Goal: Task Accomplishment & Management: Manage account settings

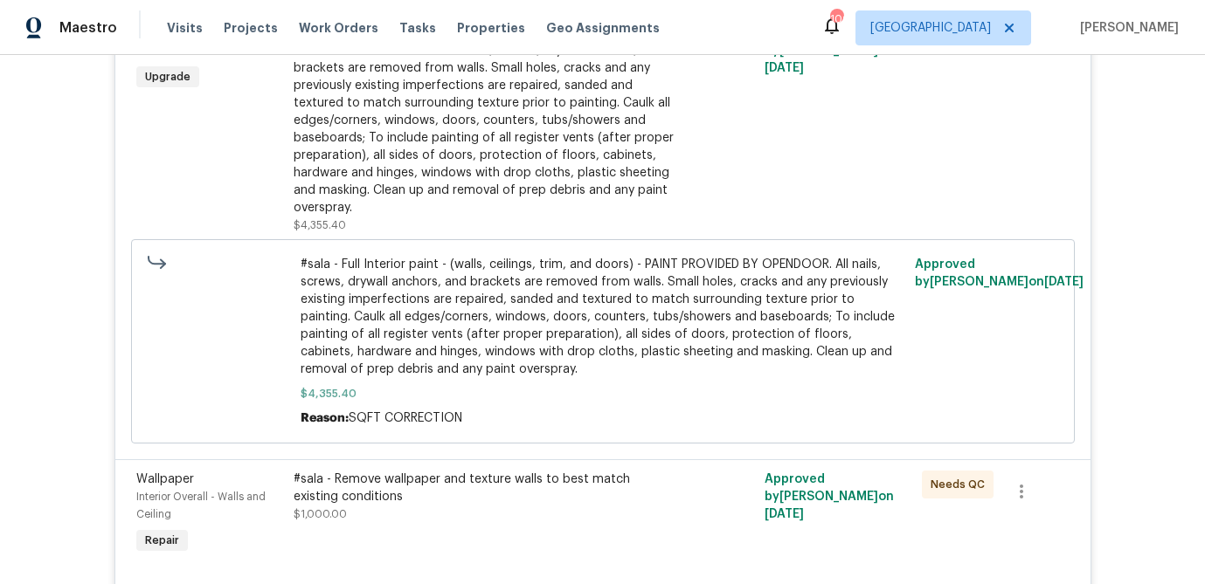
scroll to position [6646, 0]
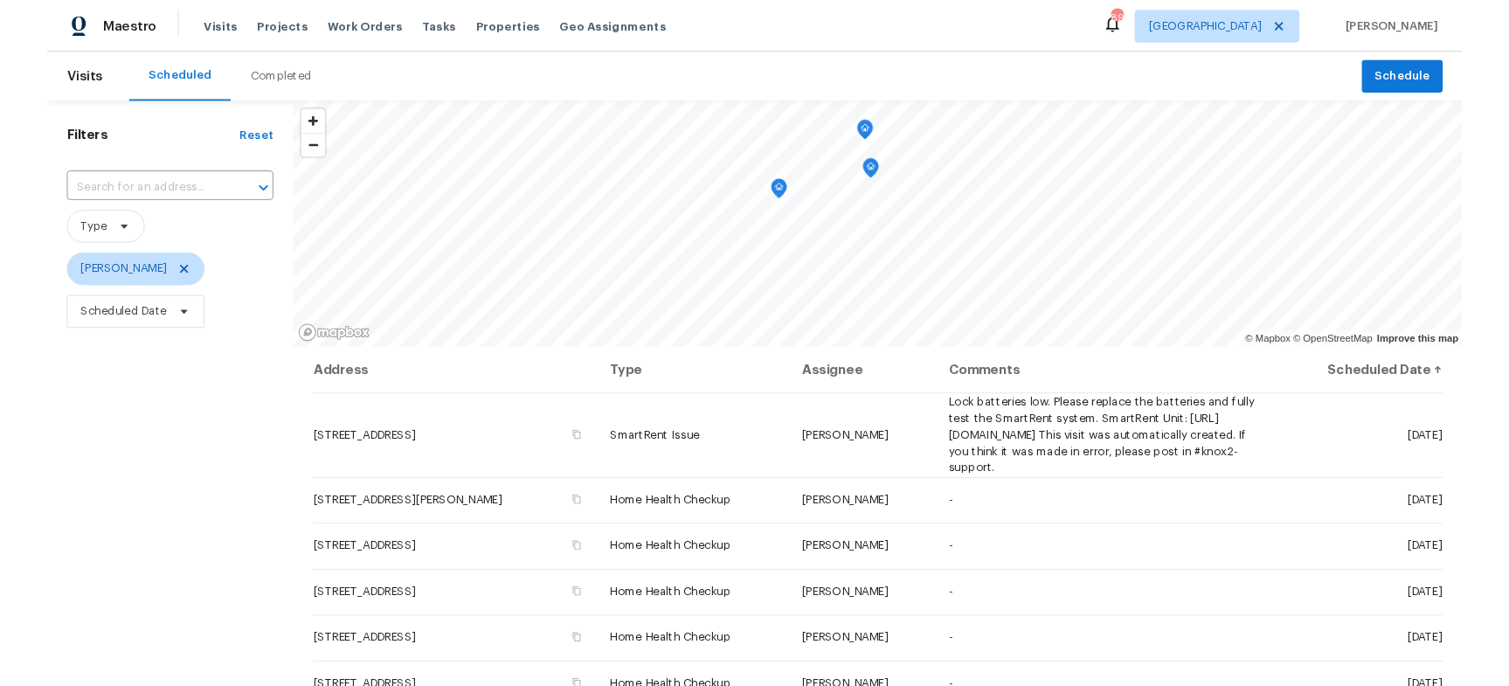
scroll to position [224, 0]
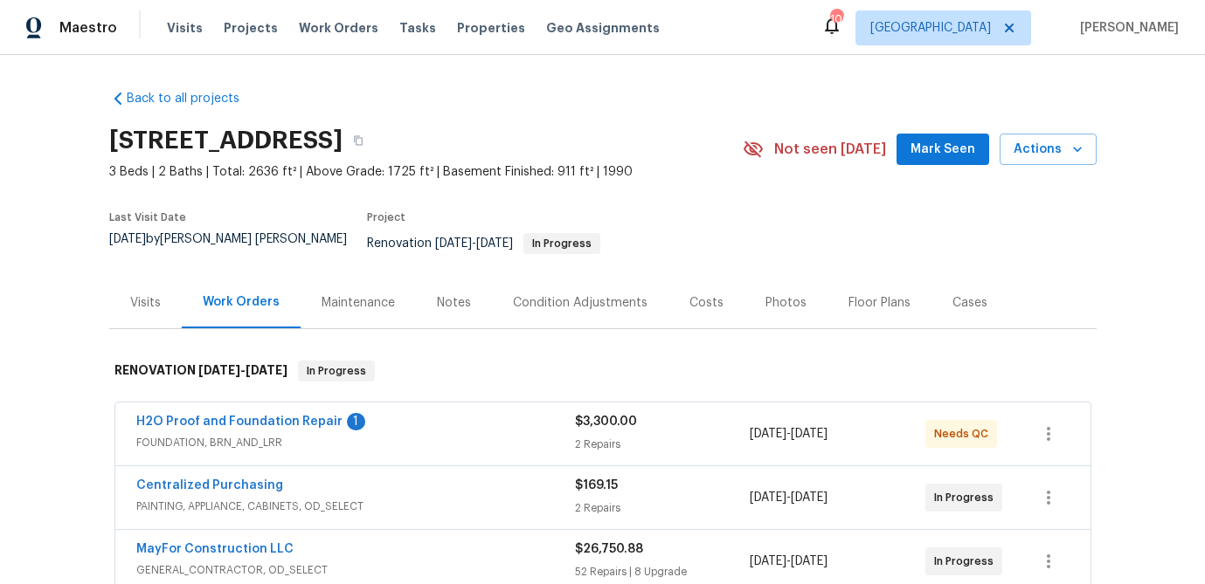
click at [599, 422] on div "$3,300.00 2 Repairs" at bounding box center [663, 434] width 176 height 42
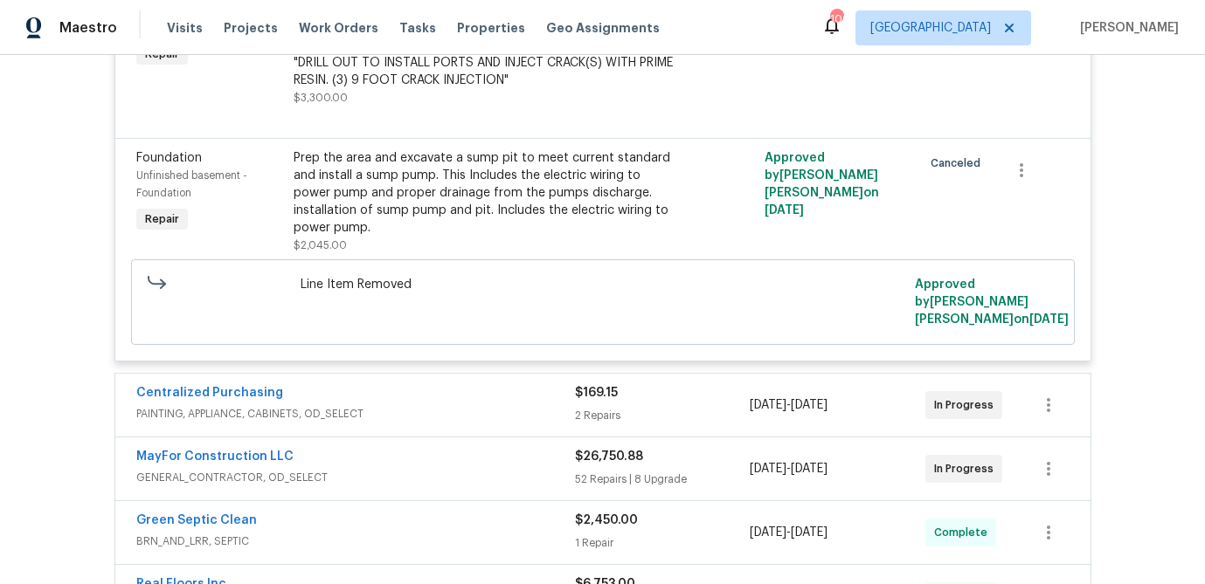
click at [658, 392] on div "$169.15 2 Repairs" at bounding box center [663, 405] width 176 height 42
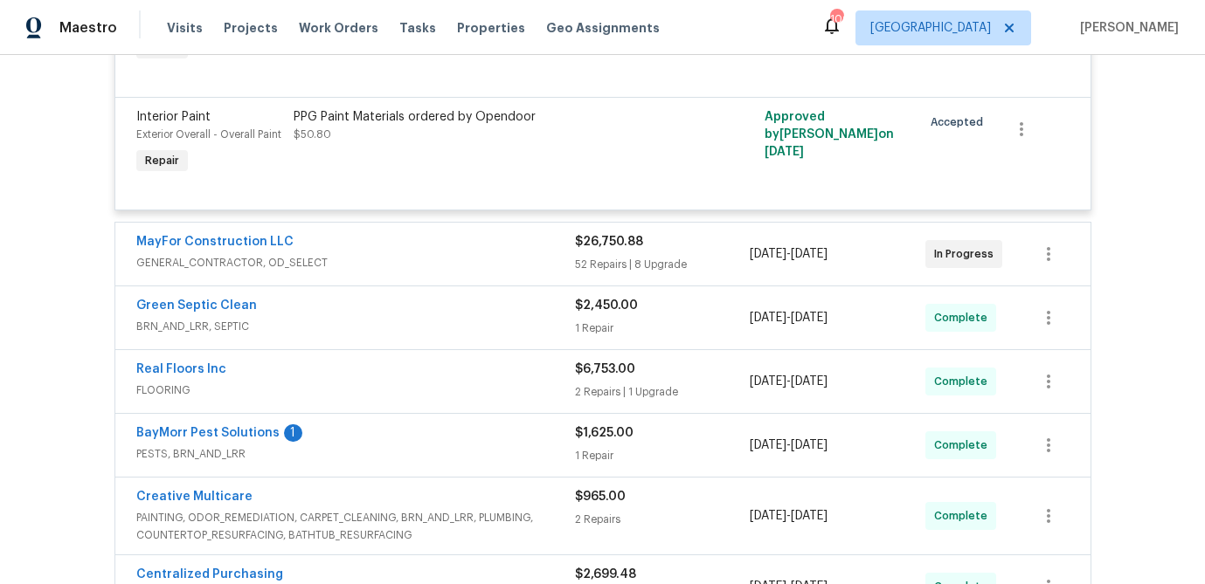
scroll to position [1021, 0]
click at [677, 257] on div "52 Repairs | 8 Upgrade" at bounding box center [663, 265] width 176 height 17
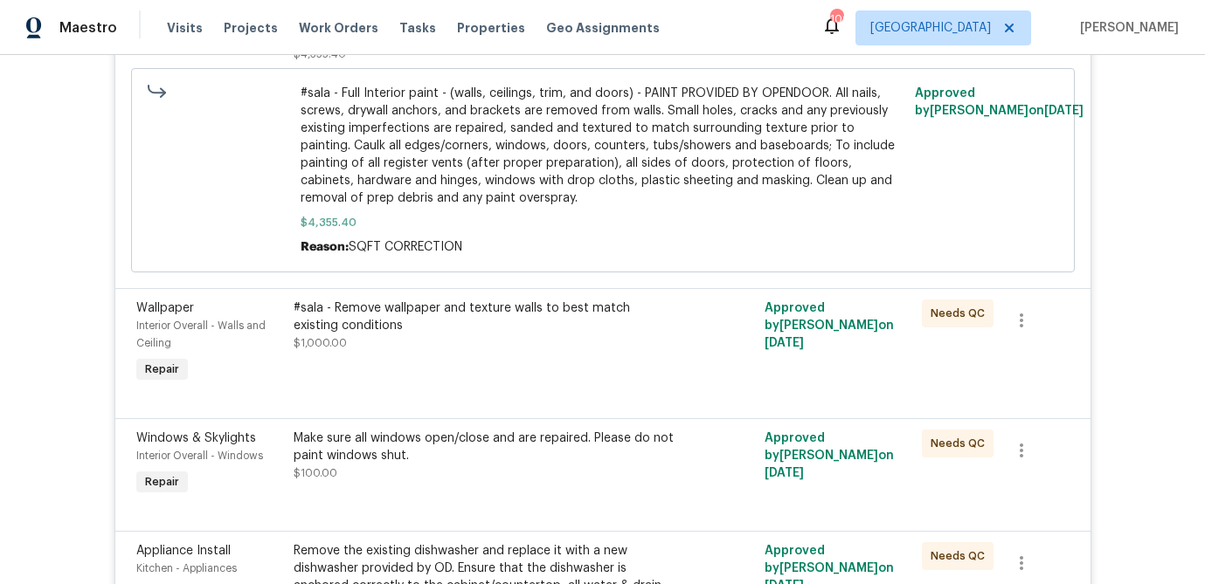
scroll to position [7564, 0]
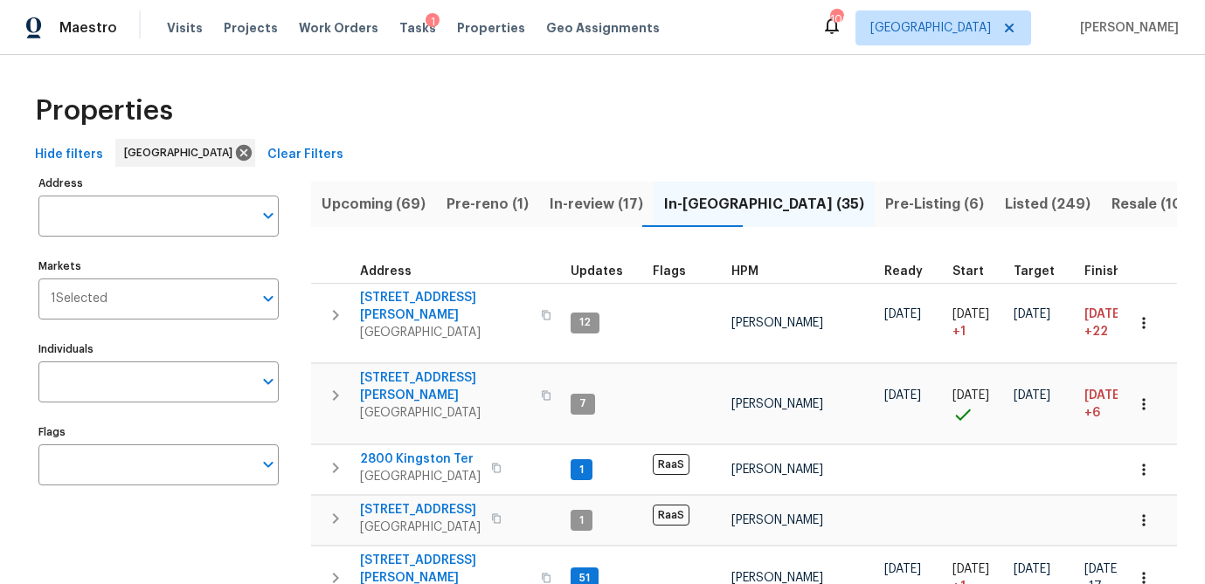
scroll to position [387, 0]
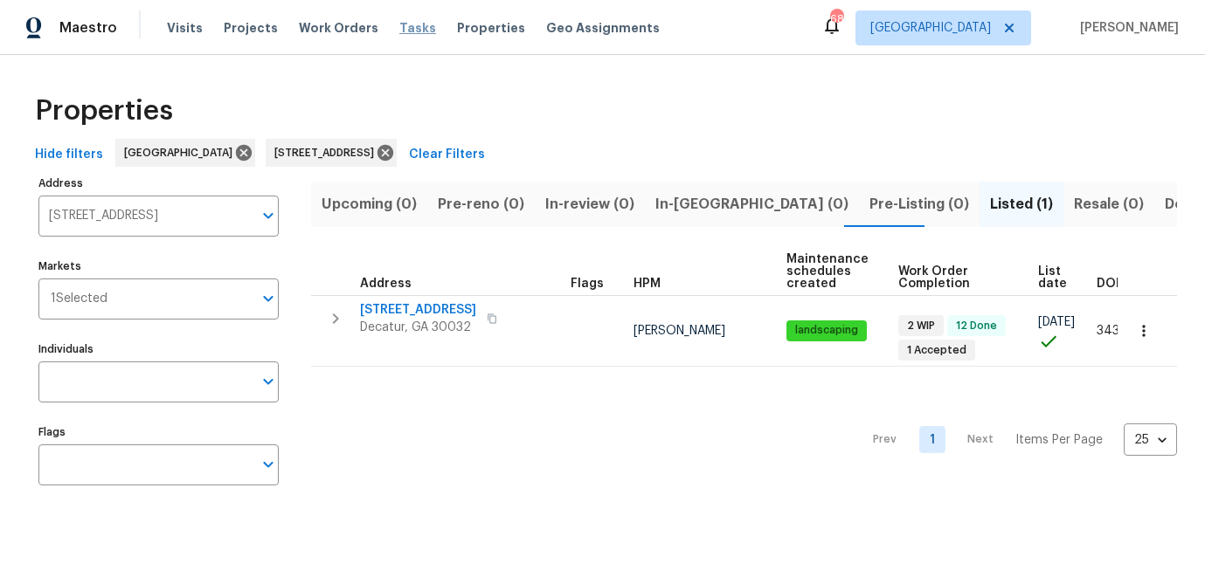
click at [401, 26] on span "Tasks" at bounding box center [417, 28] width 37 height 12
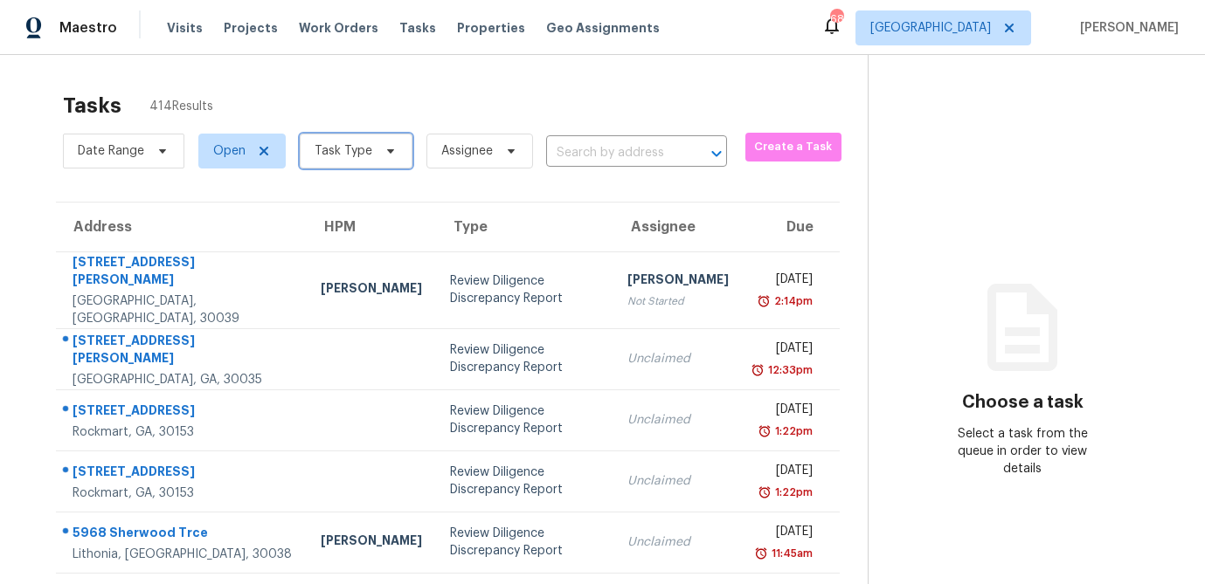
click at [385, 146] on icon at bounding box center [391, 151] width 14 height 14
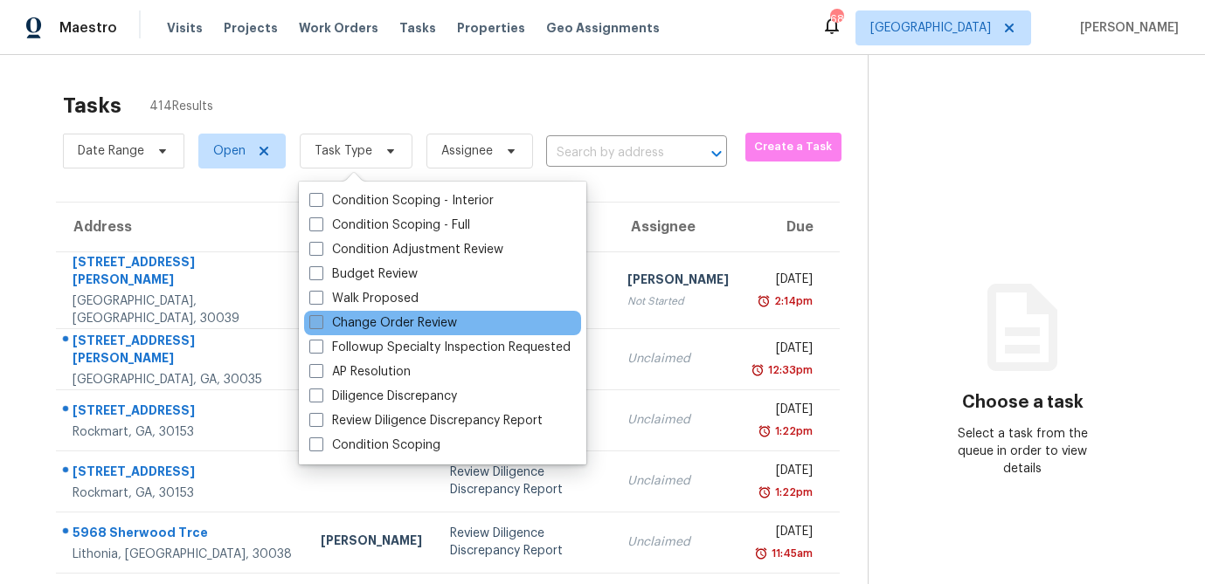
click at [315, 322] on span at bounding box center [316, 322] width 14 height 14
click at [315, 322] on input "Change Order Review" at bounding box center [314, 320] width 11 height 11
checkbox input "true"
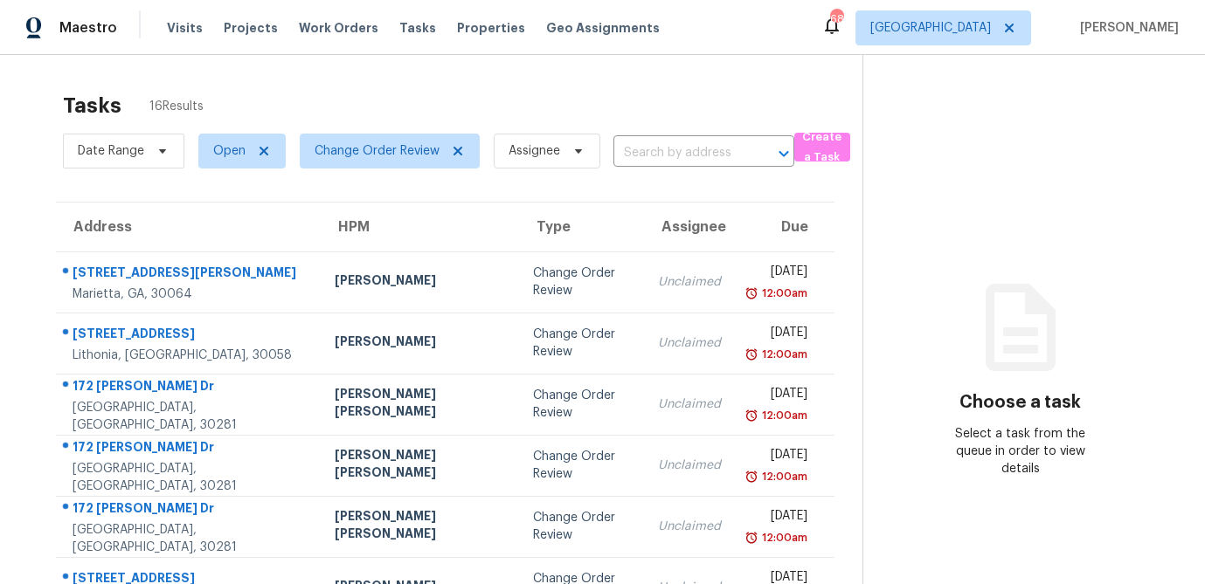
click at [536, 109] on div "Tasks 16 Results" at bounding box center [462, 105] width 799 height 45
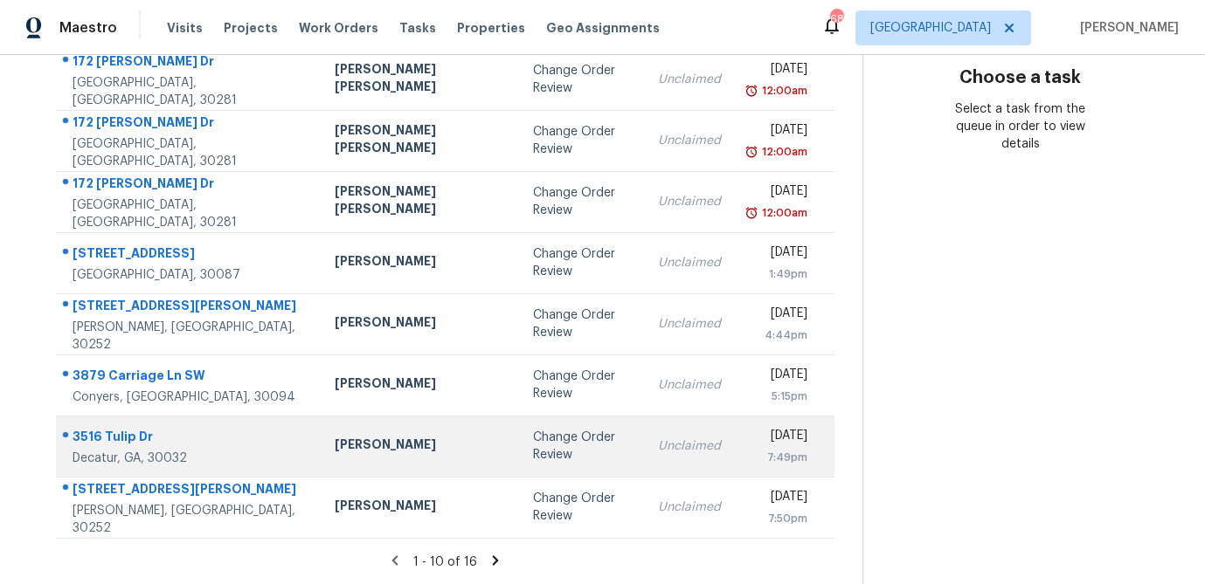
scroll to position [323, 0]
click at [357, 447] on div "[PERSON_NAME]" at bounding box center [419, 449] width 169 height 22
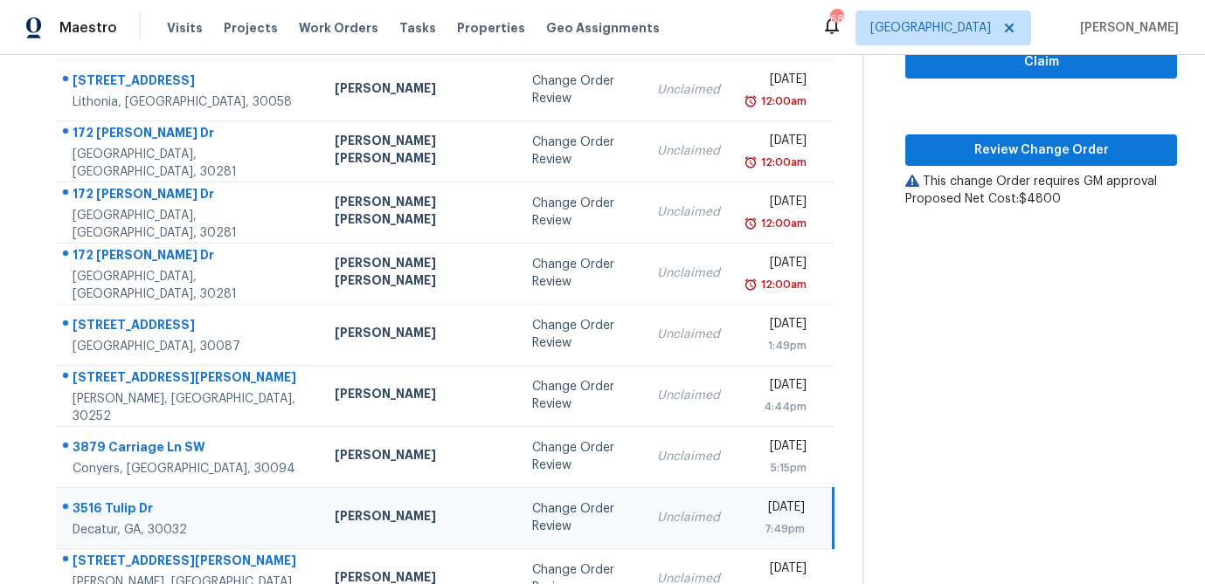
scroll to position [254, 0]
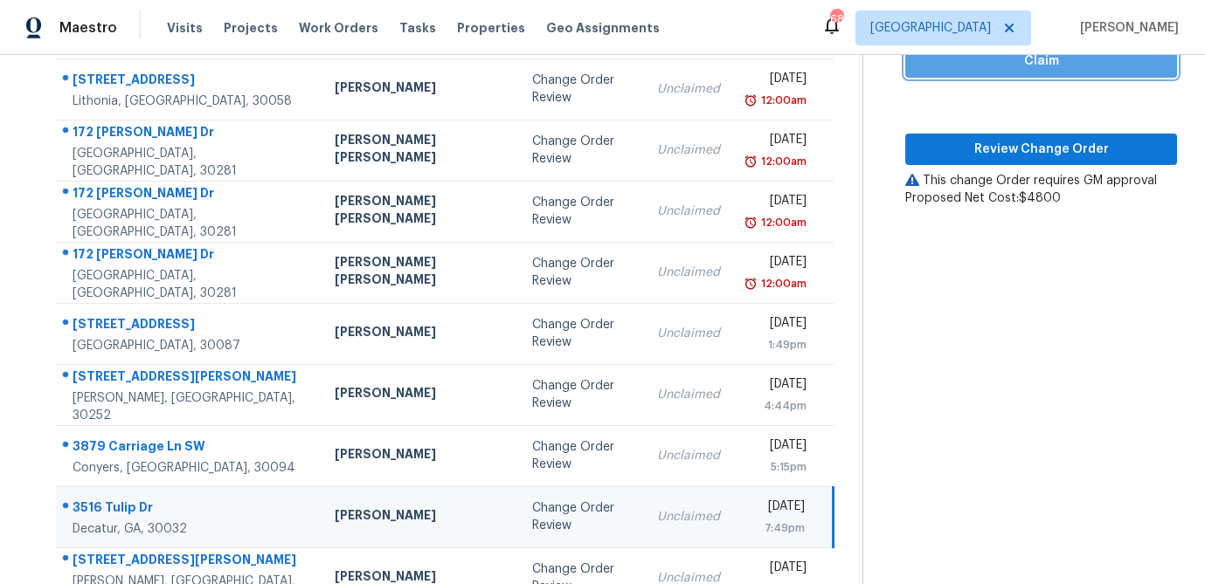
click at [1006, 68] on span "Claim" at bounding box center [1041, 62] width 244 height 22
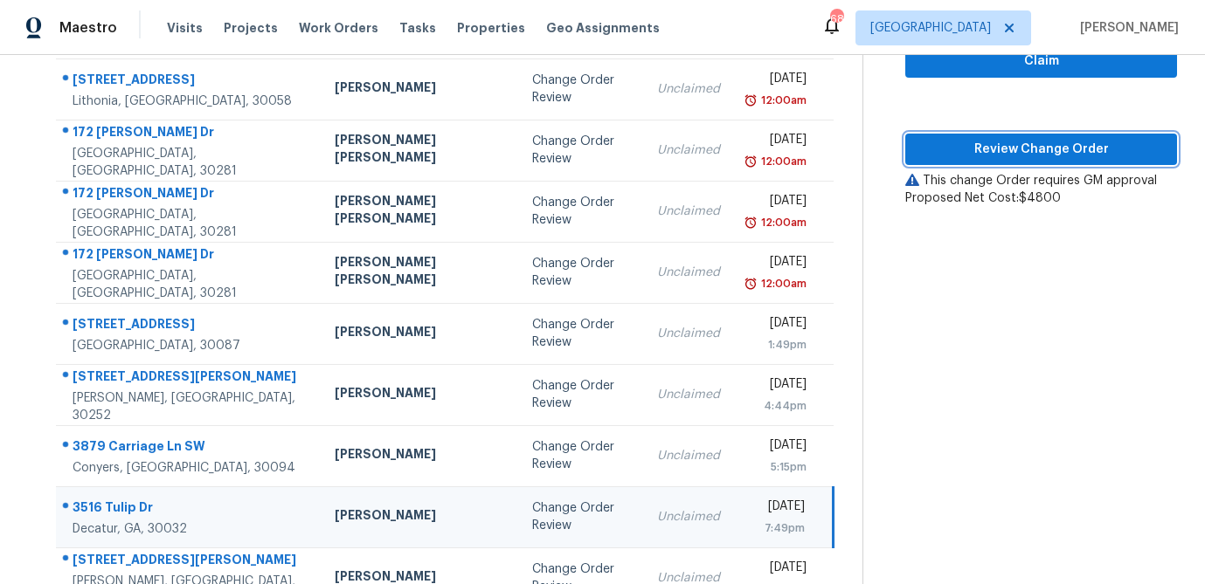
click at [988, 145] on span "Review Change Order" at bounding box center [1041, 150] width 244 height 22
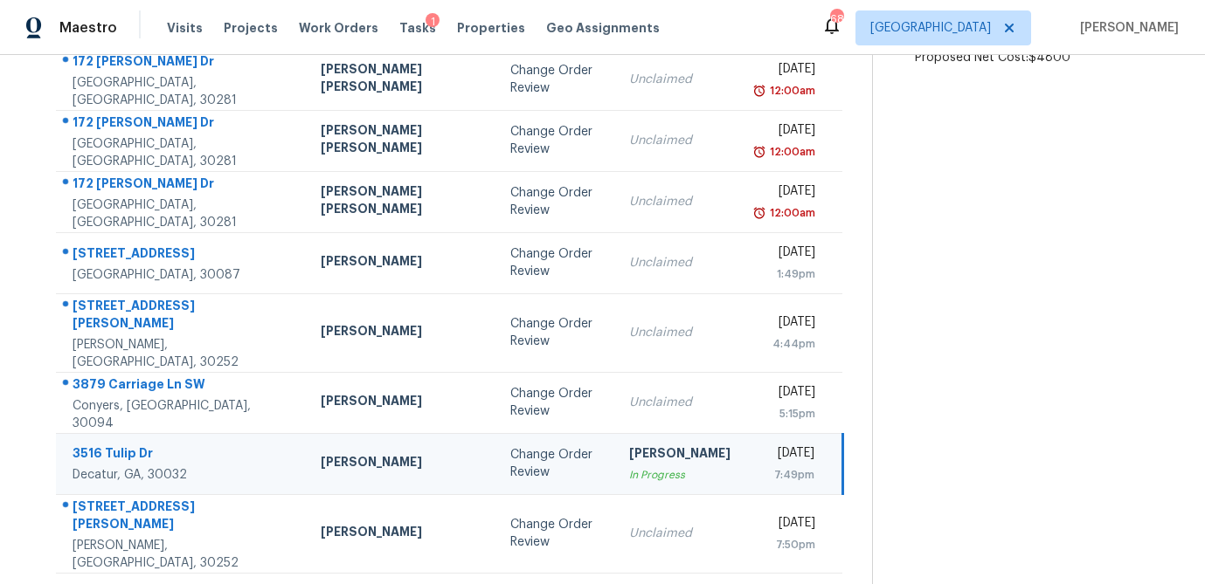
click at [497, 584] on icon at bounding box center [500, 596] width 6 height 10
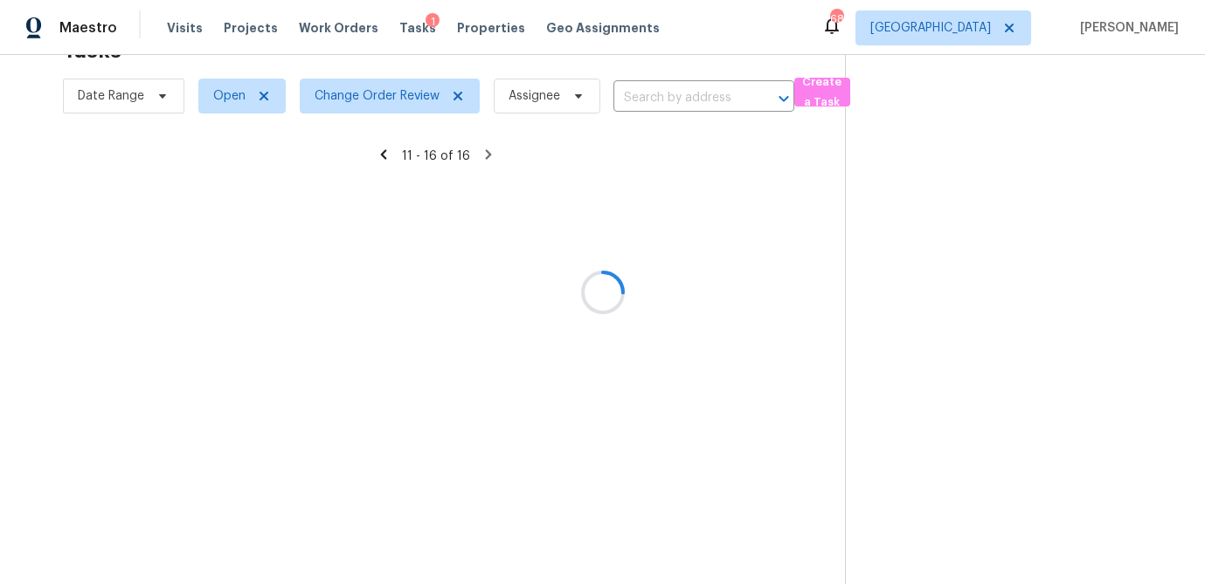
scroll to position [80, 0]
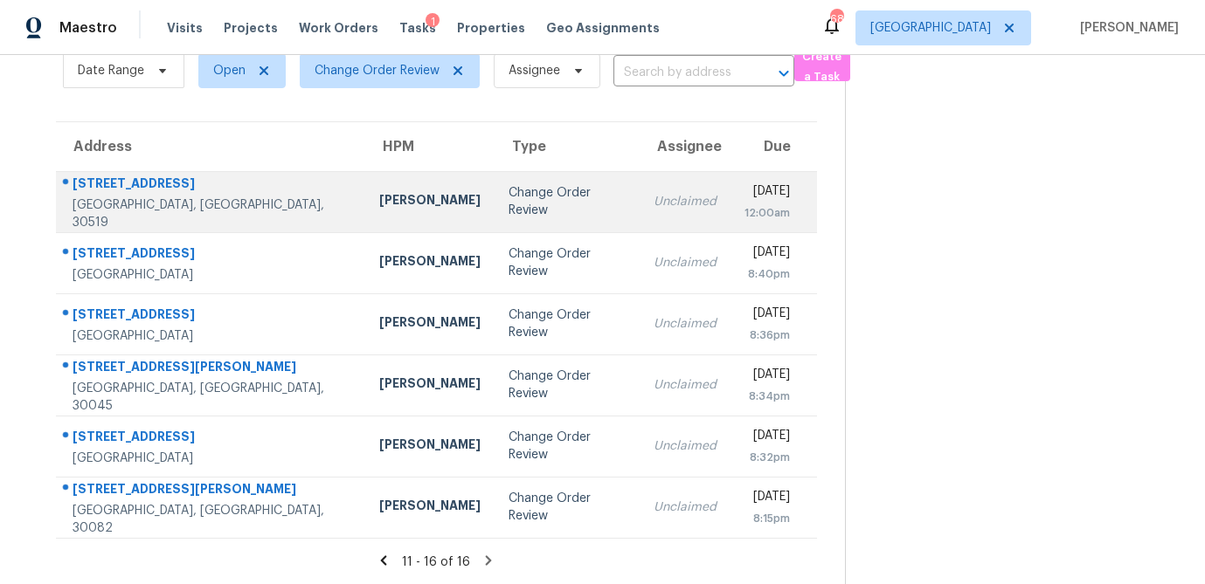
click at [379, 200] on div "Scott Smathers" at bounding box center [429, 202] width 101 height 22
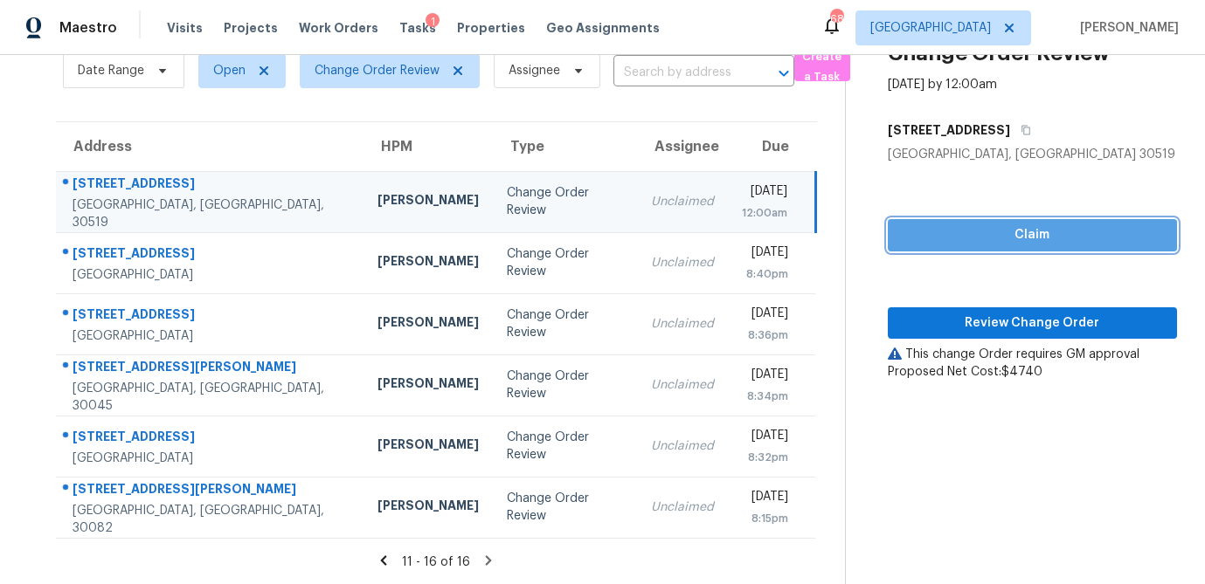
click at [960, 230] on span "Claim" at bounding box center [1032, 236] width 261 height 22
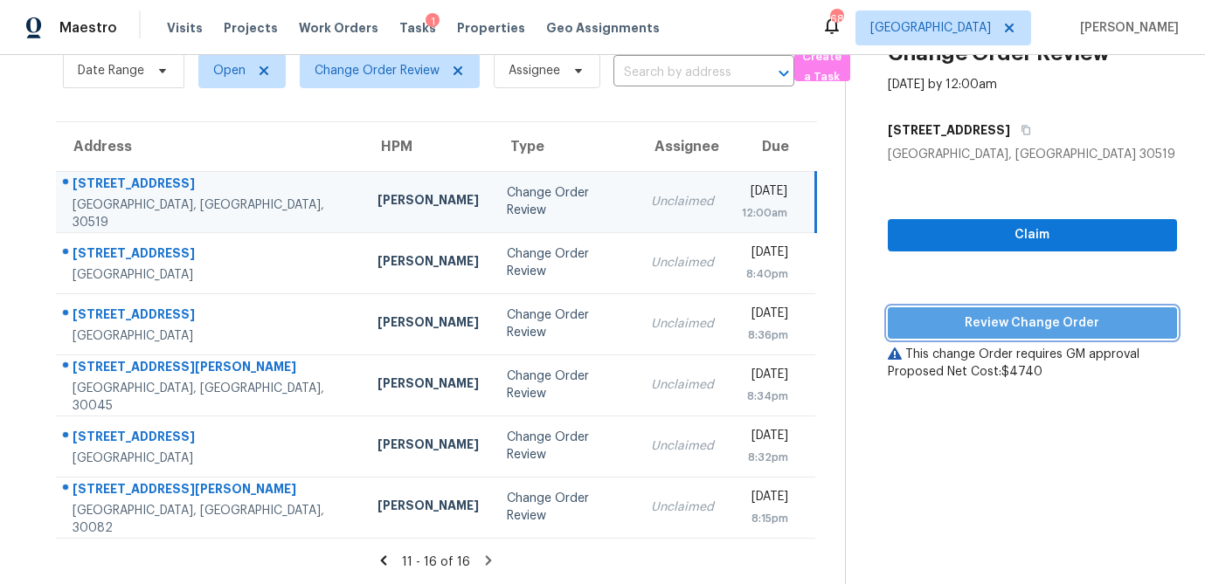
click at [961, 314] on span "Review Change Order" at bounding box center [1032, 324] width 261 height 22
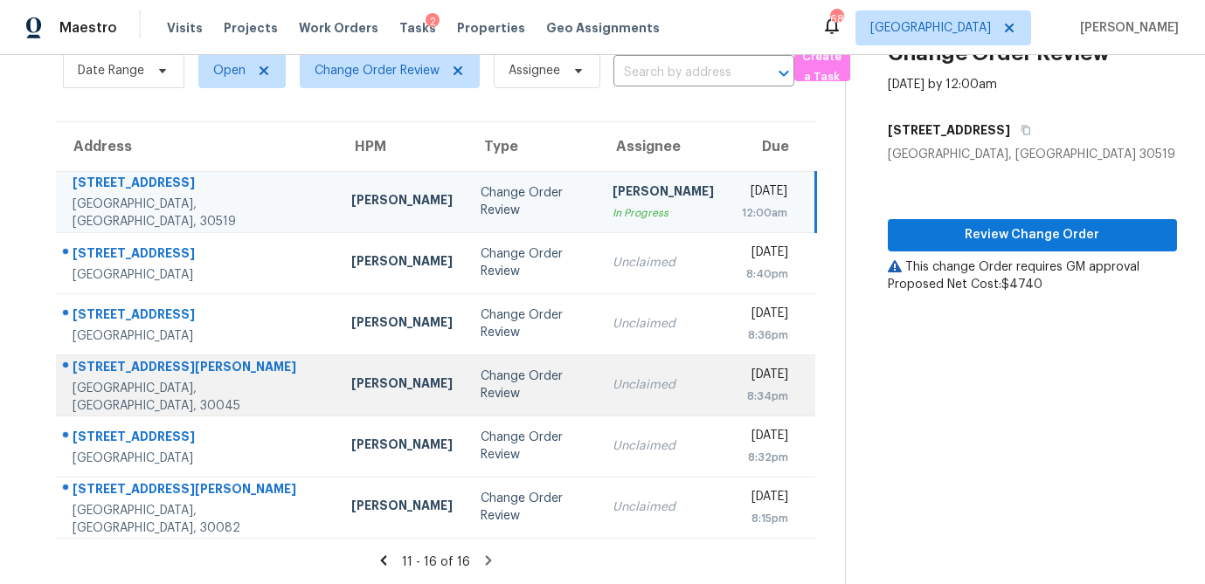
click at [467, 393] on td "Change Order Review" at bounding box center [533, 385] width 132 height 61
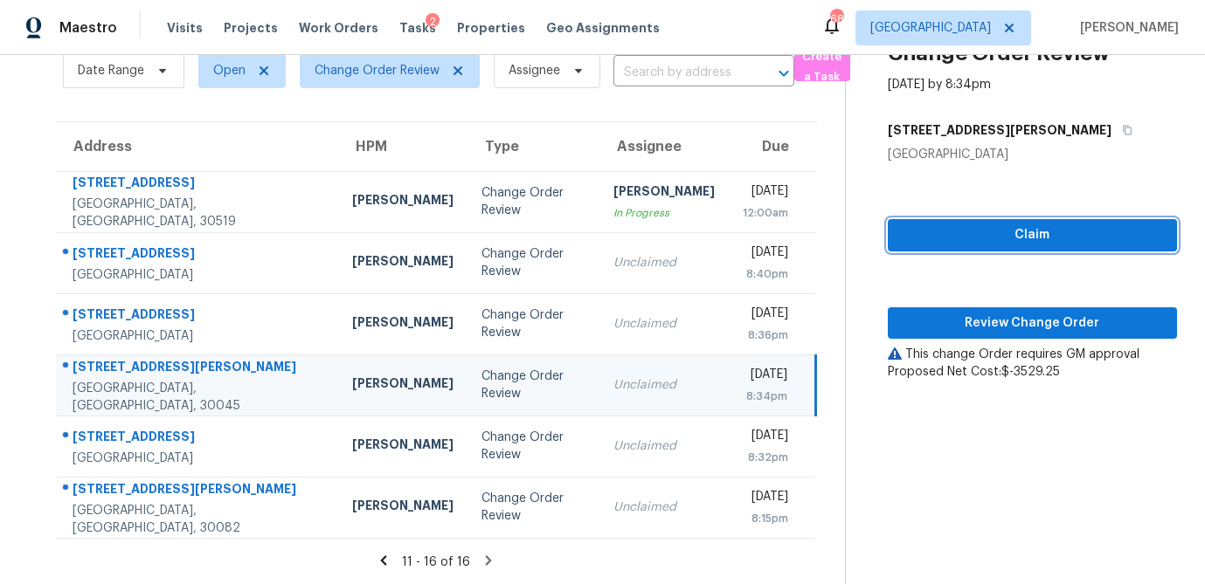
click at [959, 246] on button "Claim" at bounding box center [1032, 235] width 289 height 32
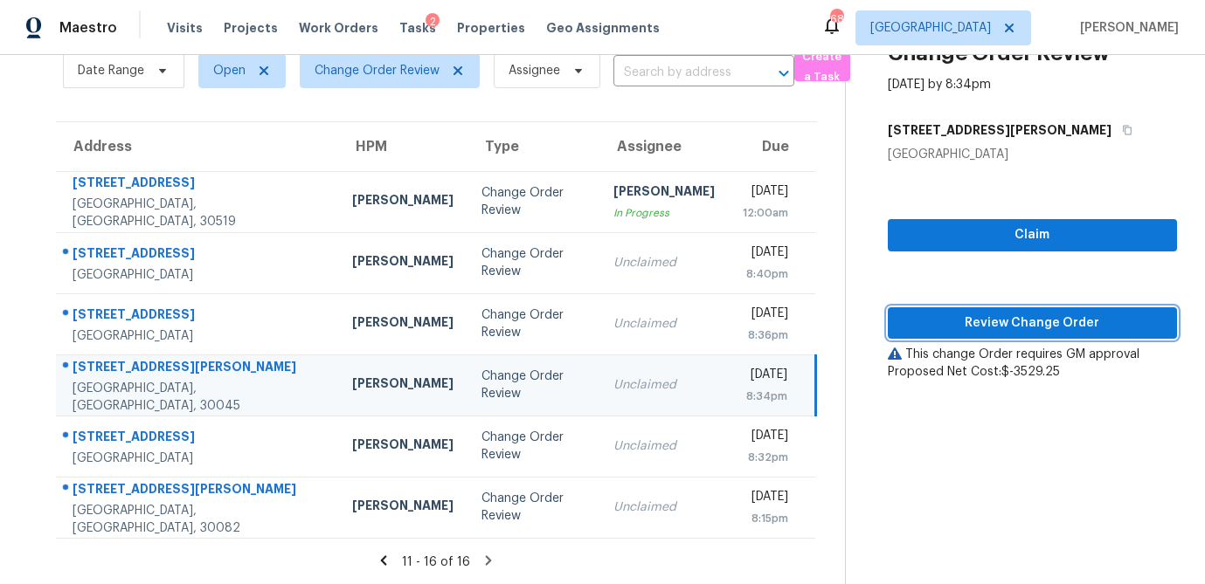
click at [954, 311] on button "Review Change Order" at bounding box center [1032, 324] width 289 height 32
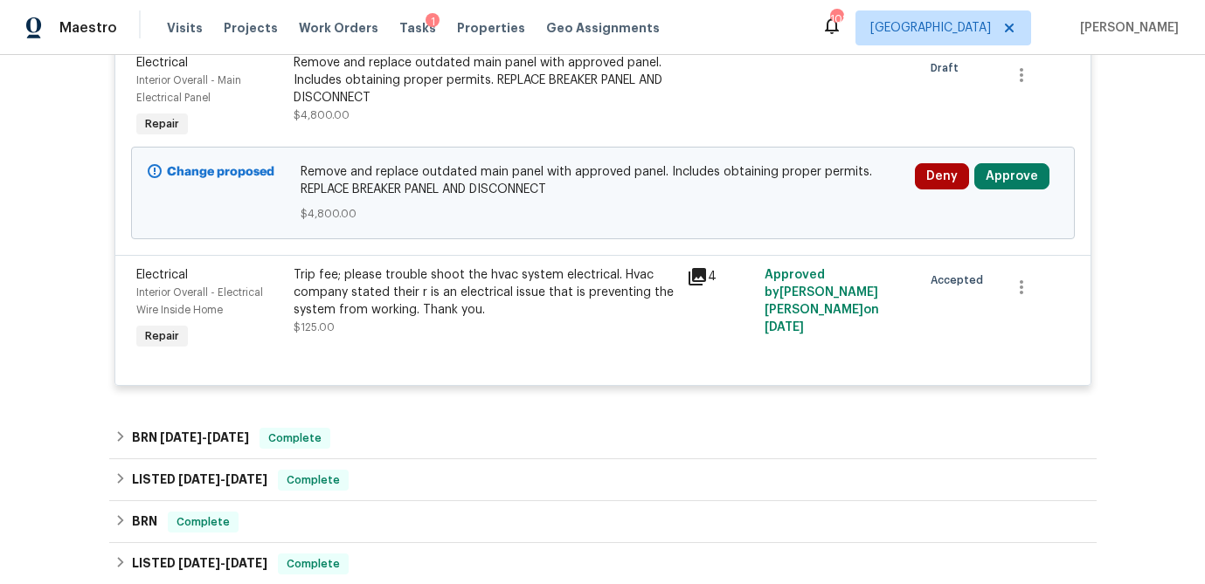
scroll to position [449, 0]
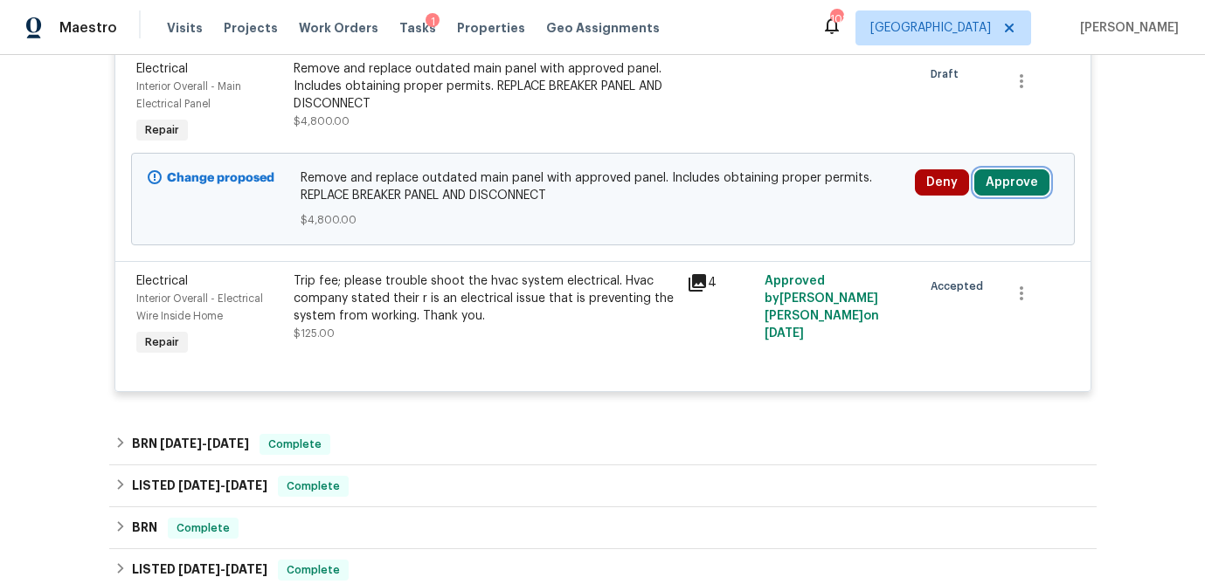
click at [1034, 179] on button "Approve" at bounding box center [1011, 182] width 75 height 26
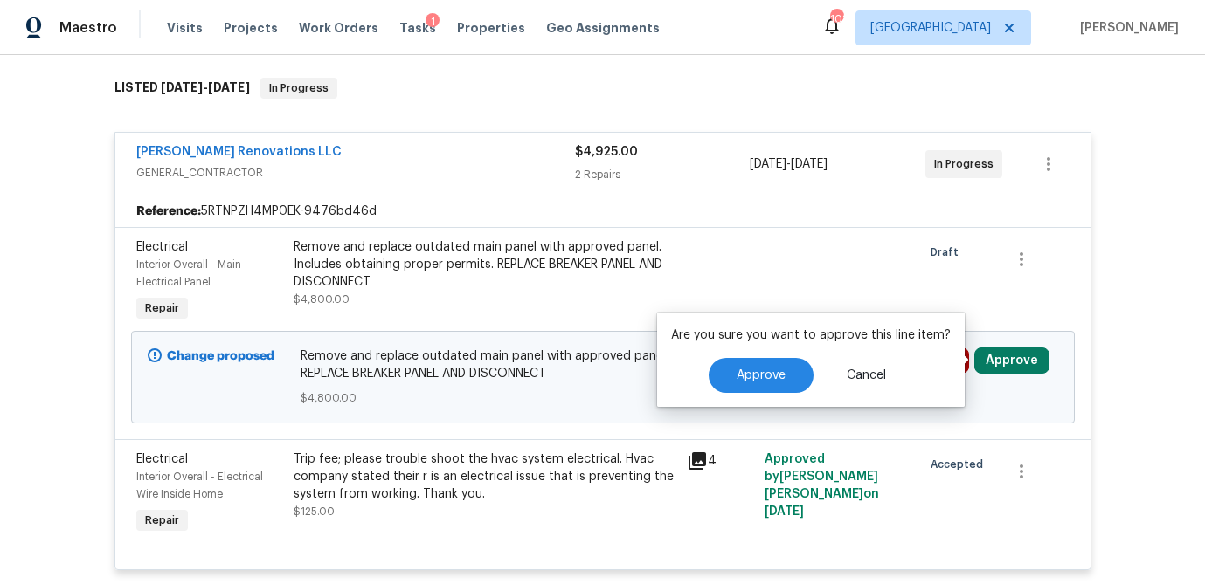
scroll to position [273, 0]
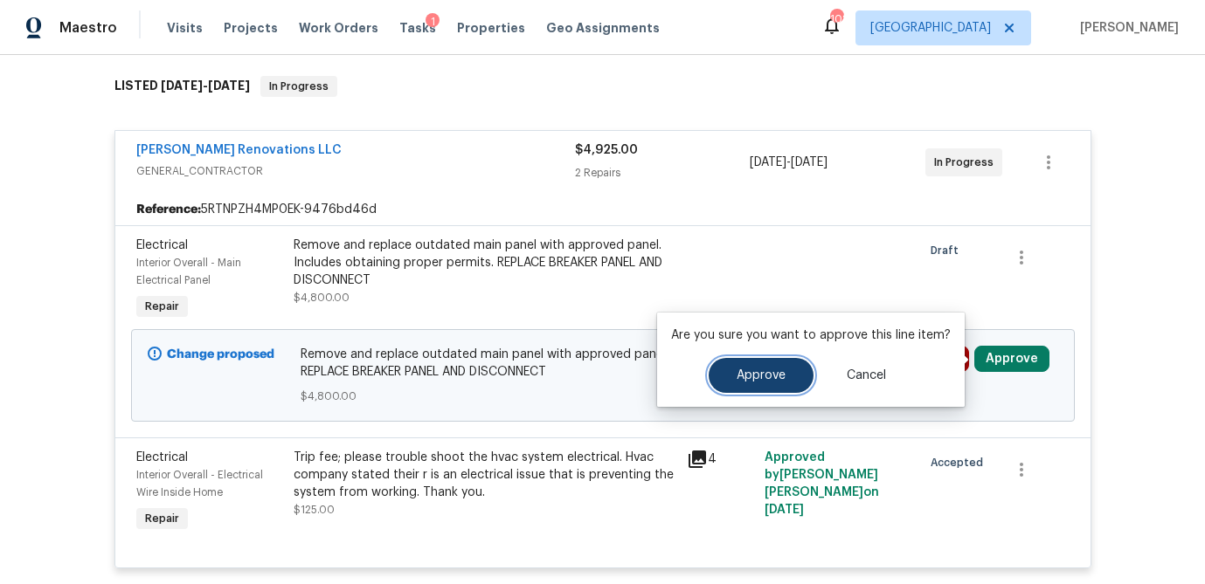
click at [724, 370] on button "Approve" at bounding box center [761, 375] width 105 height 35
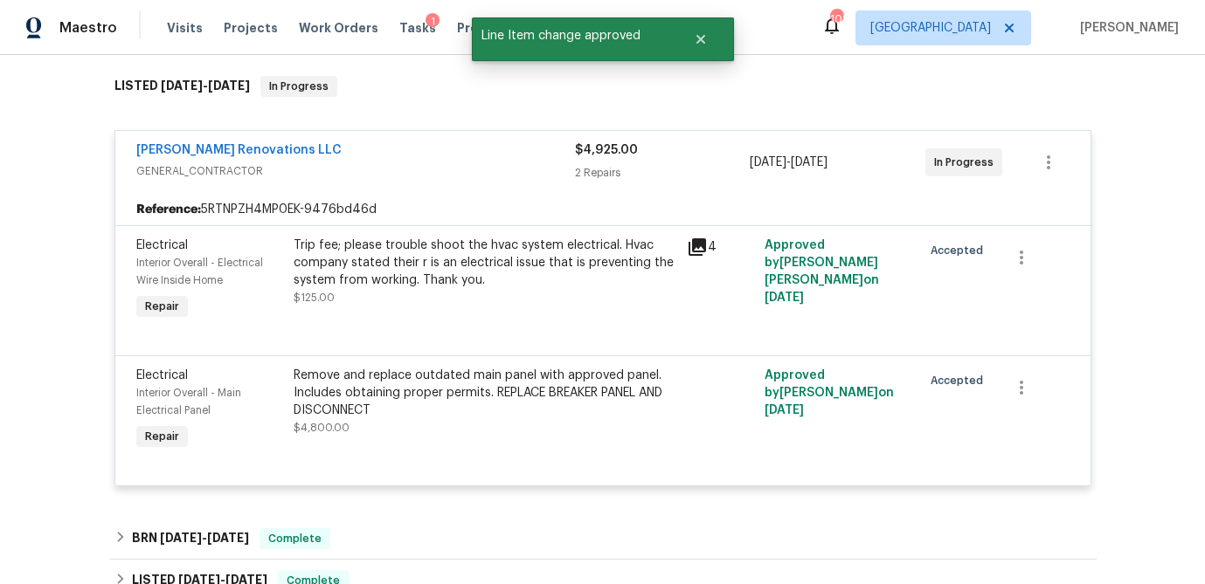
scroll to position [146, 0]
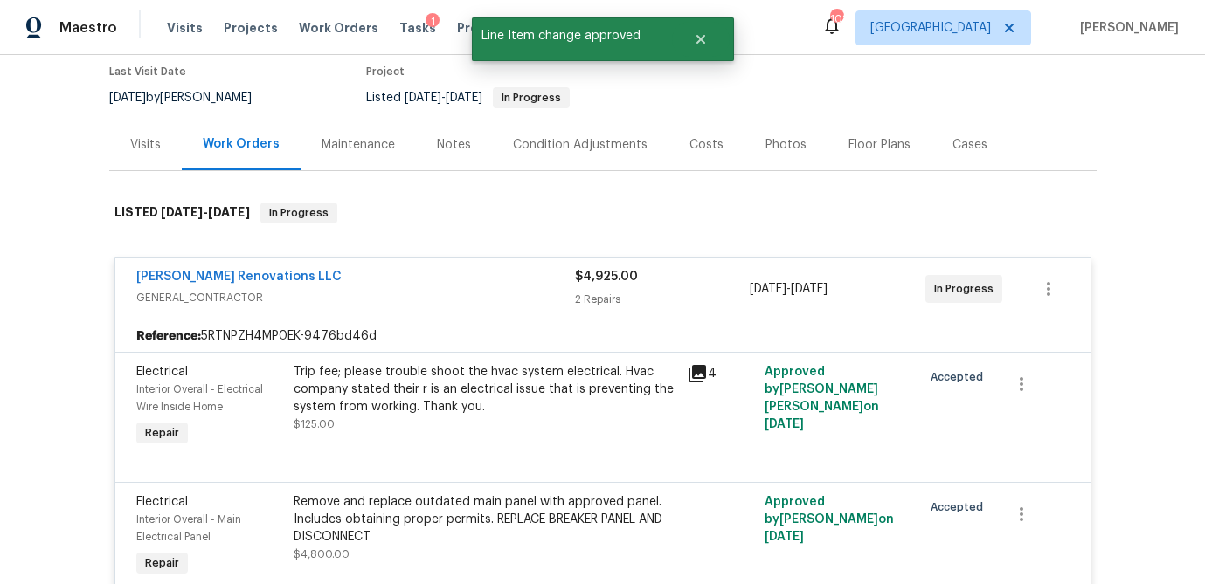
click at [151, 136] on div "Visits" at bounding box center [145, 144] width 31 height 17
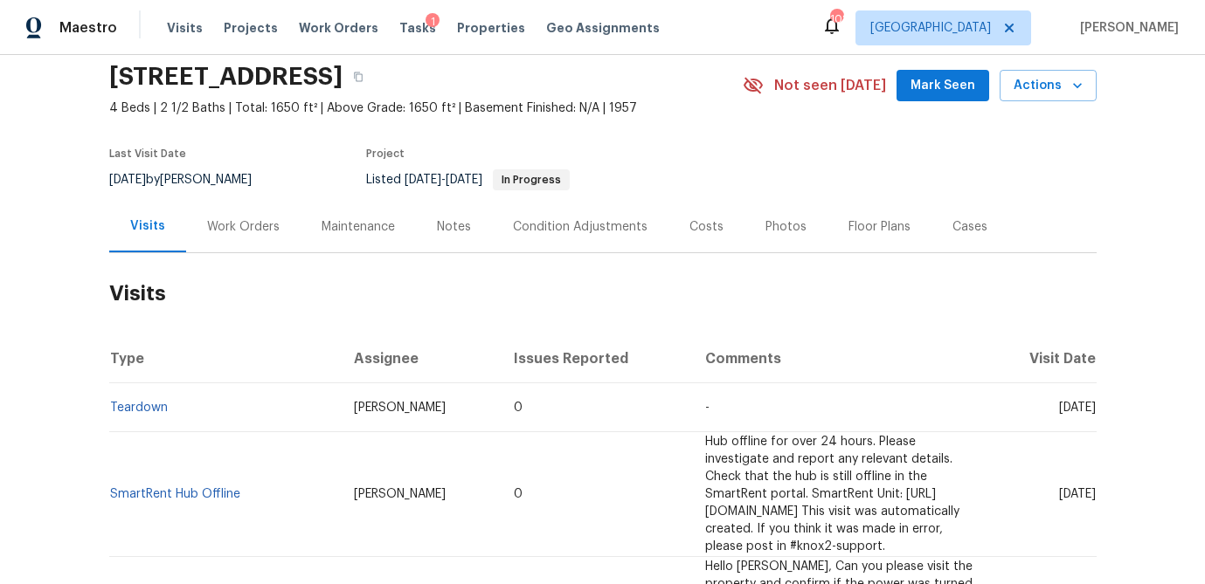
scroll to position [61, 0]
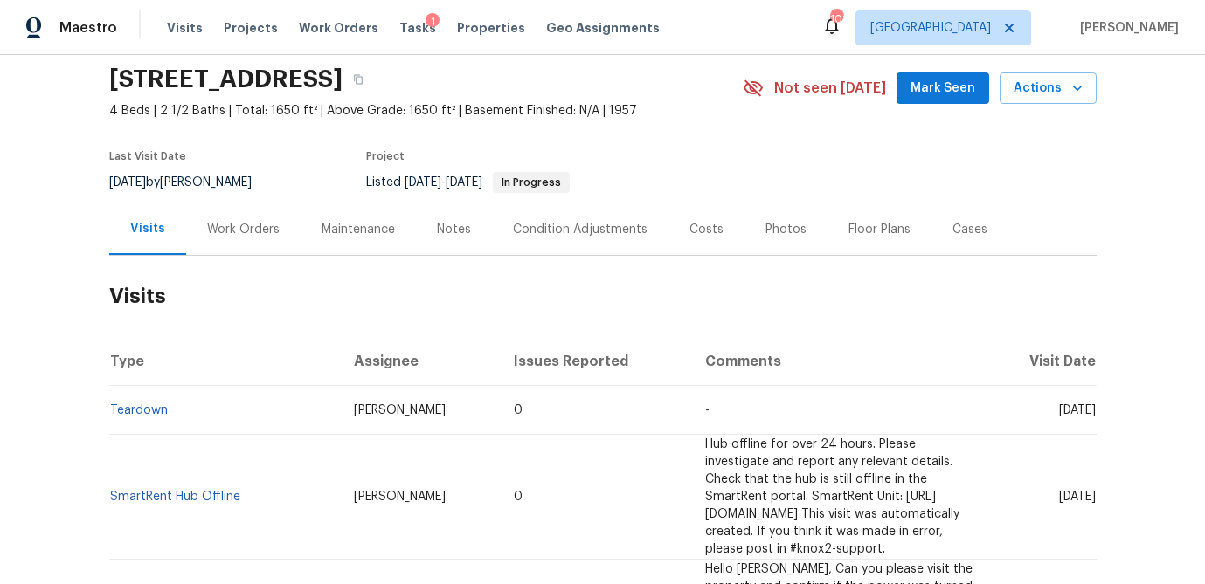
click at [235, 223] on div "Work Orders" at bounding box center [243, 229] width 73 height 17
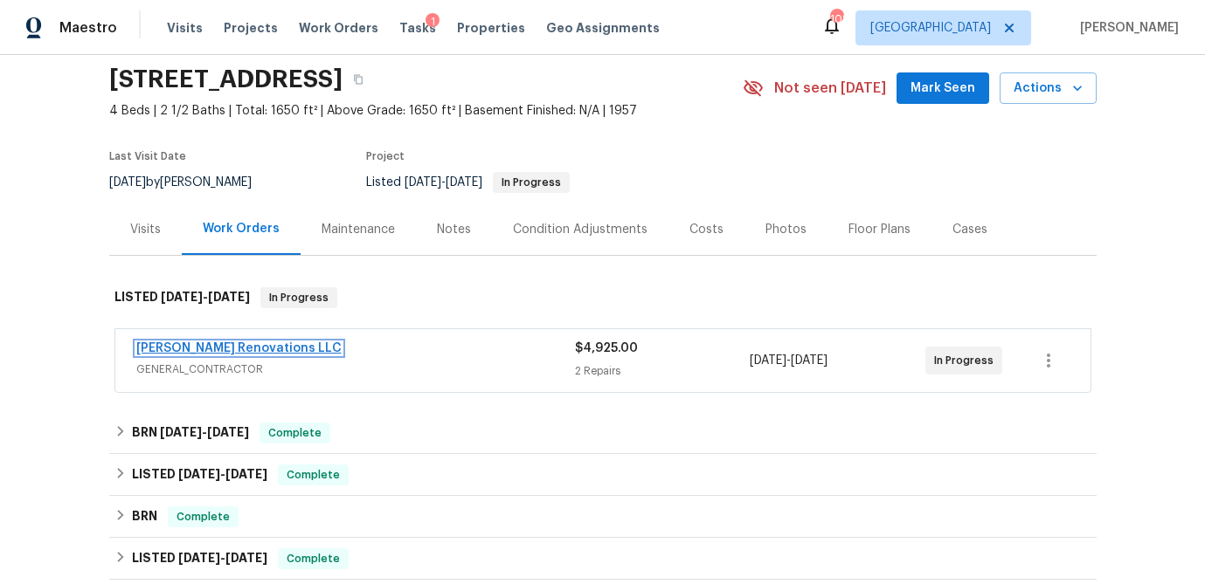
click at [184, 345] on link "Aseem Renovations LLC" at bounding box center [238, 348] width 205 height 12
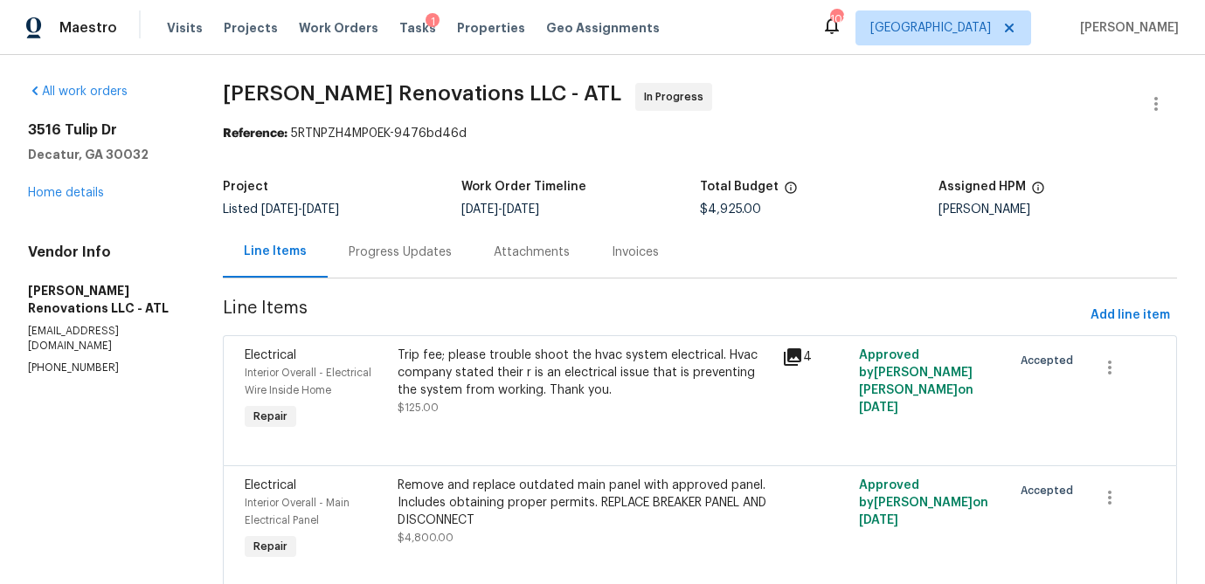
click at [502, 376] on div "Trip fee; please trouble shoot the hvac system electrical. Hvac company stated …" at bounding box center [584, 373] width 373 height 52
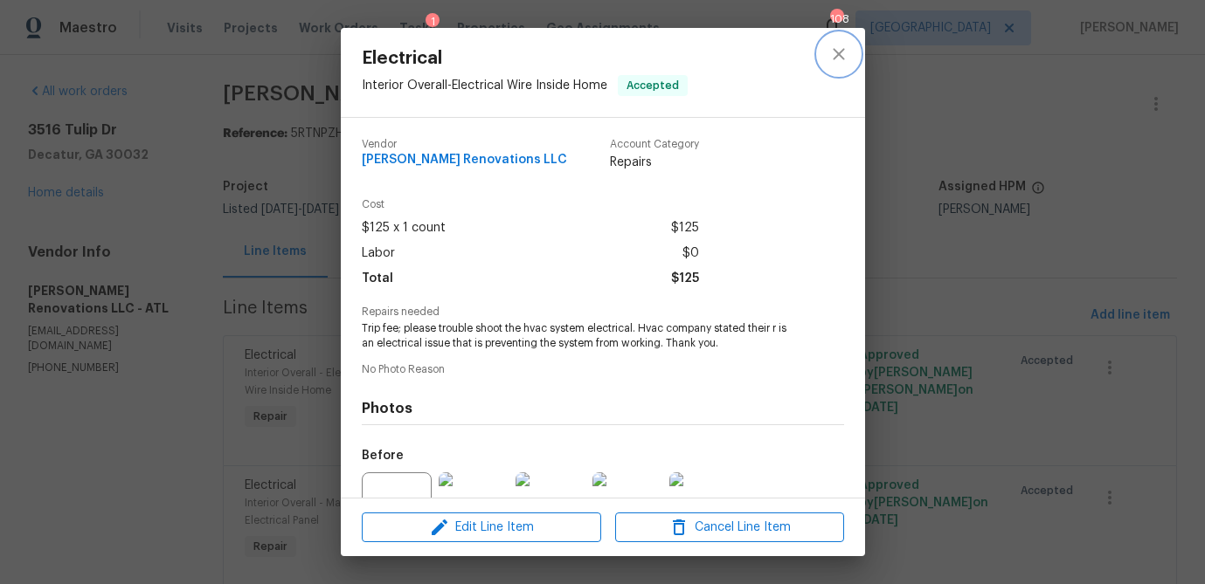
click at [820, 52] on button "close" at bounding box center [839, 54] width 42 height 42
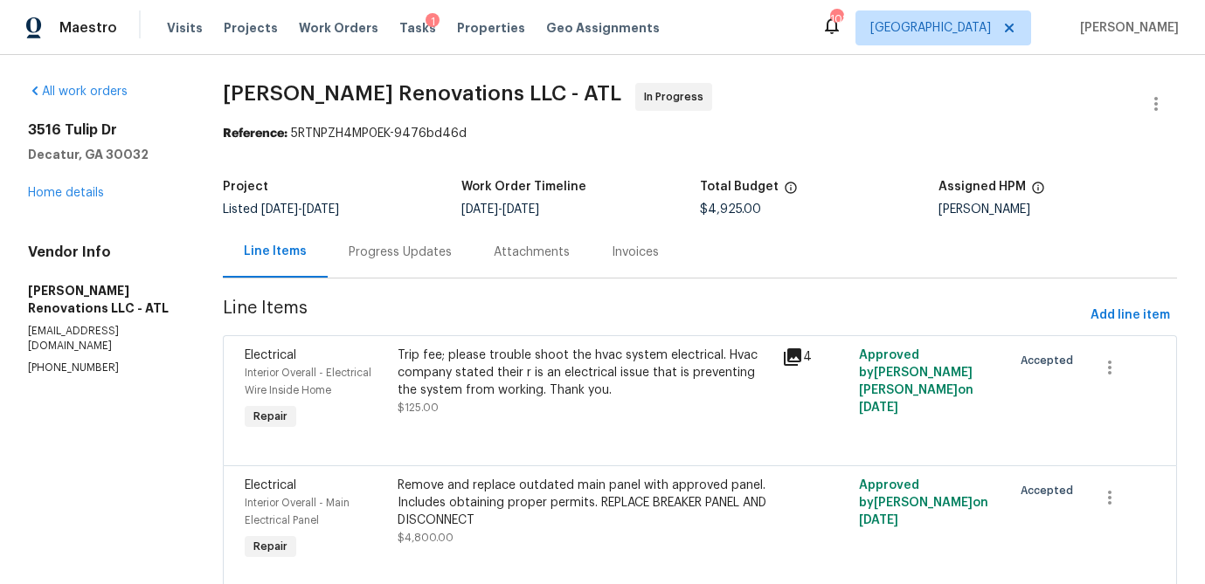
scroll to position [63, 0]
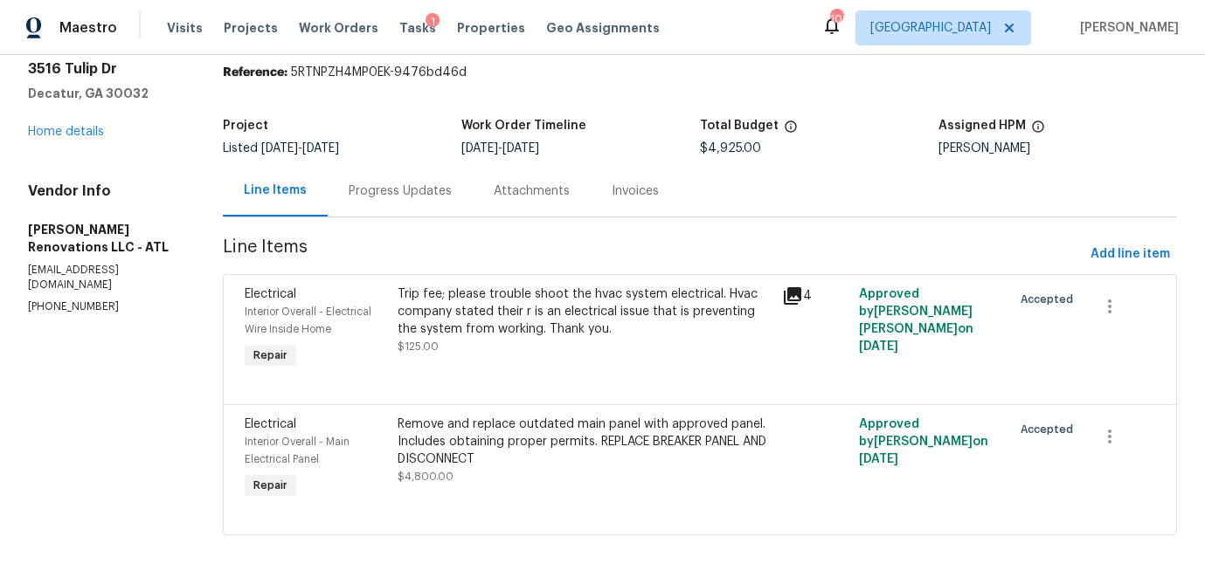
click at [467, 432] on div "Remove and replace outdated main panel with approved panel. Includes obtaining …" at bounding box center [584, 442] width 373 height 52
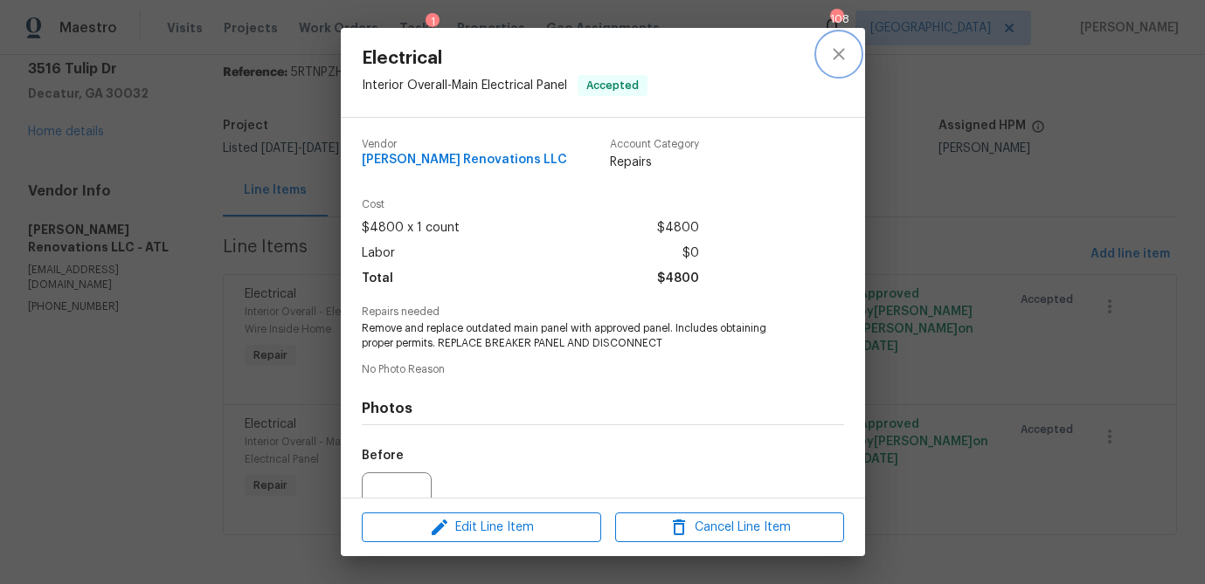
click at [838, 52] on icon "close" at bounding box center [838, 53] width 11 height 11
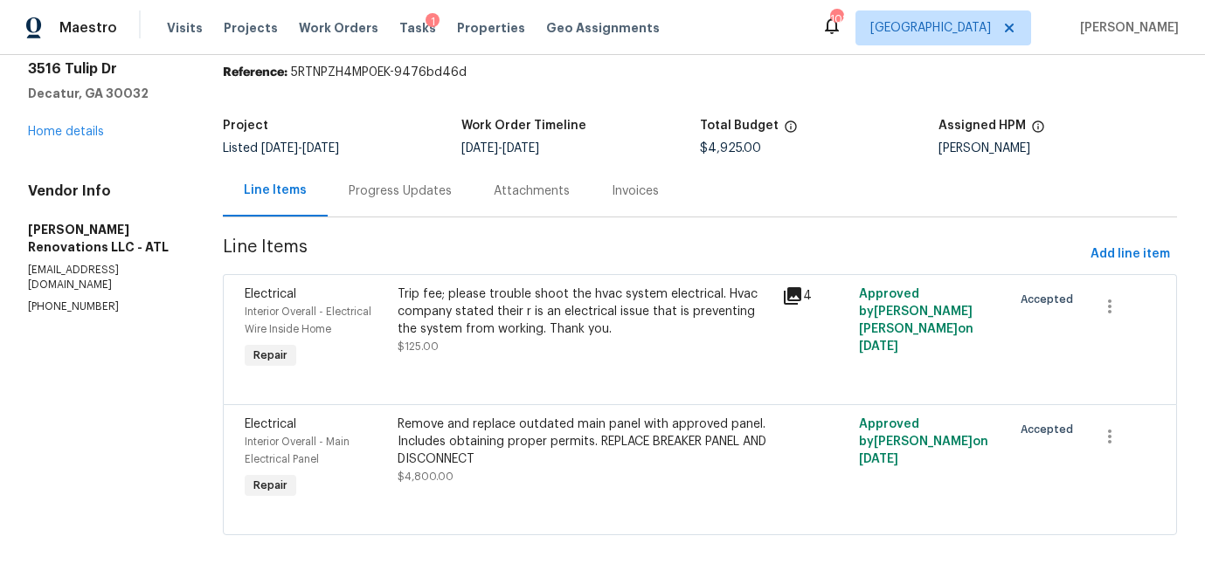
click at [384, 187] on div "Progress Updates" at bounding box center [400, 191] width 103 height 17
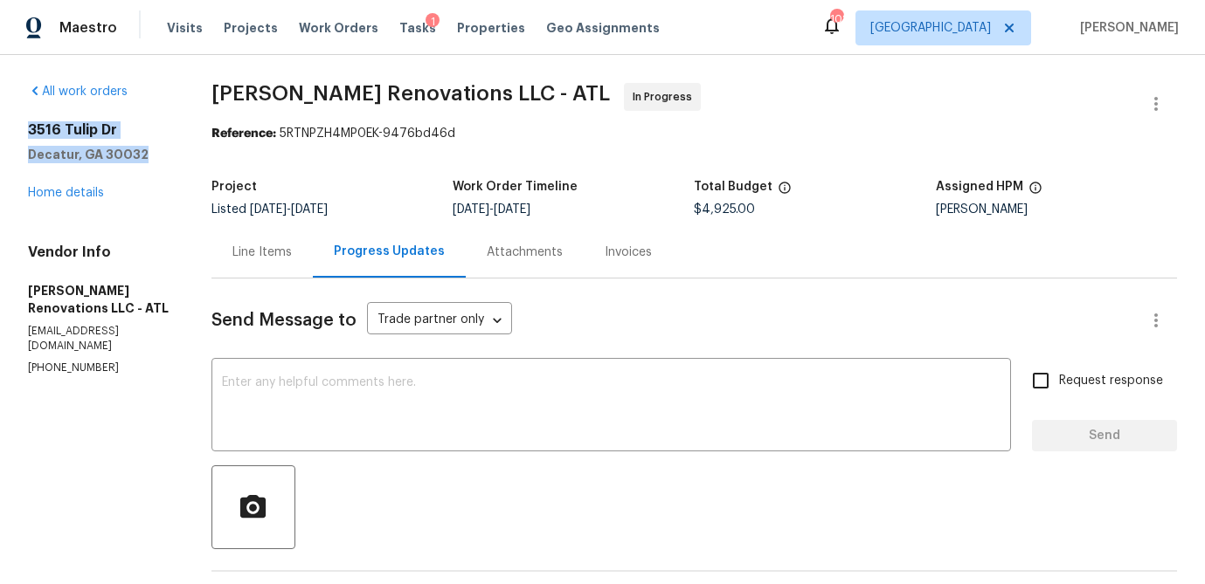
drag, startPoint x: 193, startPoint y: 162, endPoint x: 30, endPoint y: 121, distance: 168.5
click at [30, 121] on div "All work orders 3516 Tulip Dr Decatur, GA 30032 Home details Vendor Info Aseem …" at bounding box center [602, 412] width 1205 height 715
copy div "3516 Tulip Dr Decatur, GA 30032"
click at [87, 195] on link "Home details" at bounding box center [66, 193] width 76 height 12
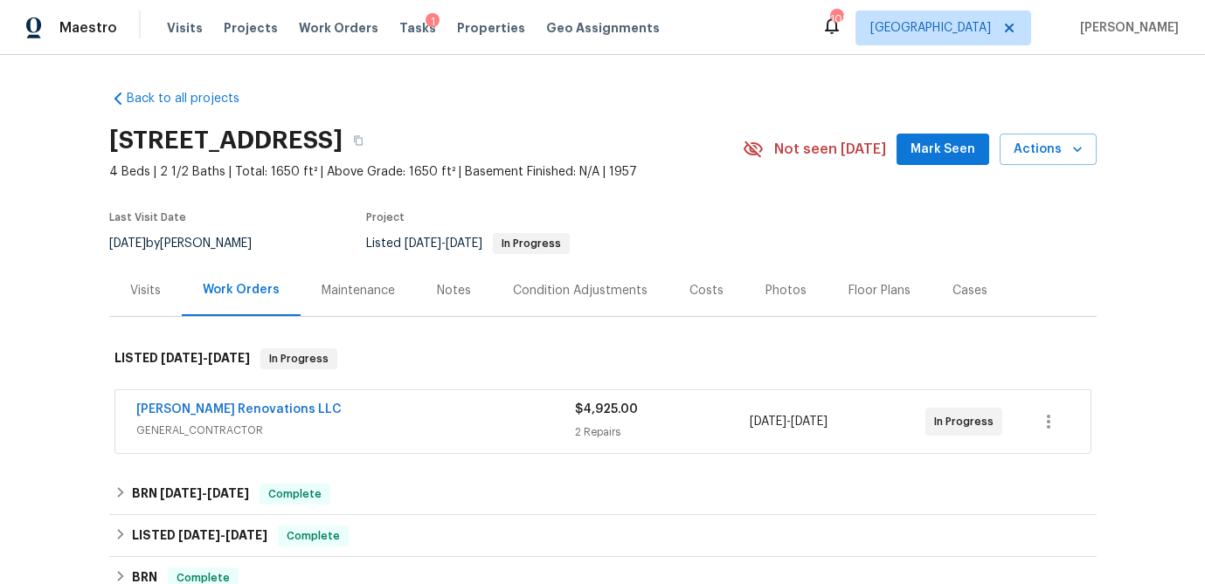
click at [437, 288] on div "Notes" at bounding box center [454, 290] width 34 height 17
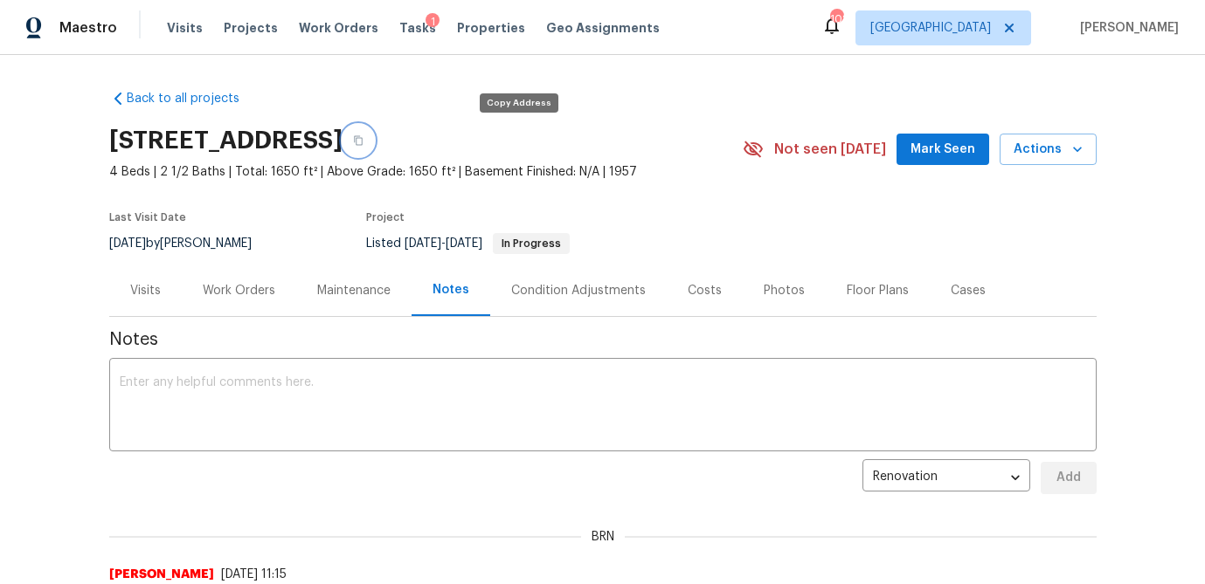
click at [363, 144] on icon "button" at bounding box center [358, 141] width 9 height 10
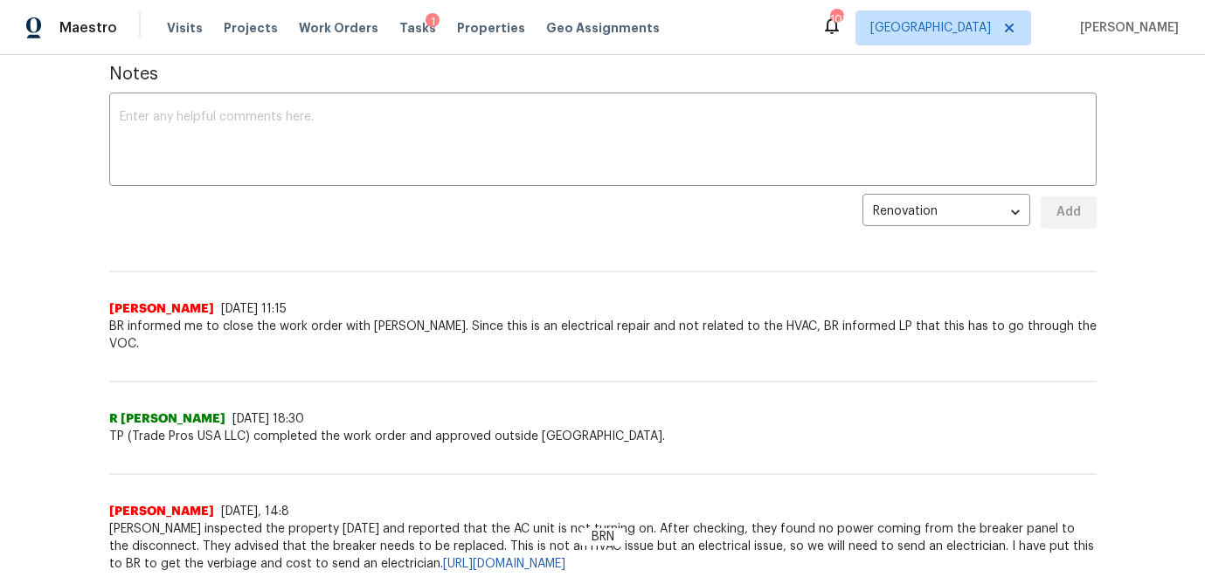
scroll to position [281, 0]
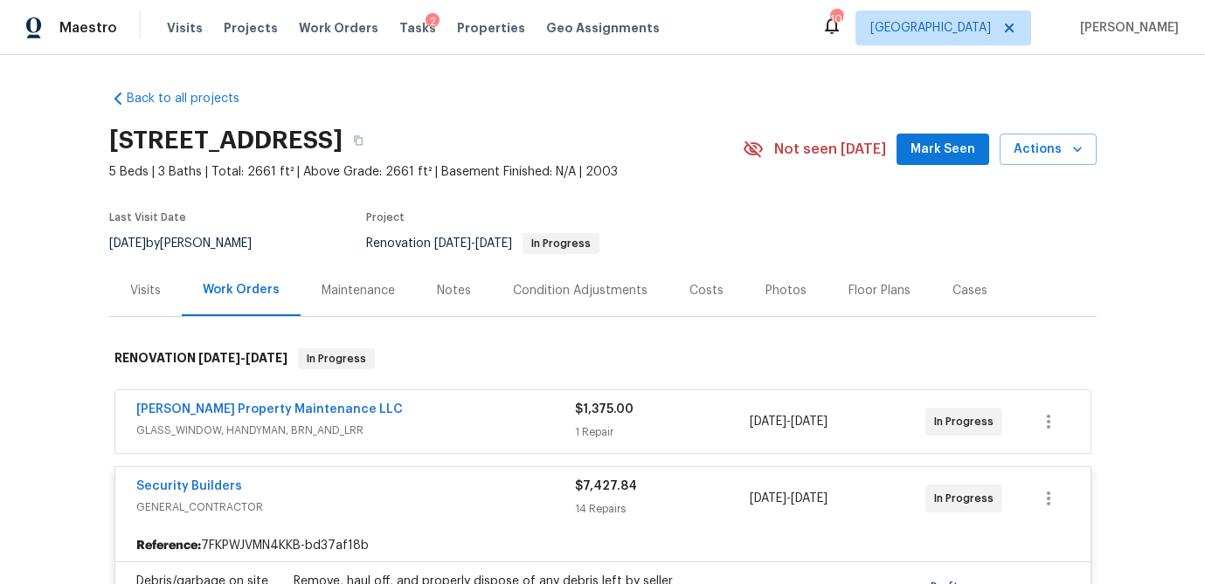
scroll to position [341, 0]
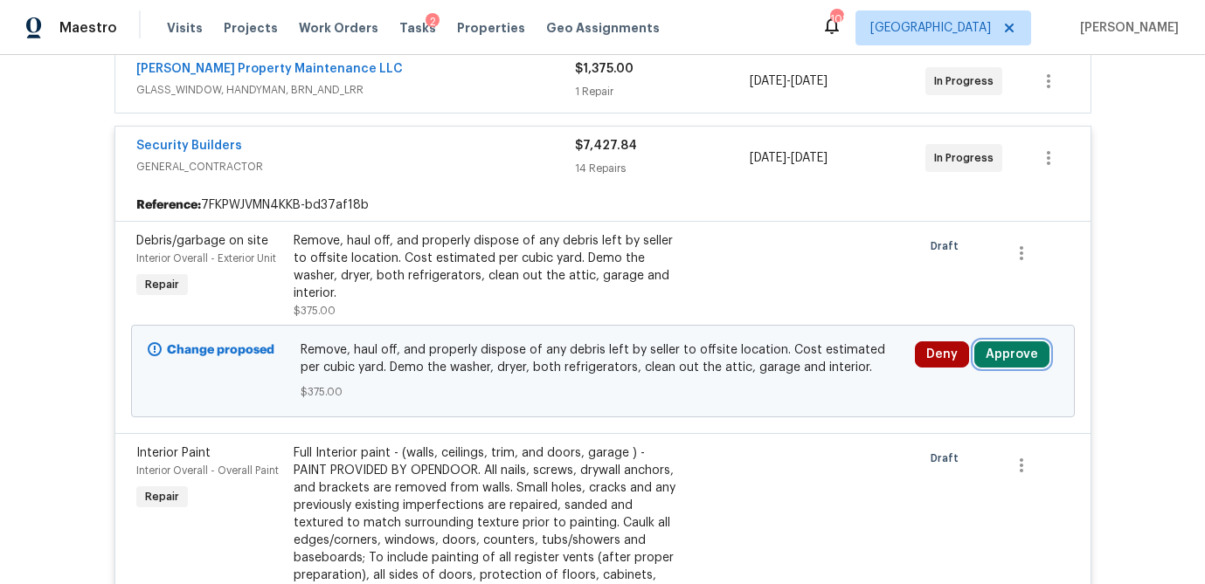
click at [1004, 352] on button "Approve" at bounding box center [1011, 355] width 75 height 26
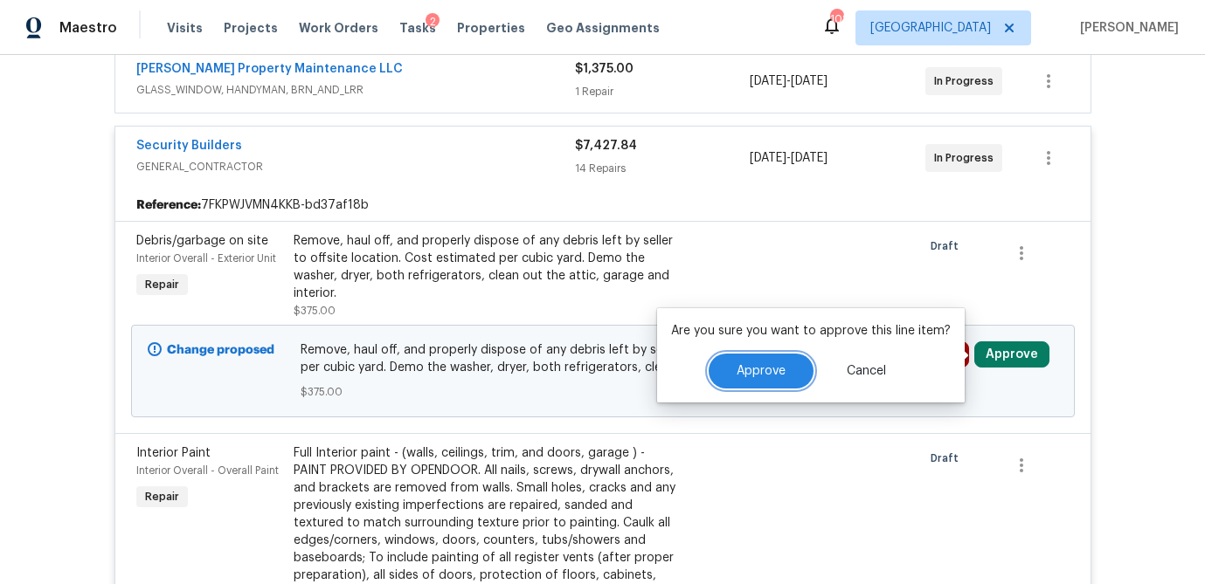
click at [764, 370] on span "Approve" at bounding box center [761, 371] width 49 height 13
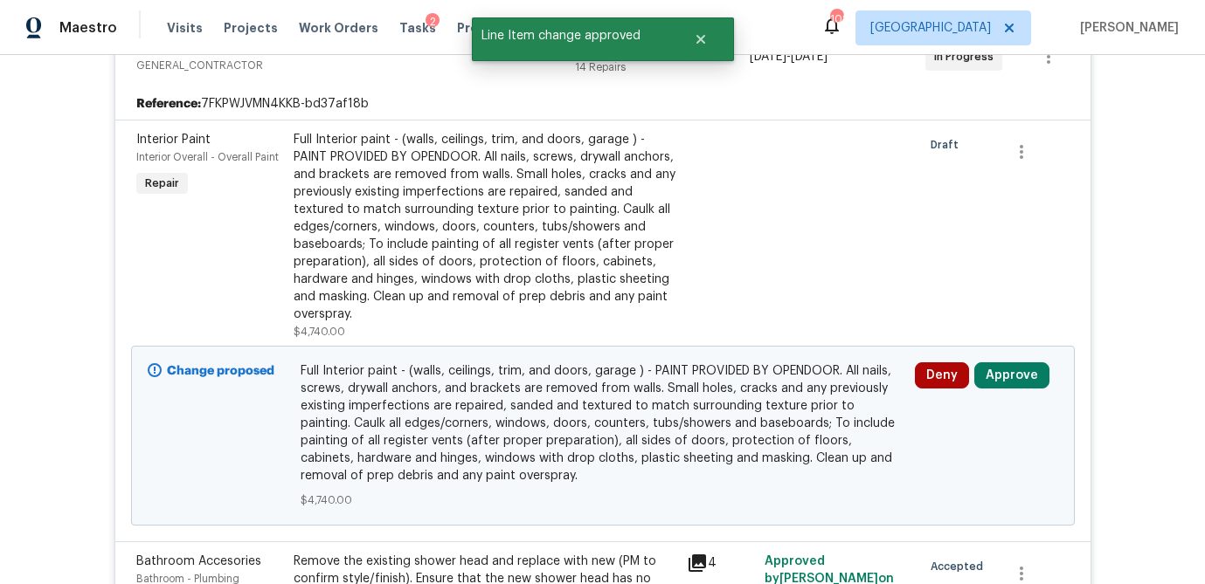
scroll to position [445, 0]
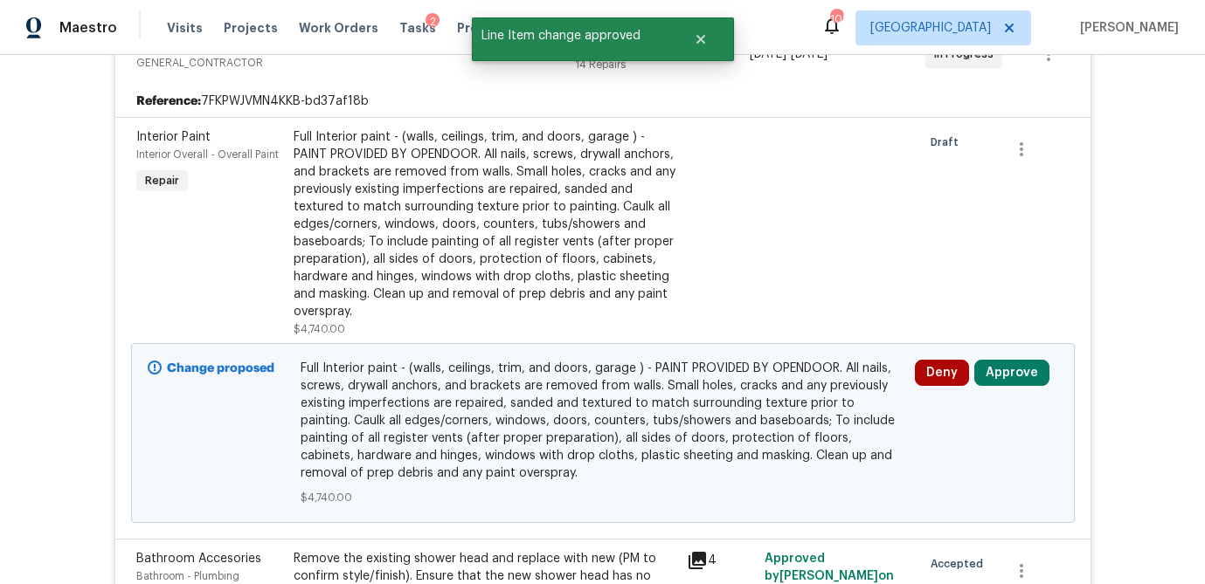
click at [498, 193] on div "Full Interior paint - (walls, ceilings, trim, and doors, garage ) - PAINT PROVI…" at bounding box center [485, 224] width 383 height 192
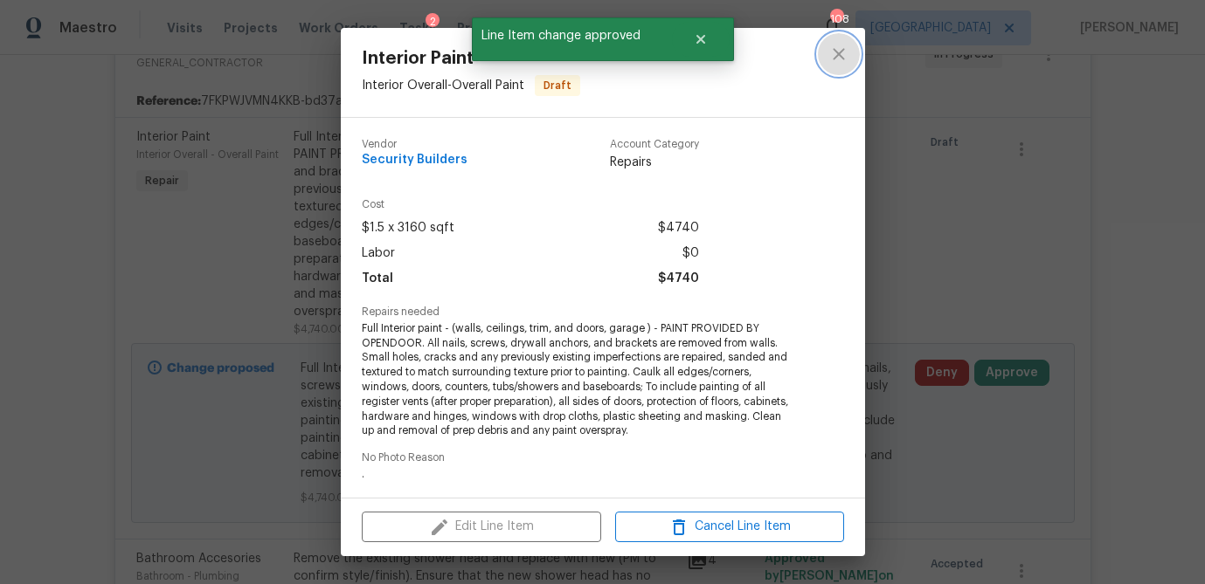
drag, startPoint x: 844, startPoint y: 51, endPoint x: 838, endPoint y: 145, distance: 94.6
click at [844, 51] on icon "close" at bounding box center [838, 54] width 21 height 21
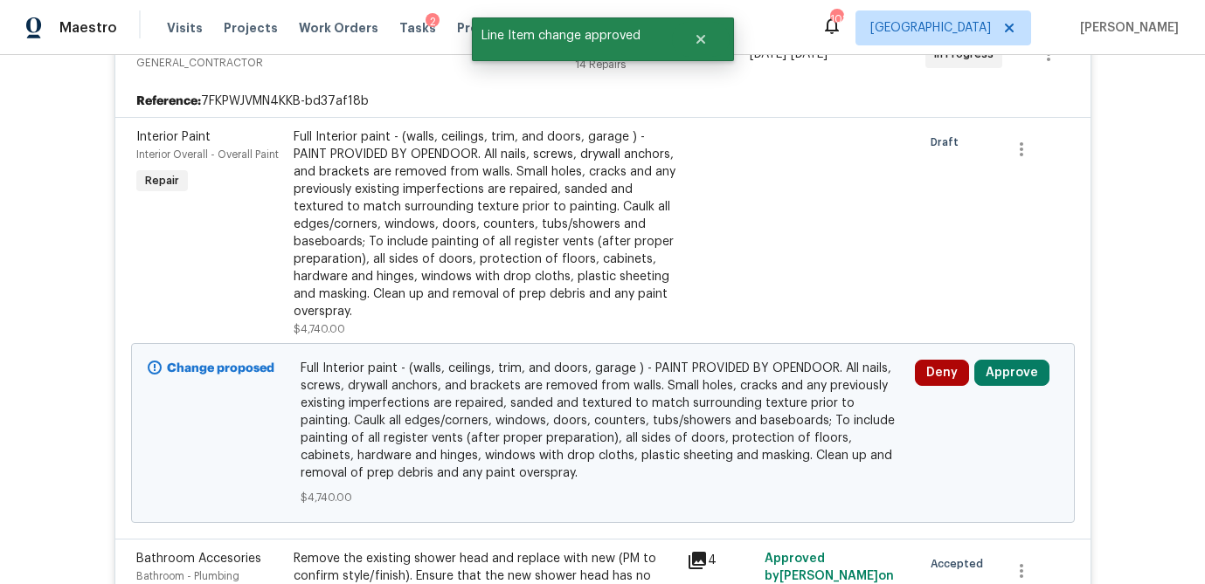
click at [1031, 359] on div "Deny Approve" at bounding box center [987, 433] width 154 height 157
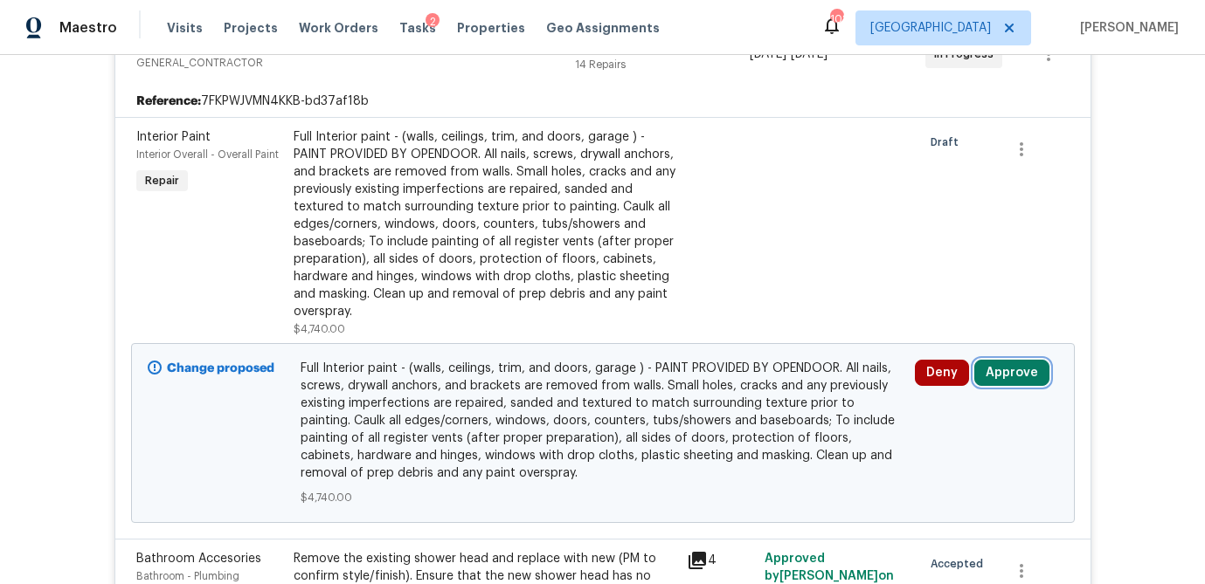
click at [1004, 369] on button "Approve" at bounding box center [1011, 373] width 75 height 26
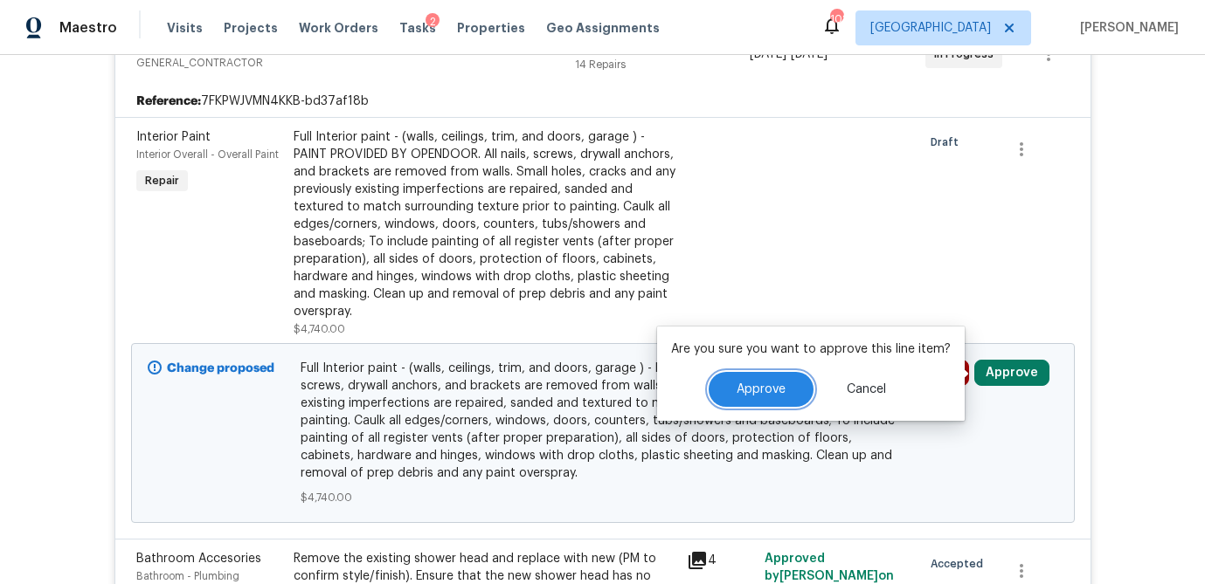
drag, startPoint x: 768, startPoint y: 386, endPoint x: 824, endPoint y: 366, distance: 59.4
click at [770, 385] on span "Approve" at bounding box center [761, 390] width 49 height 13
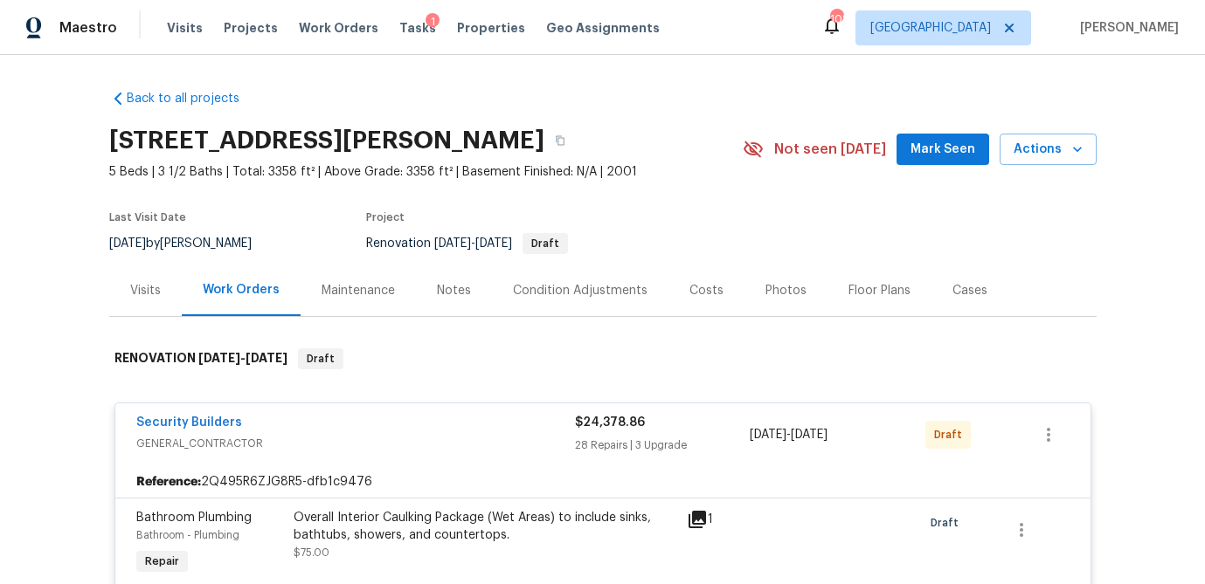
click at [147, 289] on div "Visits" at bounding box center [145, 290] width 31 height 17
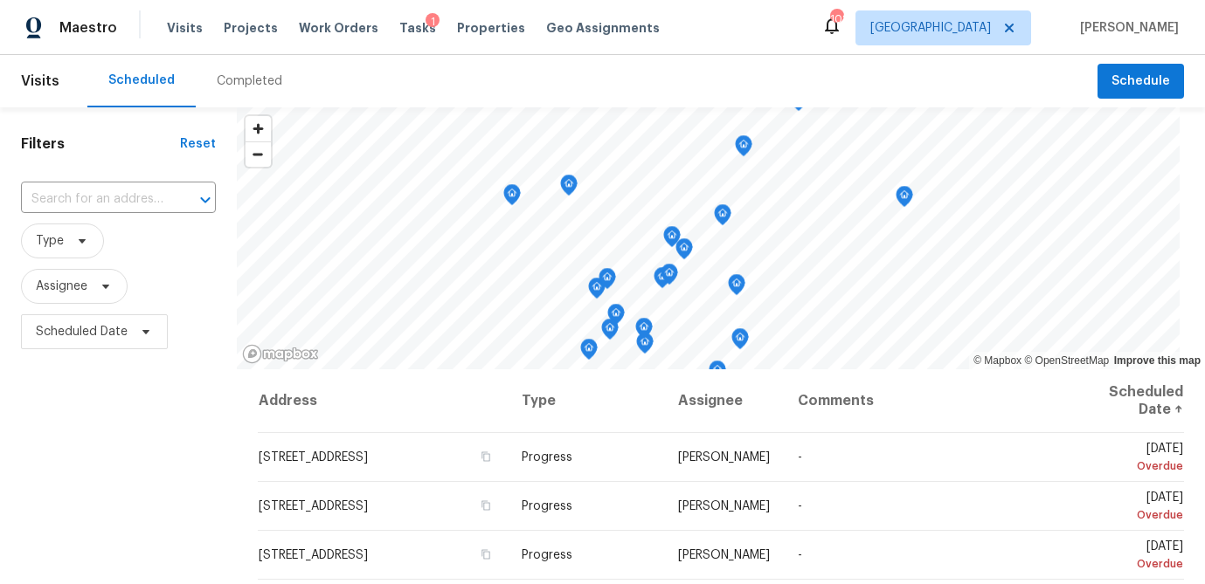
click at [390, 37] on div "Visits Projects Work Orders Tasks 1 Properties Geo Assignments" at bounding box center [424, 27] width 514 height 35
click at [399, 29] on span "Tasks" at bounding box center [417, 28] width 37 height 12
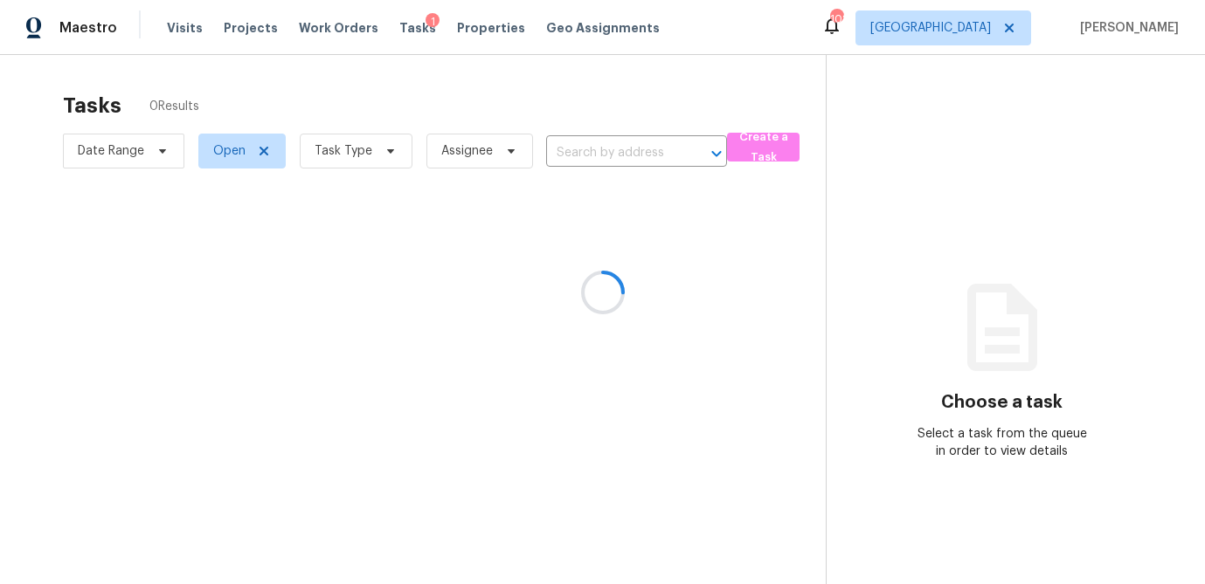
click at [401, 152] on div at bounding box center [602, 292] width 1205 height 584
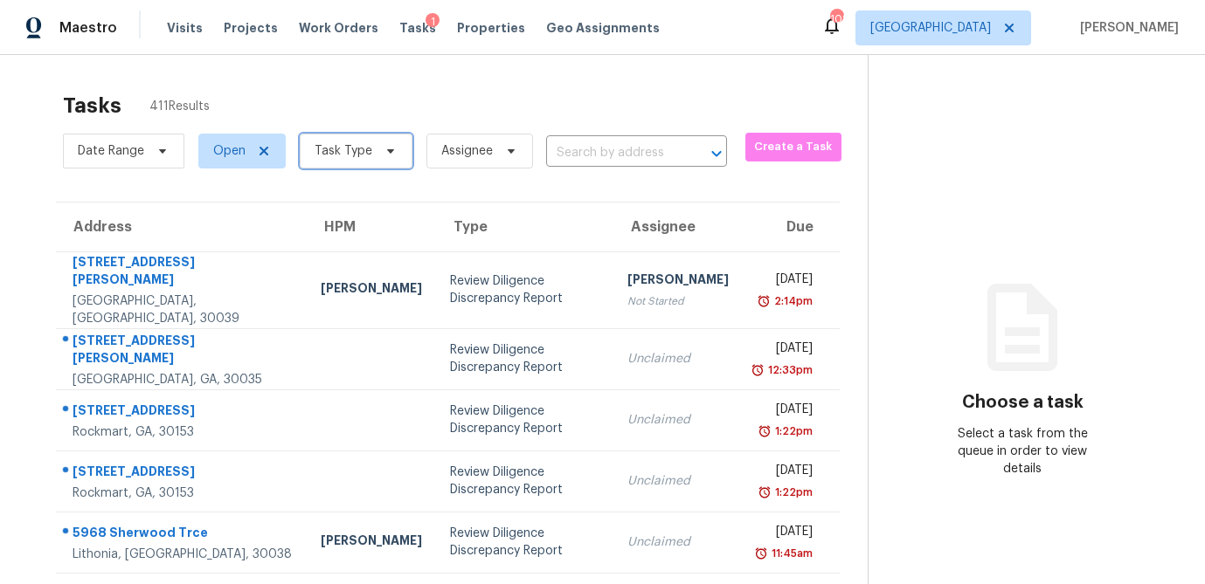
click at [387, 156] on icon at bounding box center [391, 151] width 14 height 14
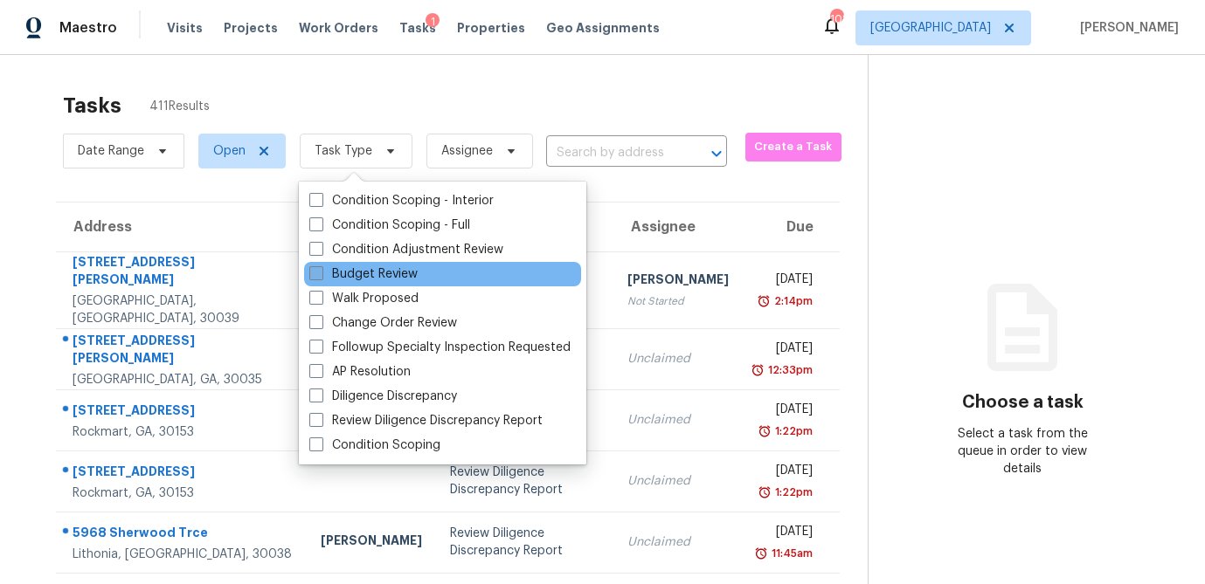
click at [318, 271] on span at bounding box center [316, 273] width 14 height 14
click at [318, 271] on input "Budget Review" at bounding box center [314, 271] width 11 height 11
checkbox input "true"
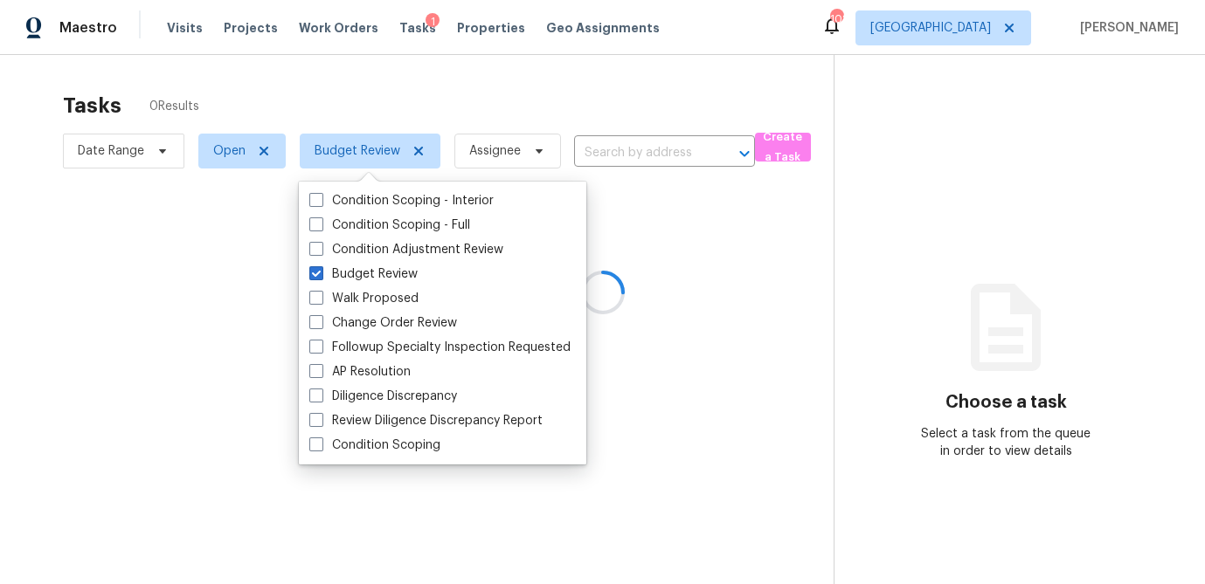
click at [400, 94] on div at bounding box center [602, 292] width 1205 height 584
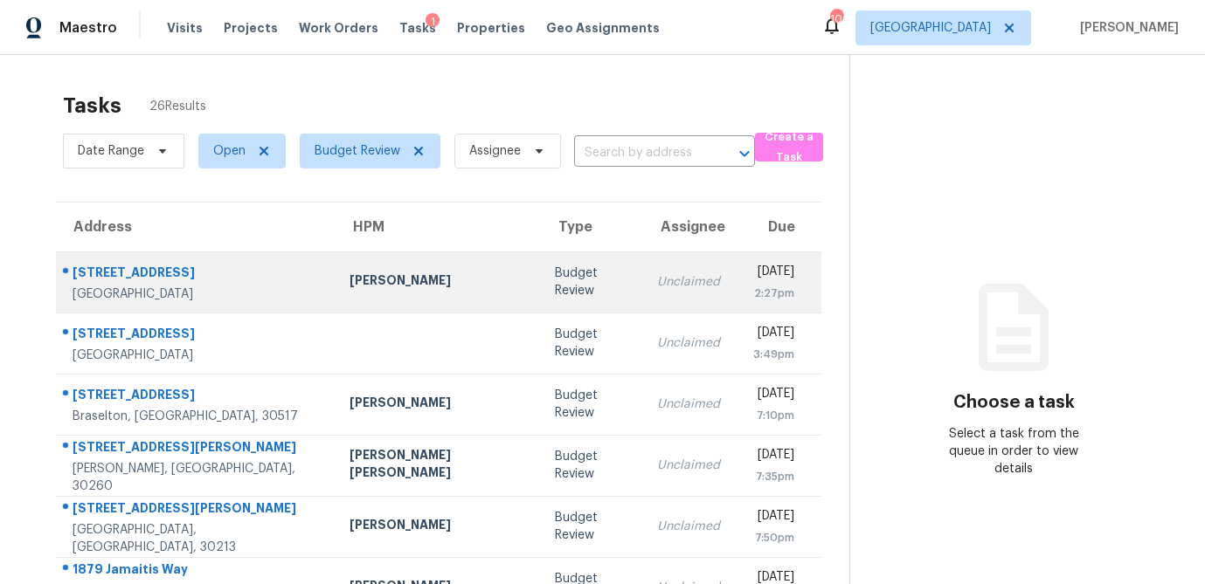
scroll to position [325, 0]
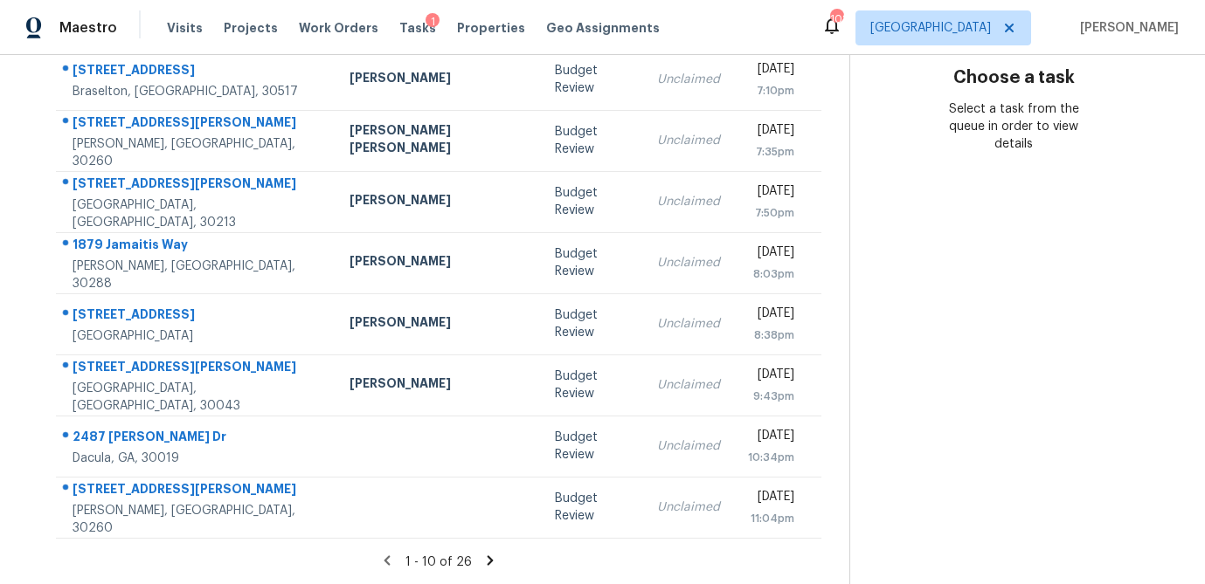
click at [482, 562] on icon at bounding box center [490, 561] width 16 height 16
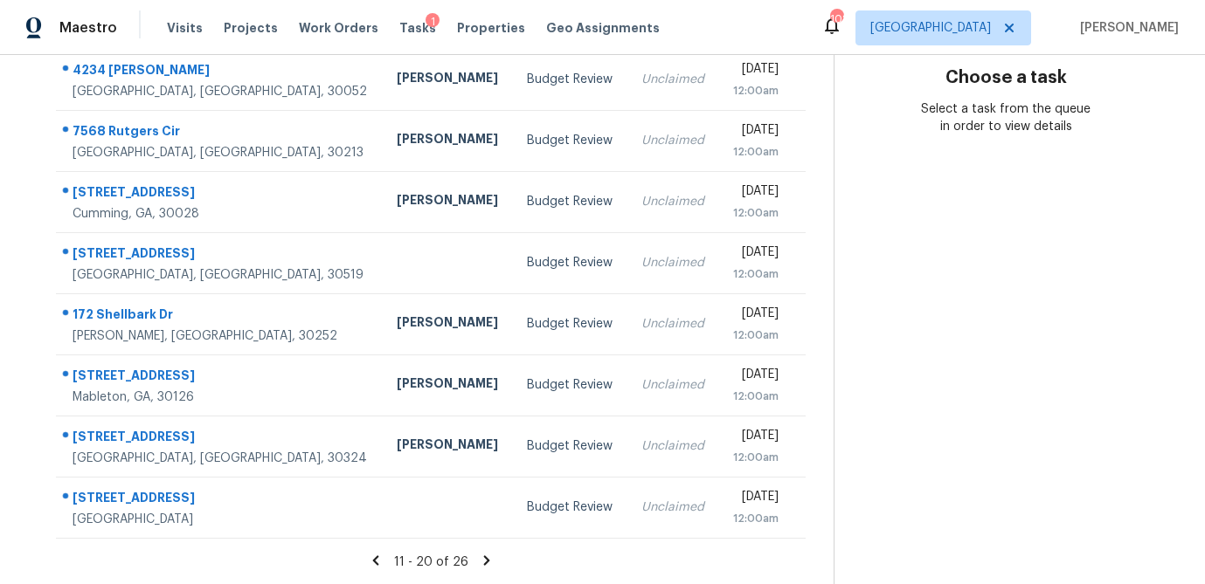
click at [485, 561] on icon at bounding box center [486, 561] width 6 height 10
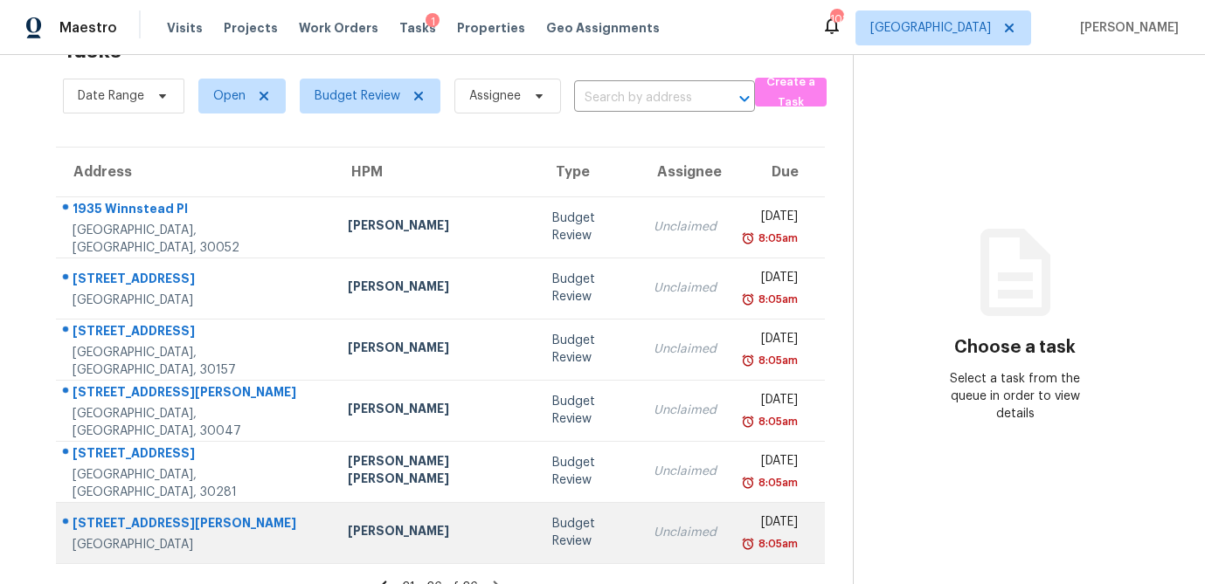
scroll to position [80, 0]
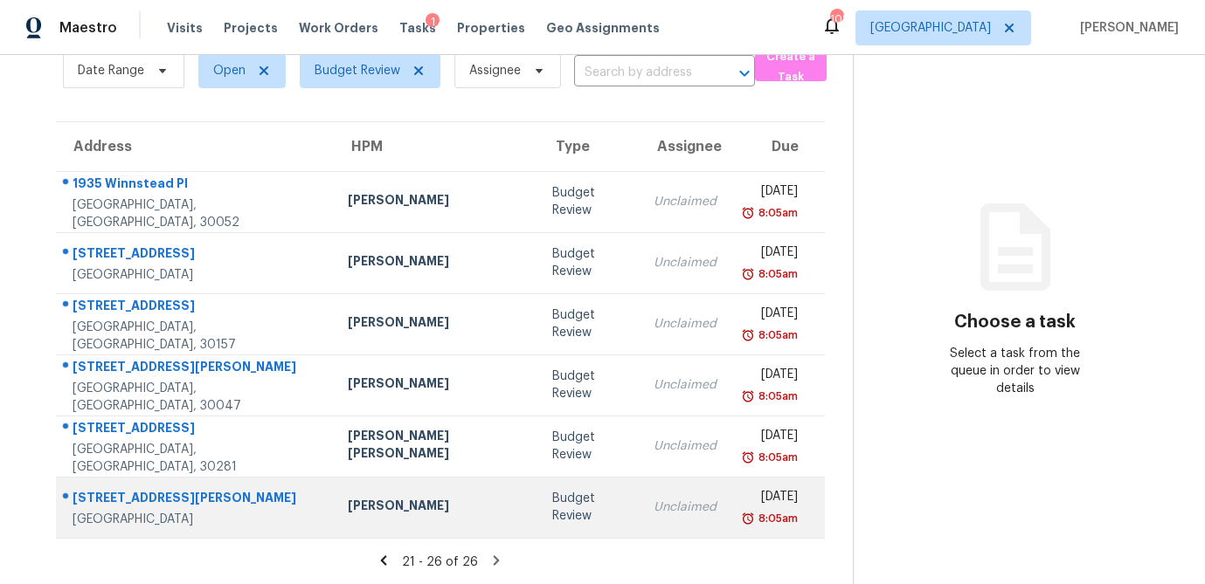
click at [538, 501] on td "Budget Review" at bounding box center [588, 507] width 101 height 61
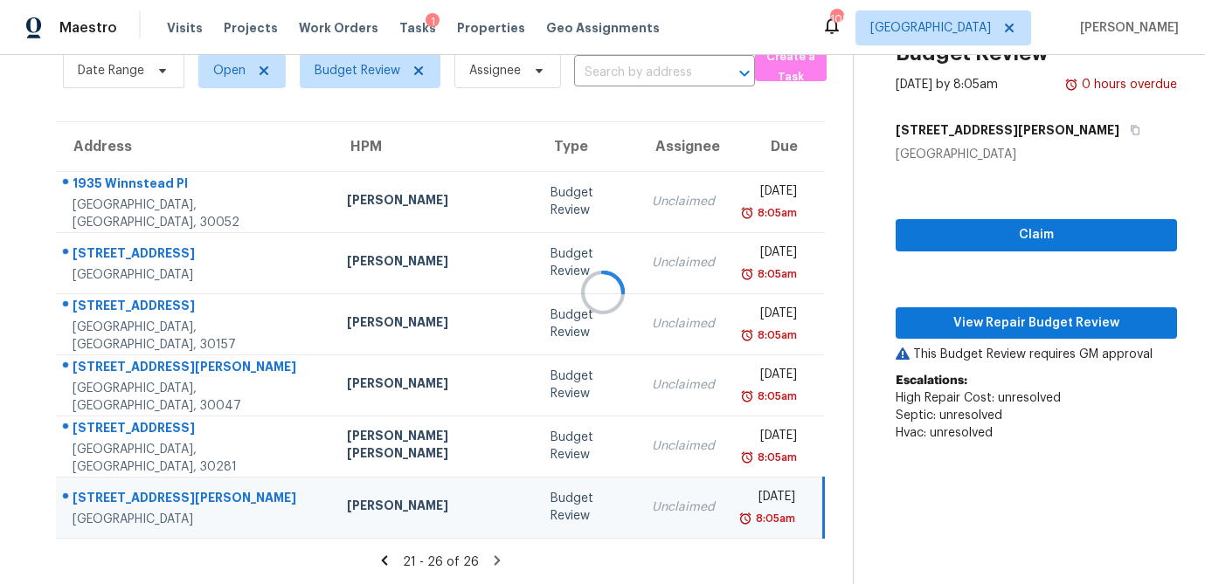
scroll to position [162, 0]
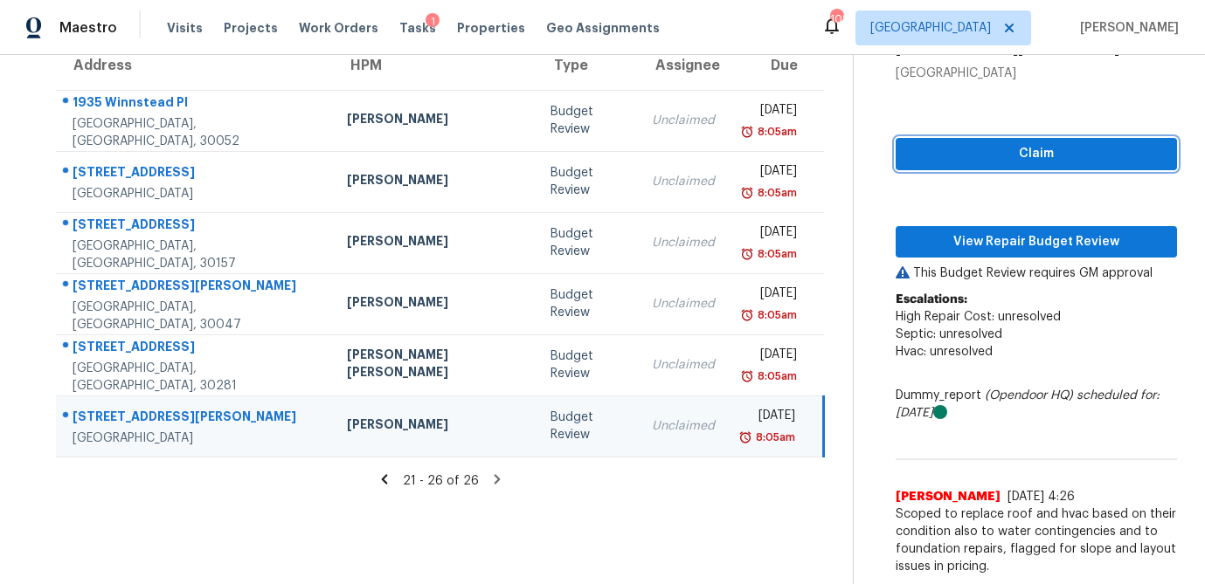
click at [1030, 149] on span "Claim" at bounding box center [1036, 154] width 253 height 22
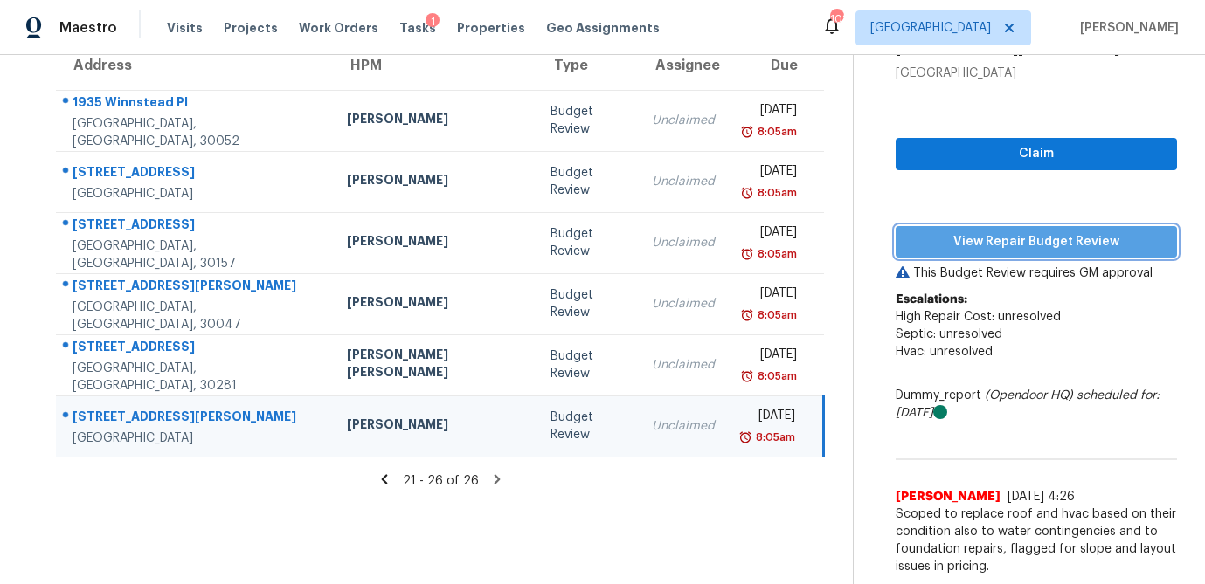
drag, startPoint x: 1008, startPoint y: 254, endPoint x: 1020, endPoint y: 260, distance: 12.9
click at [1008, 254] on button "View Repair Budget Review" at bounding box center [1036, 242] width 281 height 32
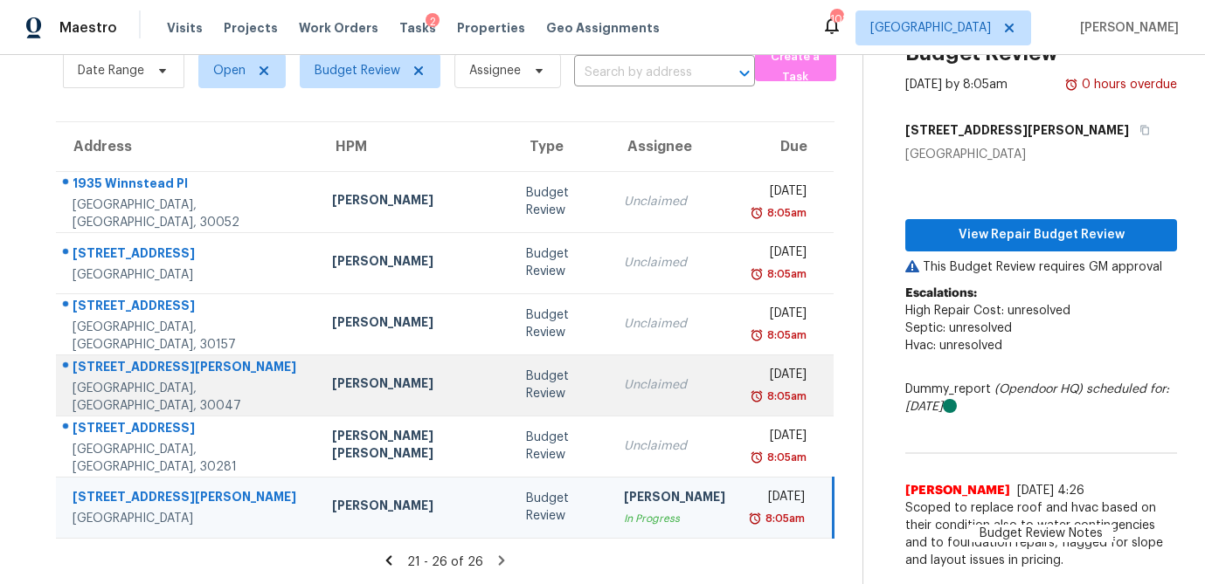
scroll to position [80, 0]
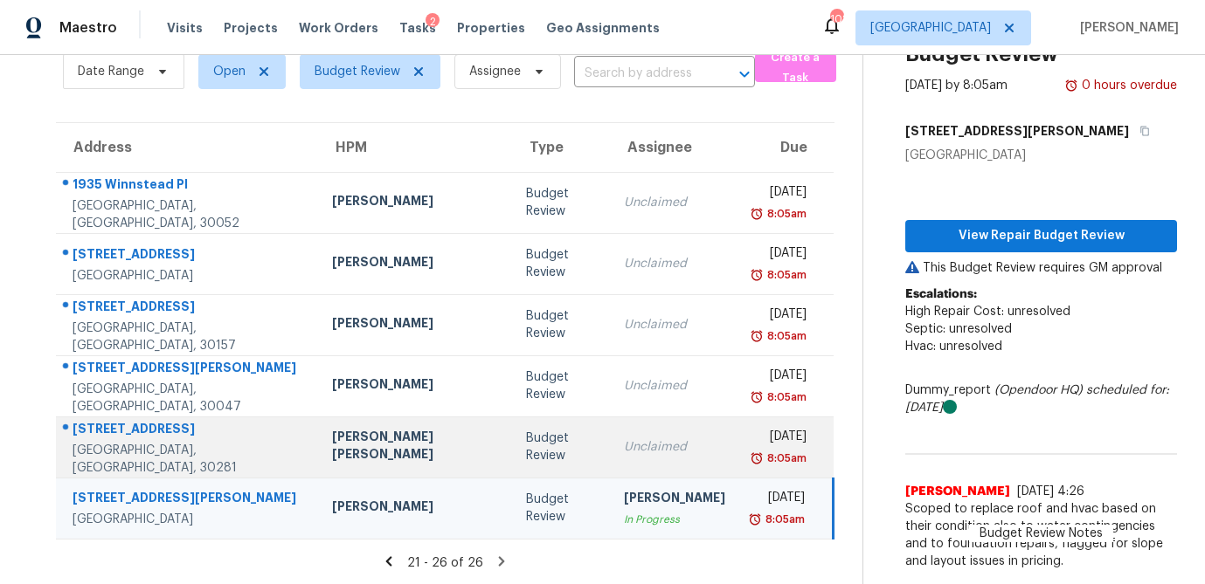
click at [624, 445] on div "Unclaimed" at bounding box center [674, 447] width 101 height 17
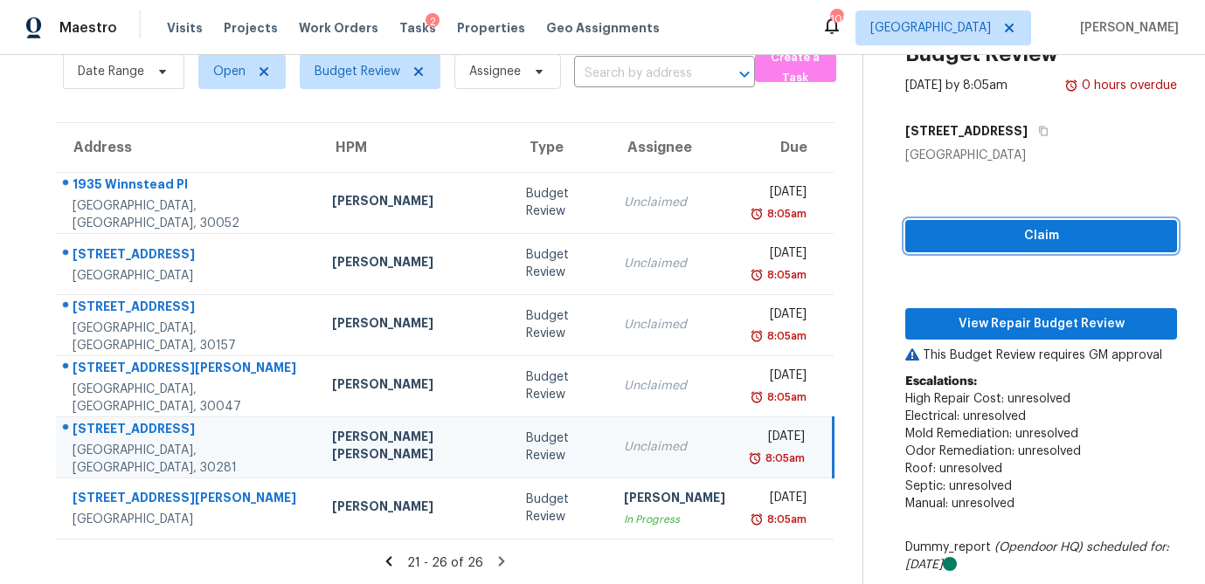
click at [1055, 241] on span "Claim" at bounding box center [1041, 236] width 244 height 22
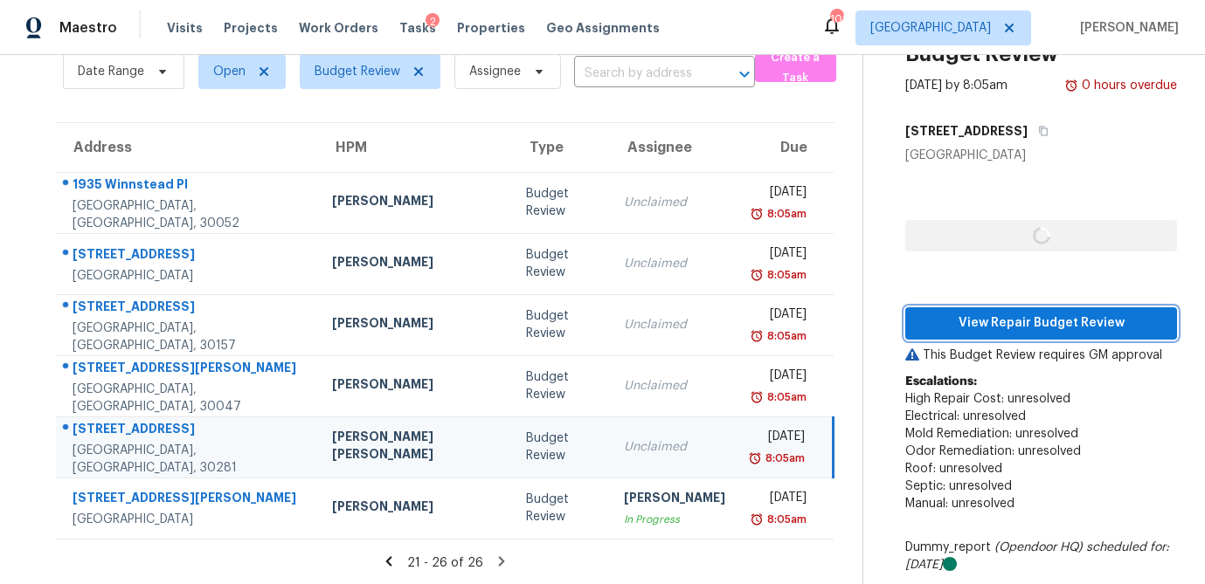
click at [1006, 335] on button "View Repair Budget Review" at bounding box center [1041, 324] width 272 height 32
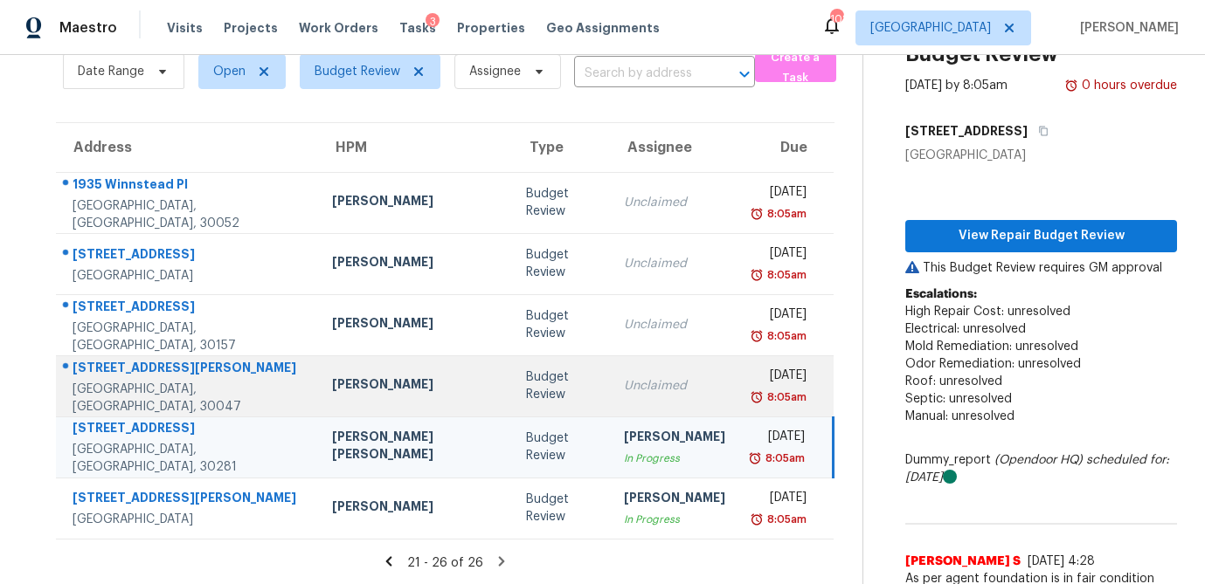
click at [512, 393] on td "Budget Review" at bounding box center [561, 386] width 98 height 61
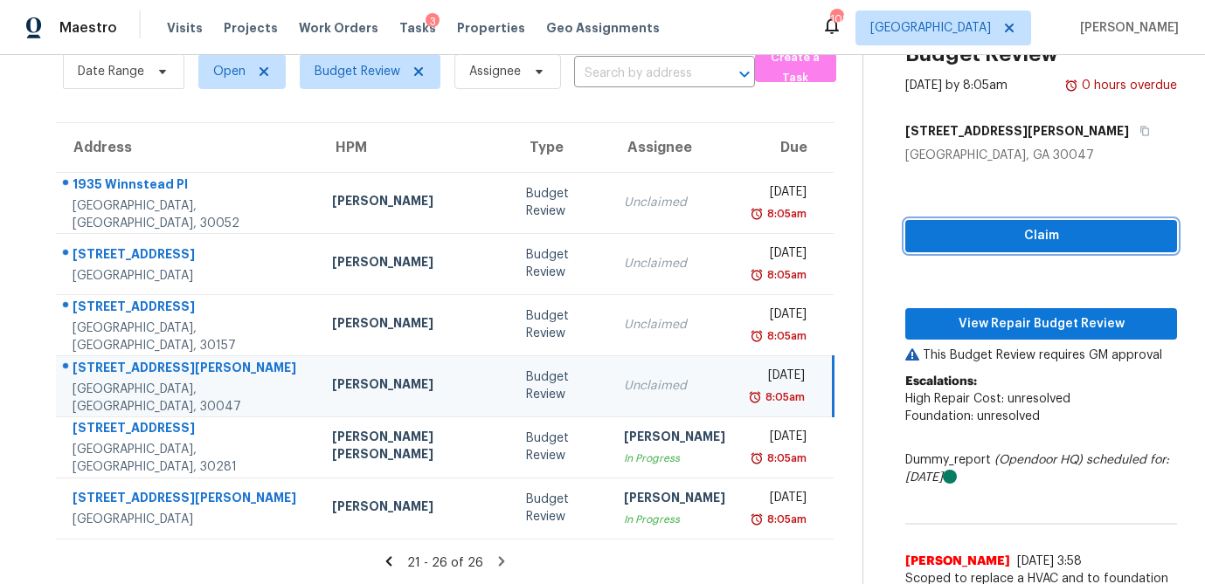
click at [1055, 240] on span "Claim" at bounding box center [1041, 236] width 244 height 22
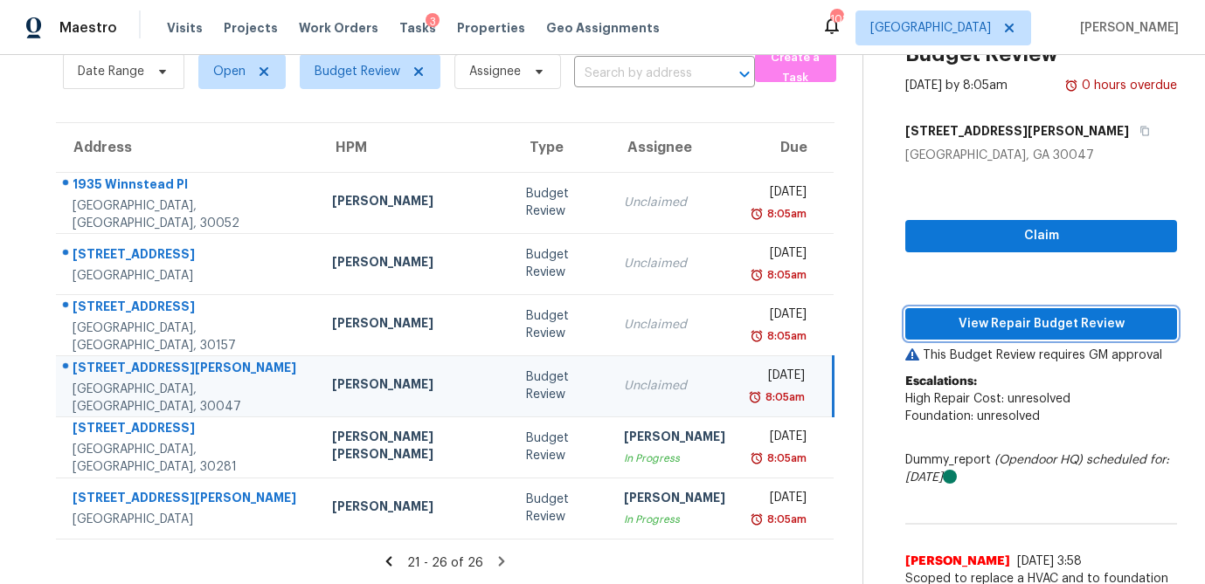
click at [1042, 308] on button "View Repair Budget Review" at bounding box center [1041, 324] width 272 height 32
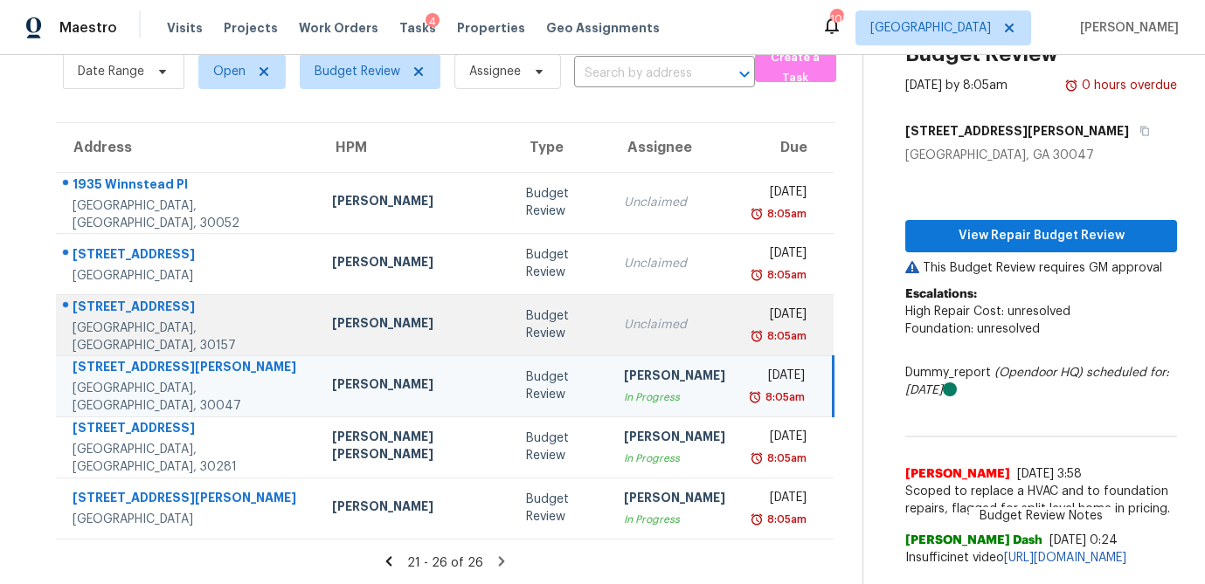
click at [624, 328] on div "Unclaimed" at bounding box center [674, 324] width 101 height 17
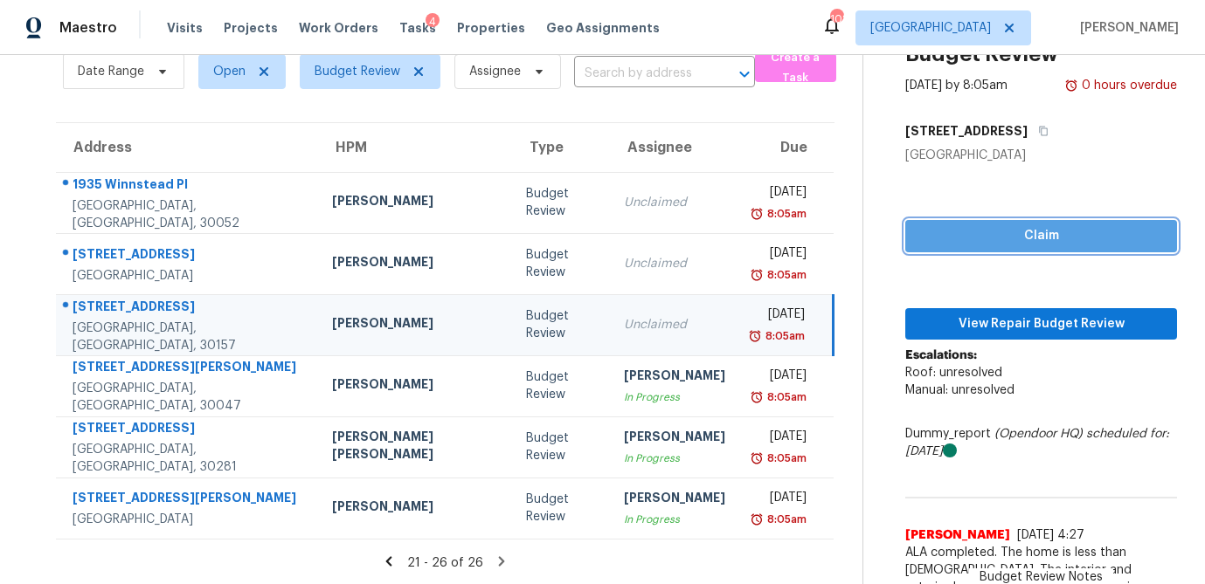
drag, startPoint x: 1056, startPoint y: 232, endPoint x: 1013, endPoint y: 321, distance: 98.5
click at [1056, 232] on span "Claim" at bounding box center [1041, 236] width 244 height 22
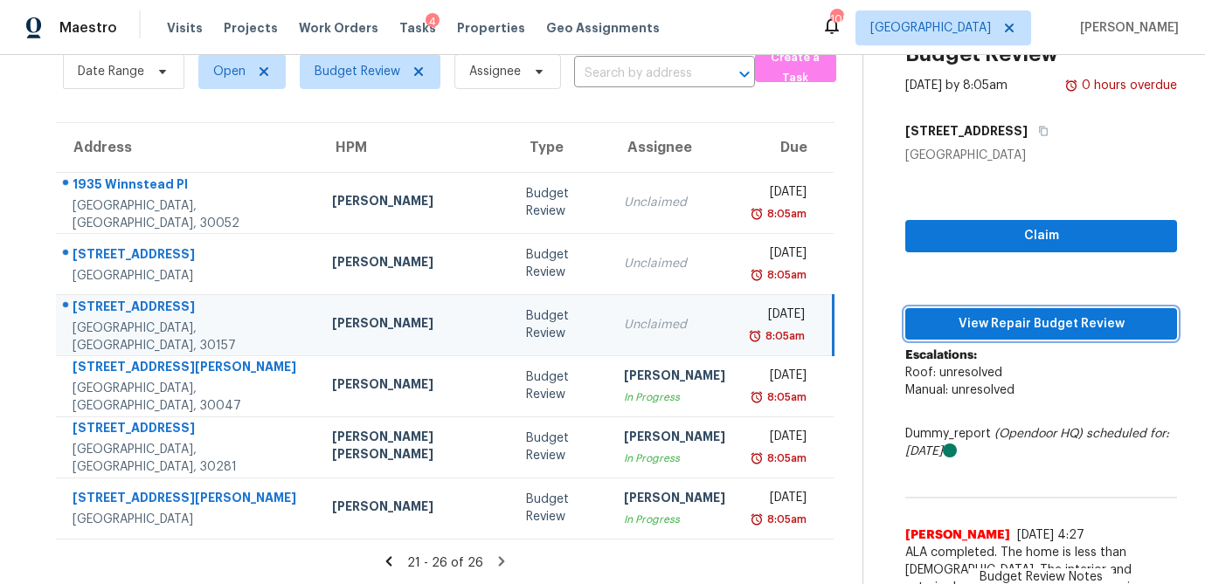
click at [1012, 332] on span "View Repair Budget Review" at bounding box center [1041, 325] width 244 height 22
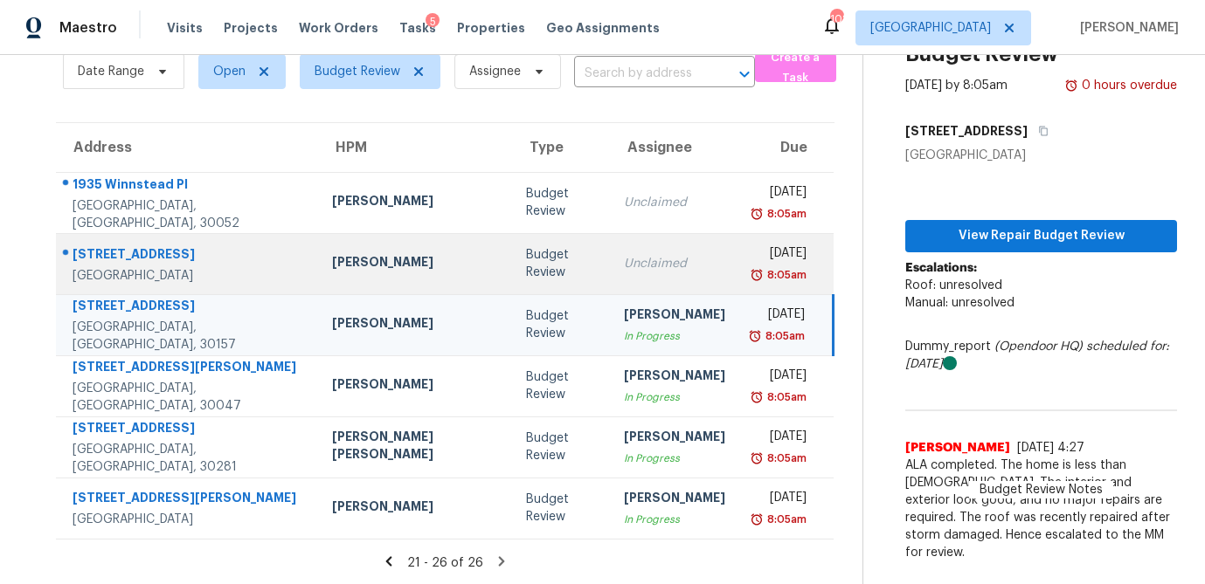
click at [526, 270] on div "Budget Review" at bounding box center [561, 263] width 70 height 35
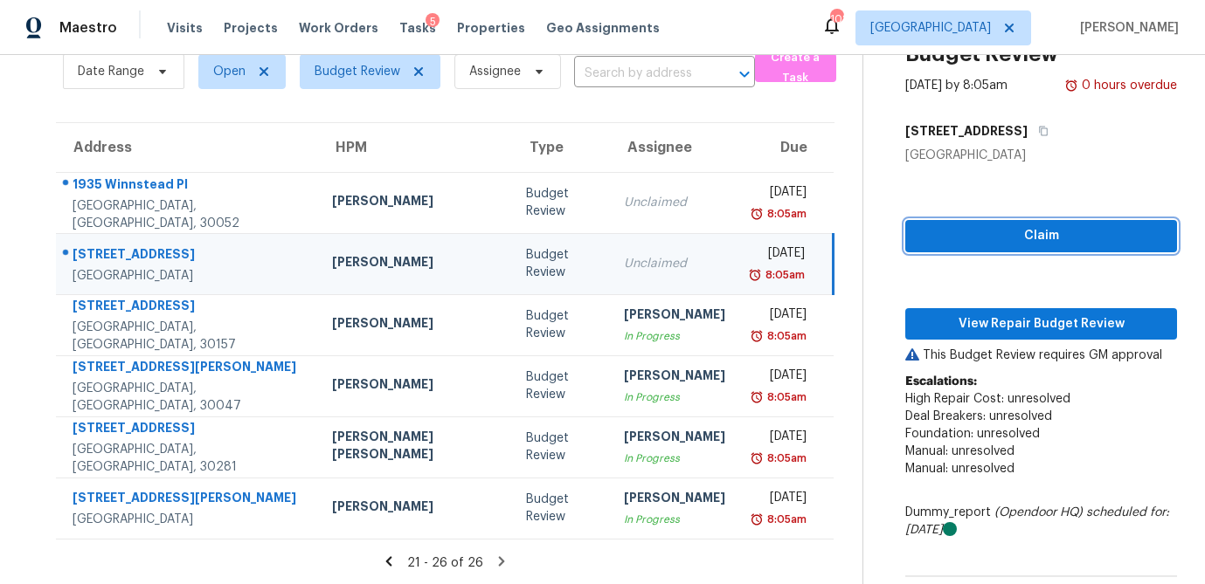
click at [950, 240] on span "Claim" at bounding box center [1041, 236] width 244 height 22
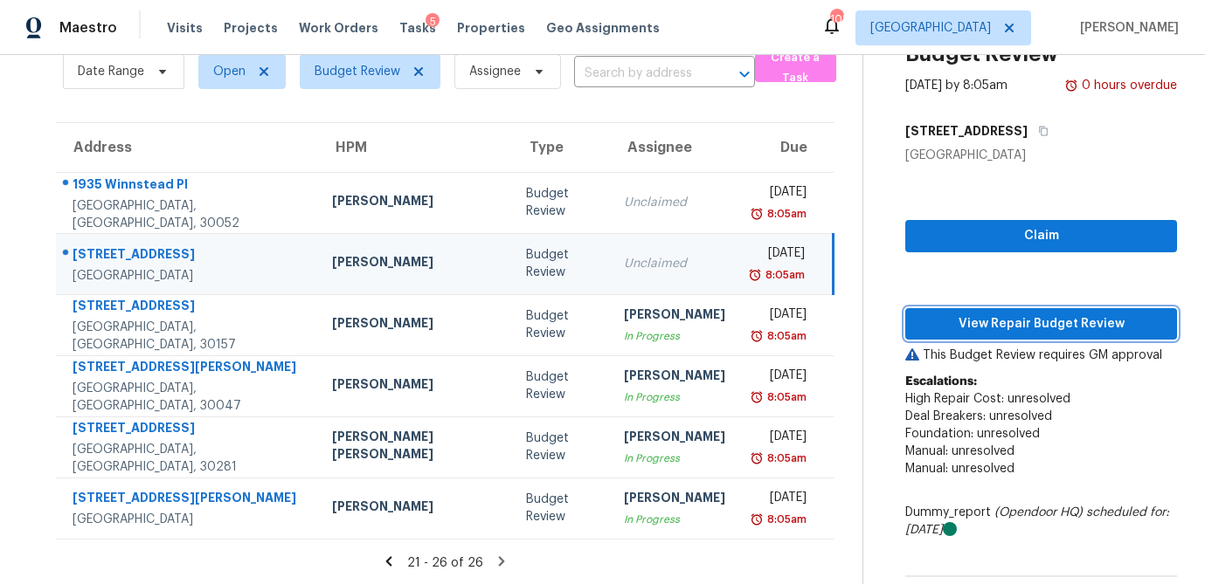
click at [940, 315] on span "View Repair Budget Review" at bounding box center [1041, 325] width 244 height 22
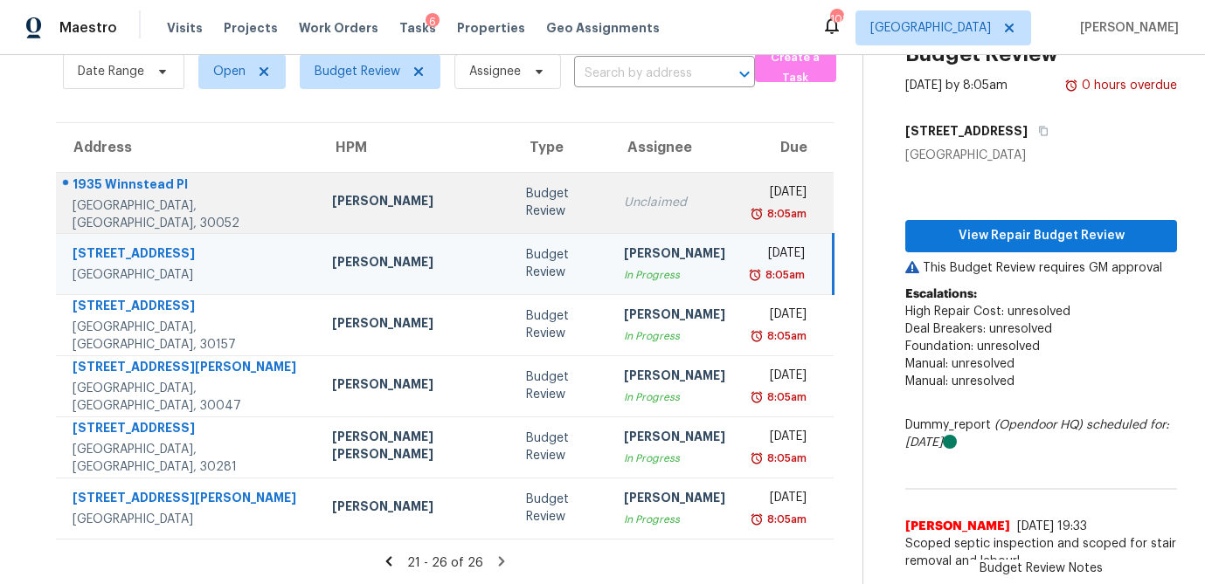
click at [526, 212] on div "Budget Review" at bounding box center [561, 202] width 70 height 35
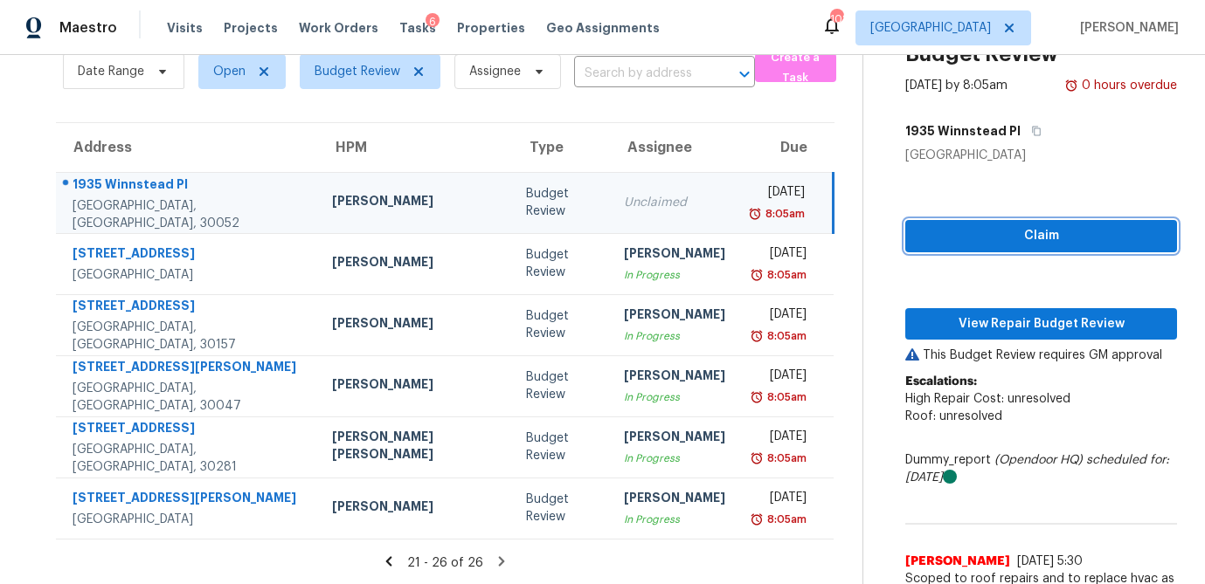
click at [970, 241] on span "Claim" at bounding box center [1041, 236] width 244 height 22
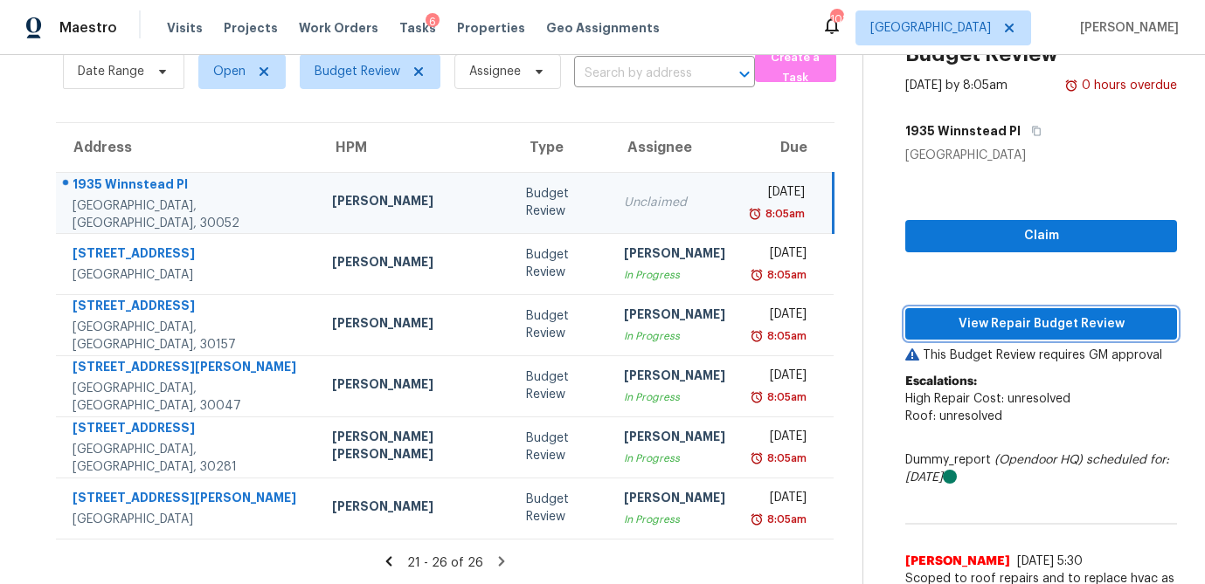
click at [961, 324] on span "View Repair Budget Review" at bounding box center [1041, 325] width 244 height 22
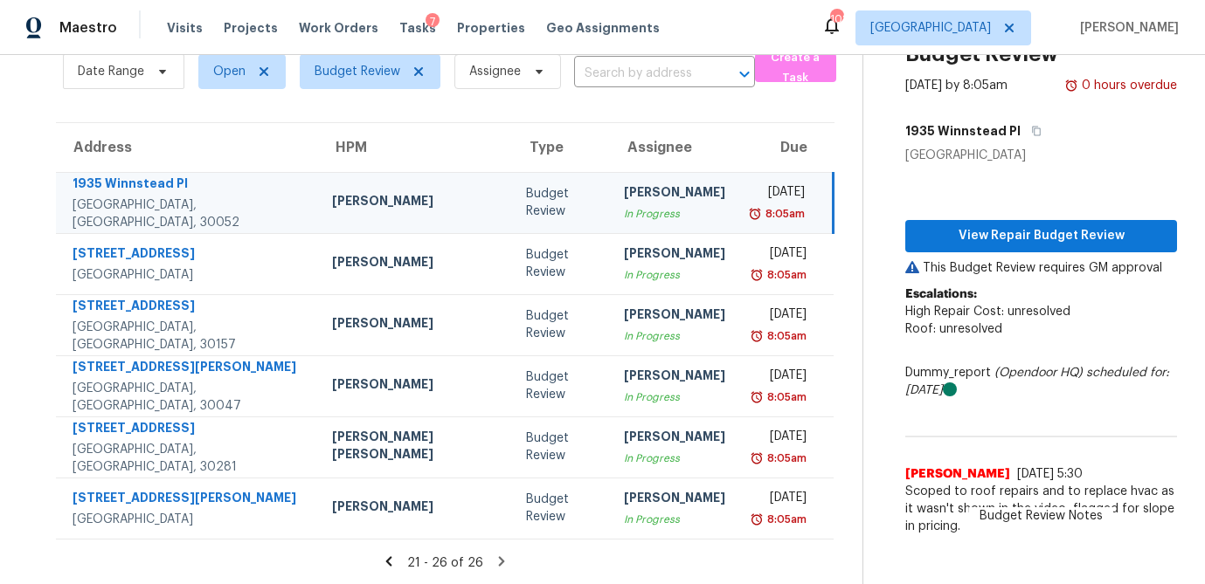
click at [386, 561] on icon at bounding box center [389, 562] width 6 height 10
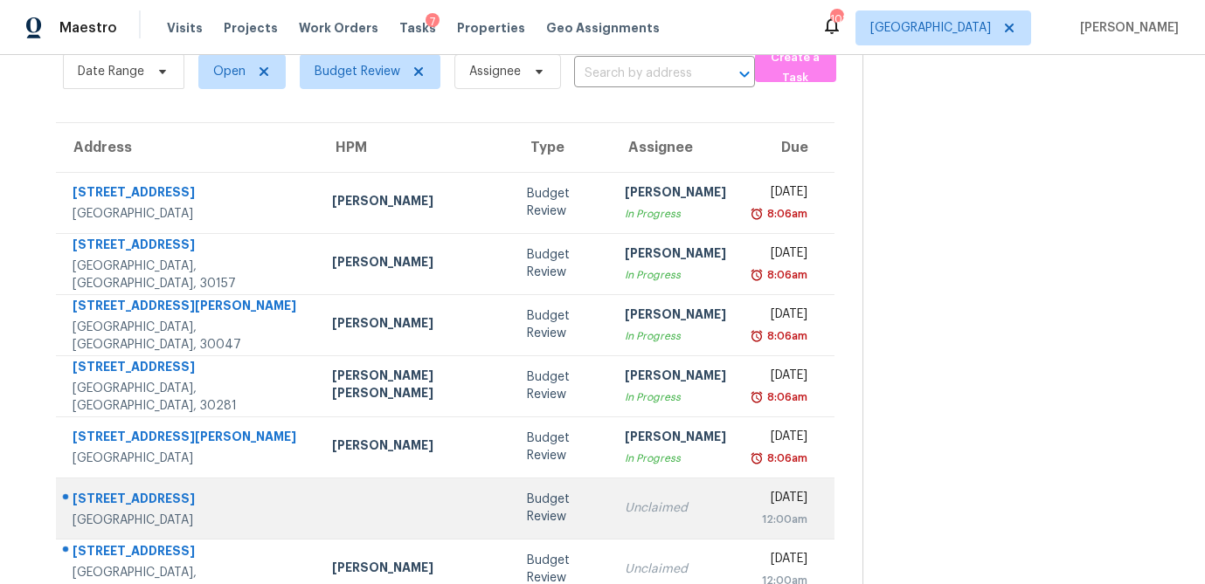
click at [527, 508] on div "Budget Review" at bounding box center [562, 508] width 70 height 35
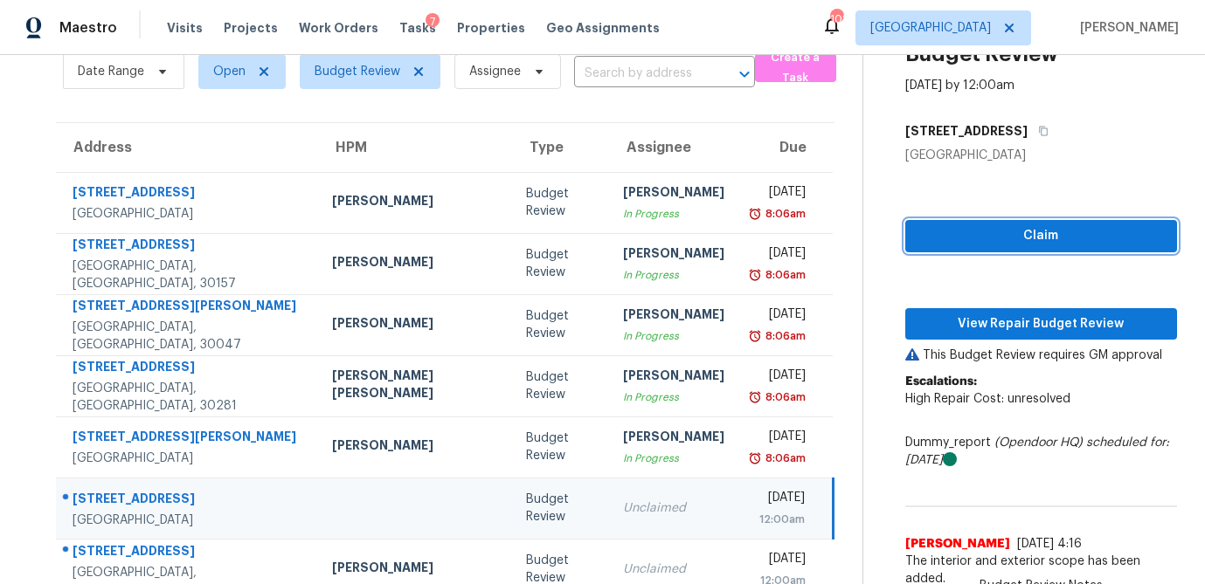
drag, startPoint x: 1006, startPoint y: 239, endPoint x: 1004, endPoint y: 268, distance: 28.9
click at [1006, 239] on span "Claim" at bounding box center [1041, 236] width 244 height 22
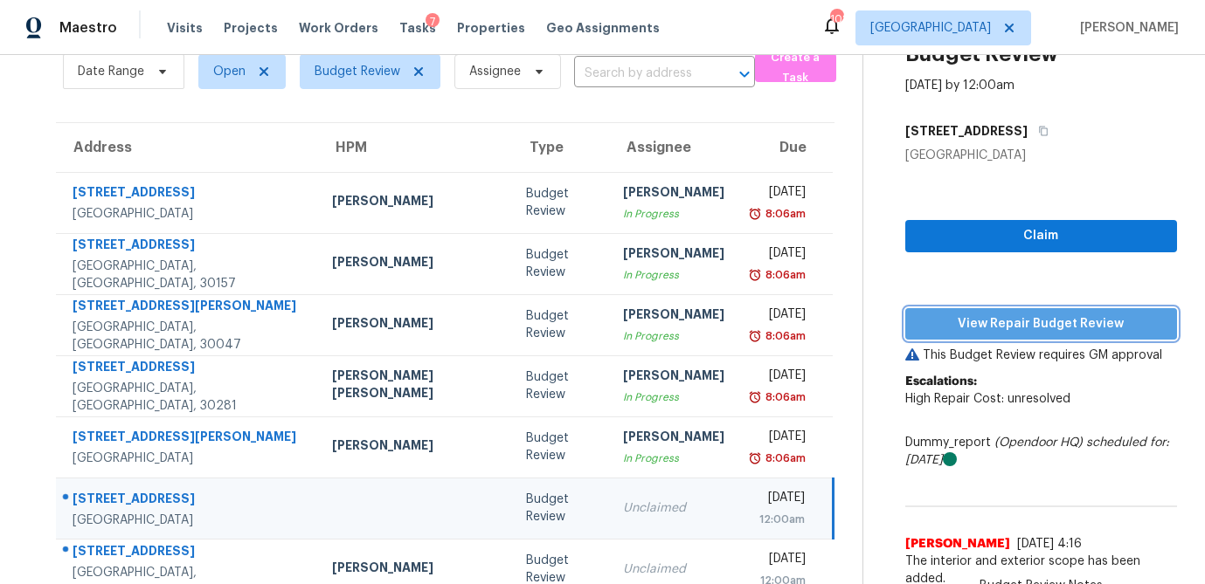
click at [1002, 326] on span "View Repair Budget Review" at bounding box center [1041, 325] width 244 height 22
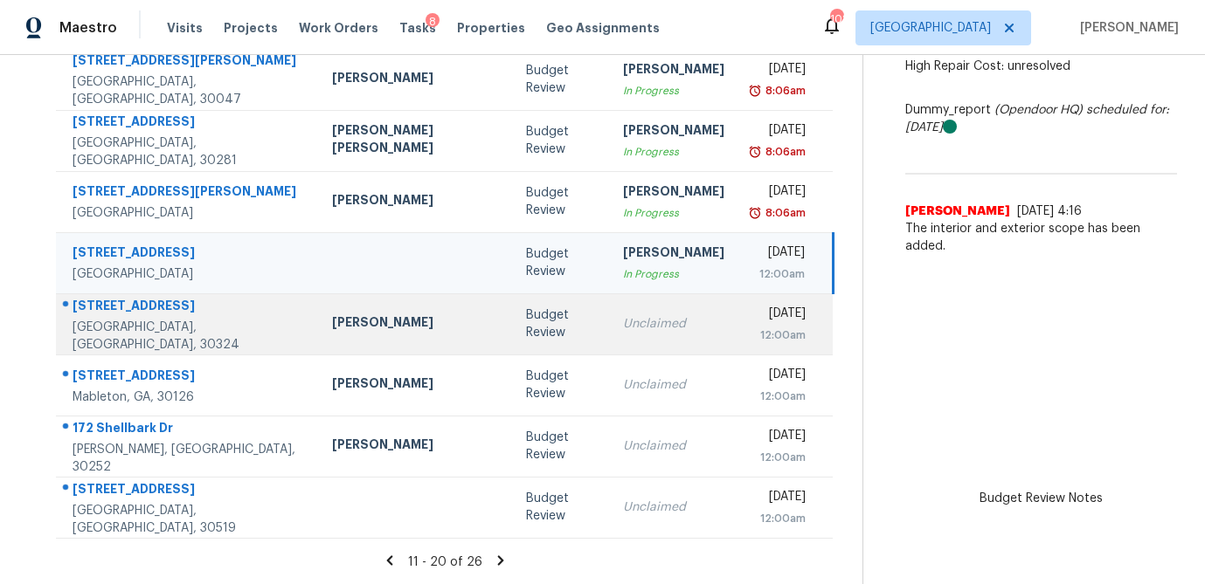
click at [623, 329] on div "Unclaimed" at bounding box center [673, 323] width 101 height 17
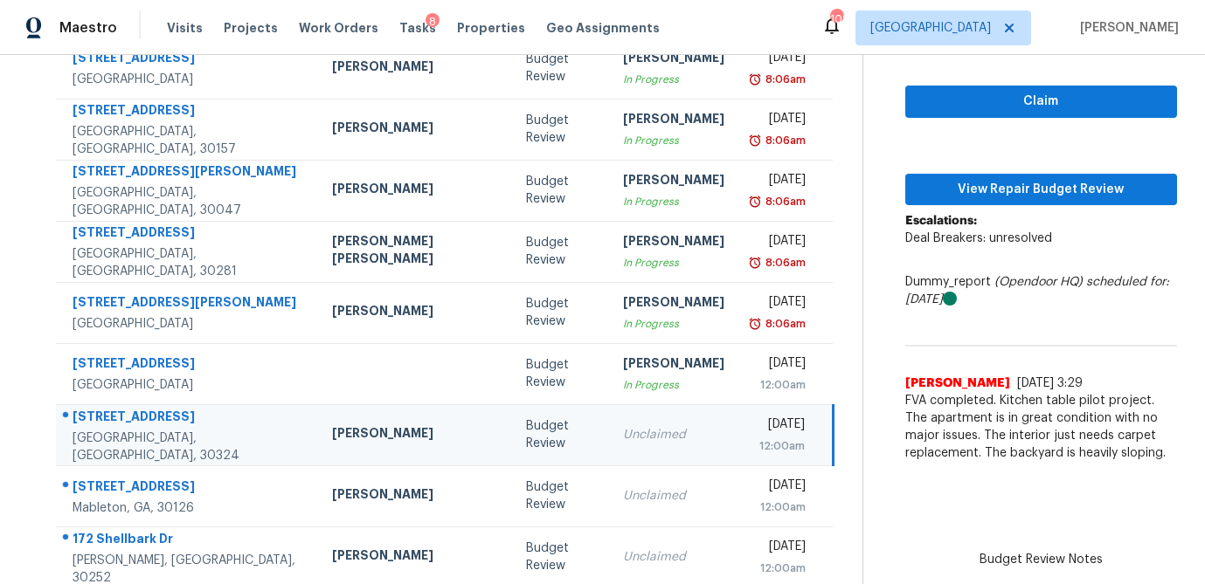
scroll to position [193, 0]
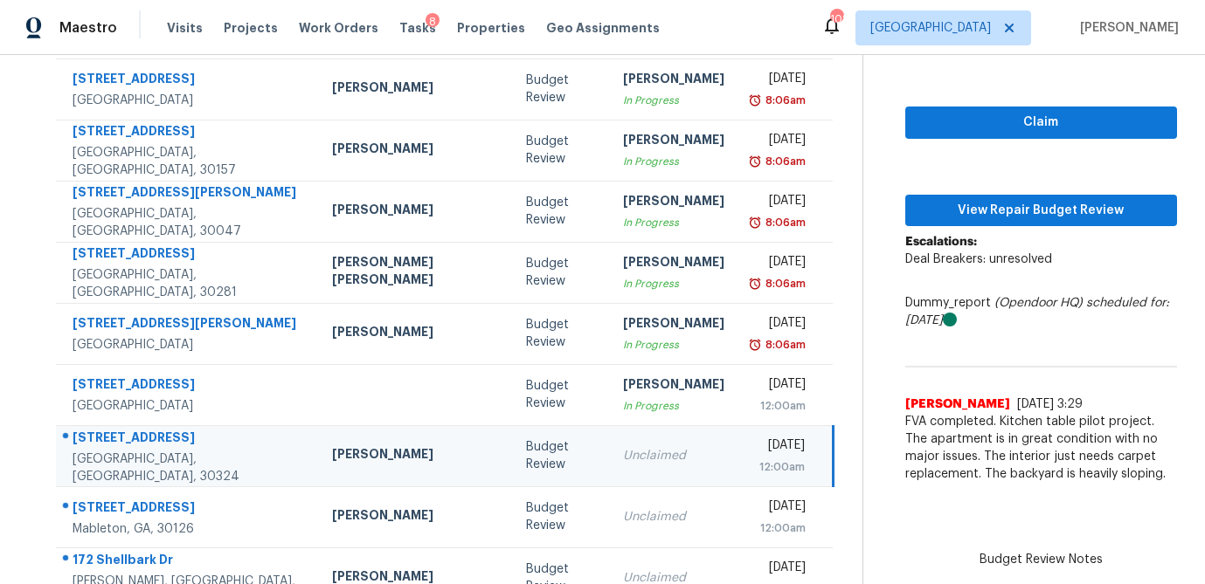
click at [997, 142] on div "Claim View Repair Budget Review Escalations: Deal Breakers: unresolved Dummy_re…" at bounding box center [1041, 271] width 272 height 441
drag, startPoint x: 991, startPoint y: 136, endPoint x: 981, endPoint y: 170, distance: 35.4
click at [991, 136] on button "Claim" at bounding box center [1041, 123] width 272 height 32
click at [979, 200] on span "View Repair Budget Review" at bounding box center [1041, 211] width 244 height 22
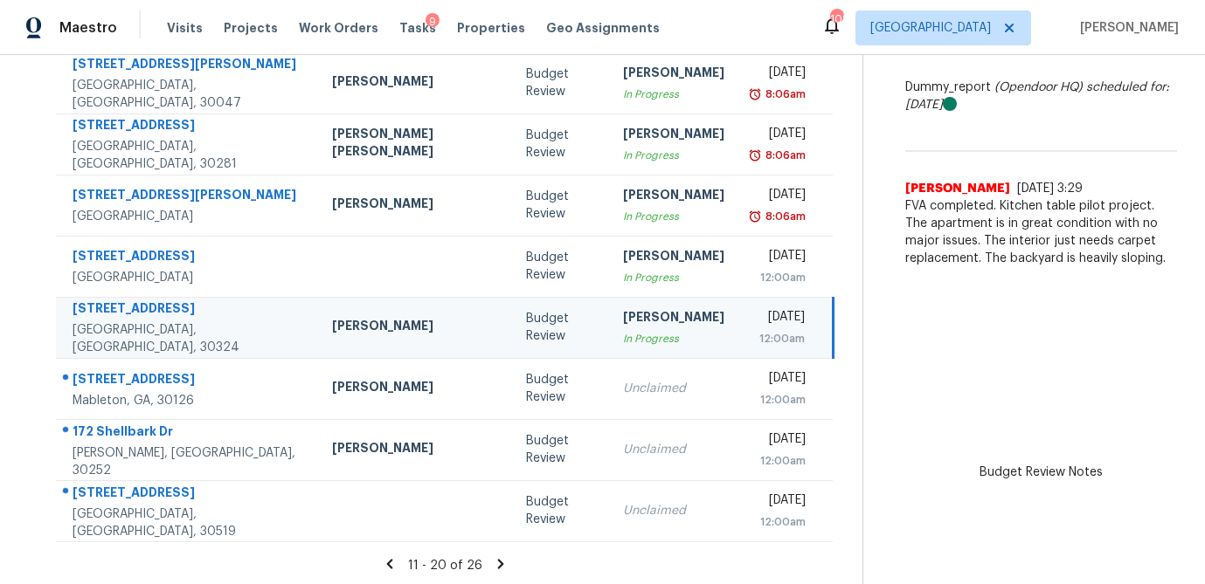
scroll to position [325, 0]
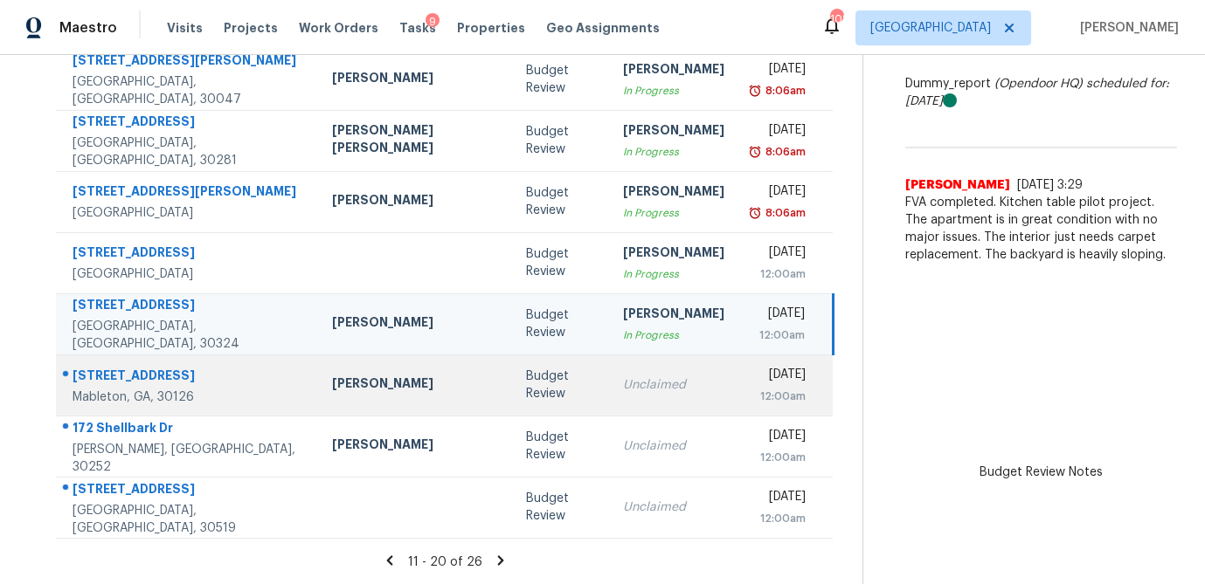
click at [623, 382] on div "Unclaimed" at bounding box center [673, 385] width 101 height 17
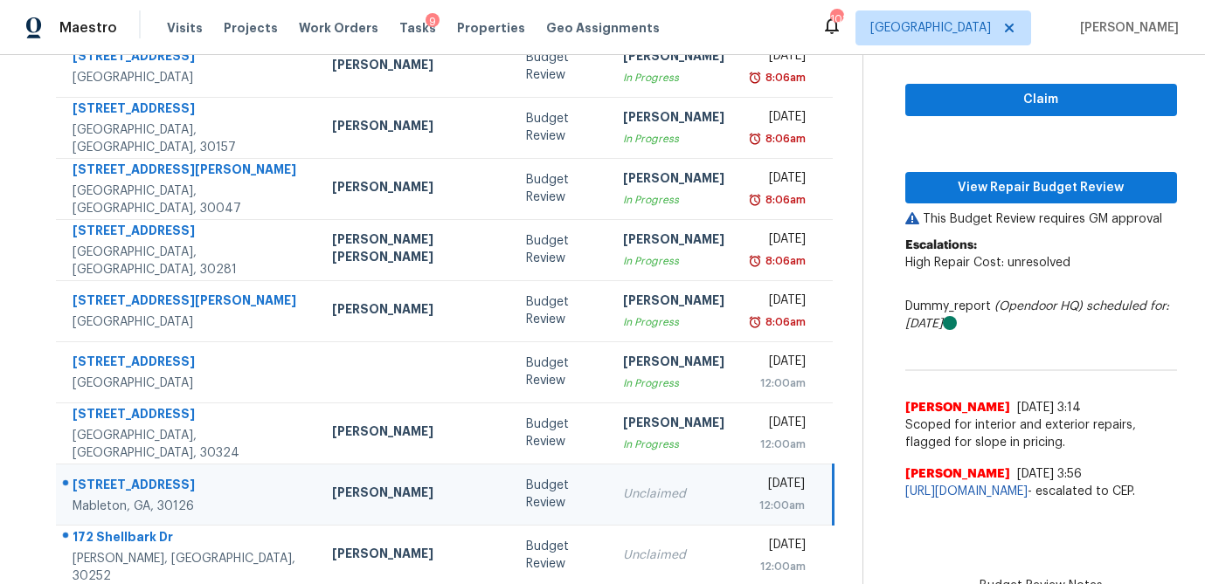
scroll to position [217, 0]
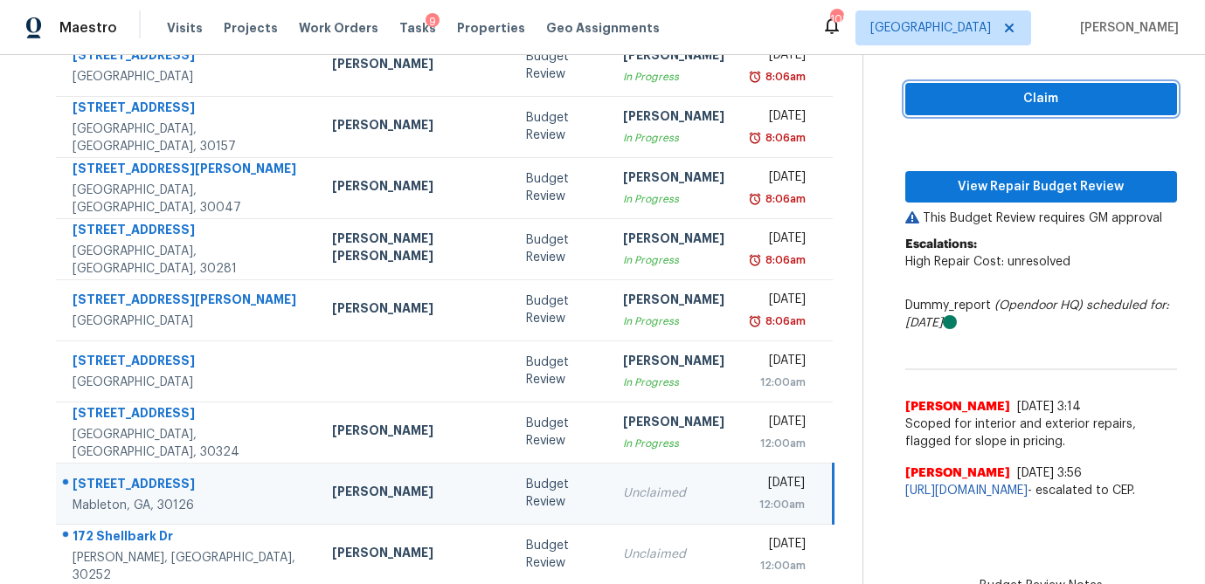
click at [1008, 100] on span "Claim" at bounding box center [1041, 99] width 244 height 22
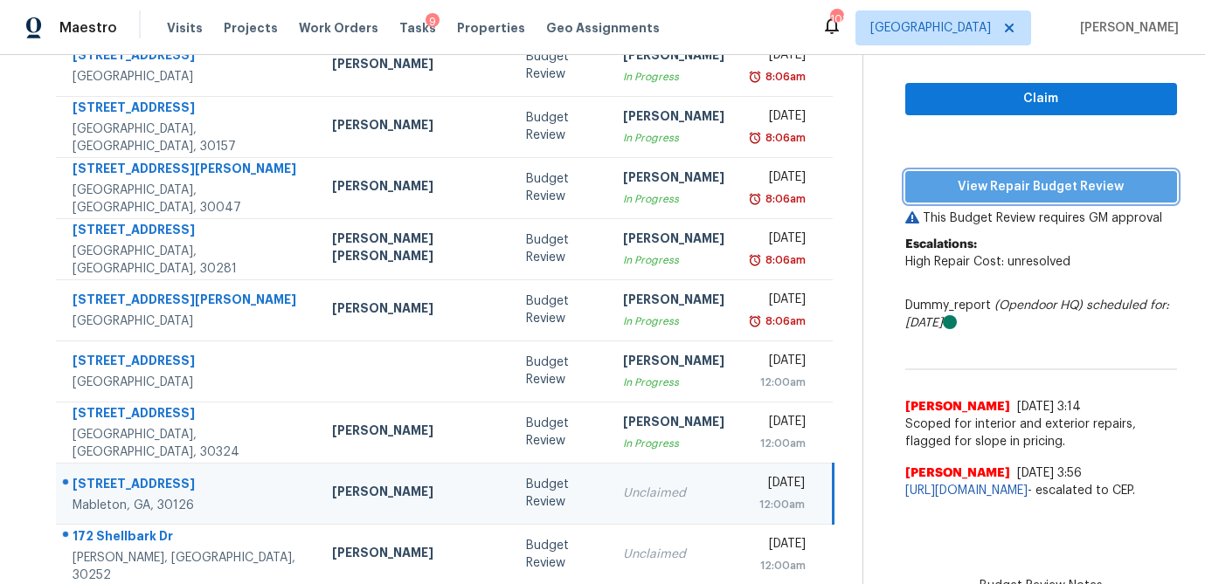
click at [990, 197] on button "View Repair Budget Review" at bounding box center [1041, 187] width 272 height 32
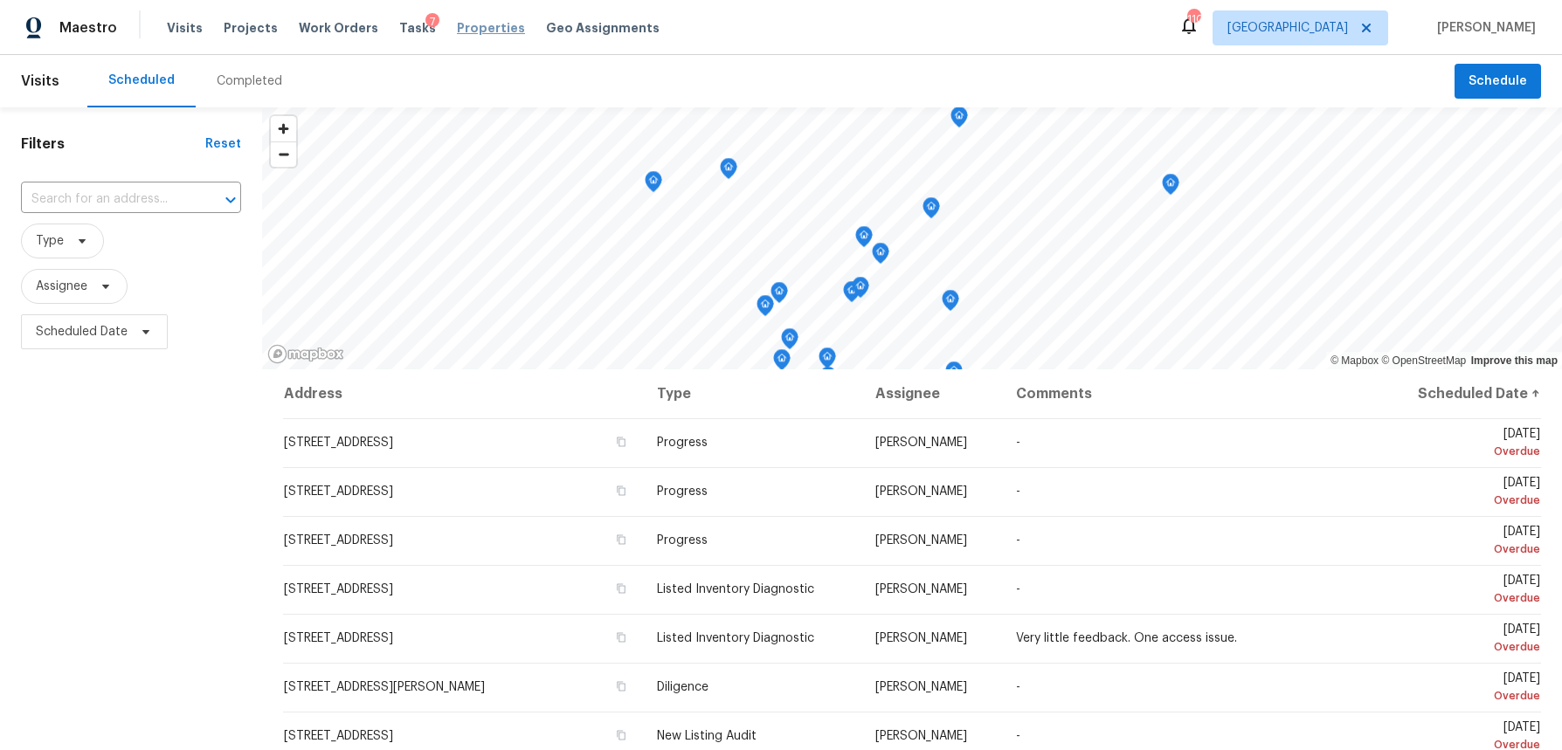
click at [460, 26] on span "Properties" at bounding box center [491, 27] width 68 height 17
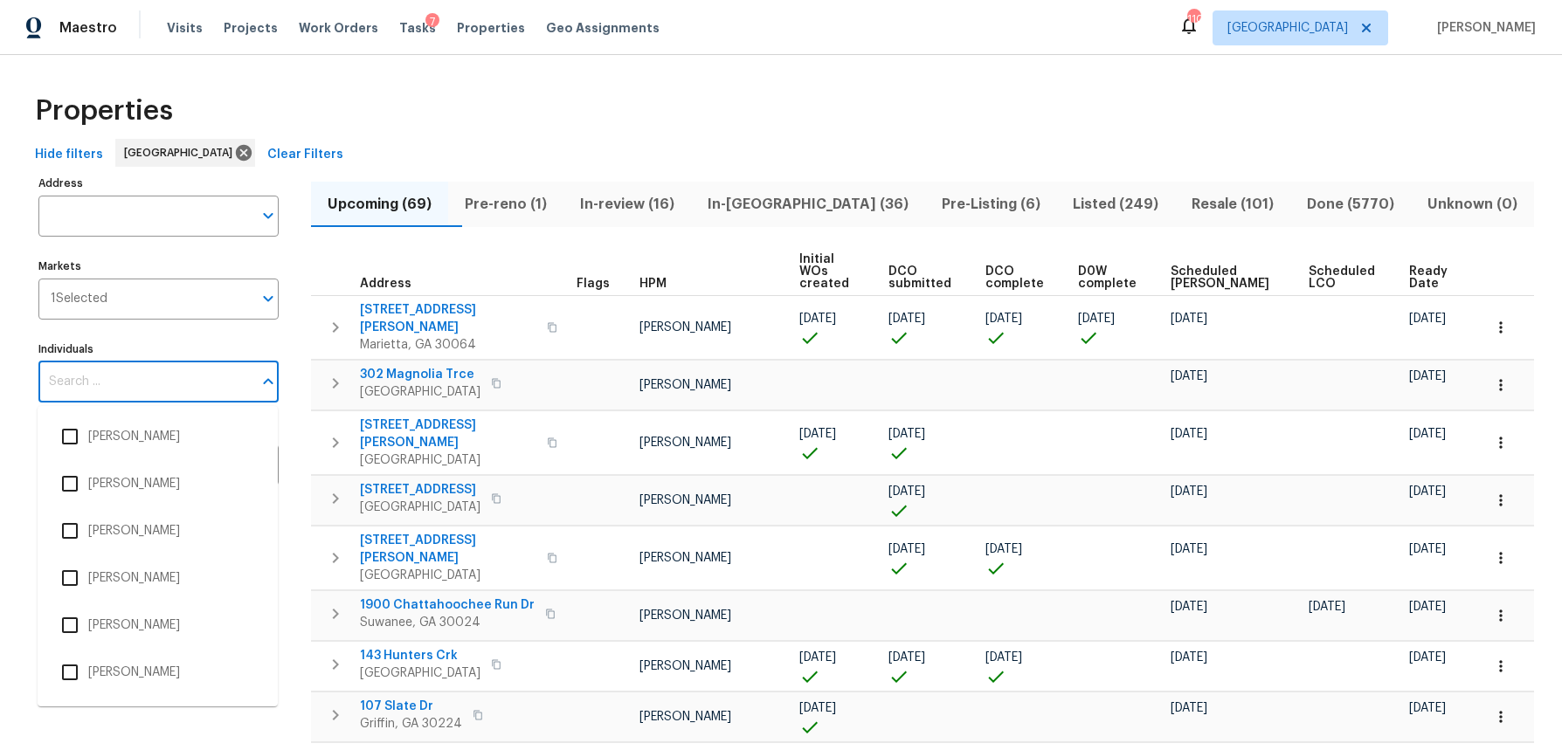
click at [98, 381] on input "Individuals" at bounding box center [145, 382] width 214 height 41
type input "[PERSON_NAME]"
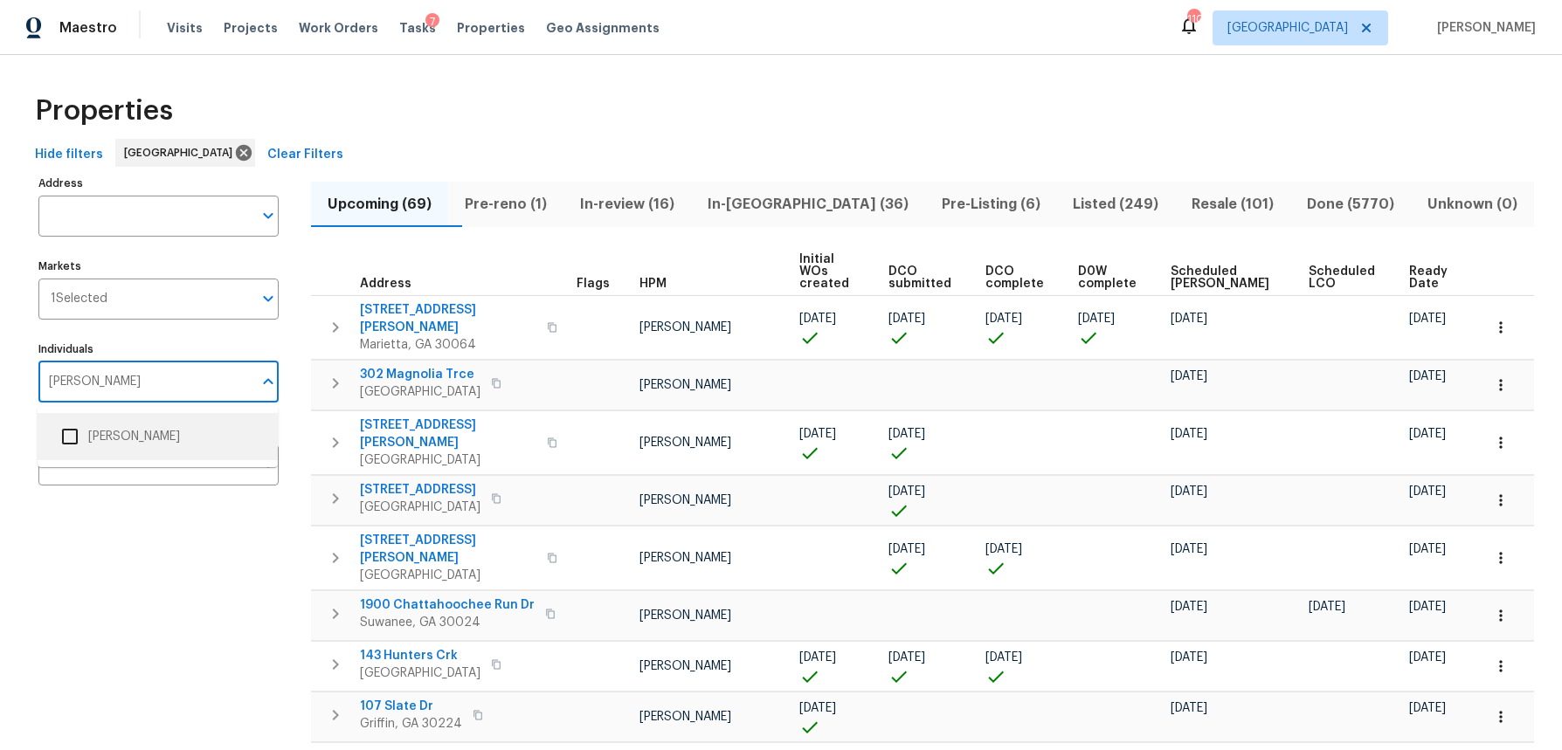
click at [74, 442] on input "checkbox" at bounding box center [70, 436] width 37 height 37
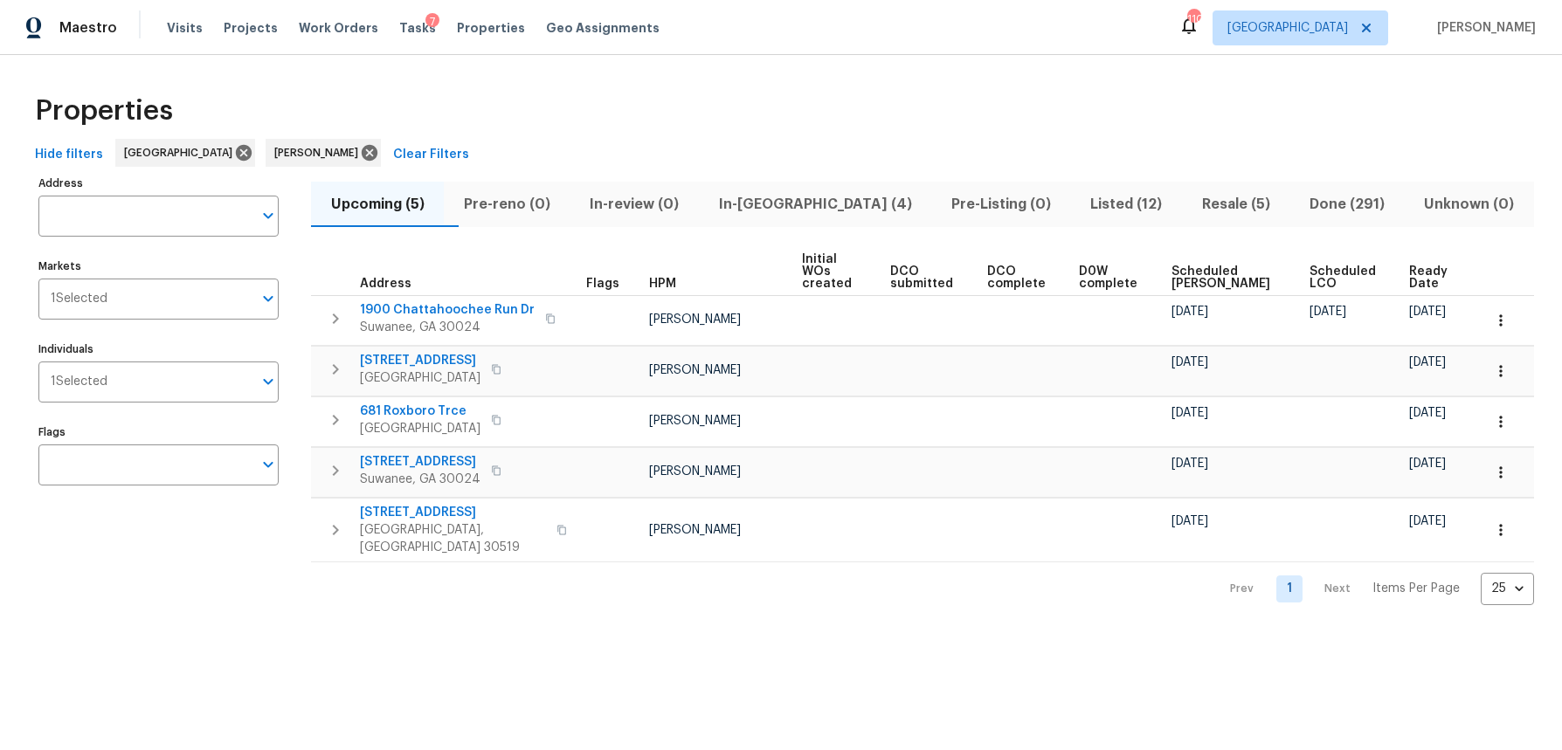
click at [801, 201] on span "In-reno (4)" at bounding box center [814, 204] width 211 height 24
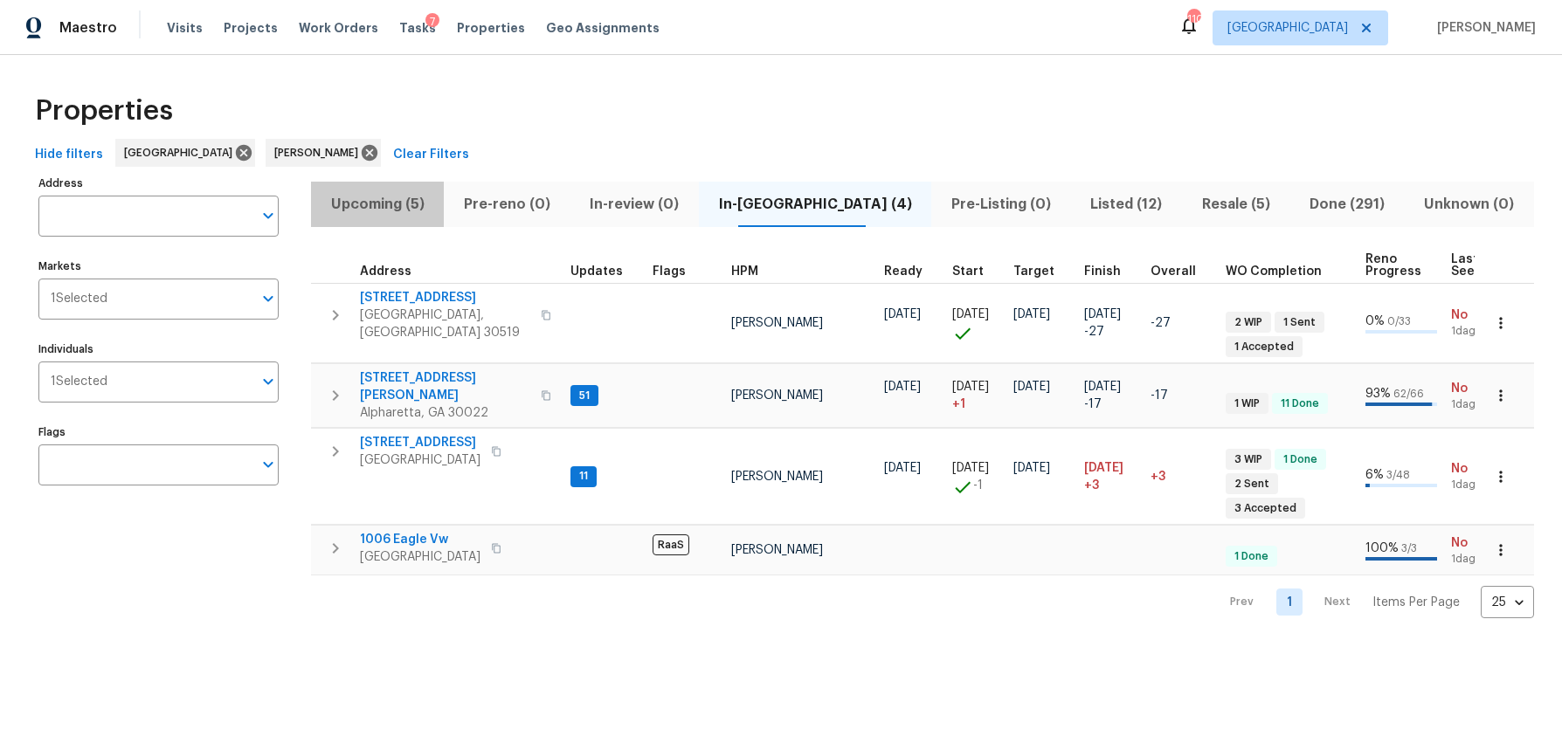
click at [411, 206] on span "Upcoming (5)" at bounding box center [378, 204] width 112 height 24
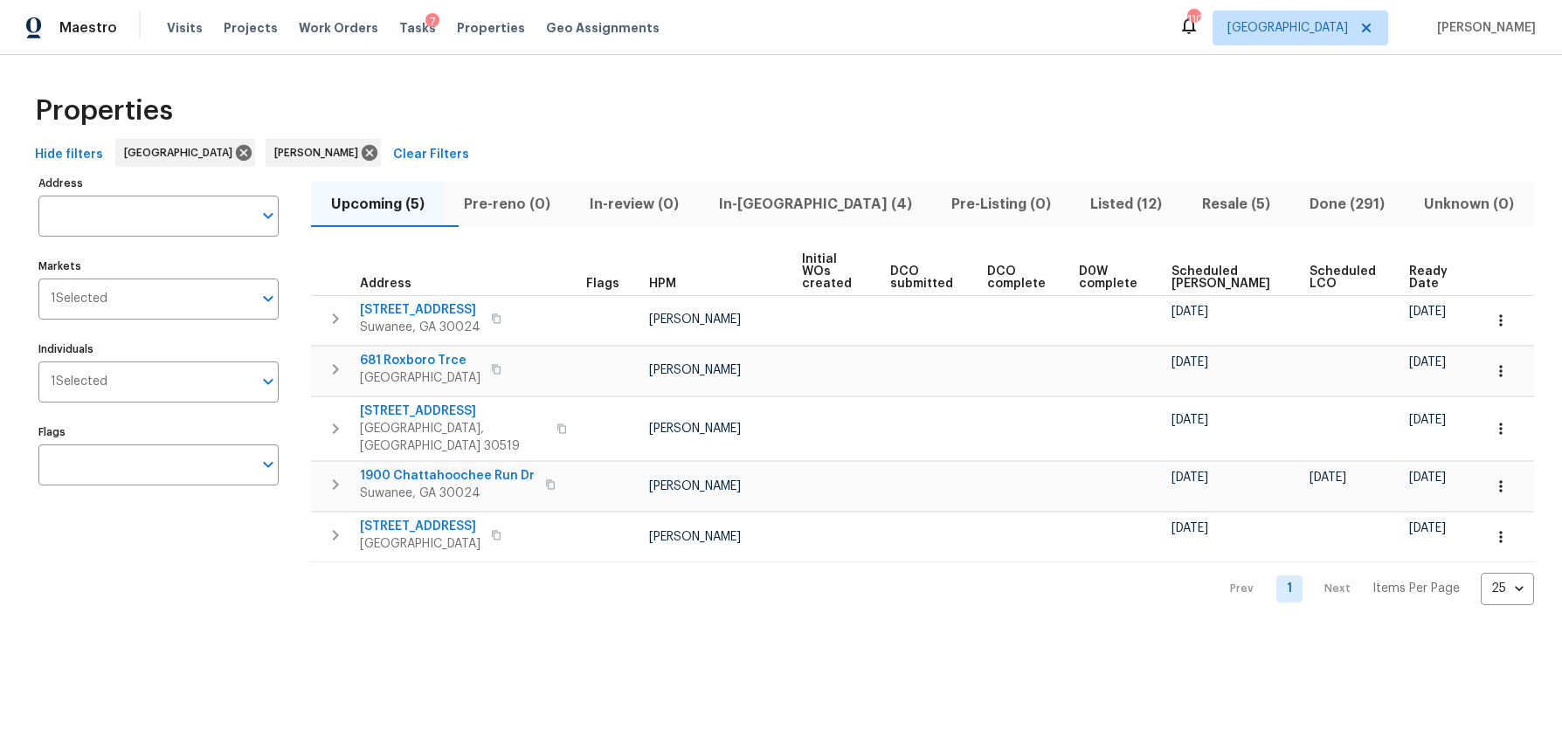
click at [1409, 266] on span "Ready Date" at bounding box center [1430, 278] width 43 height 24
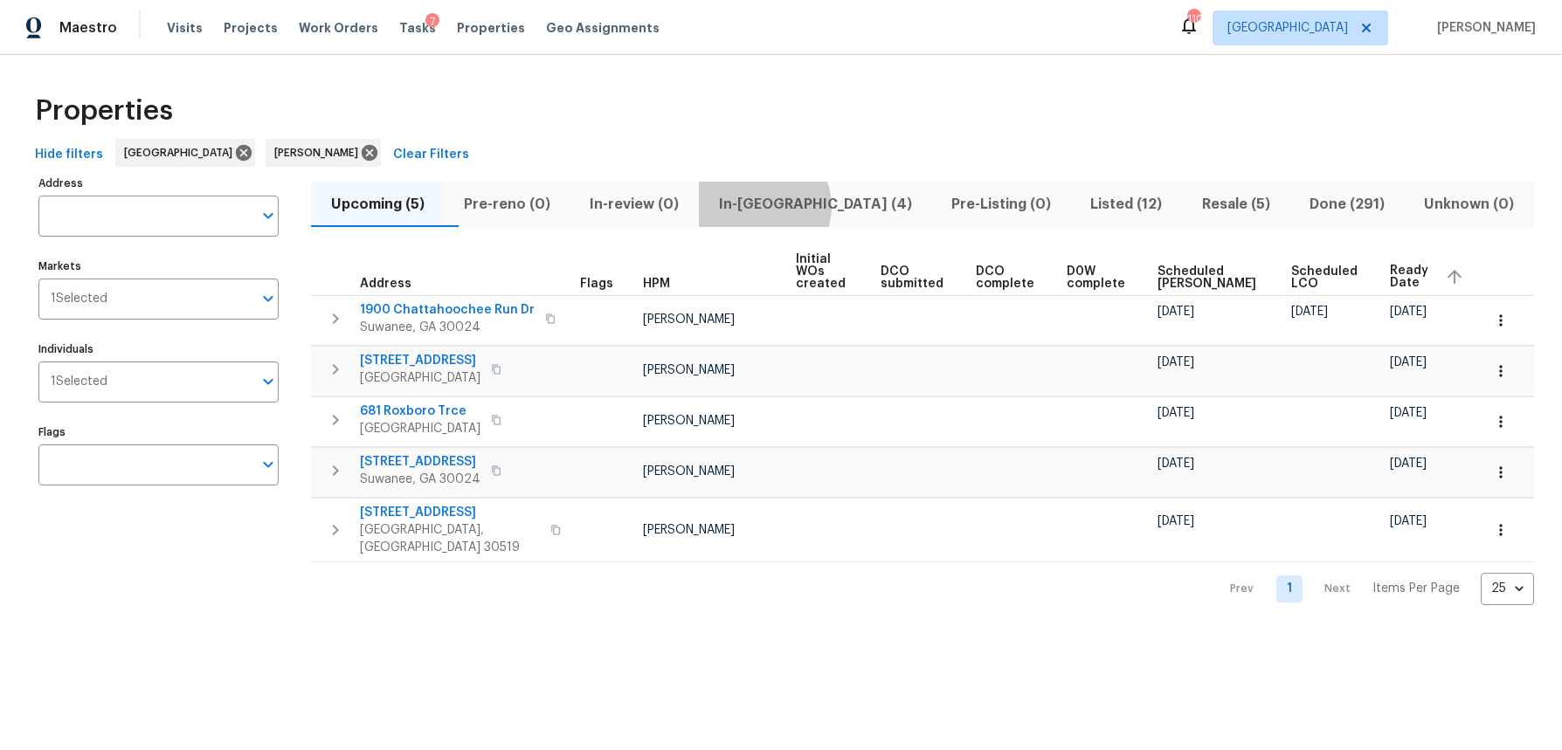
click at [800, 206] on span "In-reno (4)" at bounding box center [814, 204] width 211 height 24
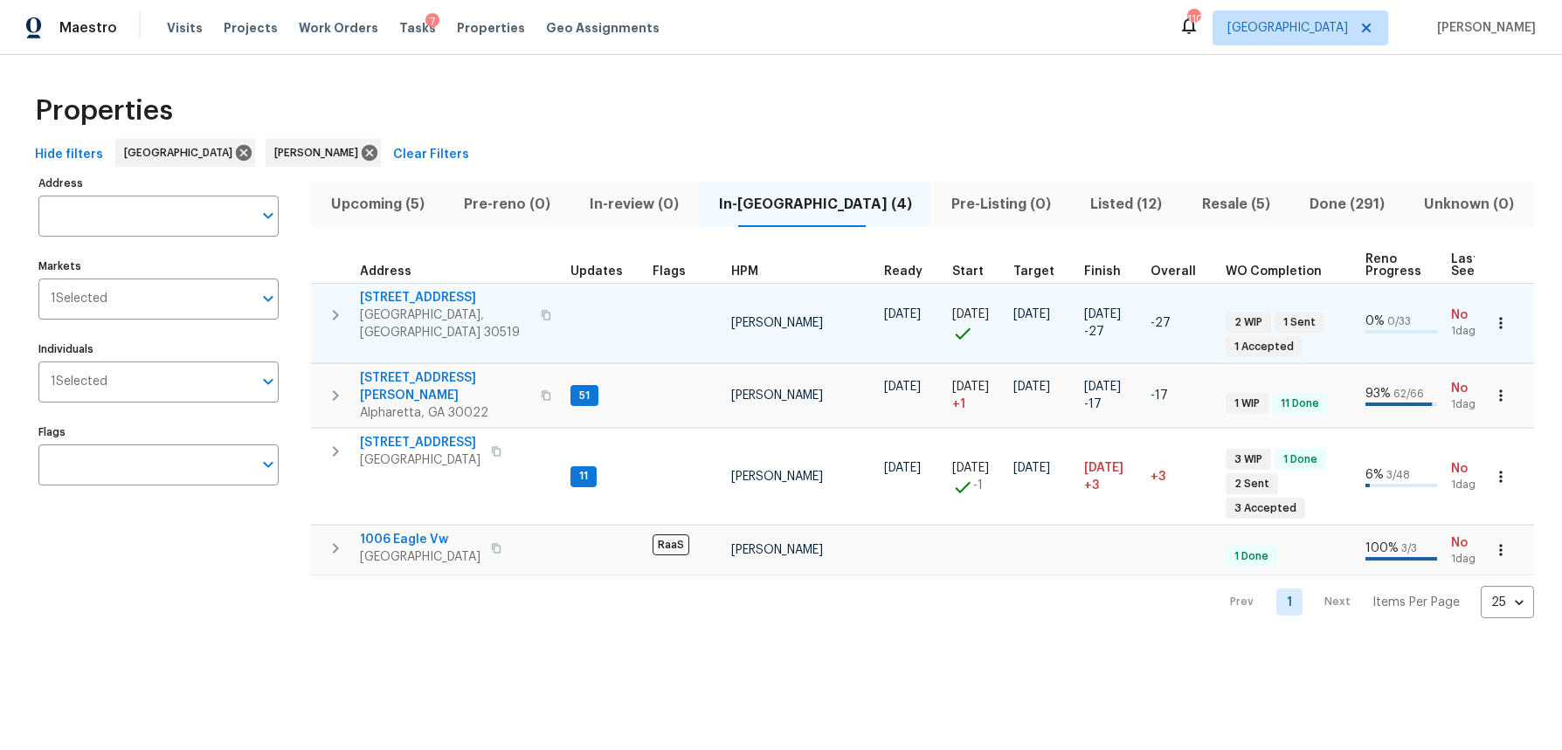
click at [1502, 318] on icon "button" at bounding box center [1500, 323] width 17 height 17
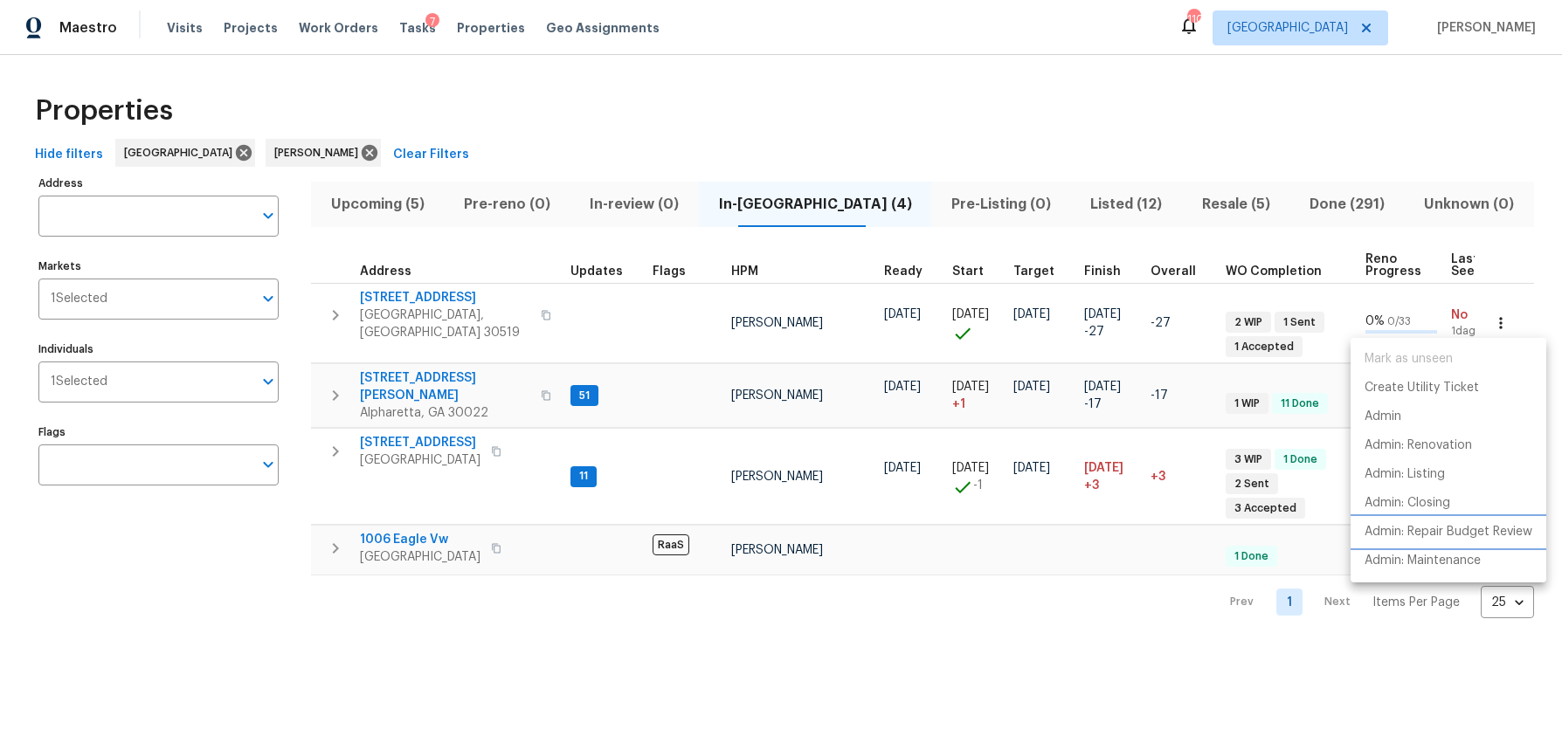
click at [1470, 543] on li "Admin: Repair Budget Review" at bounding box center [1449, 532] width 196 height 29
click at [710, 94] on div at bounding box center [781, 375] width 1562 height 750
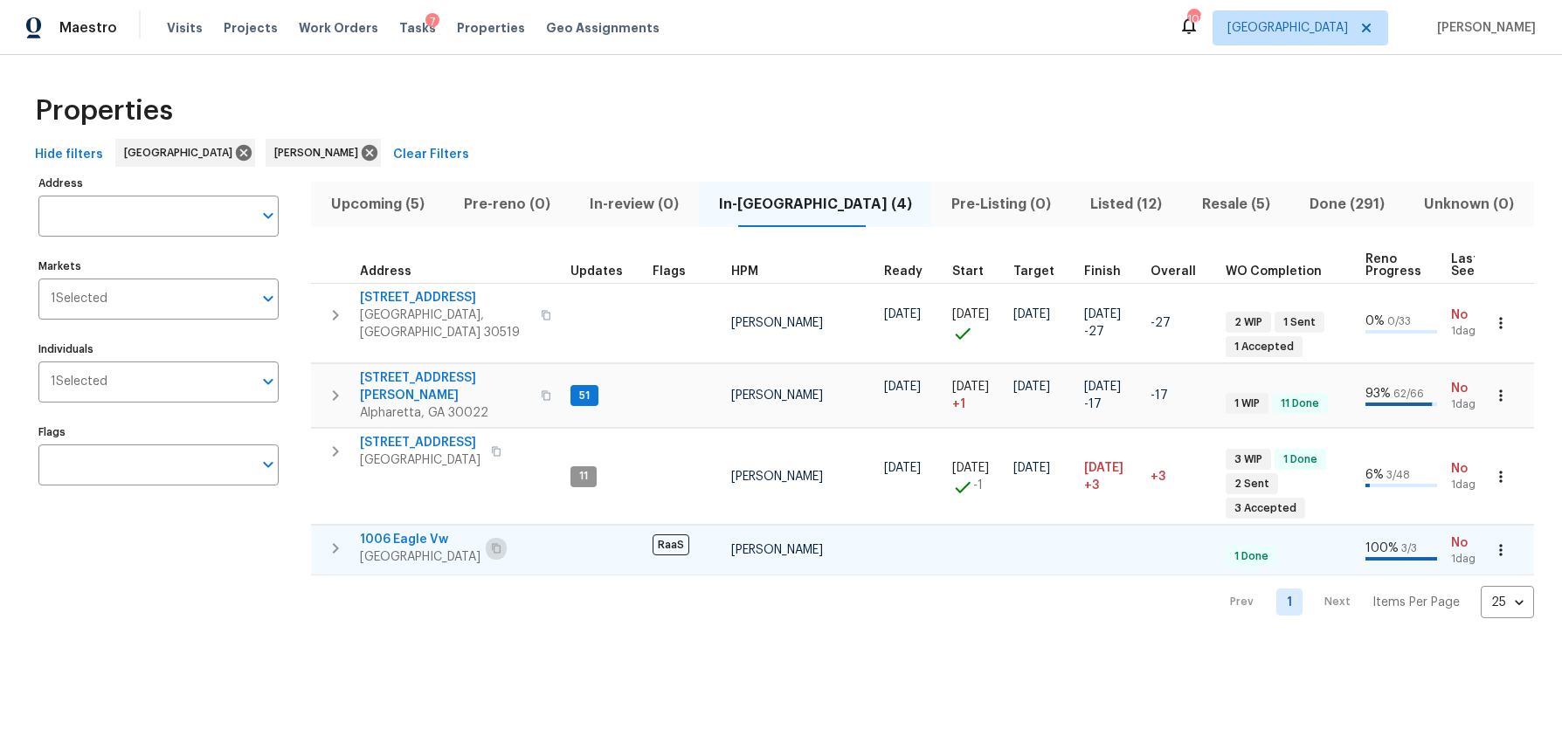
click at [501, 543] on icon "button" at bounding box center [496, 548] width 10 height 10
click at [541, 391] on icon "button" at bounding box center [546, 396] width 10 height 10
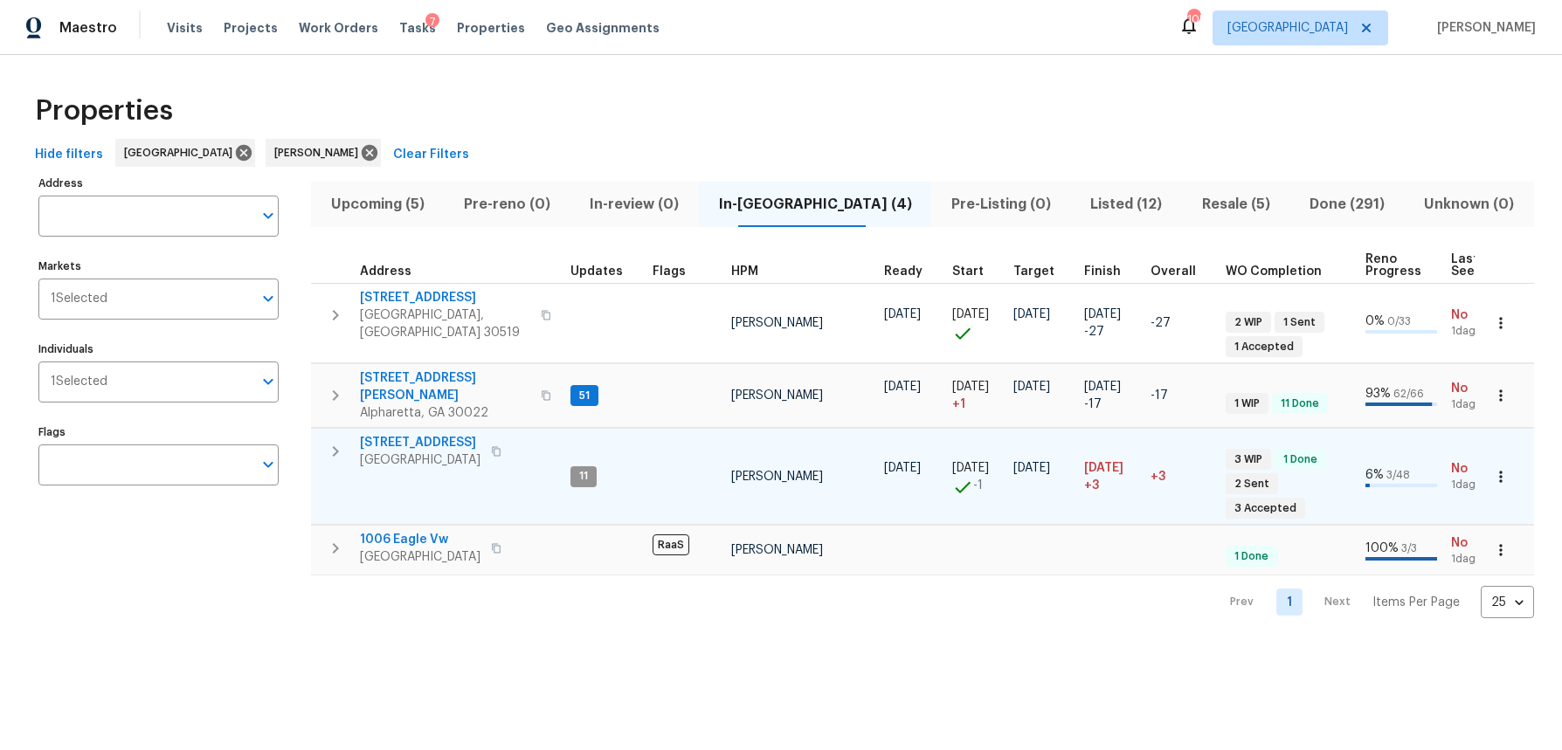
click at [413, 434] on span "6105 Crystal Cove Trl" at bounding box center [420, 442] width 121 height 17
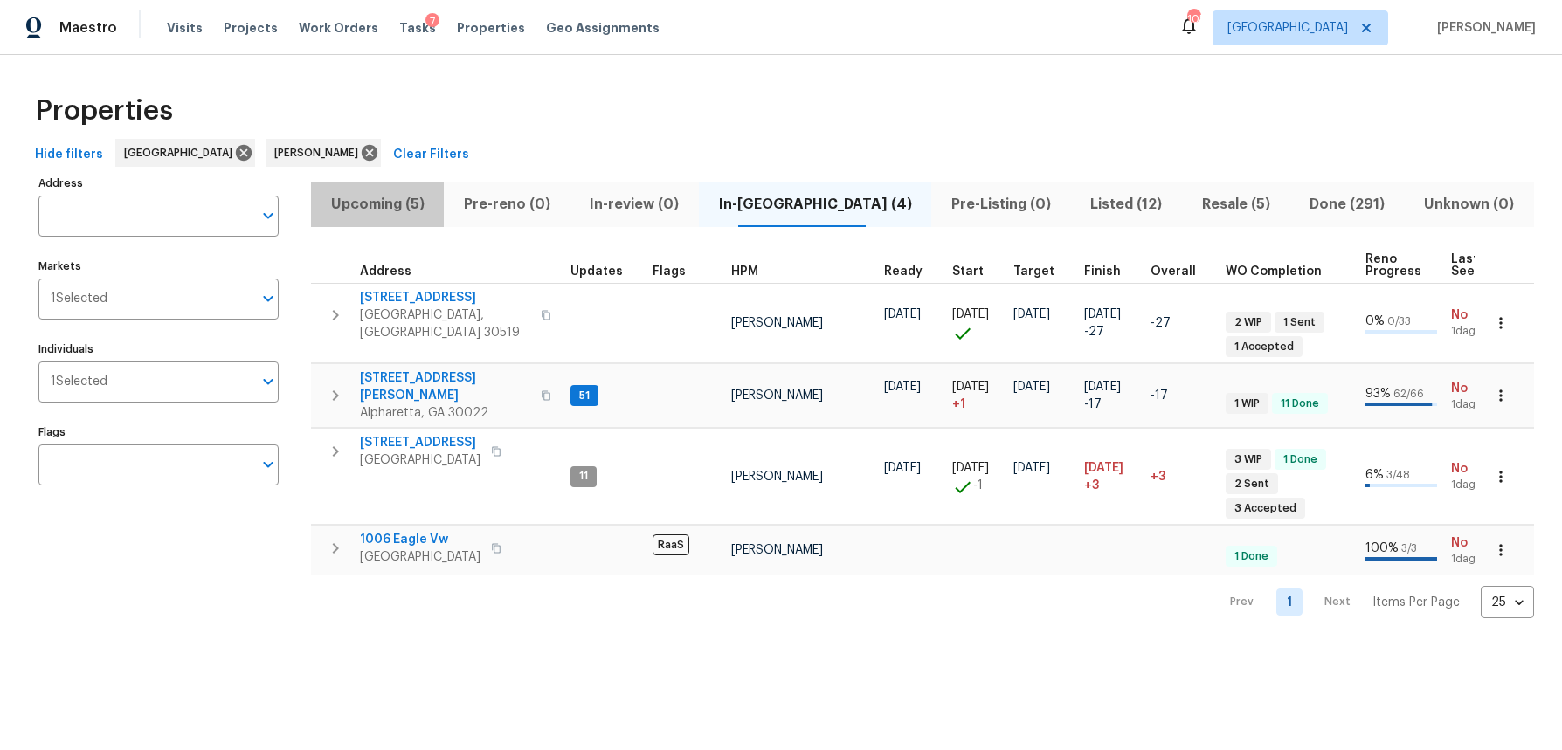
click at [383, 206] on span "Upcoming (5)" at bounding box center [378, 204] width 112 height 24
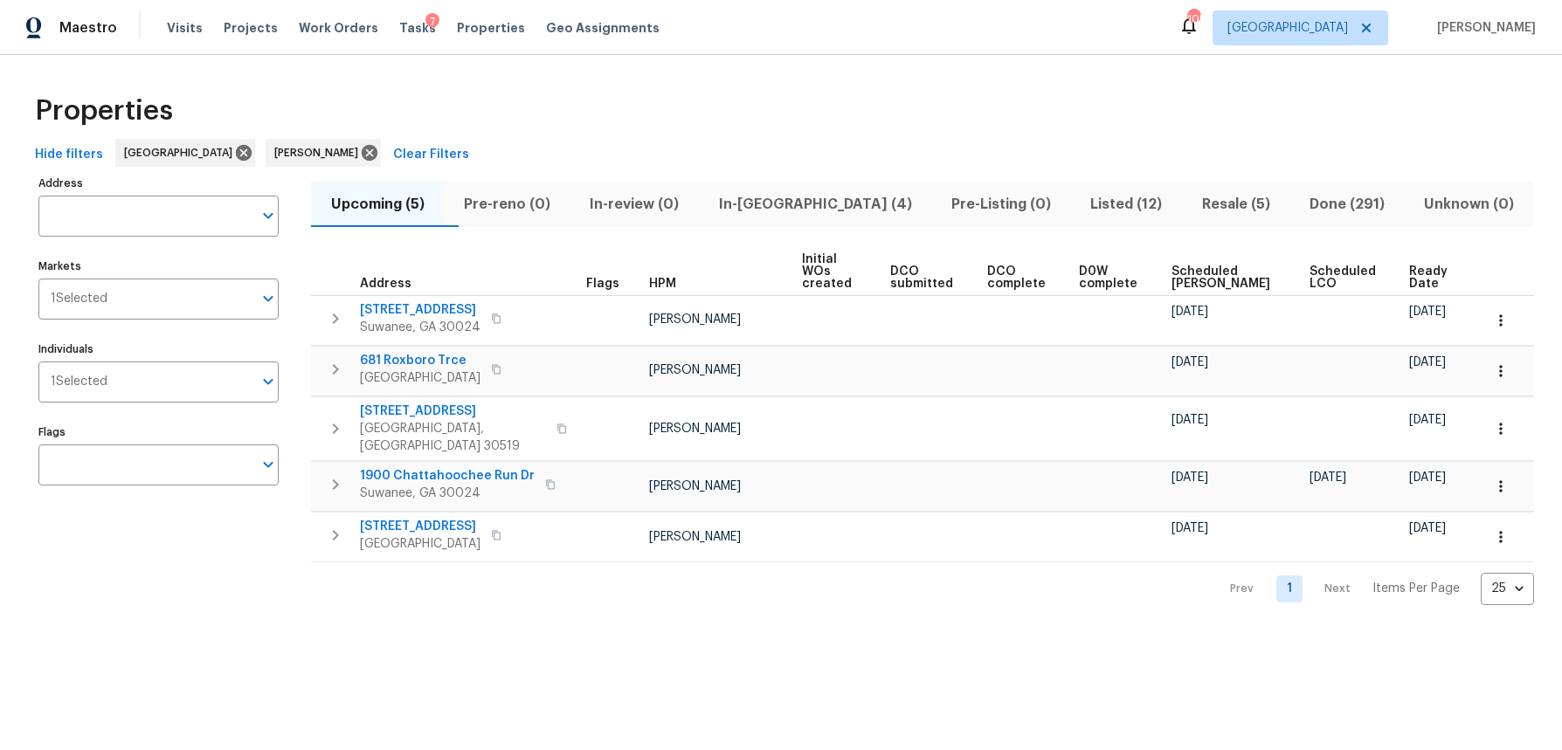
click at [1409, 266] on span "Ready Date" at bounding box center [1430, 278] width 43 height 24
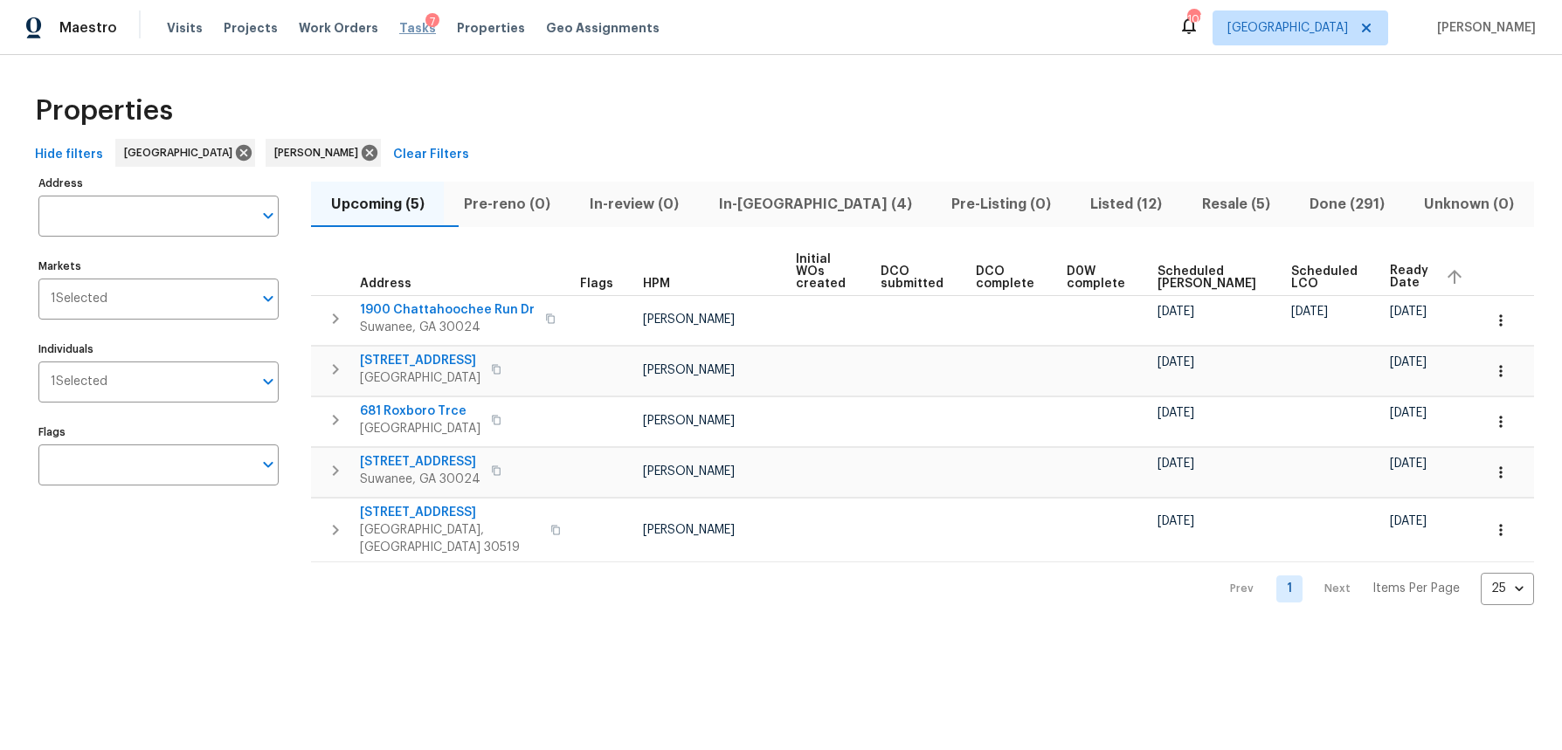
click at [403, 31] on span "Tasks" at bounding box center [417, 28] width 37 height 12
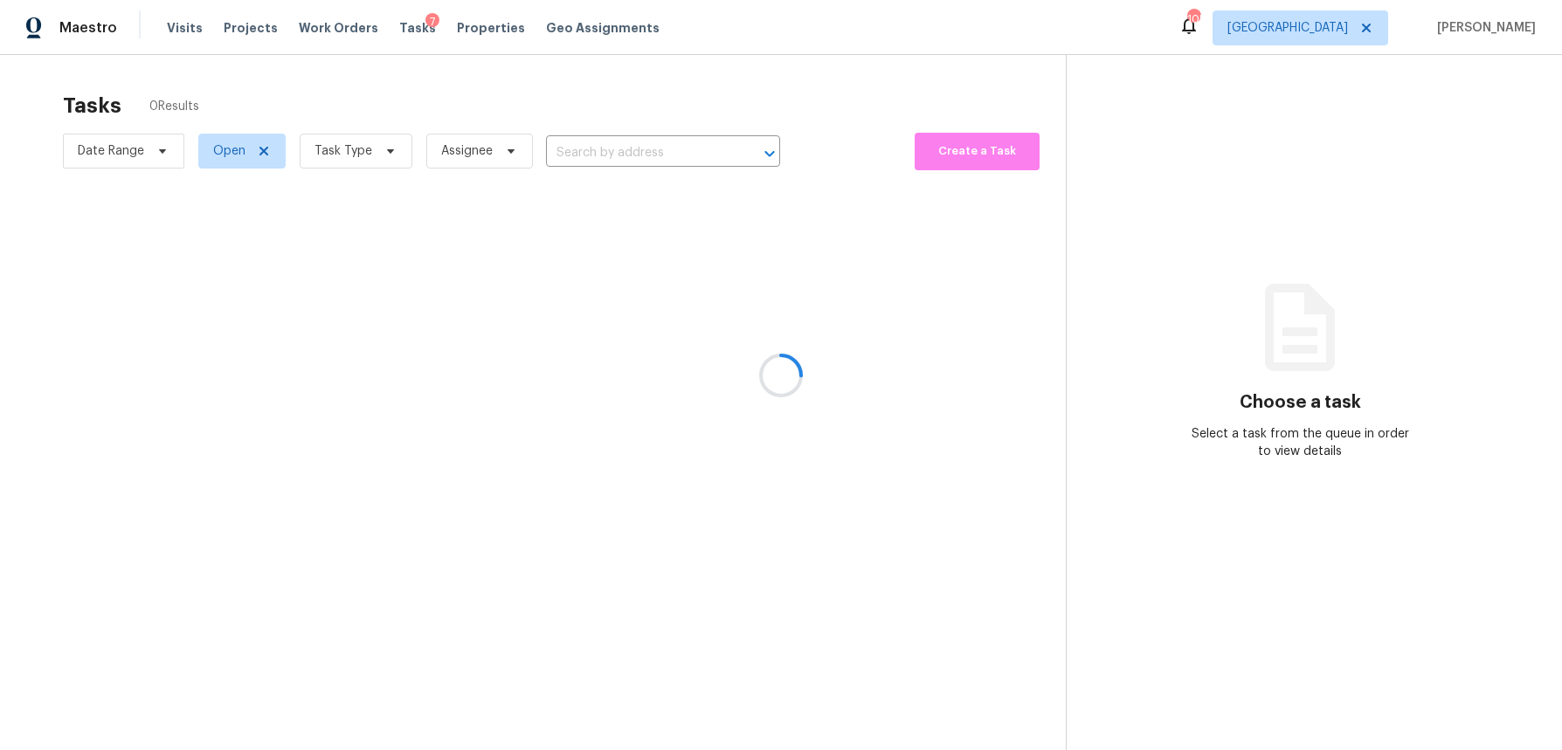
click at [396, 156] on div at bounding box center [781, 375] width 1562 height 750
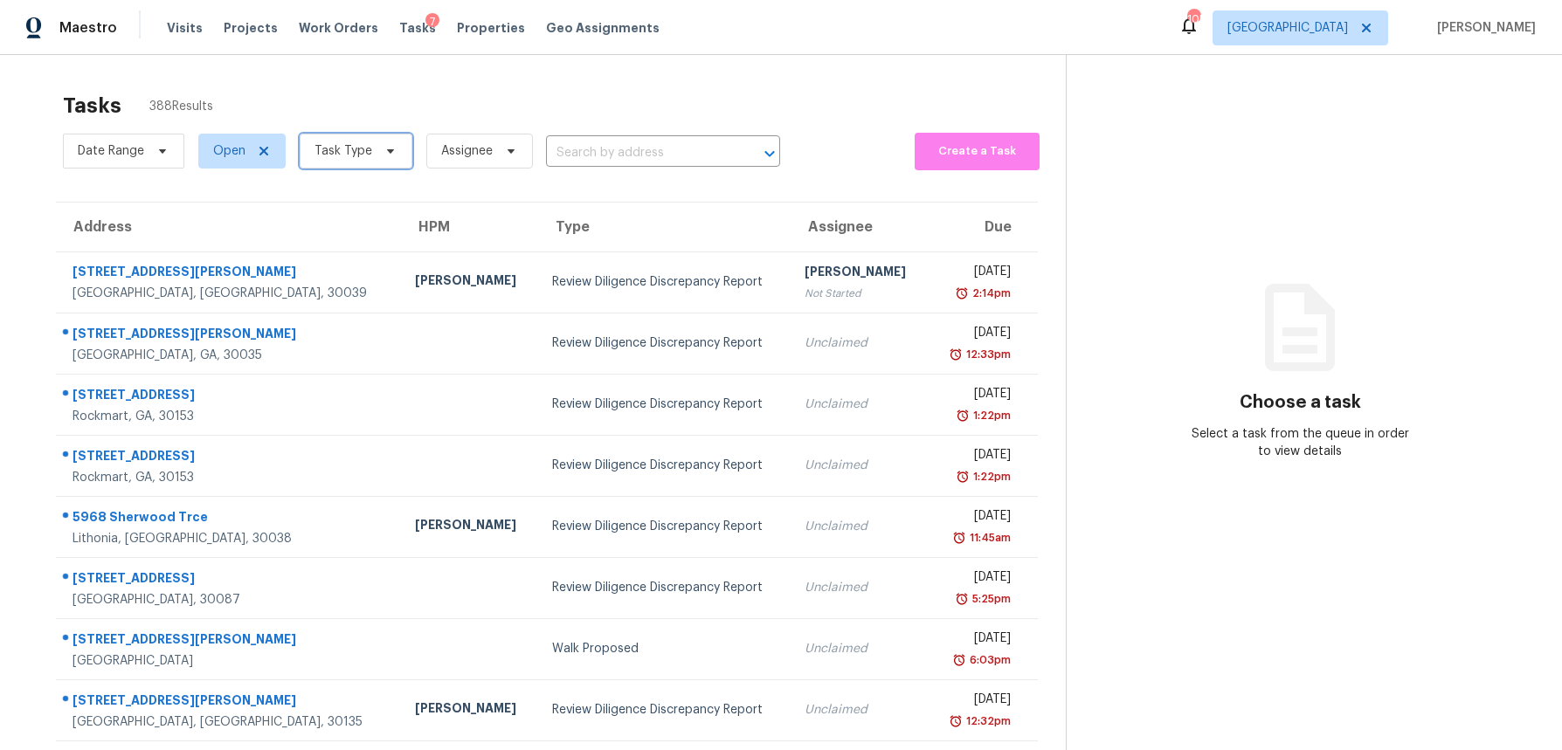
click at [390, 152] on icon at bounding box center [391, 151] width 14 height 14
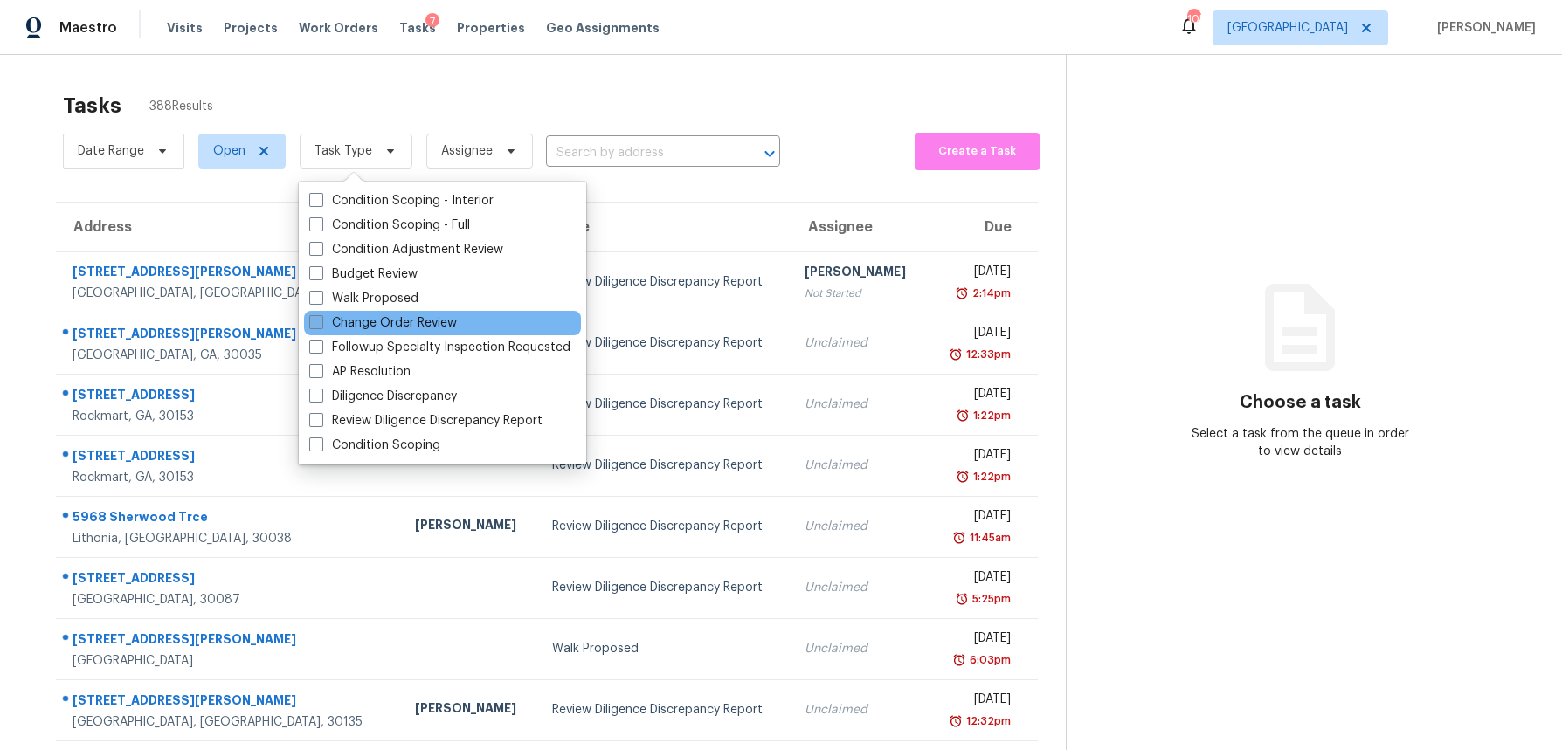
click at [318, 321] on span at bounding box center [316, 322] width 14 height 14
click at [318, 321] on input "Change Order Review" at bounding box center [314, 320] width 11 height 11
checkbox input "true"
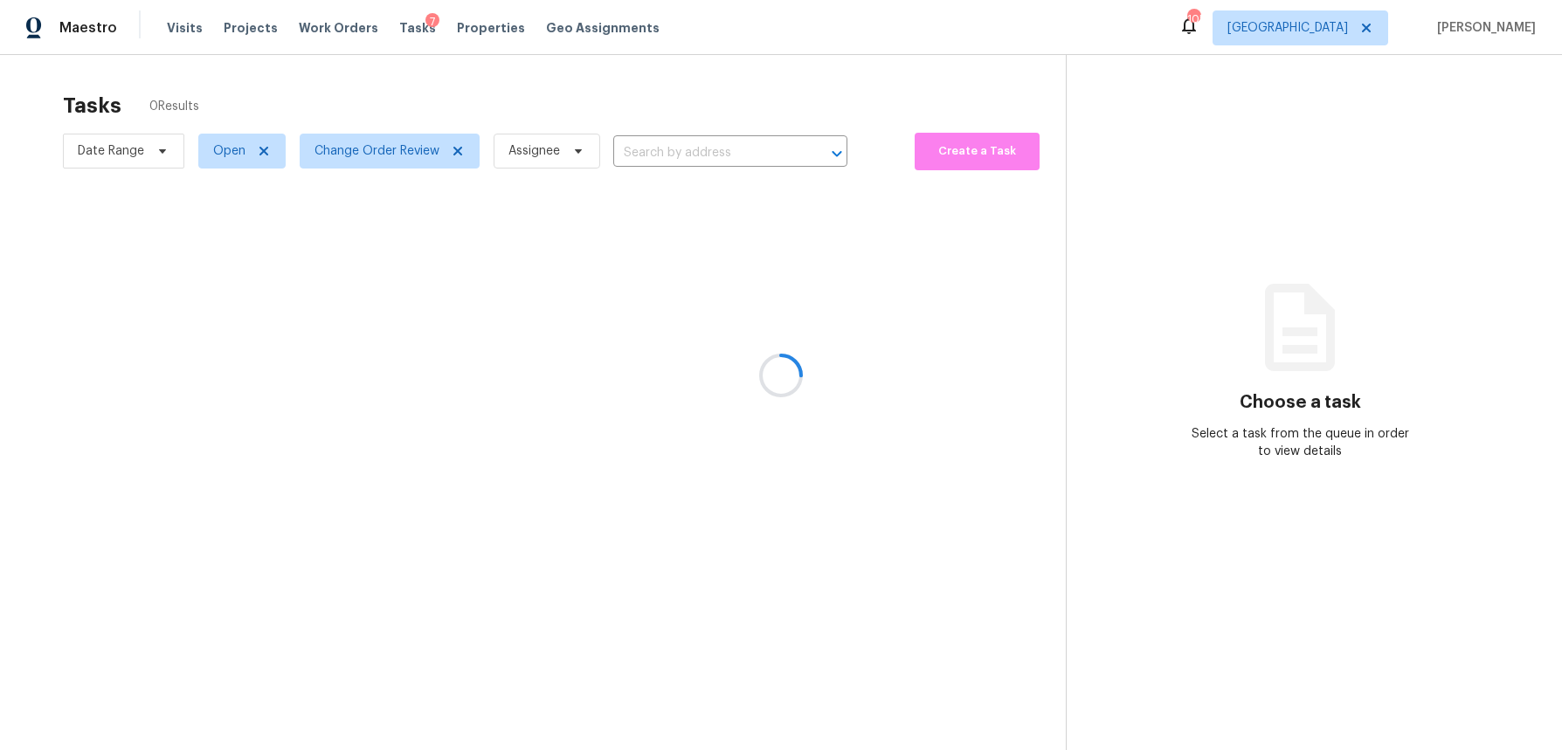
click at [343, 79] on div at bounding box center [781, 375] width 1562 height 750
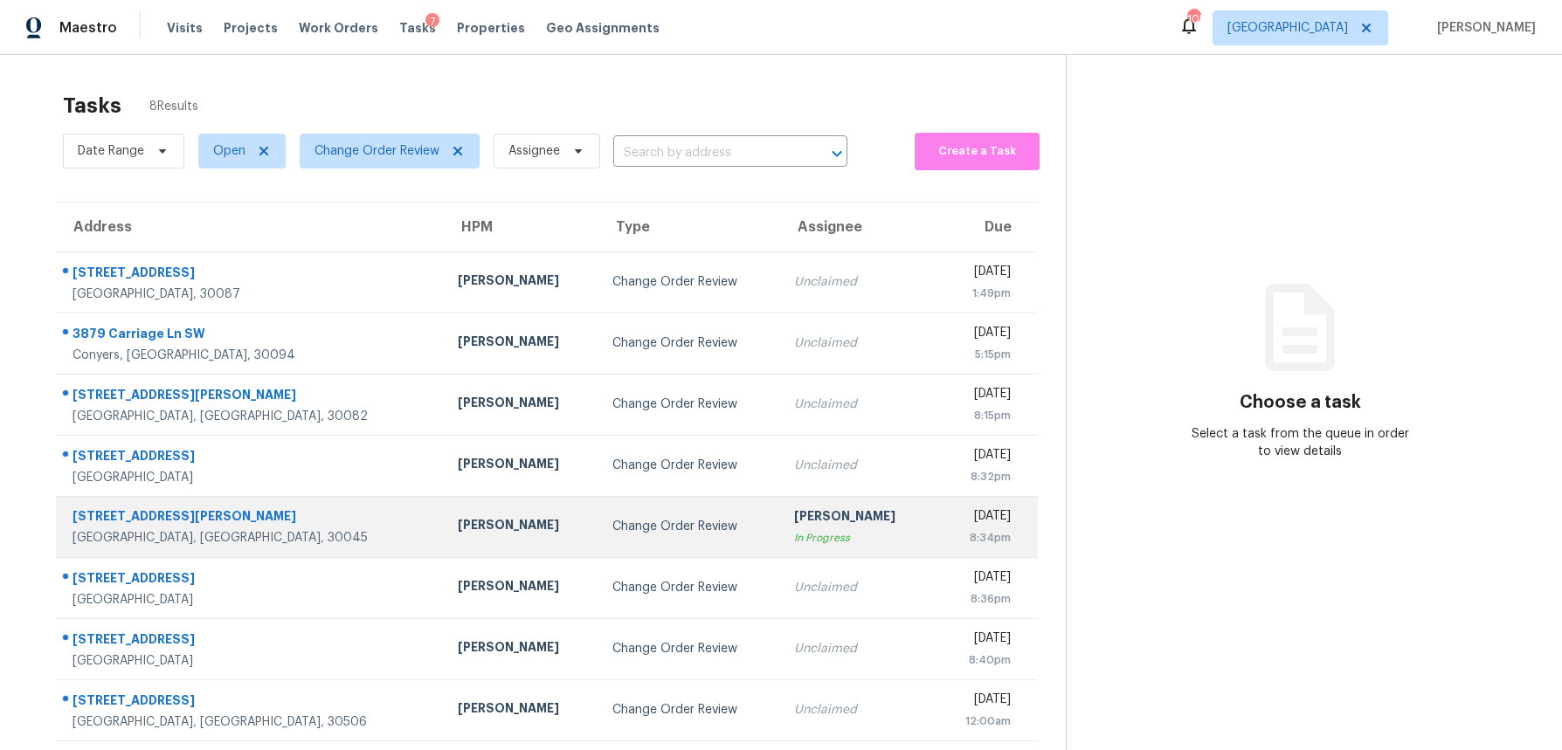
click at [164, 514] on div "401 Martin Field Ct" at bounding box center [251, 519] width 357 height 22
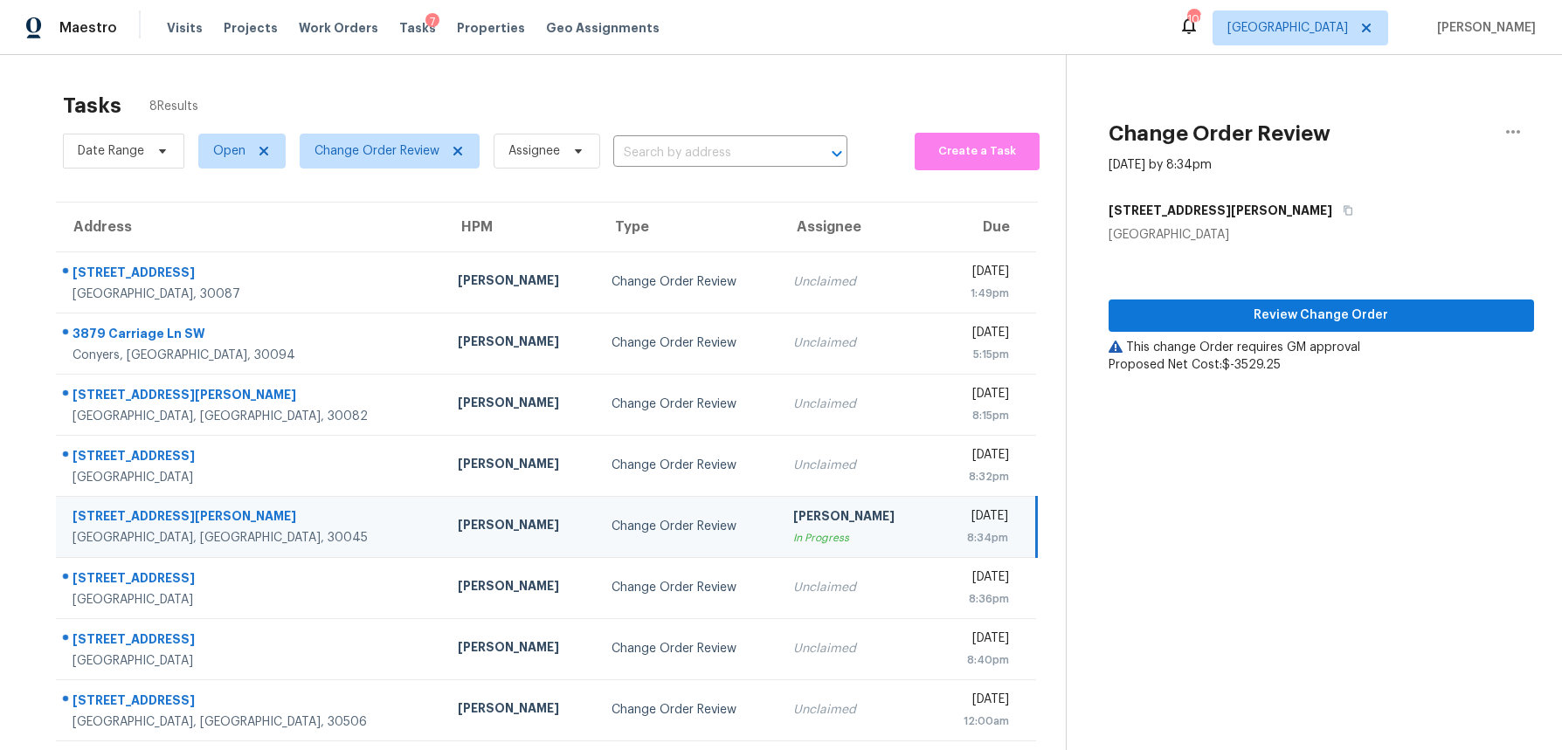
click at [1323, 336] on div "Review Change Order This change Order requires GM approval Proposed Net Cost: $…" at bounding box center [1321, 309] width 425 height 130
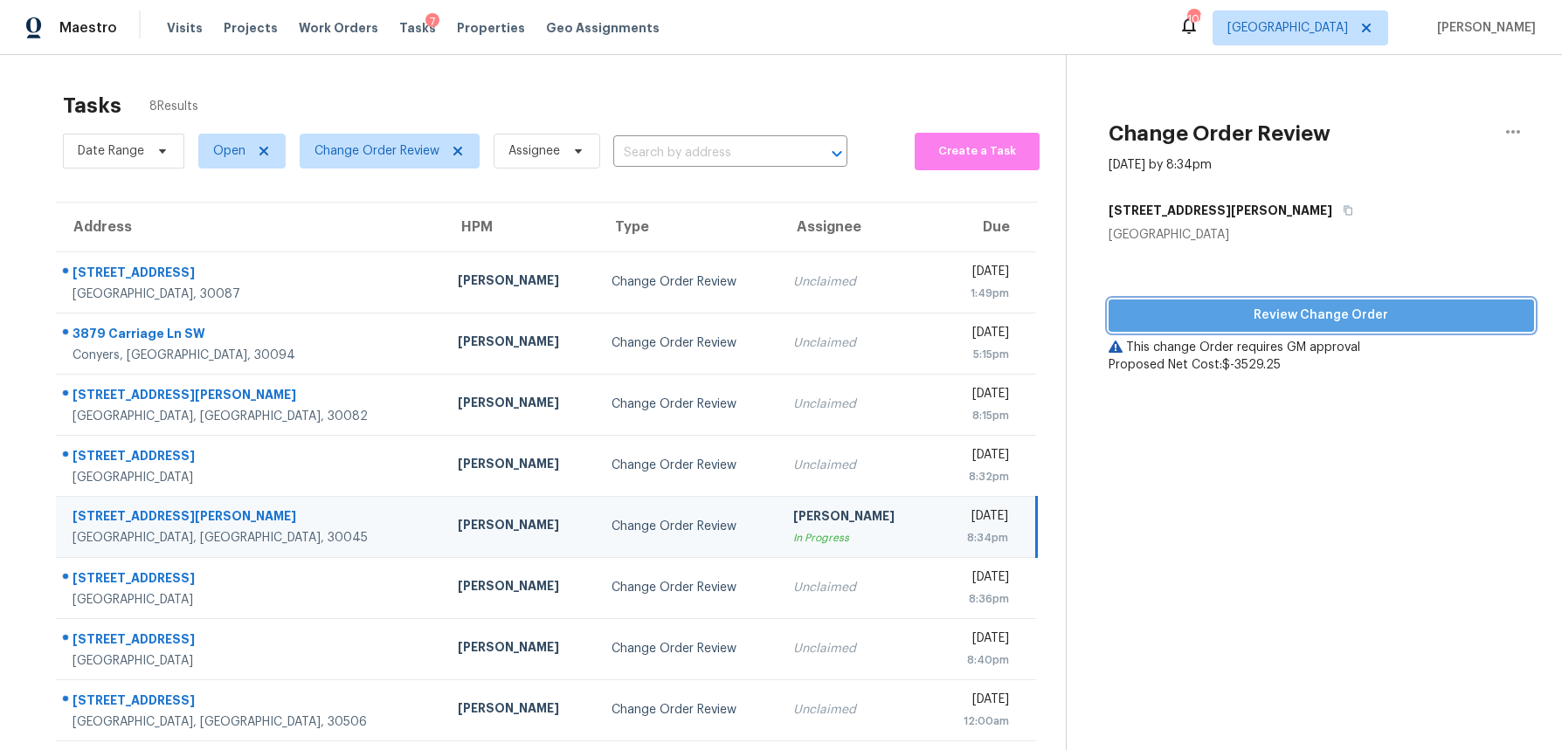
click at [1320, 318] on span "Review Change Order" at bounding box center [1322, 316] width 398 height 22
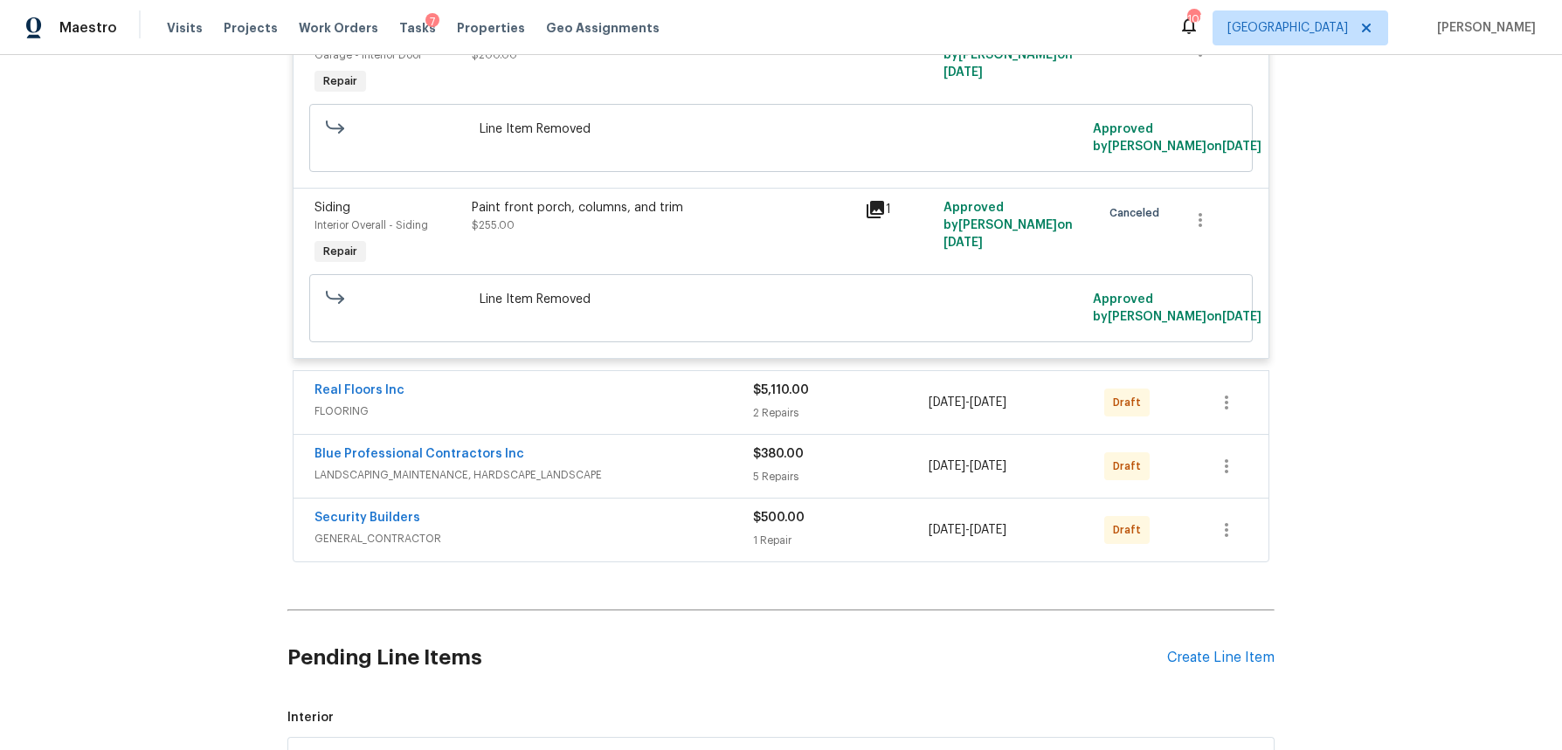
scroll to position [8211, 0]
click at [817, 404] on div "2 Repairs" at bounding box center [841, 412] width 176 height 17
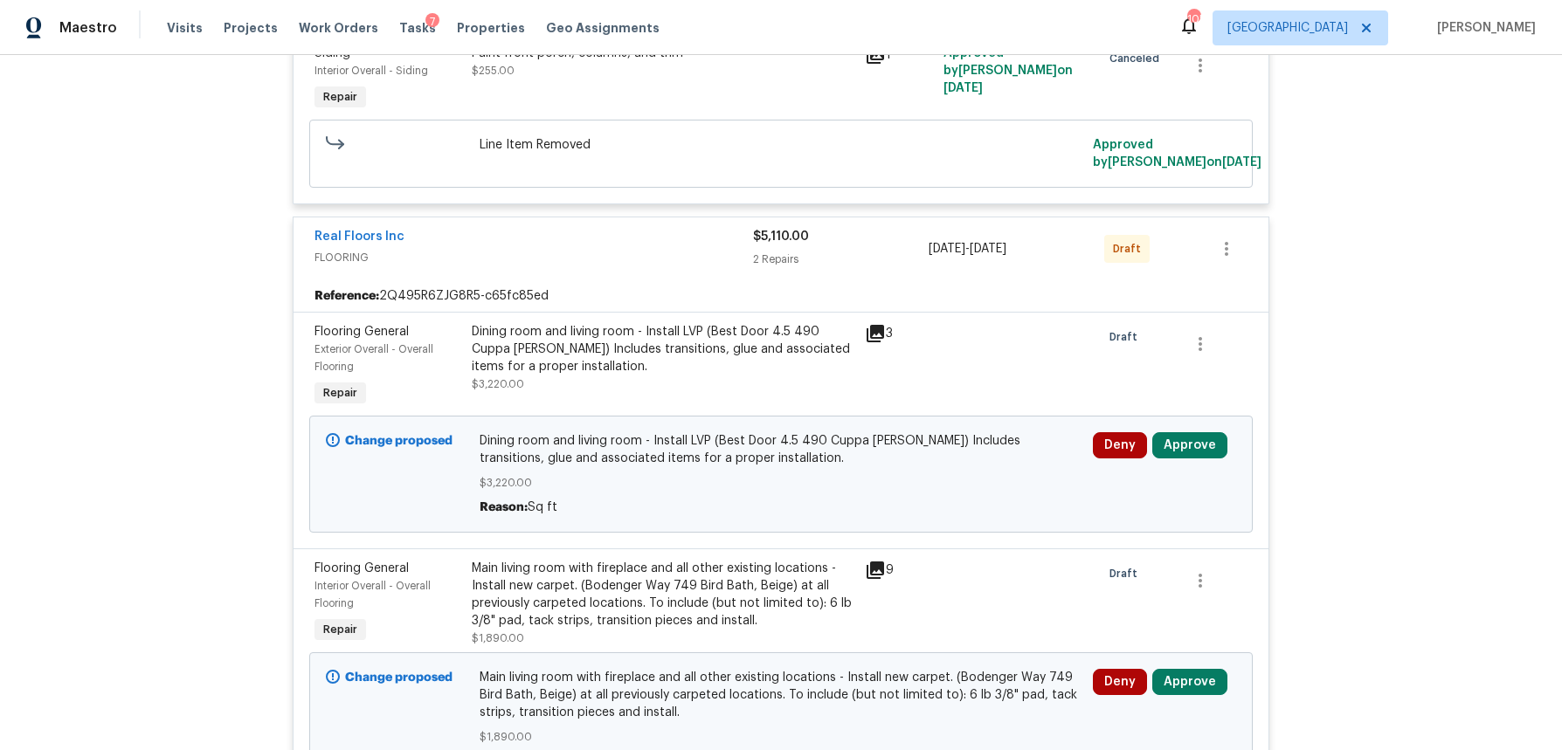
scroll to position [8371, 0]
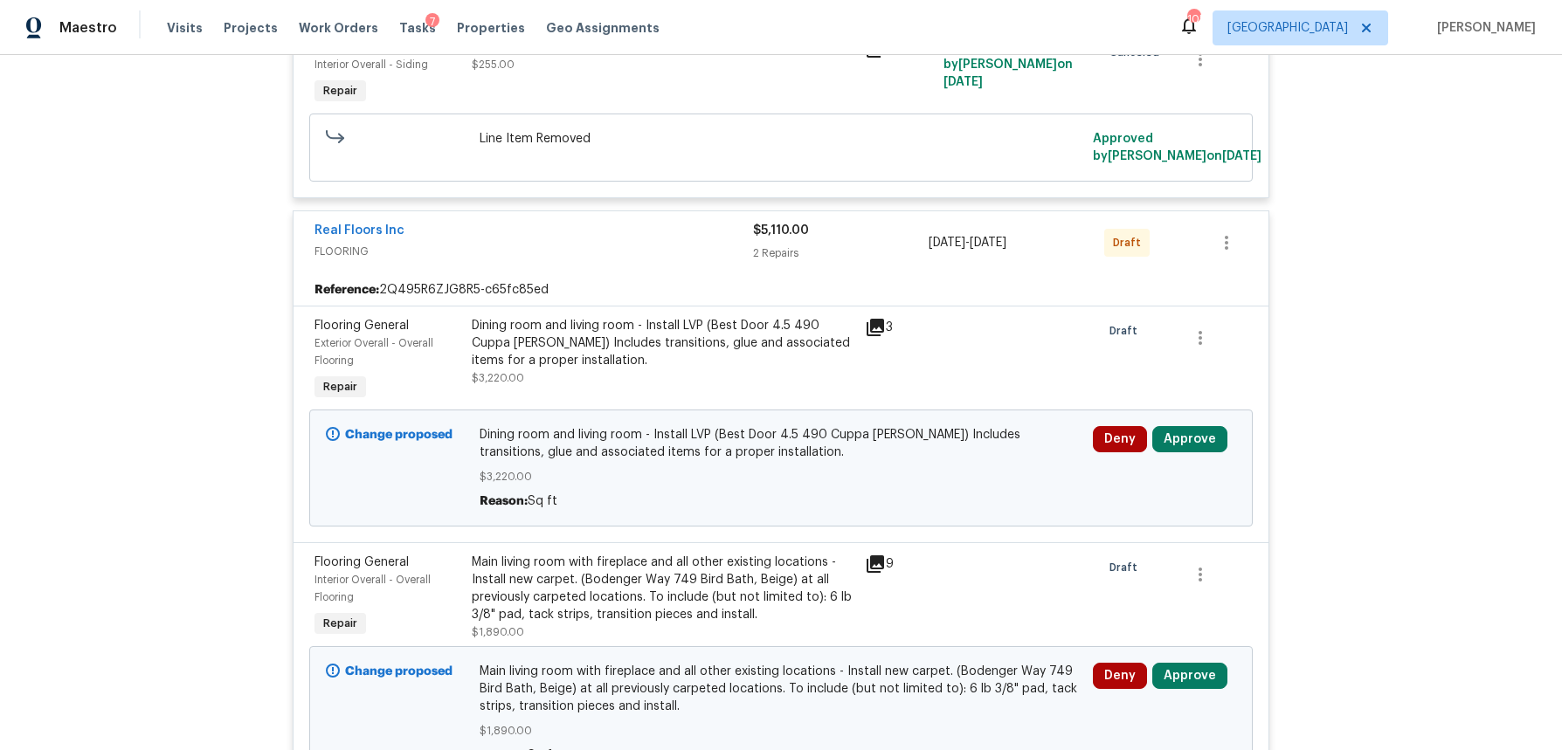
click at [877, 317] on icon at bounding box center [875, 327] width 21 height 21
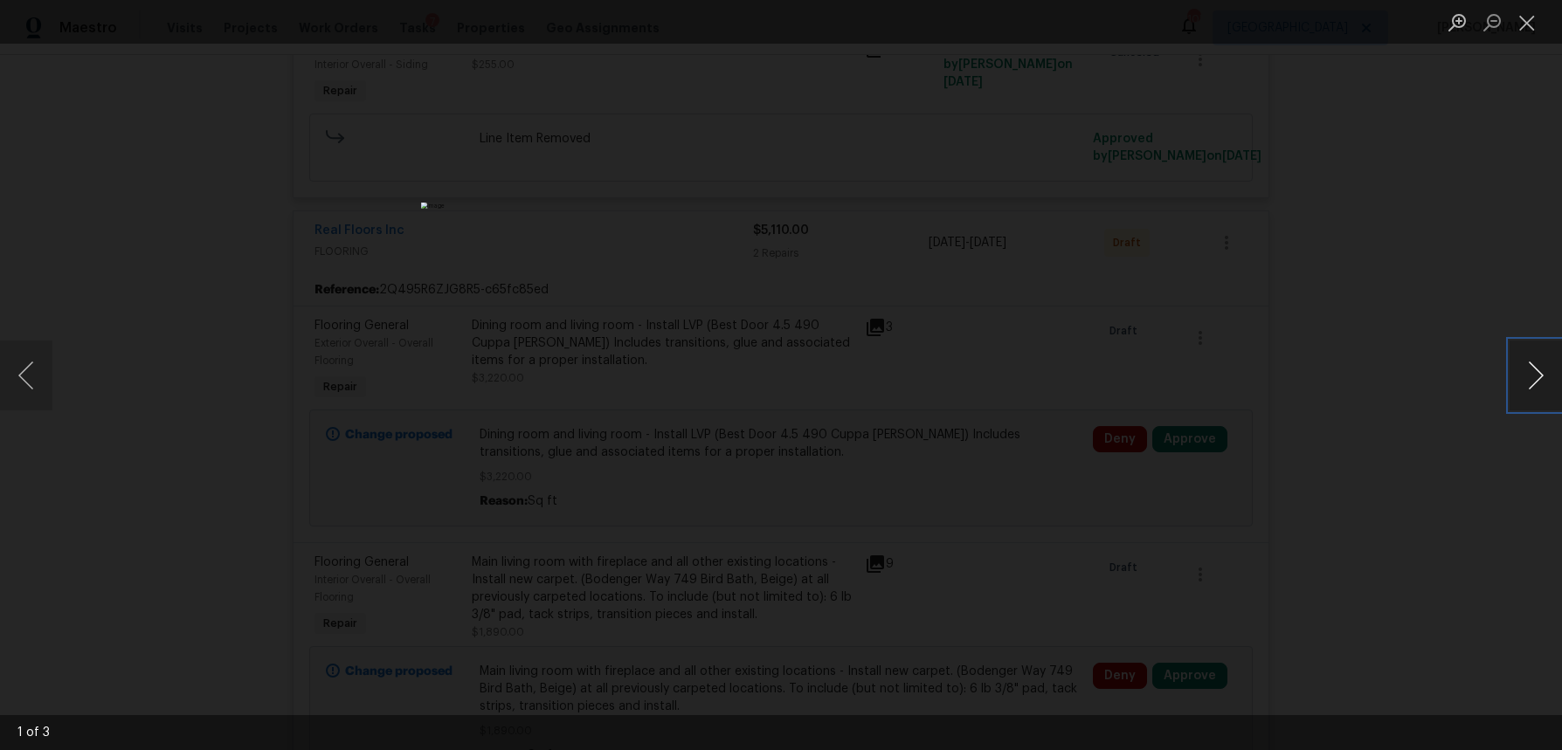
click at [1534, 381] on button "Next image" at bounding box center [1536, 376] width 52 height 70
click at [1518, 28] on button "Close lightbox" at bounding box center [1527, 22] width 35 height 31
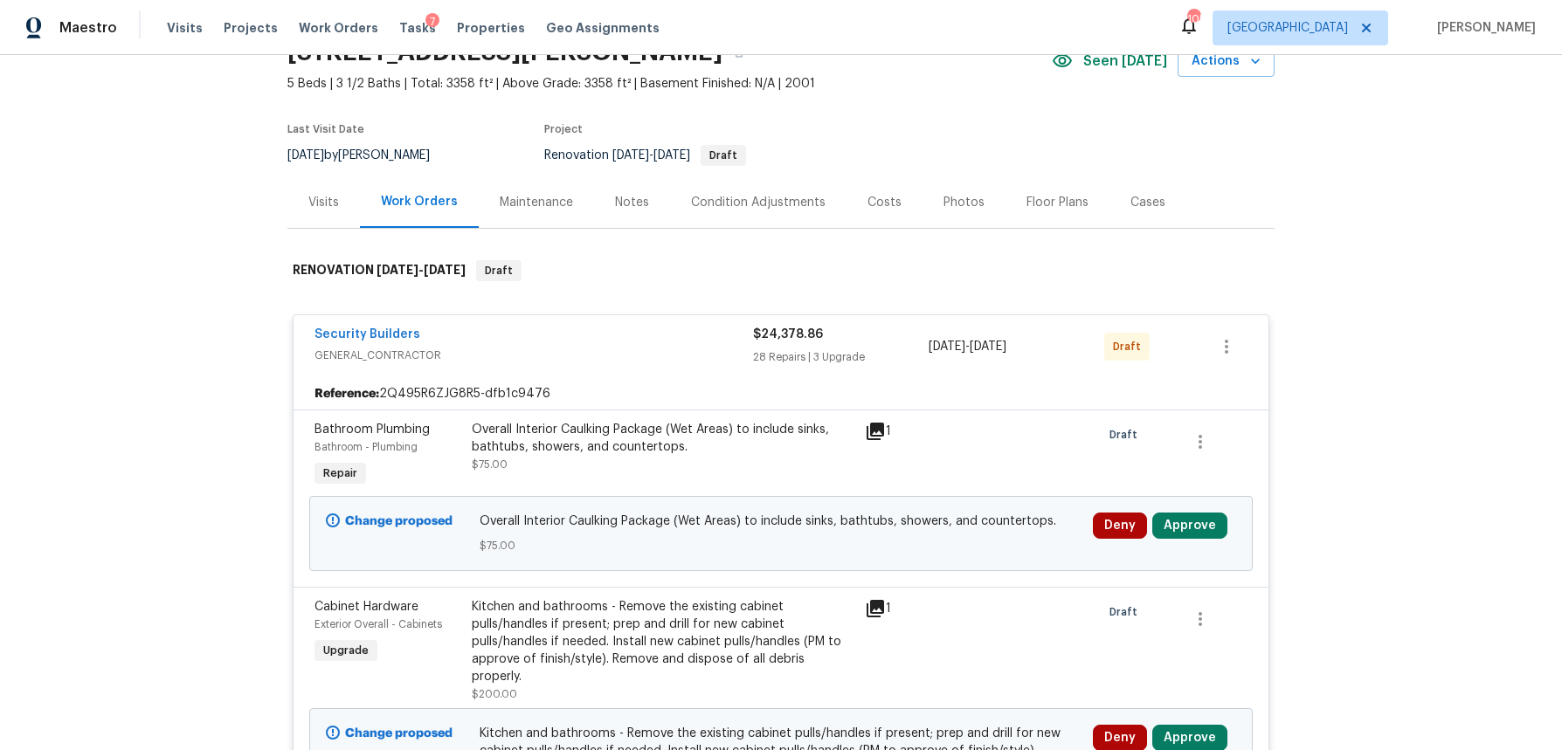
scroll to position [0, 0]
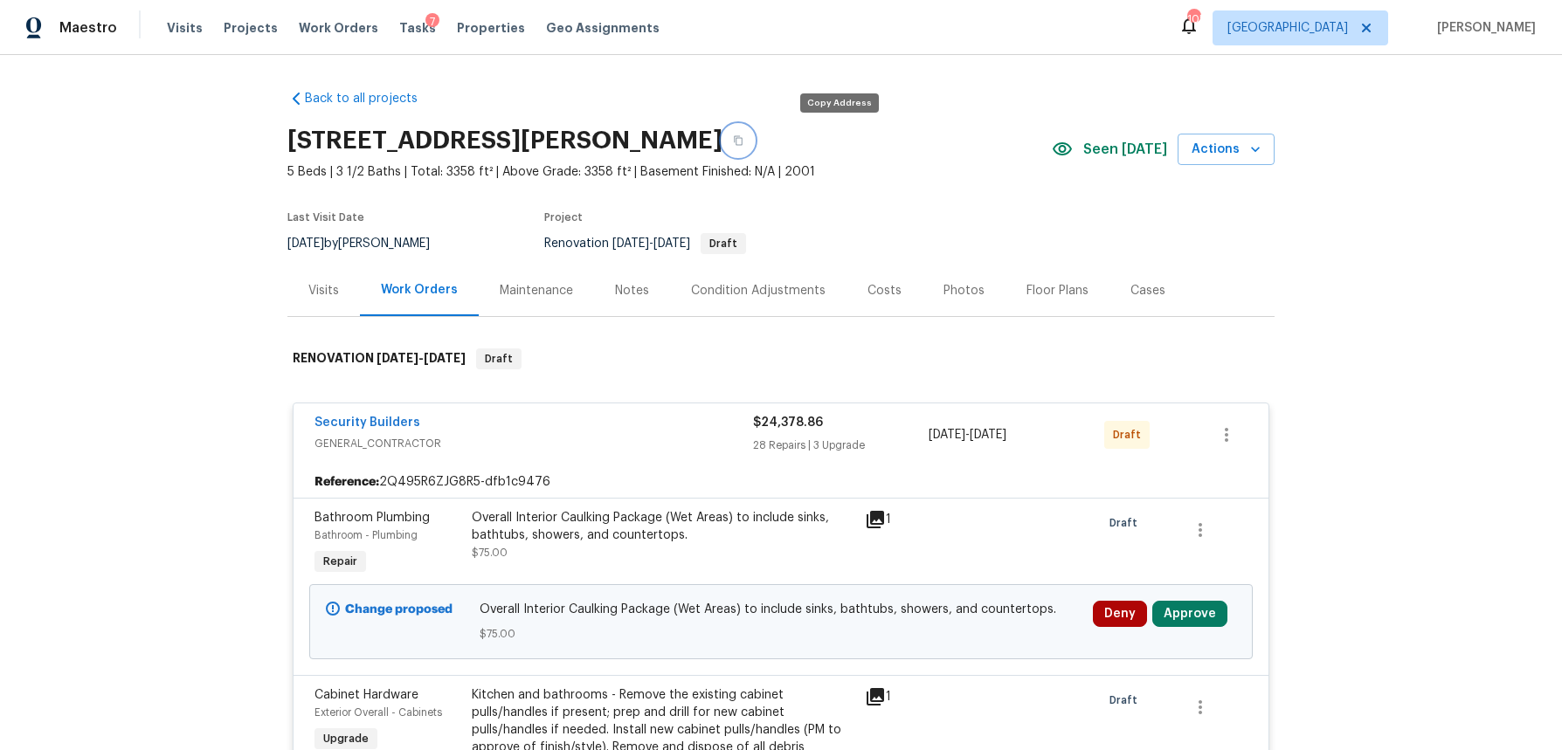
click at [754, 148] on button "button" at bounding box center [738, 140] width 31 height 31
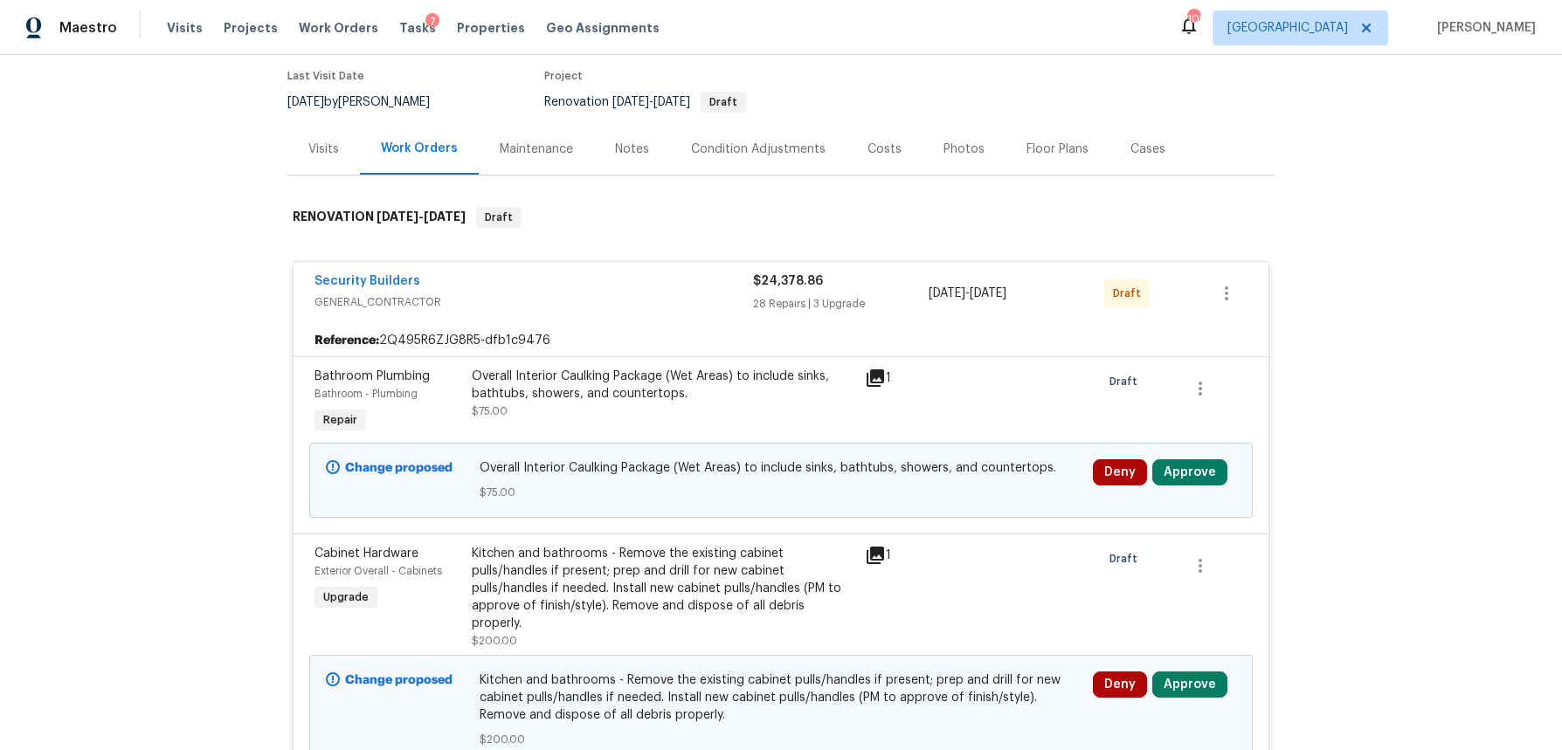
scroll to position [171, 0]
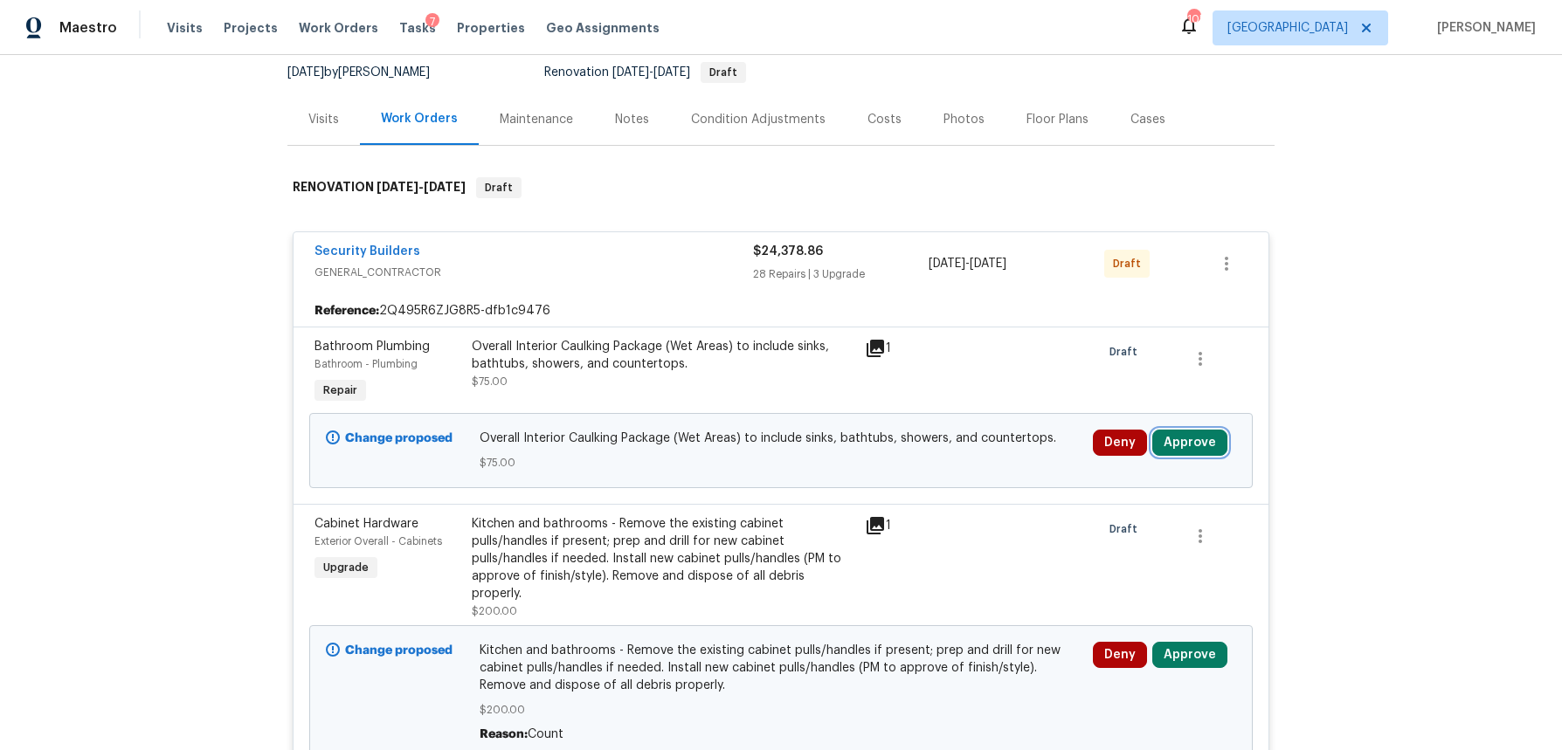
click at [1181, 443] on button "Approve" at bounding box center [1189, 443] width 75 height 26
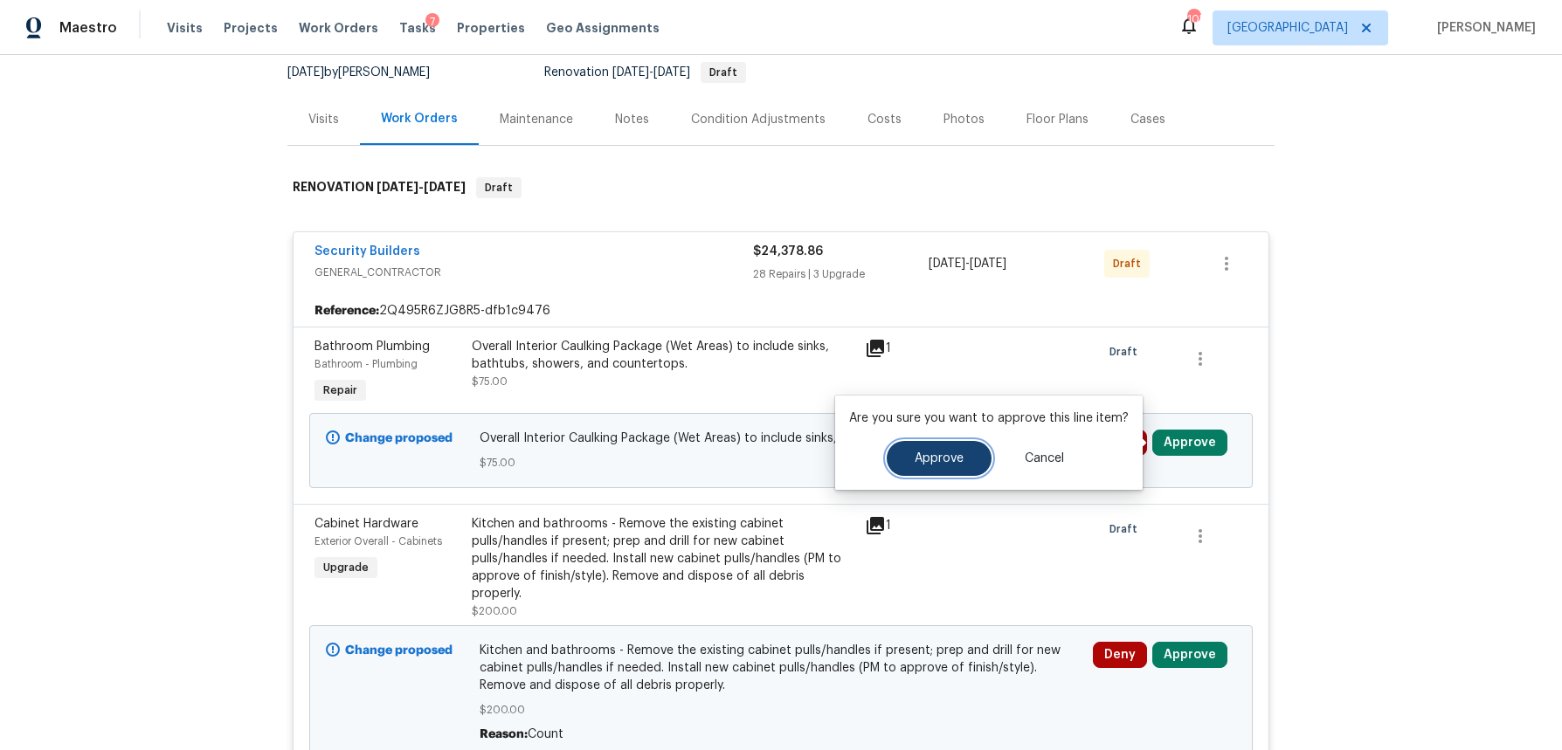
click at [959, 468] on button "Approve" at bounding box center [939, 458] width 105 height 35
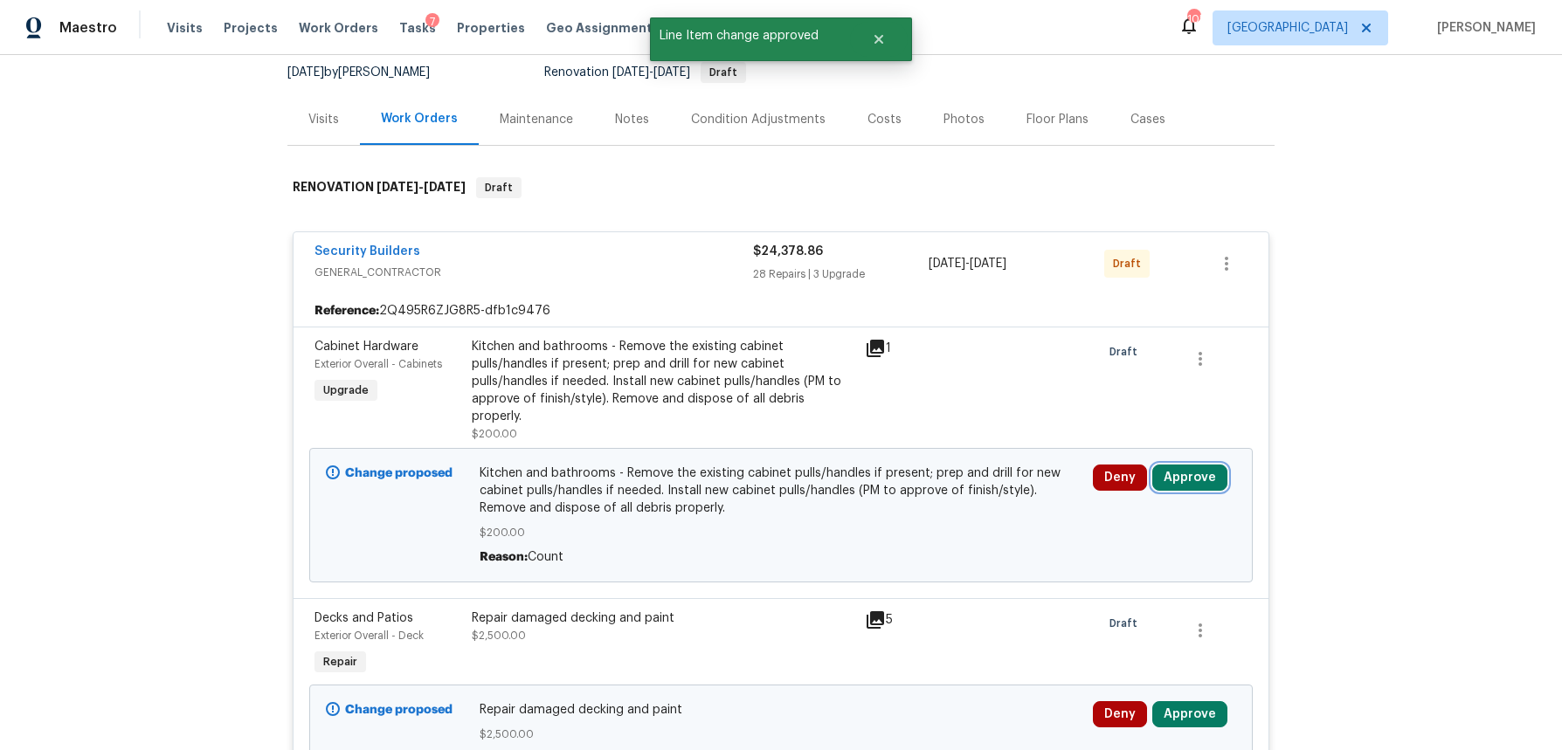
click at [1203, 465] on button "Approve" at bounding box center [1189, 478] width 75 height 26
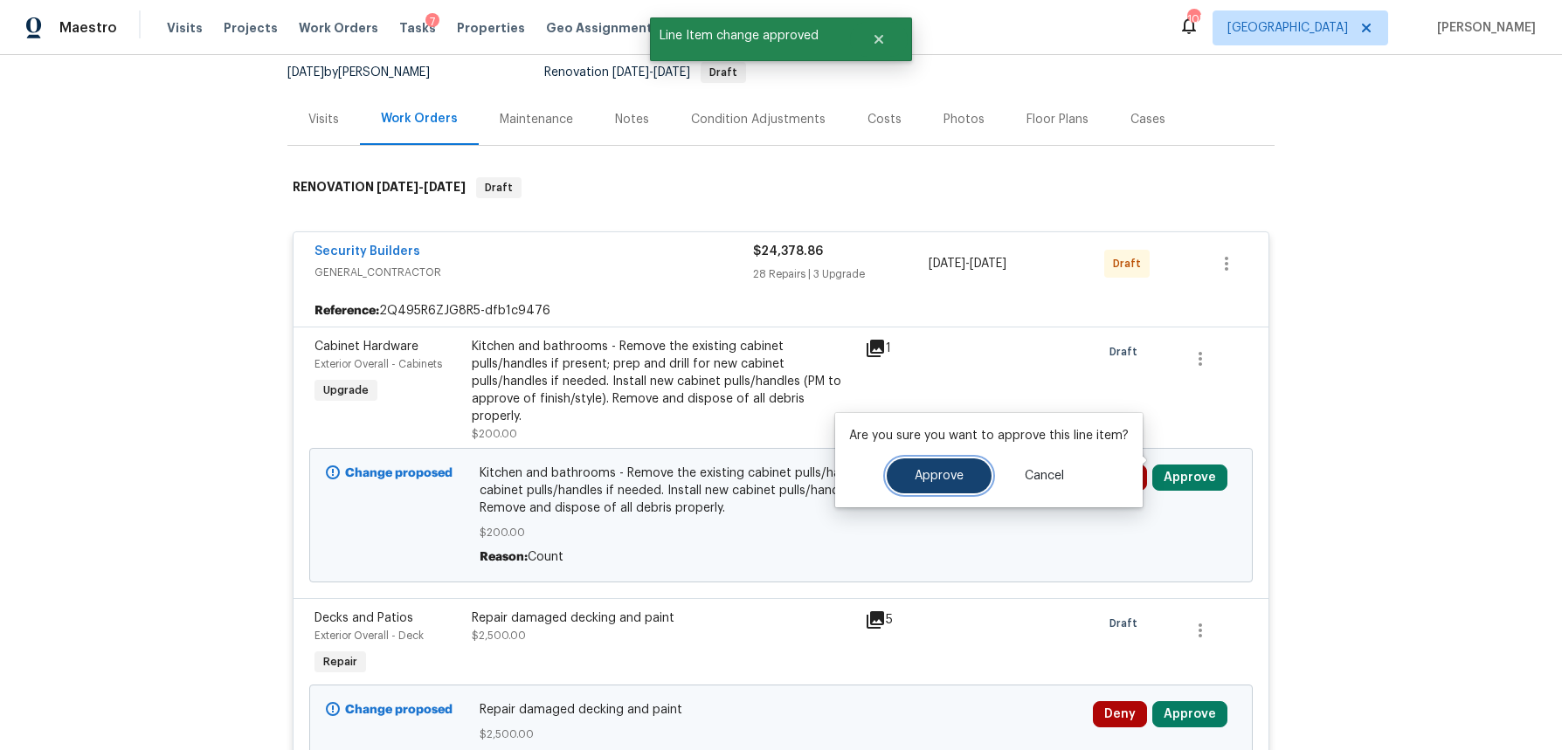
click at [951, 488] on button "Approve" at bounding box center [939, 476] width 105 height 35
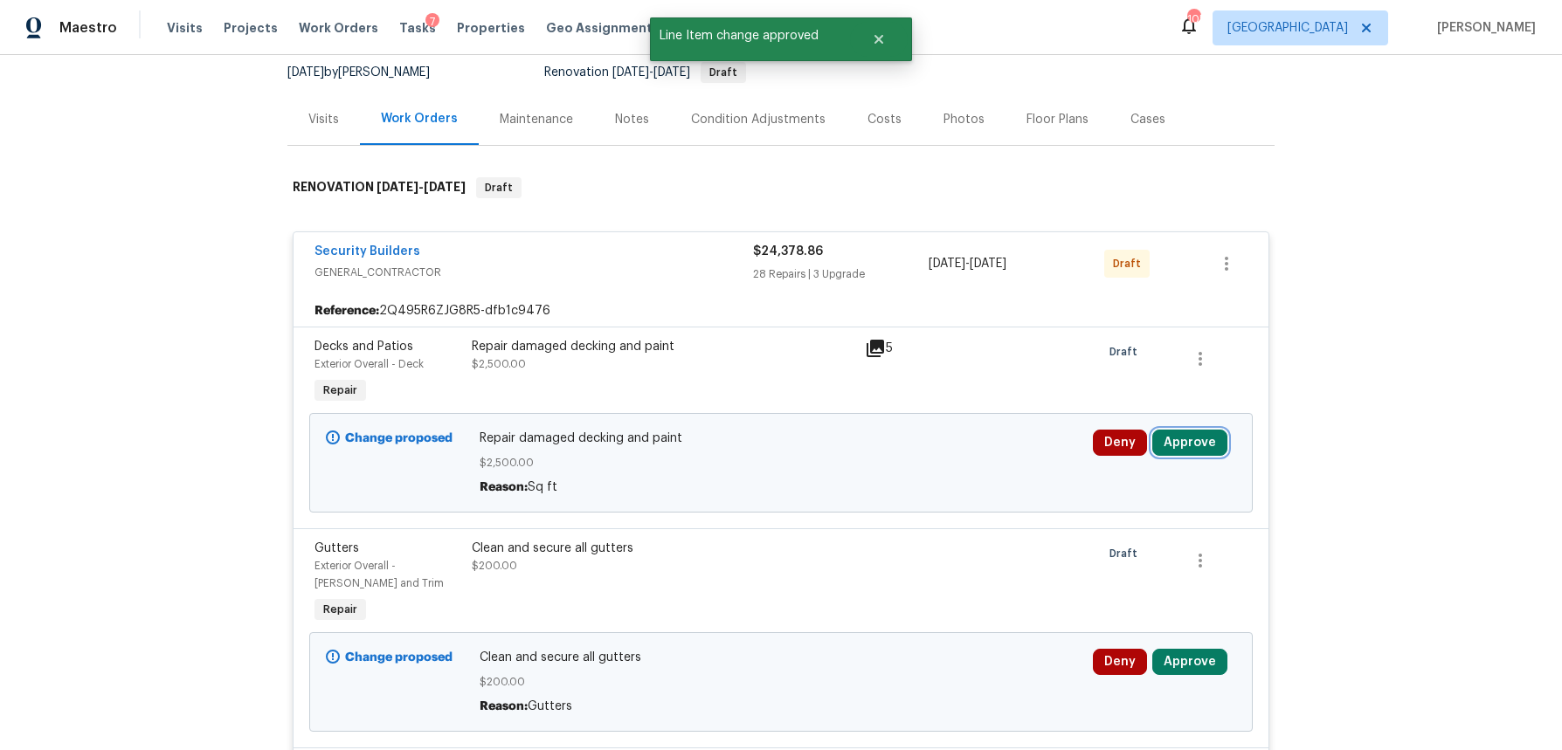
click at [1195, 447] on button "Approve" at bounding box center [1189, 443] width 75 height 26
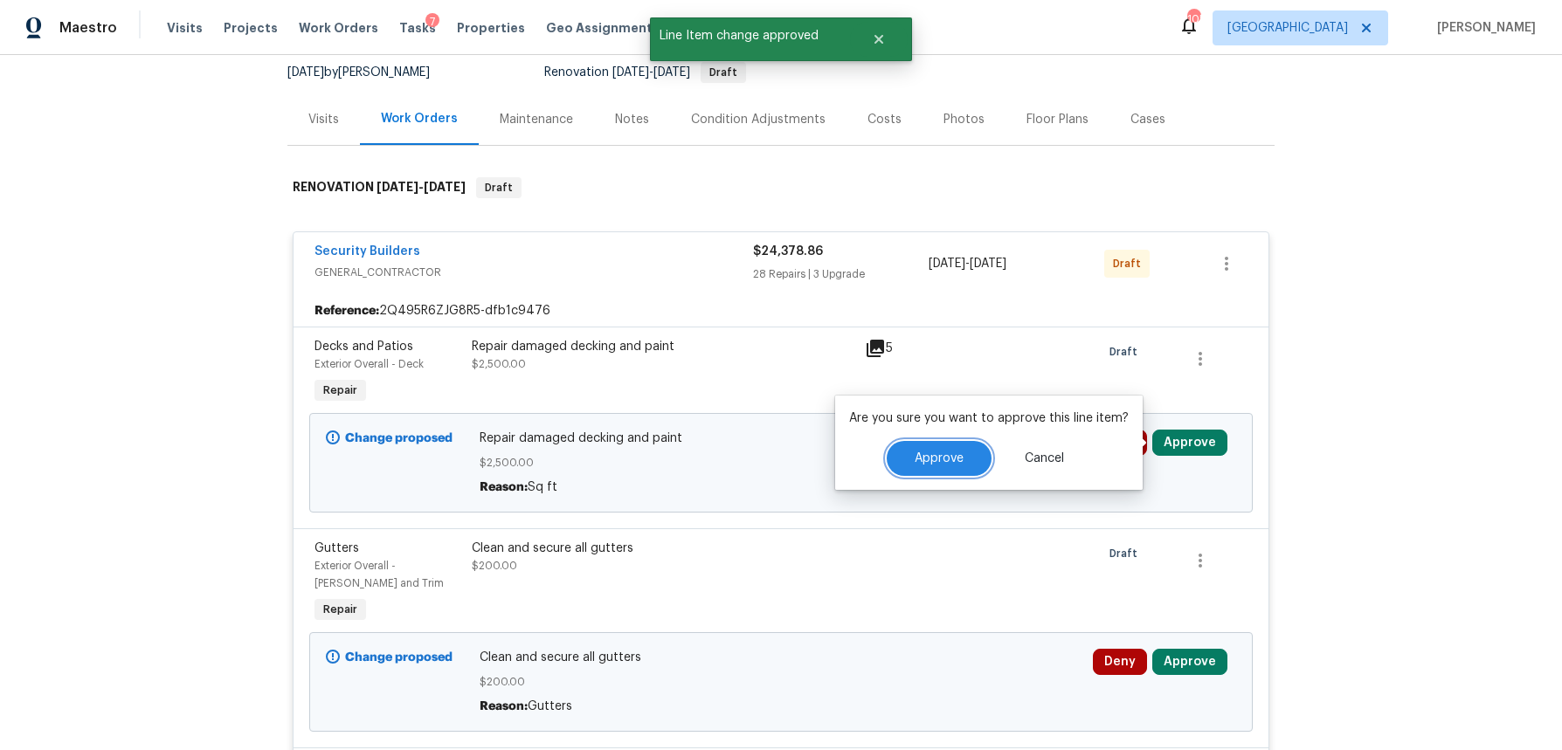
click at [941, 453] on span "Approve" at bounding box center [939, 459] width 49 height 13
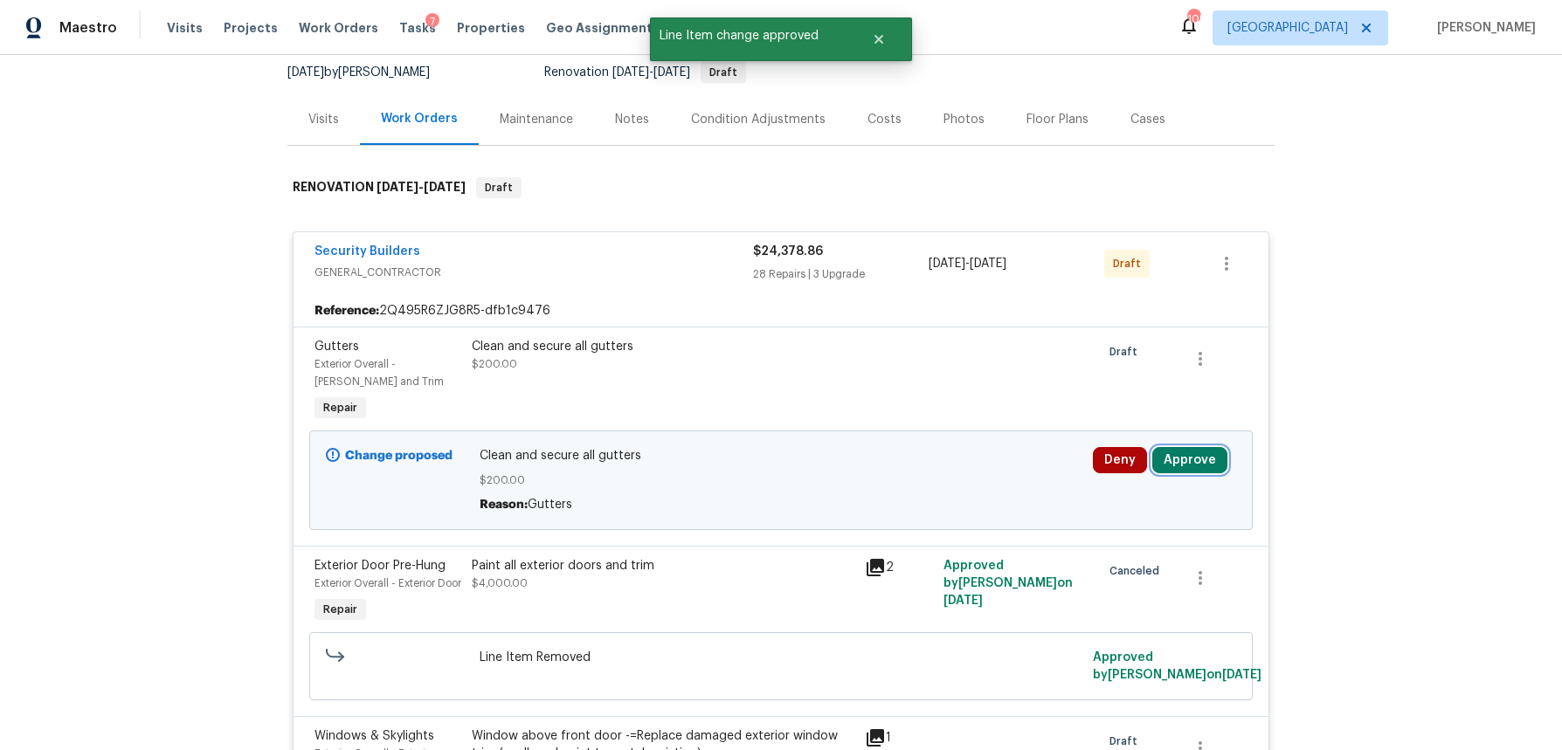
click at [1211, 461] on button "Approve" at bounding box center [1189, 460] width 75 height 26
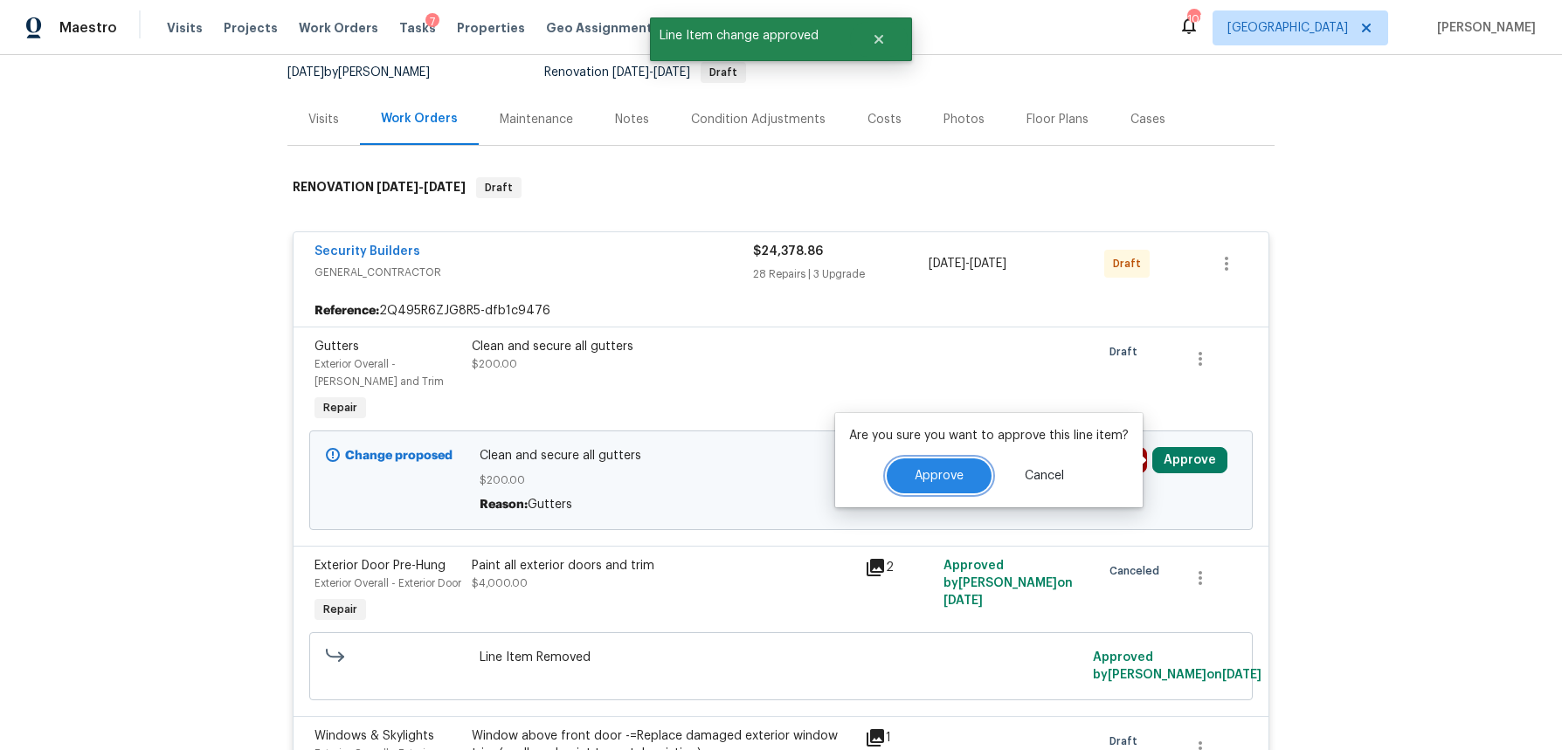
click at [951, 481] on span "Approve" at bounding box center [939, 476] width 49 height 13
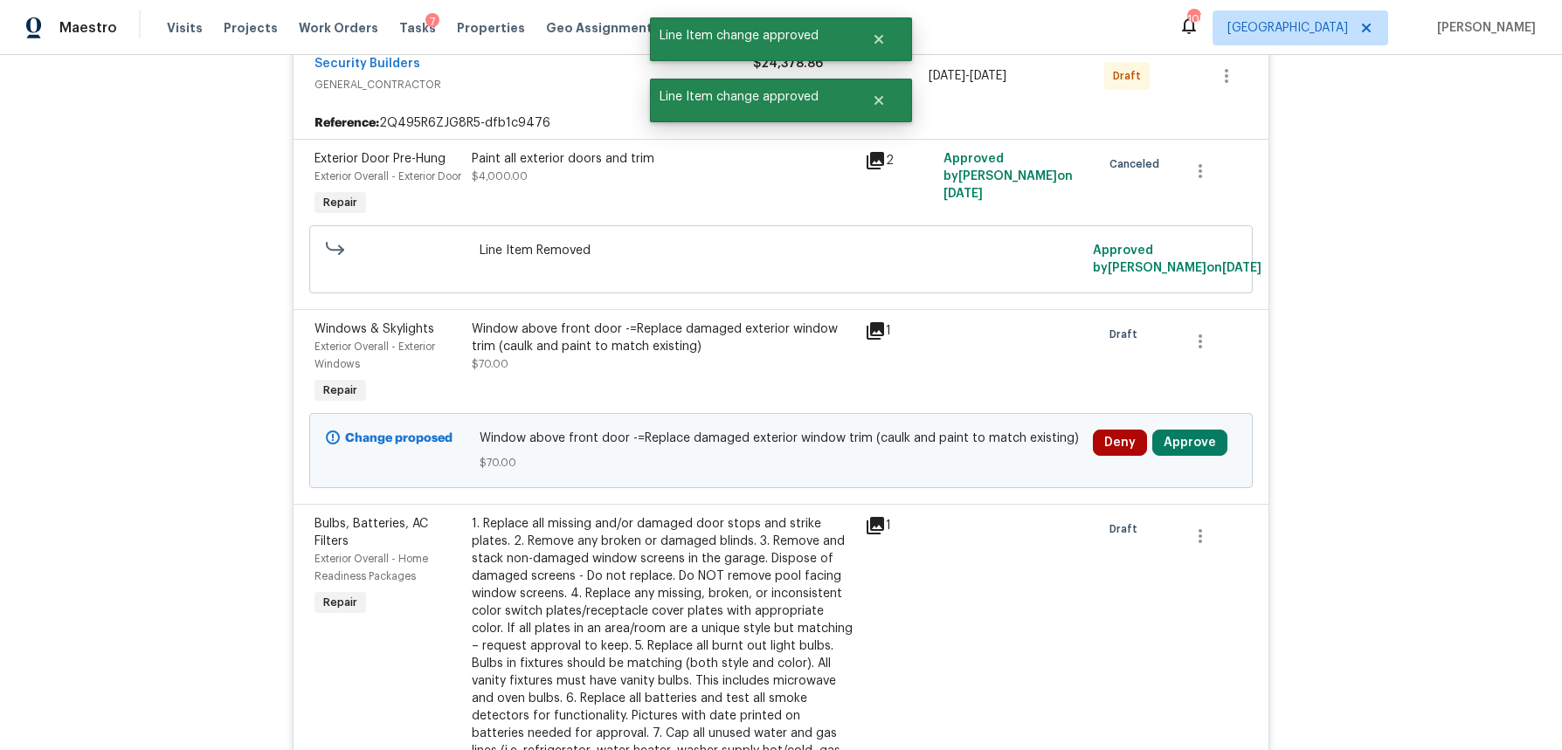
scroll to position [363, 0]
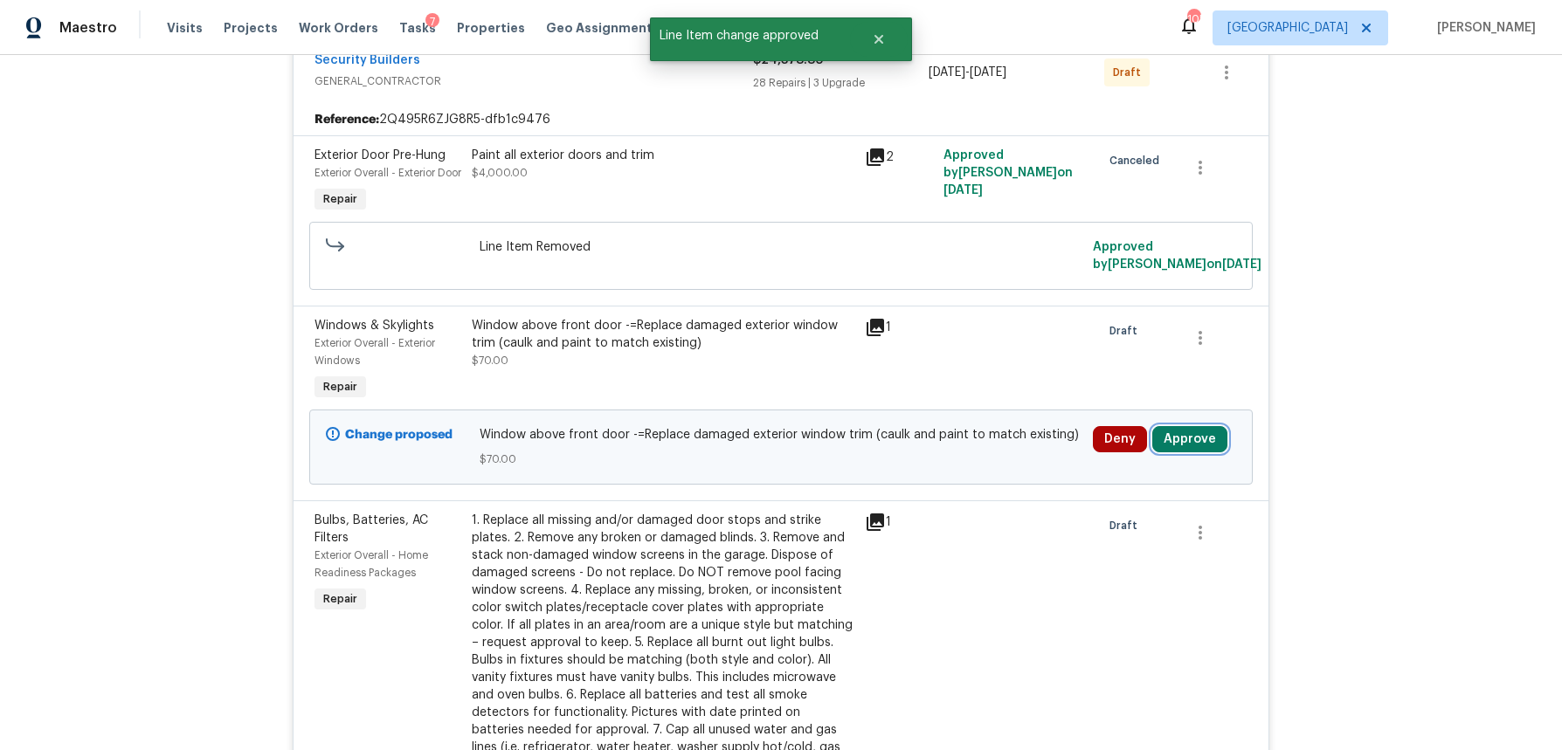
click at [1200, 453] on button "Approve" at bounding box center [1189, 439] width 75 height 26
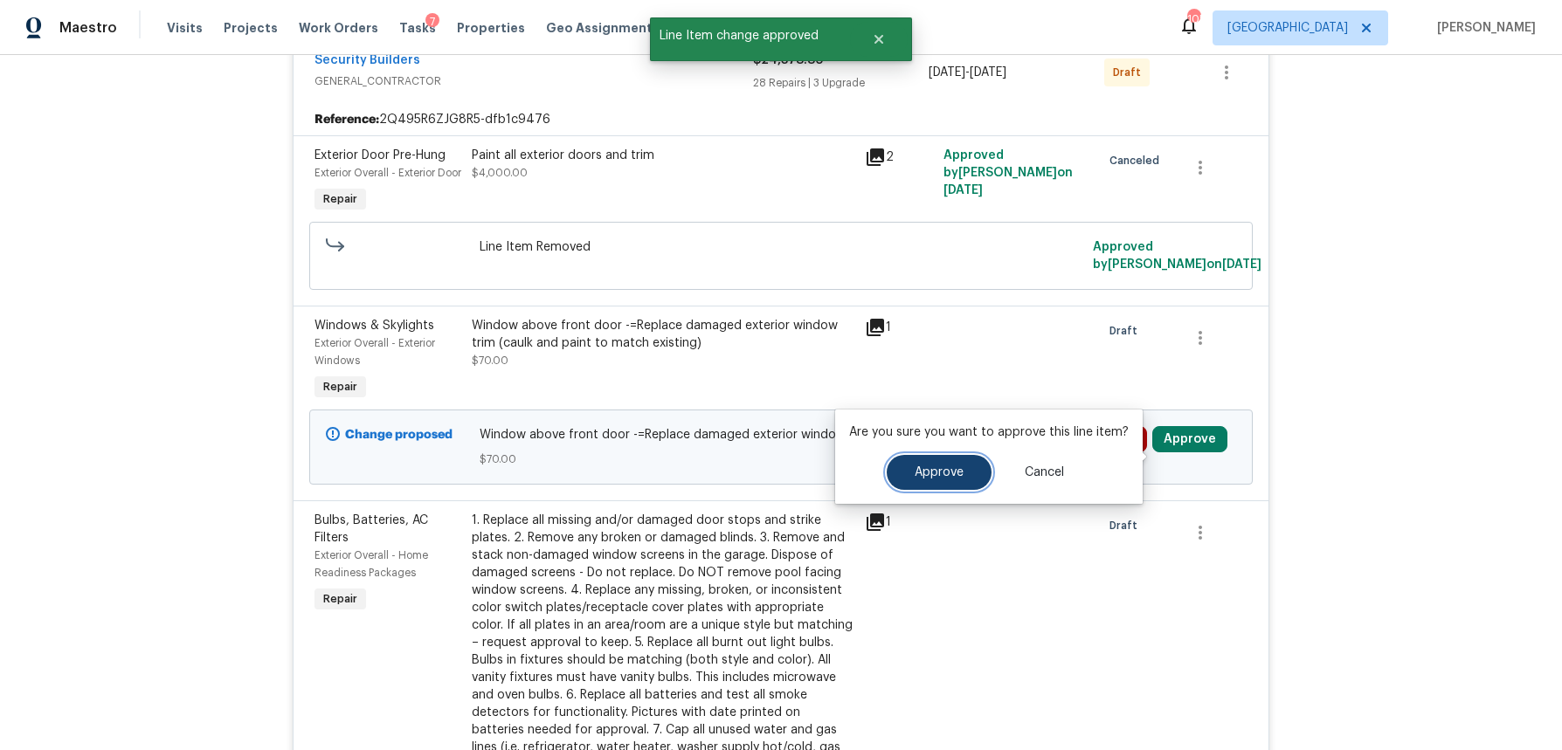
click at [916, 481] on button "Approve" at bounding box center [939, 472] width 105 height 35
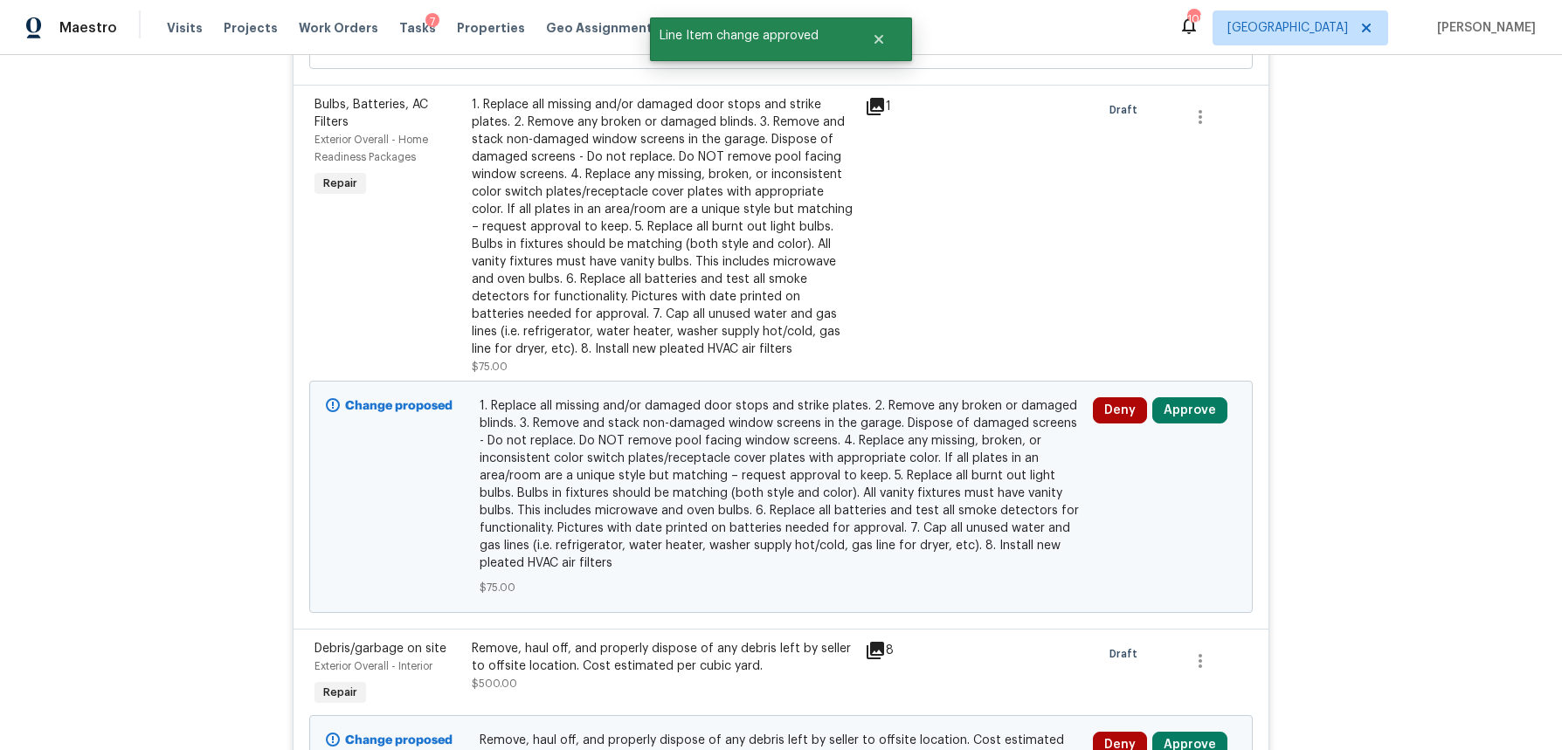
scroll to position [616, 0]
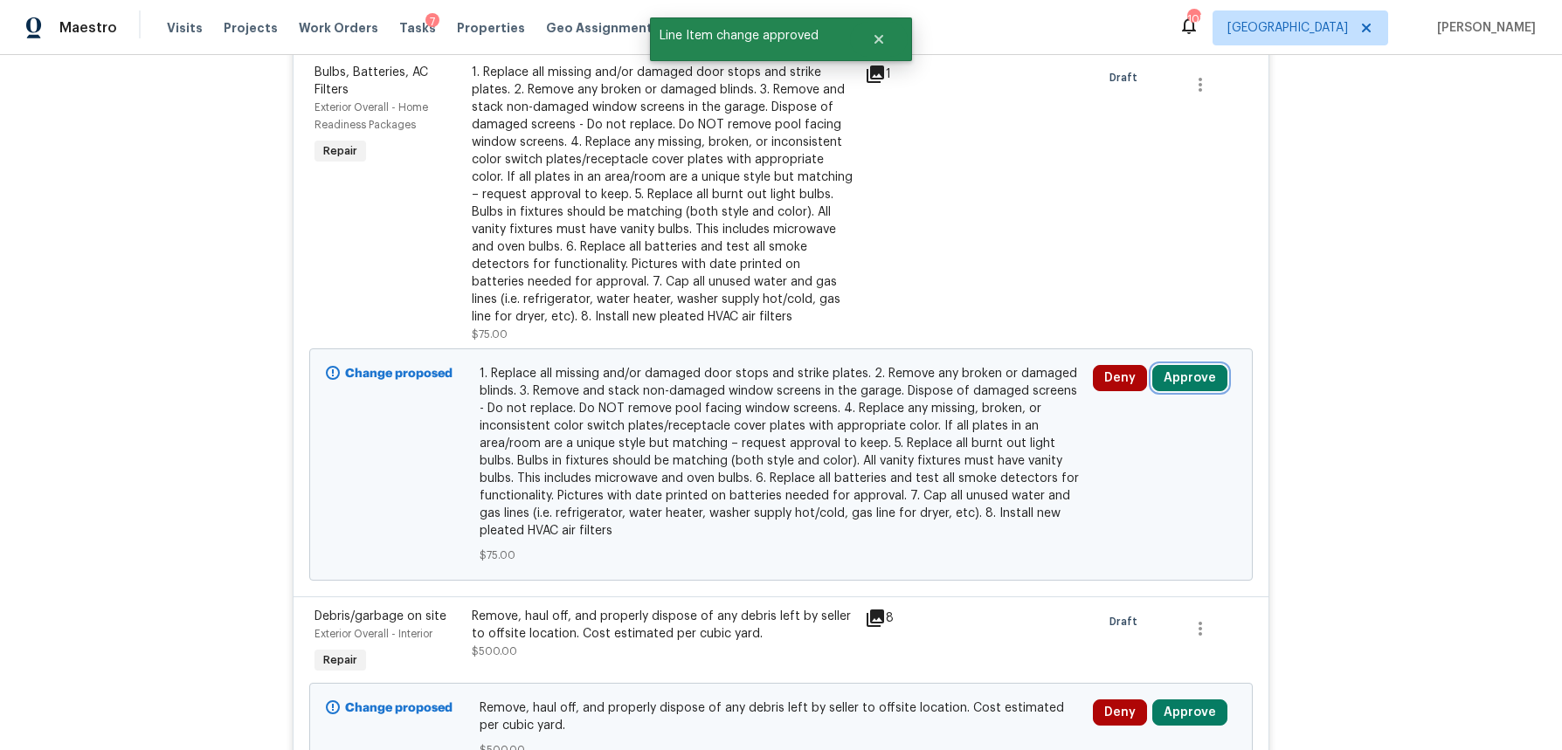
click at [1202, 391] on button "Approve" at bounding box center [1189, 378] width 75 height 26
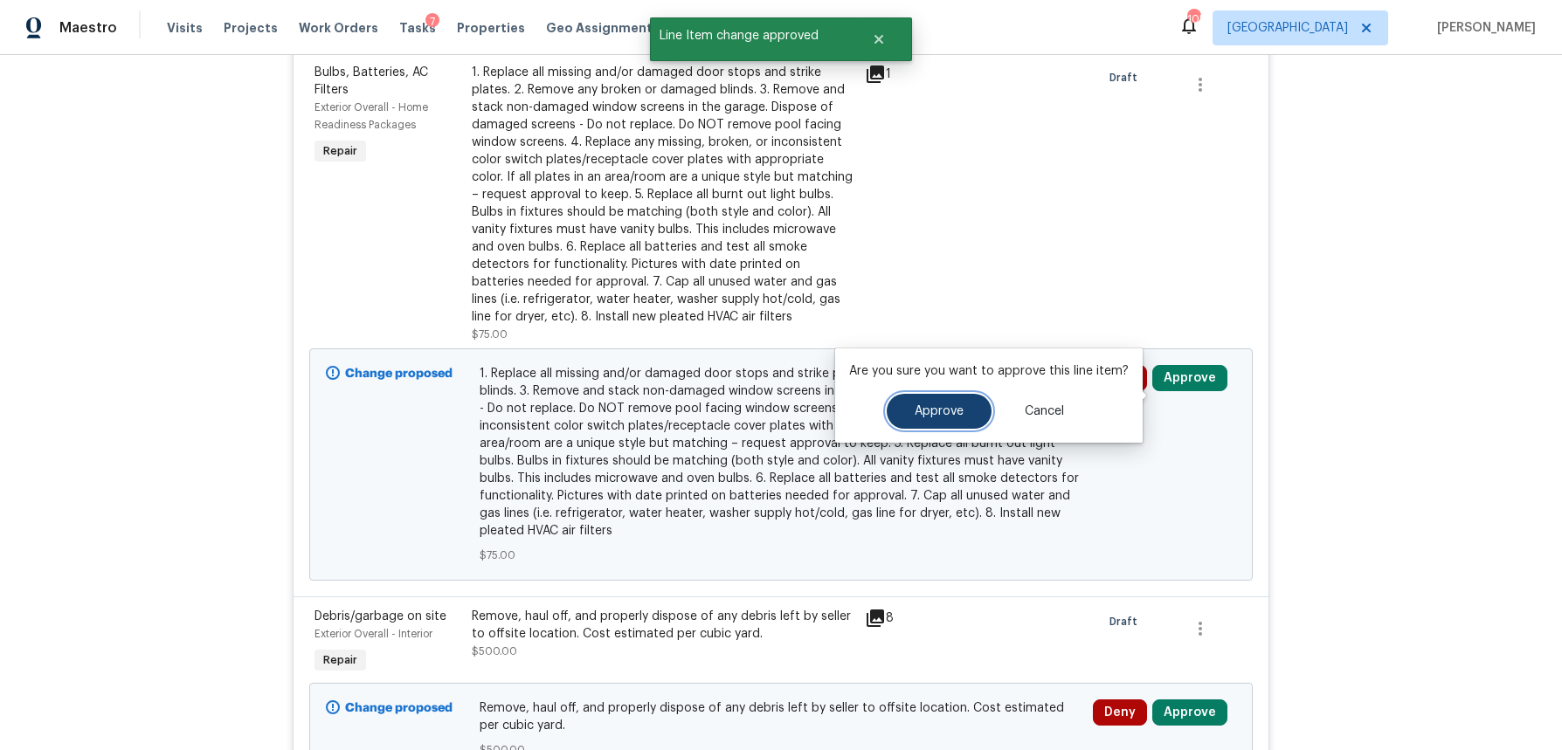
click at [945, 418] on span "Approve" at bounding box center [939, 411] width 49 height 13
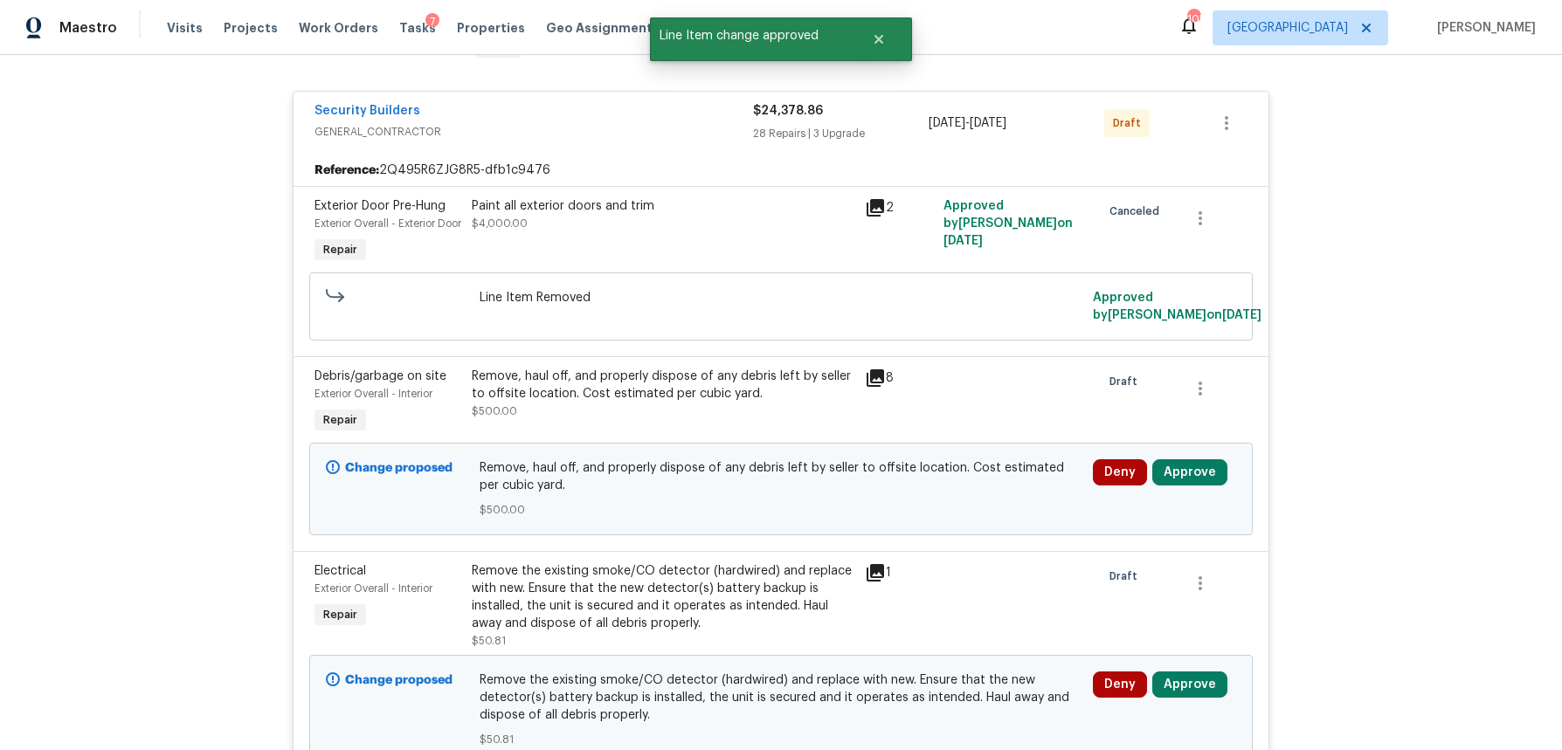
scroll to position [315, 0]
click at [1191, 483] on button "Approve" at bounding box center [1189, 470] width 75 height 26
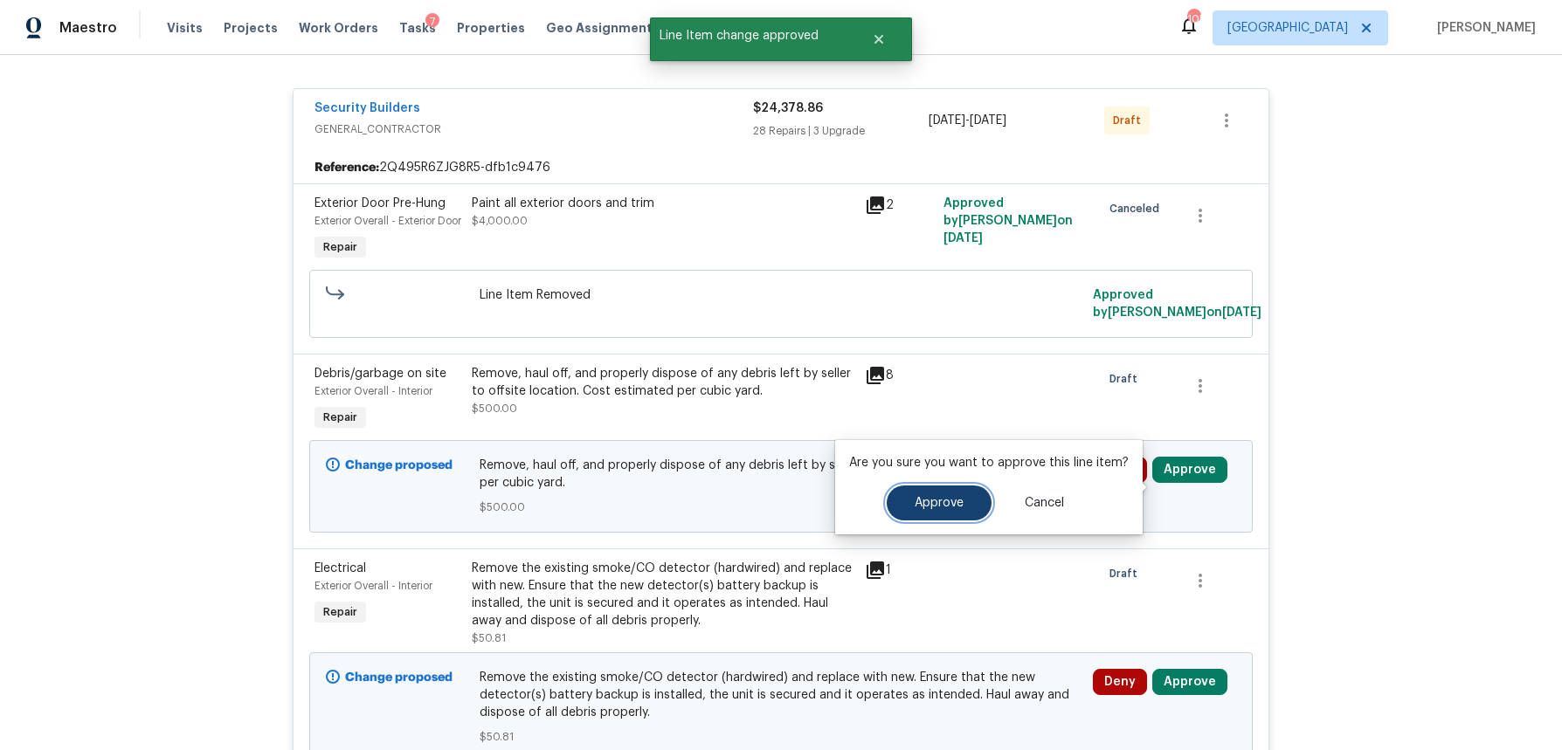
click at [944, 510] on button "Approve" at bounding box center [939, 503] width 105 height 35
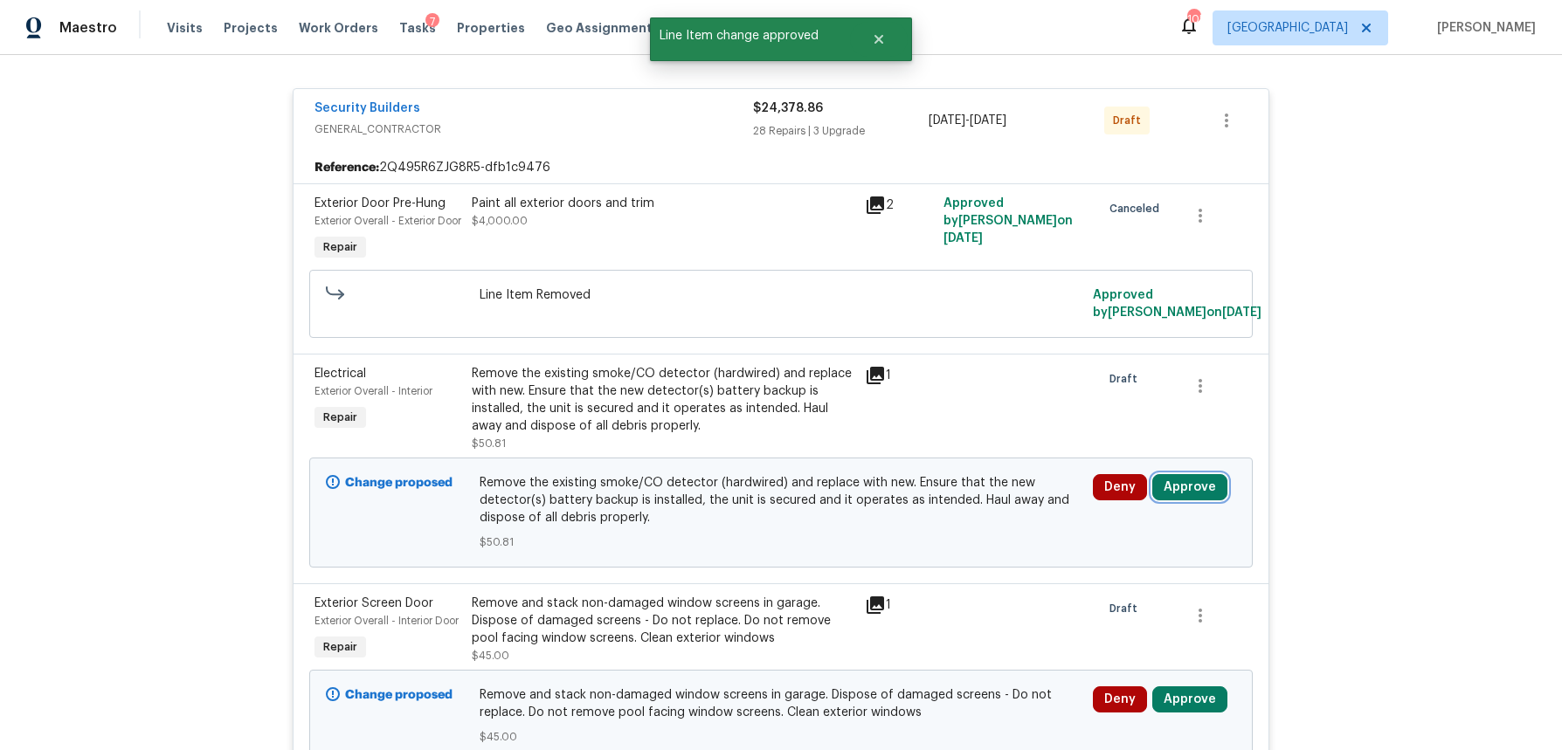
click at [1197, 501] on button "Approve" at bounding box center [1189, 487] width 75 height 26
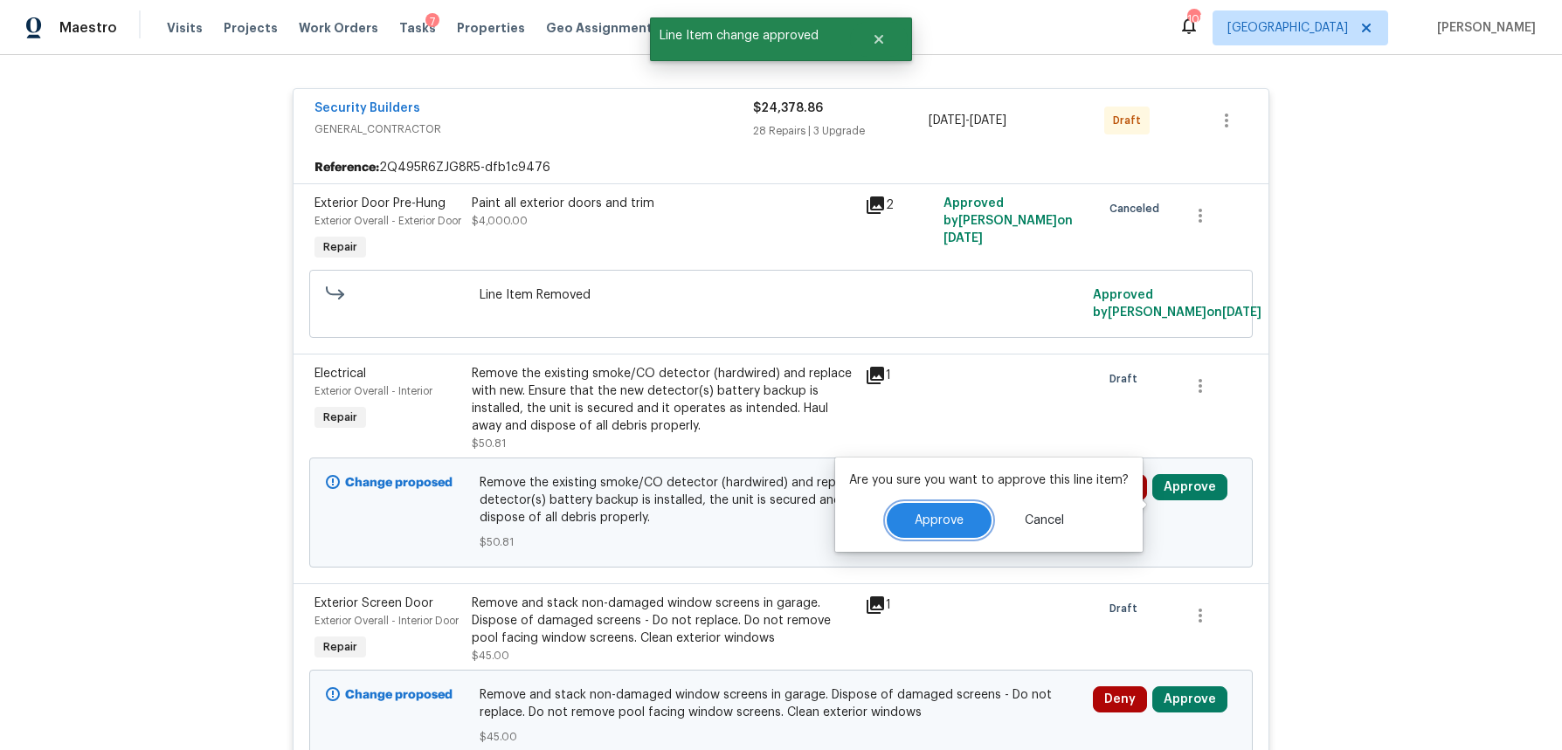
click at [937, 515] on span "Approve" at bounding box center [939, 521] width 49 height 13
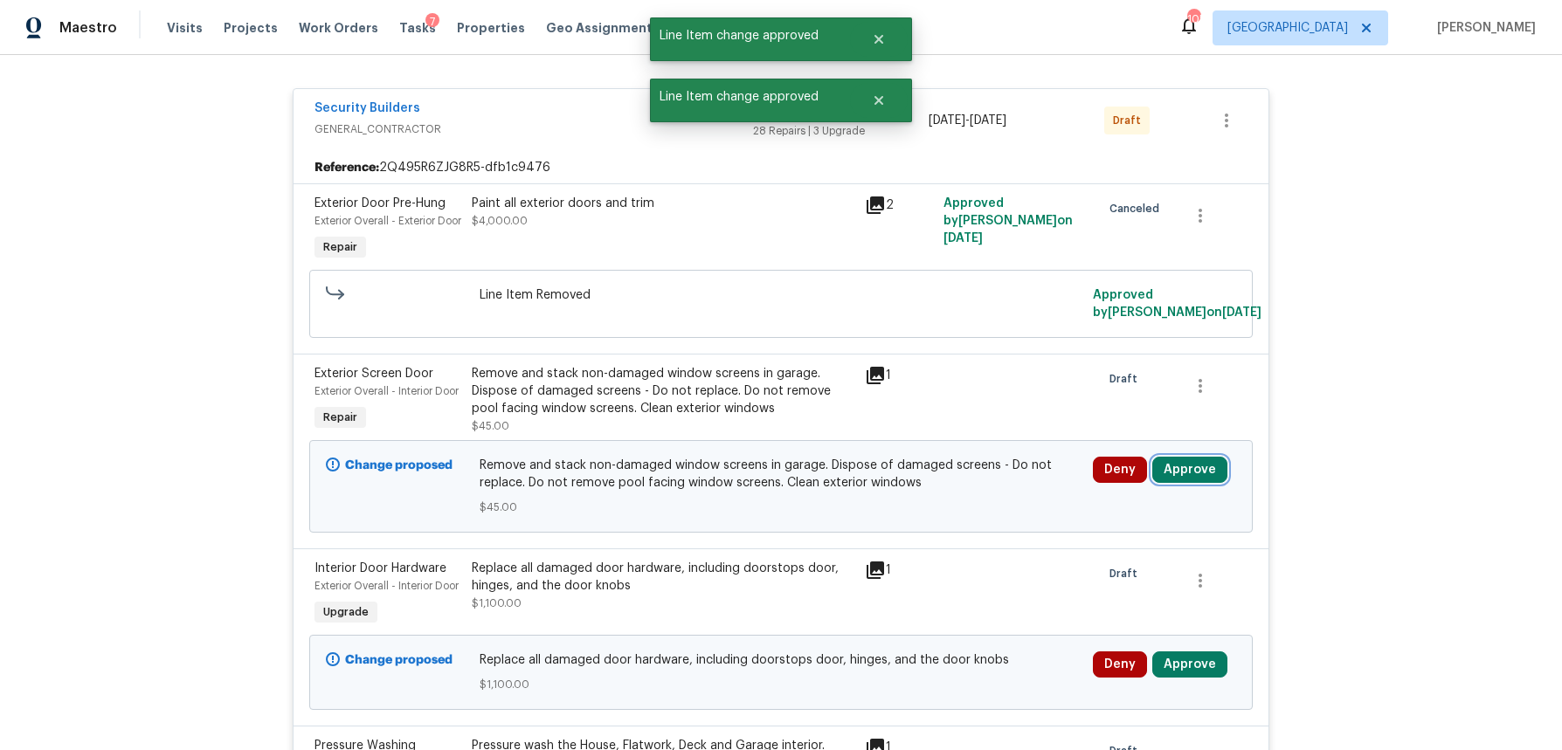
drag, startPoint x: 1197, startPoint y: 508, endPoint x: 1150, endPoint y: 509, distance: 47.2
click at [1197, 483] on button "Approve" at bounding box center [1189, 470] width 75 height 26
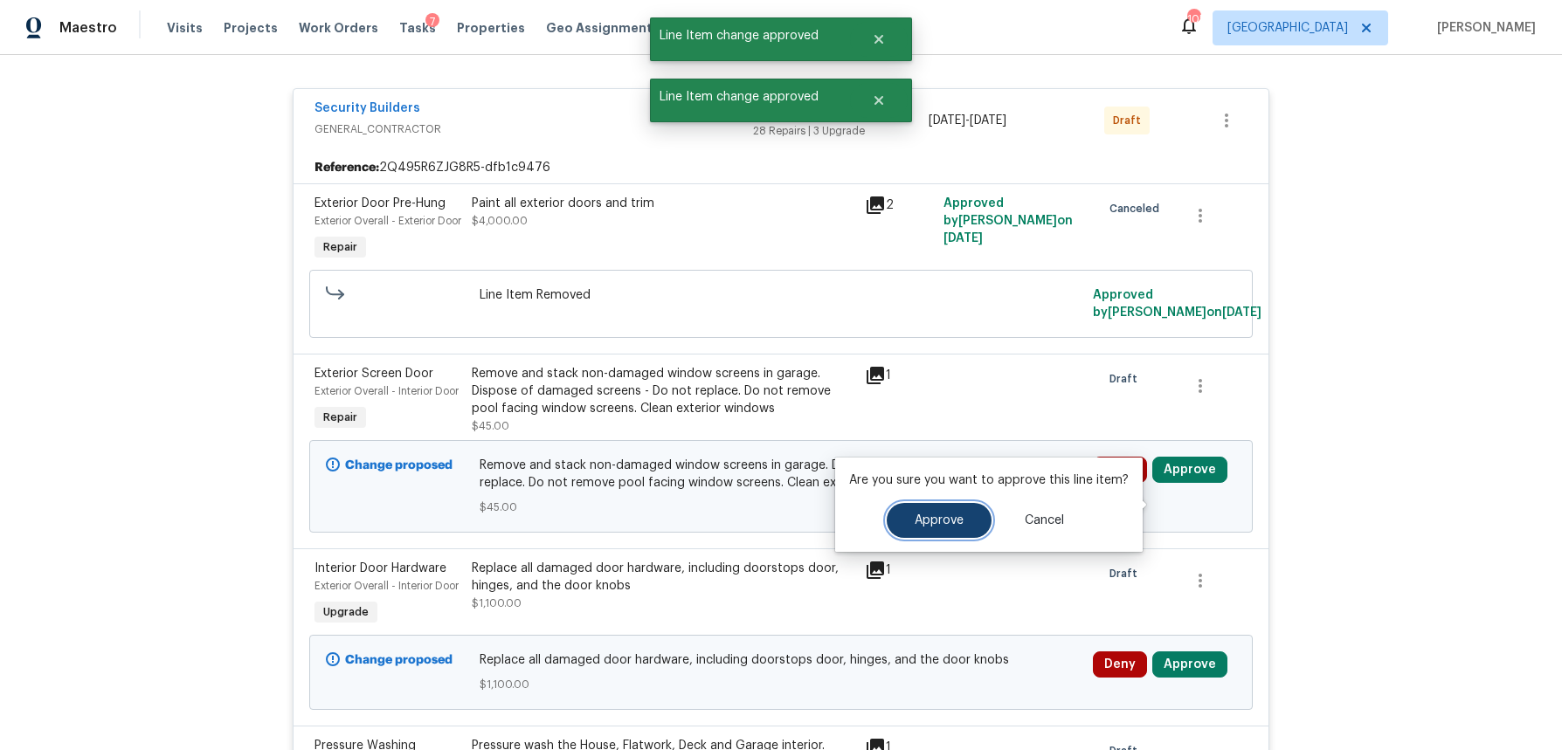
click at [915, 522] on span "Approve" at bounding box center [939, 521] width 49 height 13
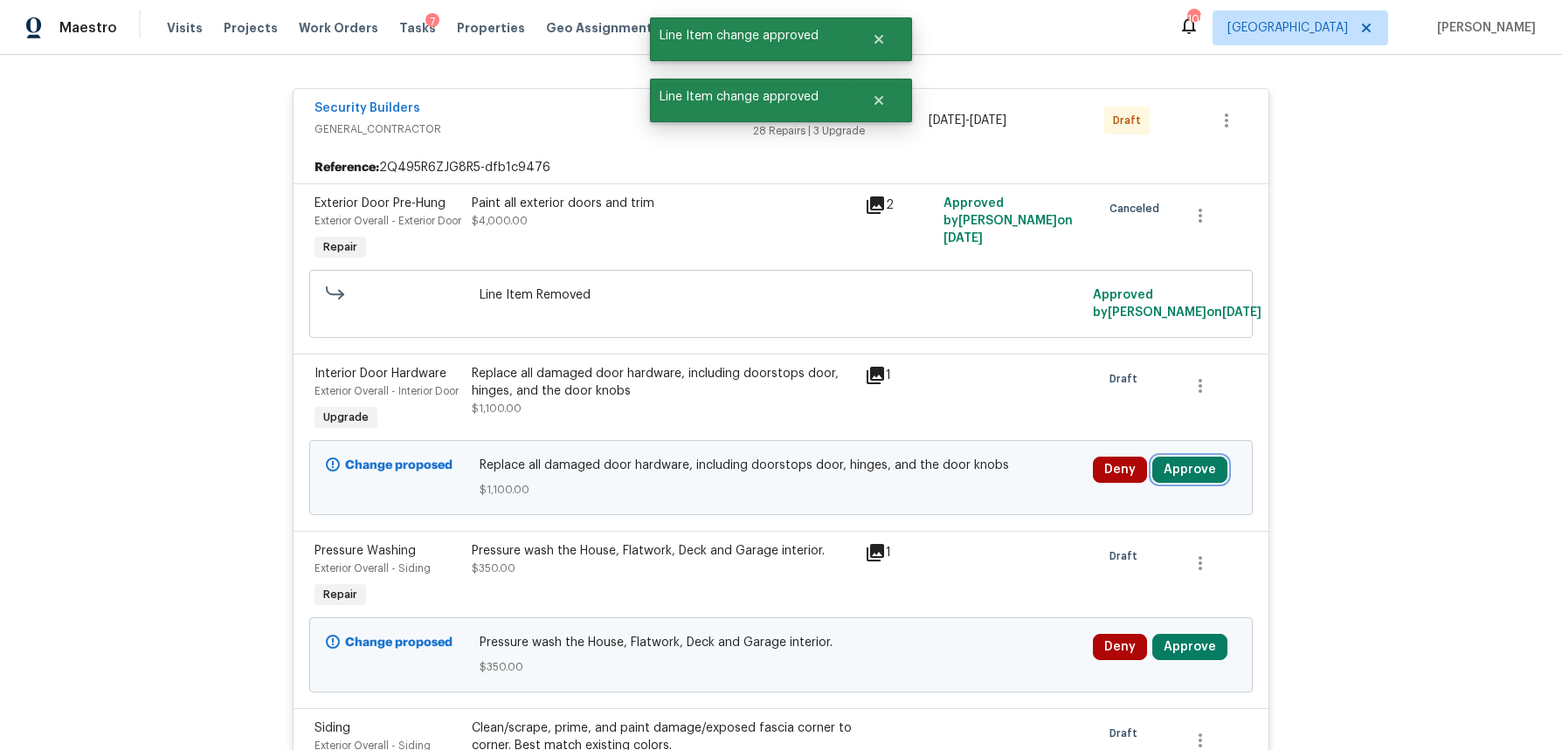
click at [1219, 483] on button "Approve" at bounding box center [1189, 470] width 75 height 26
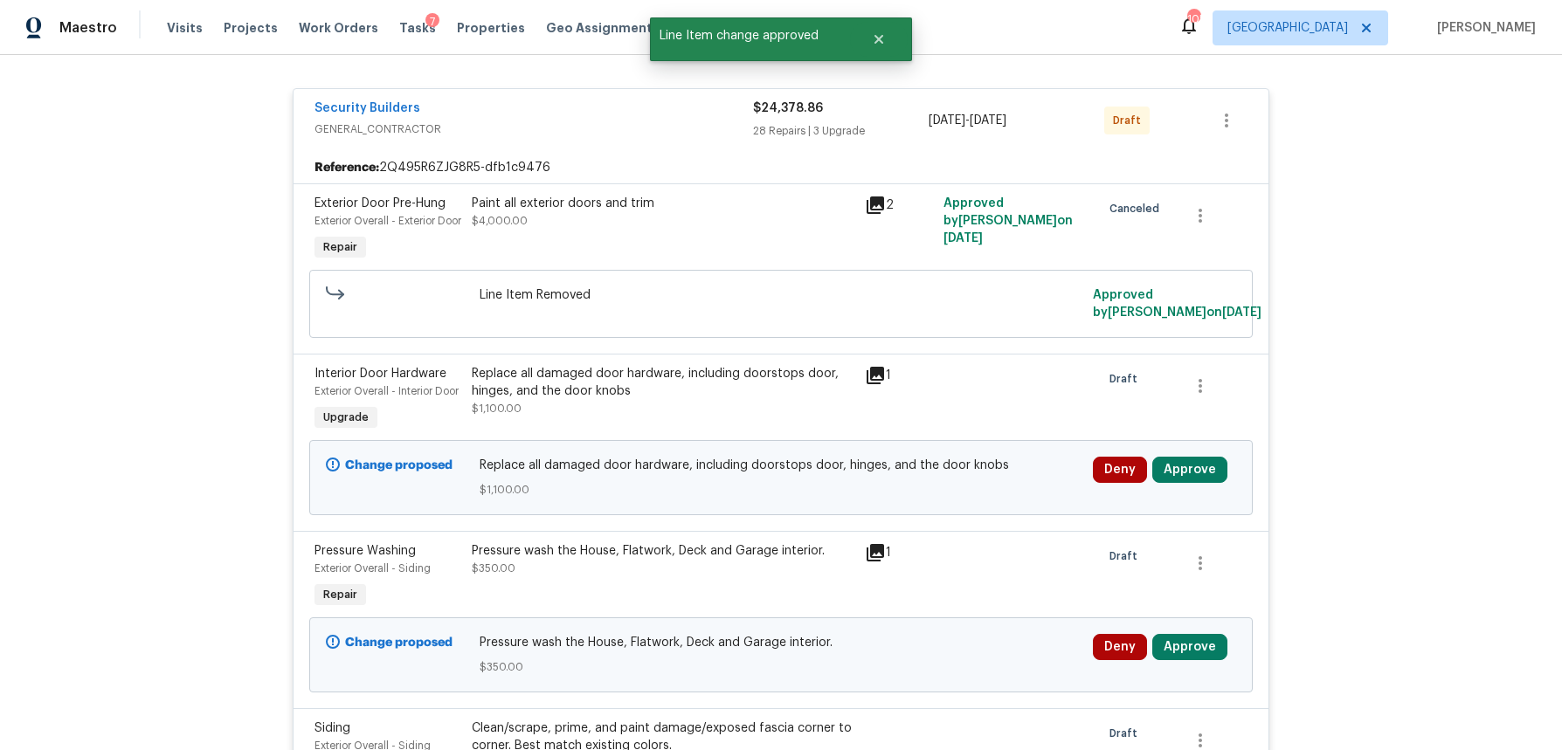
click at [875, 384] on icon at bounding box center [875, 375] width 17 height 17
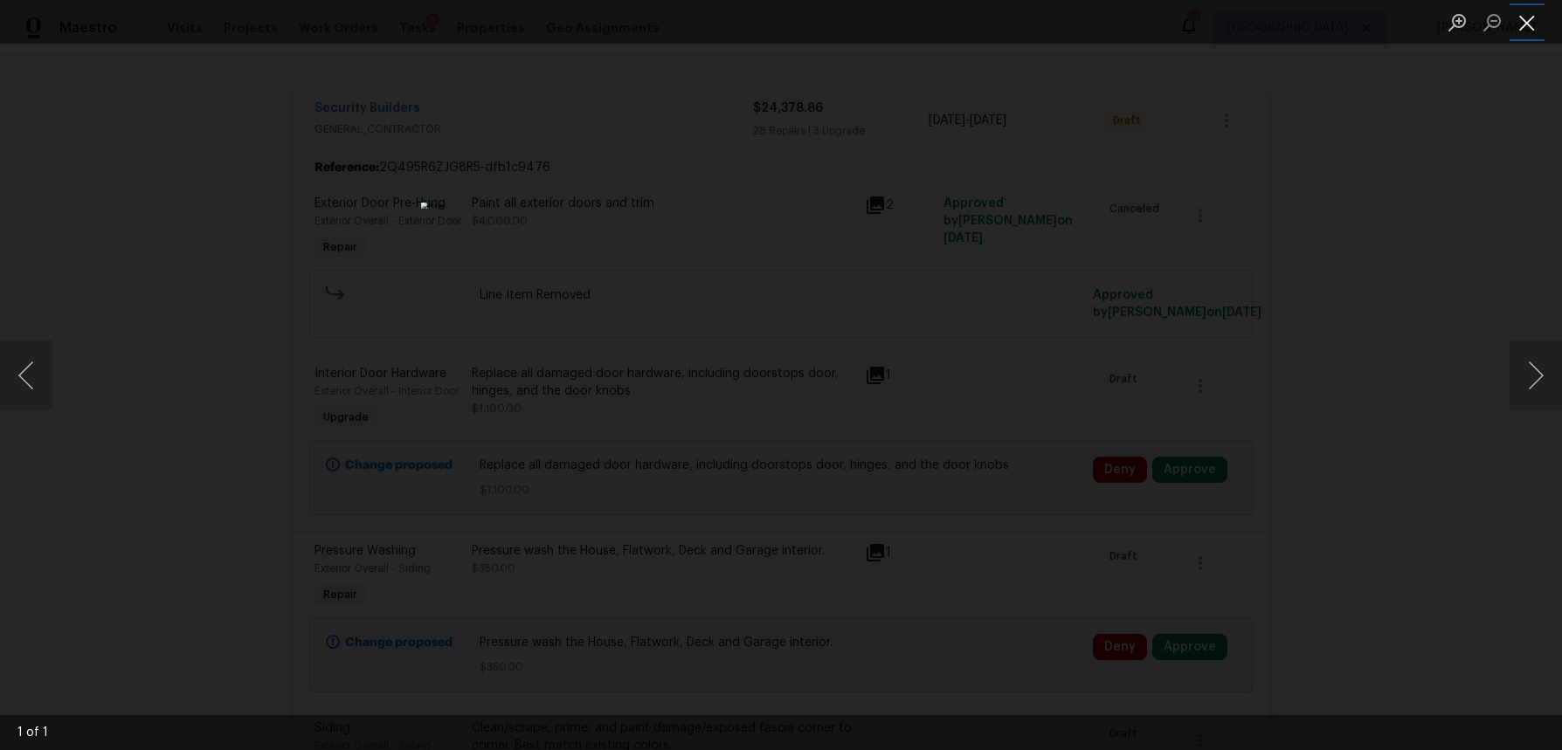
click at [1523, 30] on button "Close lightbox" at bounding box center [1527, 22] width 35 height 31
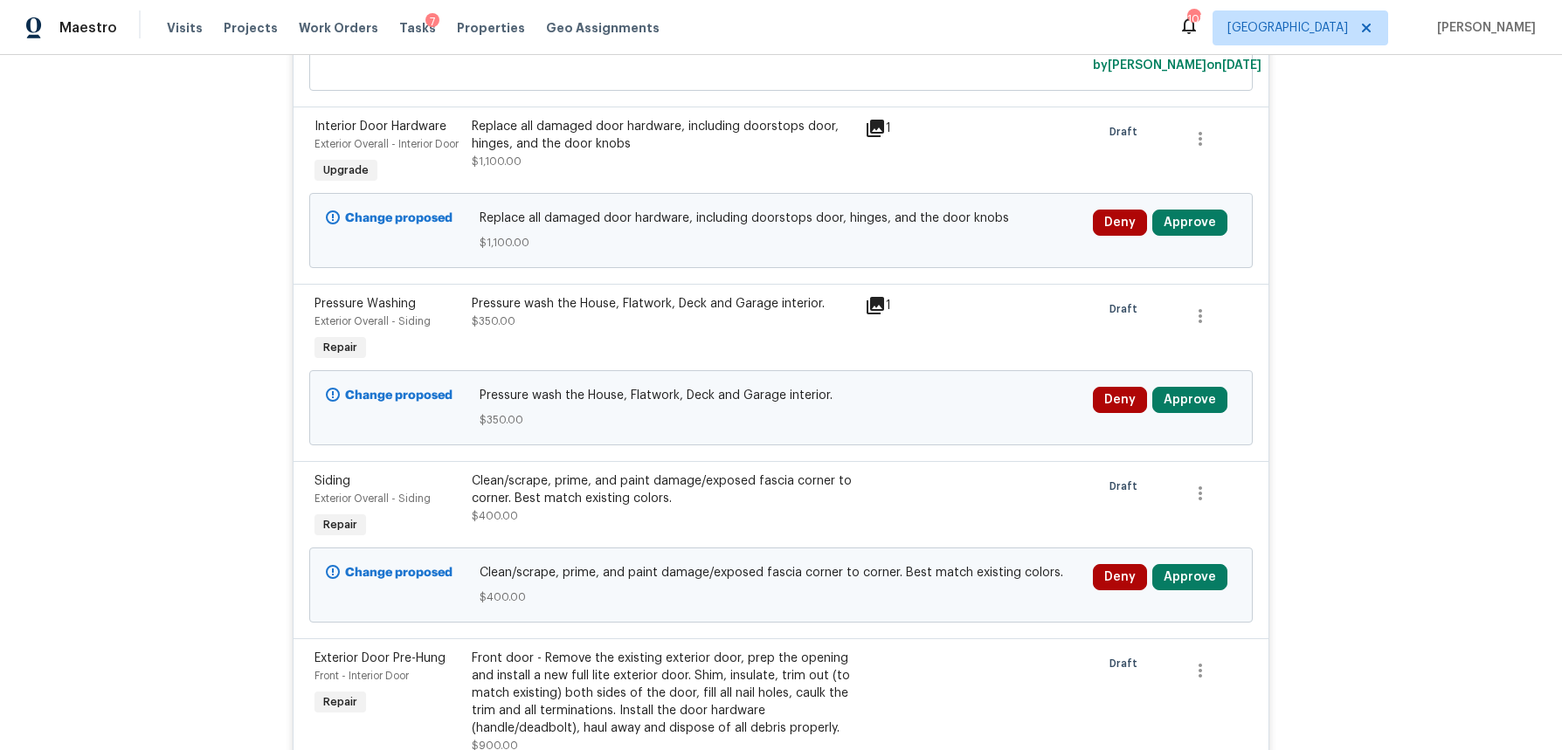
scroll to position [569, 0]
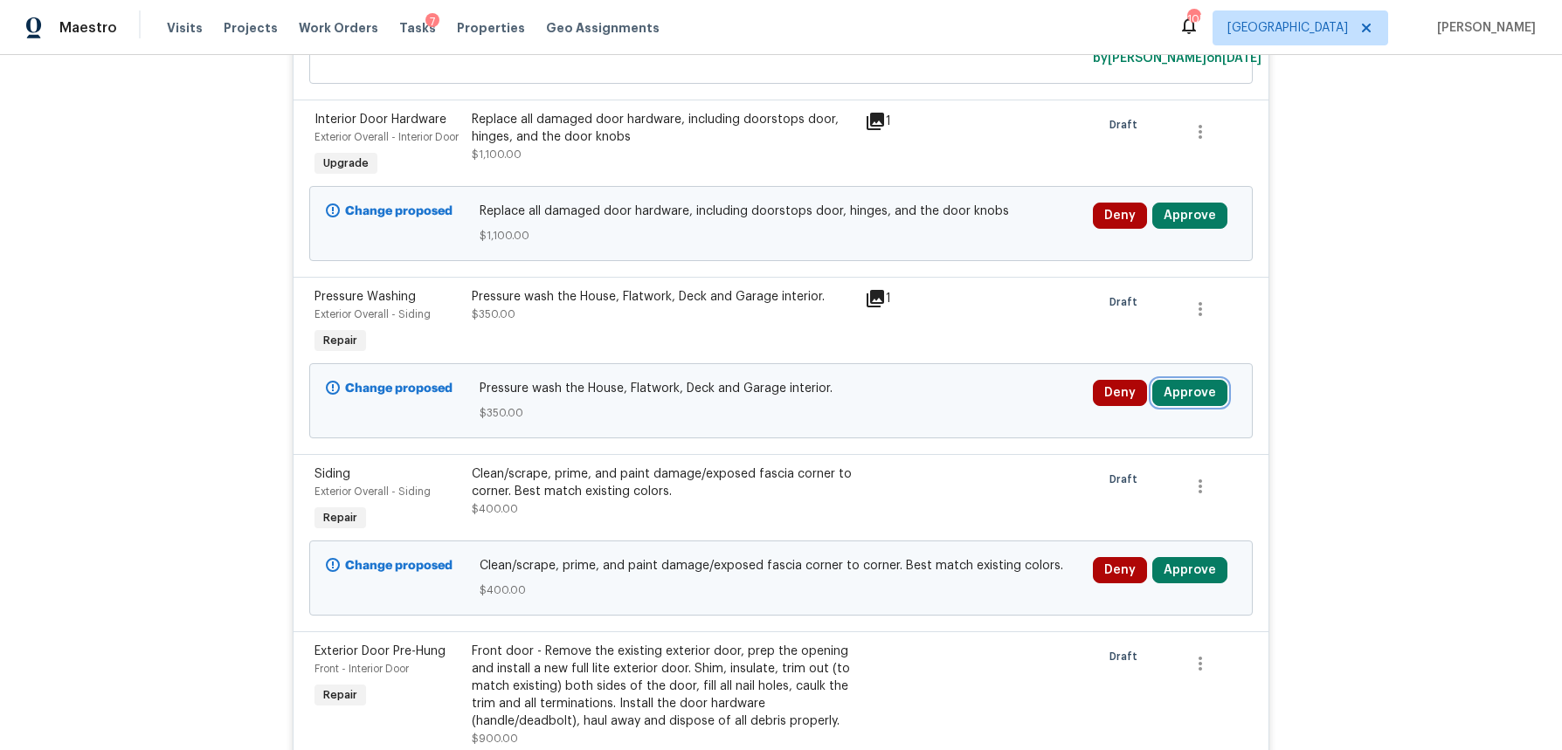
click at [1195, 406] on button "Approve" at bounding box center [1189, 393] width 75 height 26
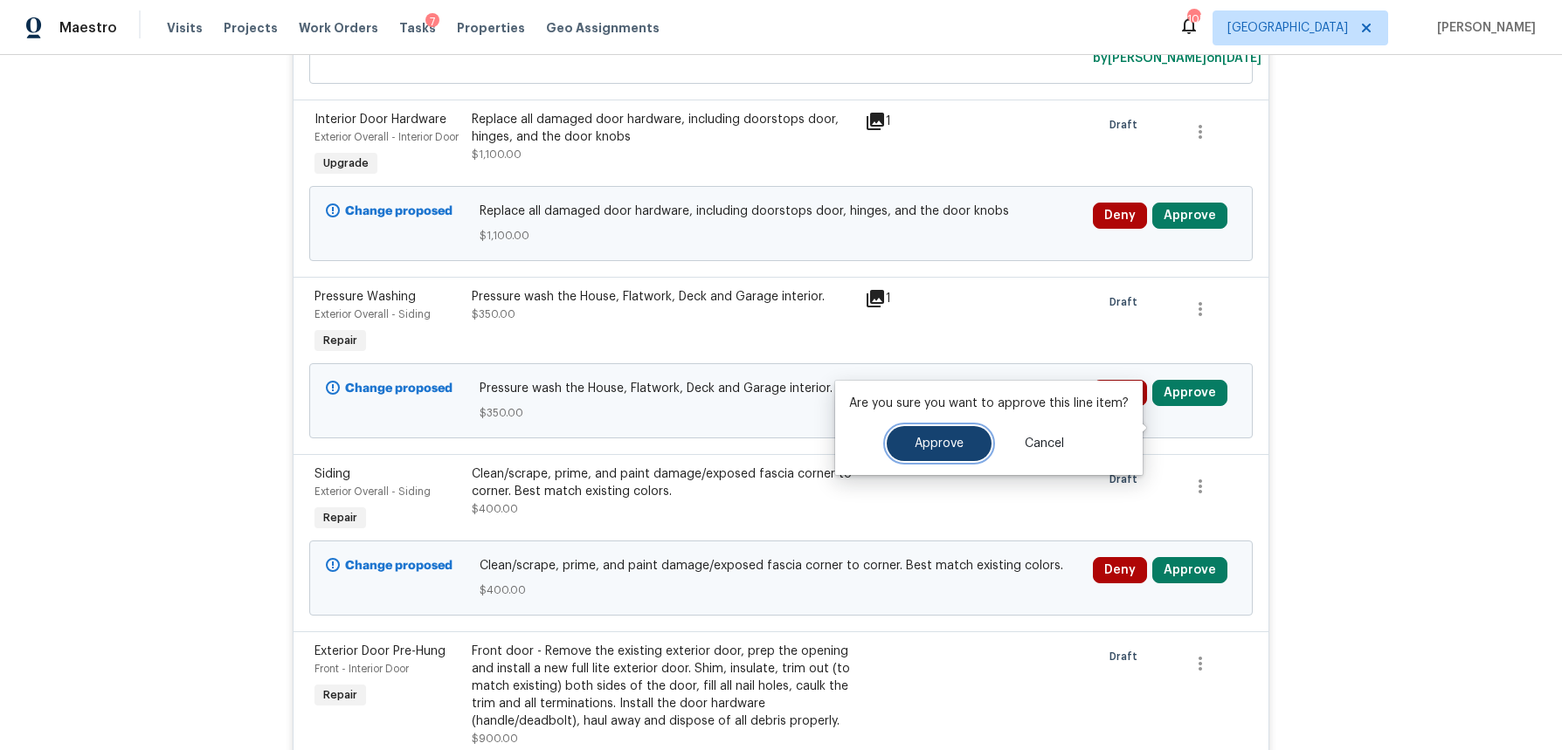
click at [925, 446] on span "Approve" at bounding box center [939, 444] width 49 height 13
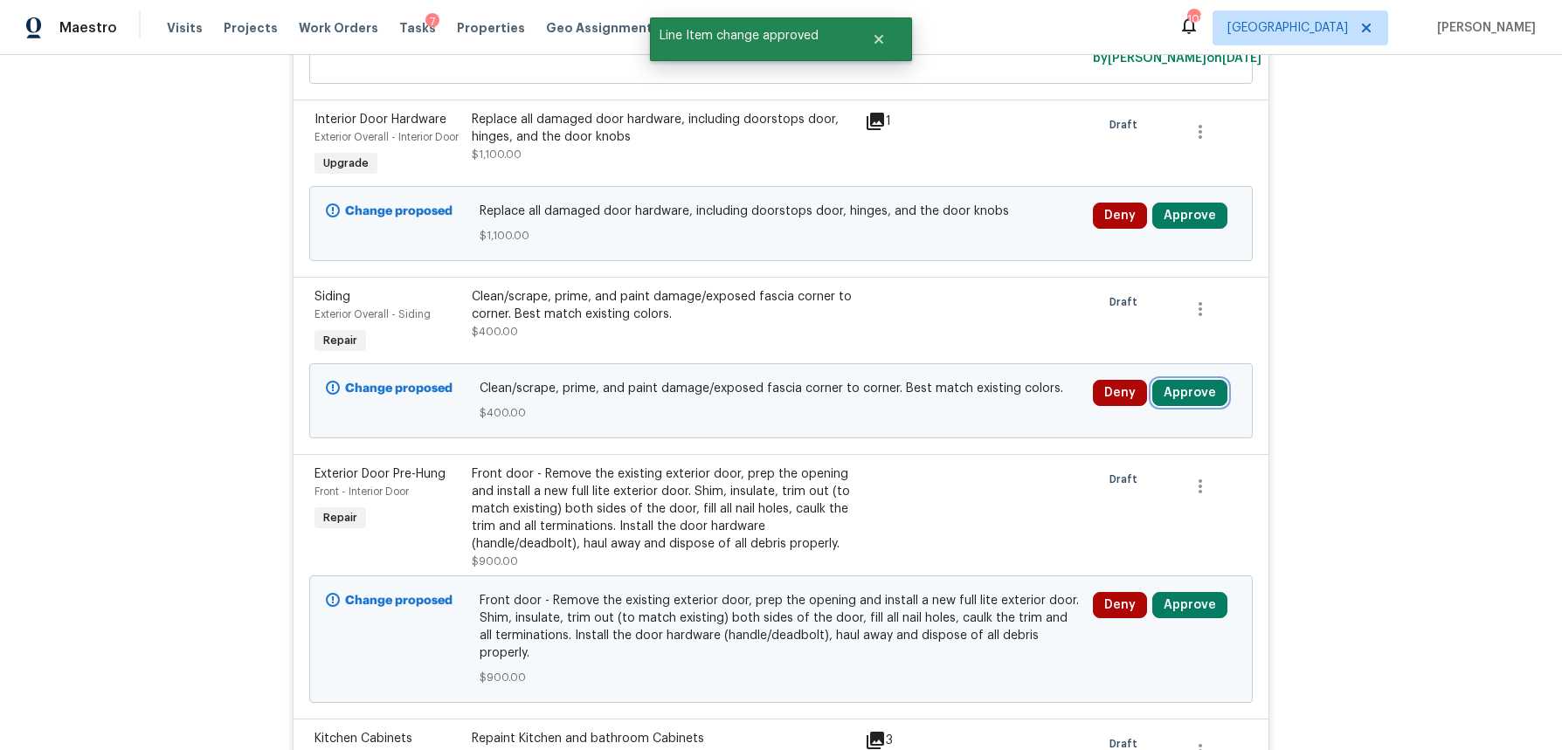
click at [1195, 406] on button "Approve" at bounding box center [1189, 393] width 75 height 26
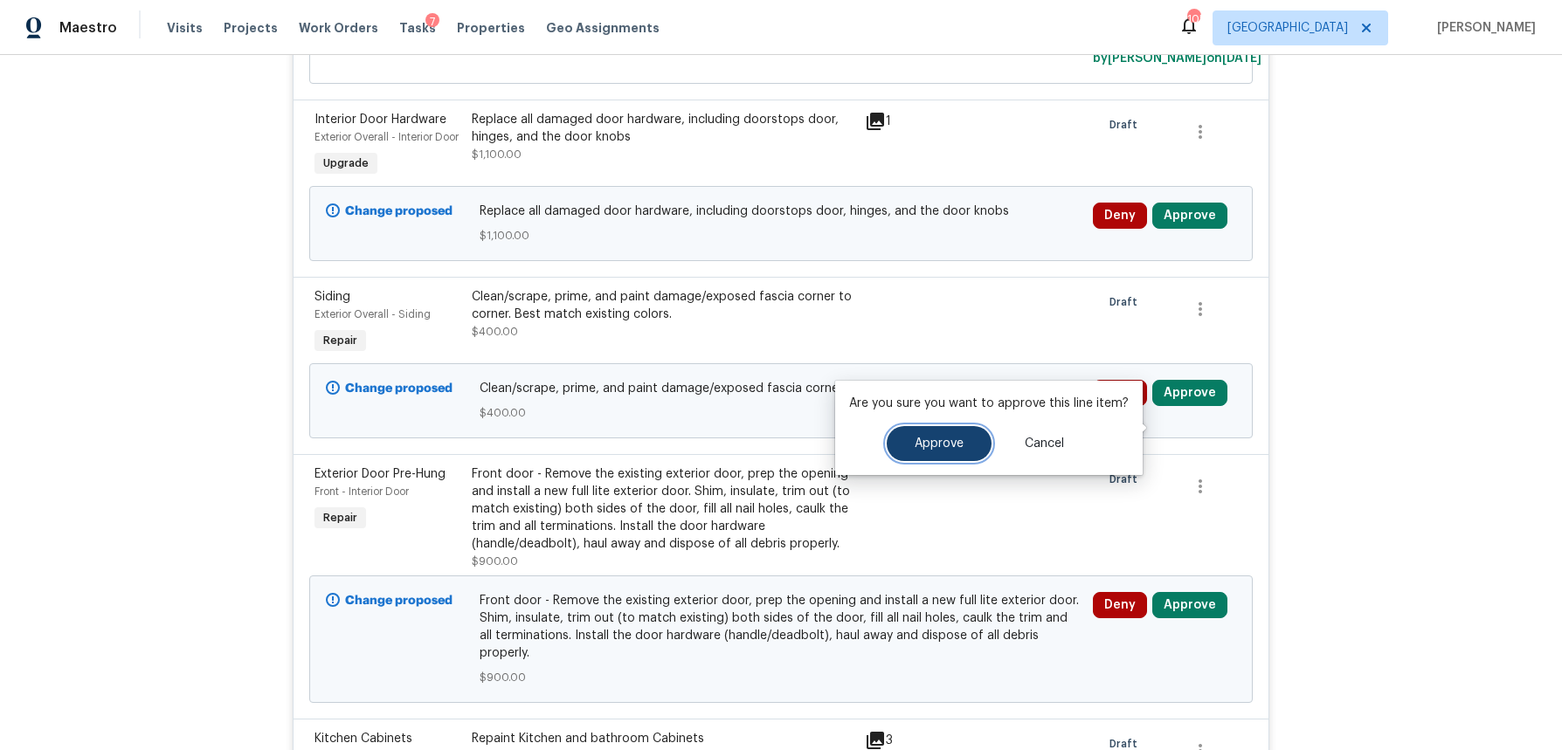
click at [916, 451] on button "Approve" at bounding box center [939, 443] width 105 height 35
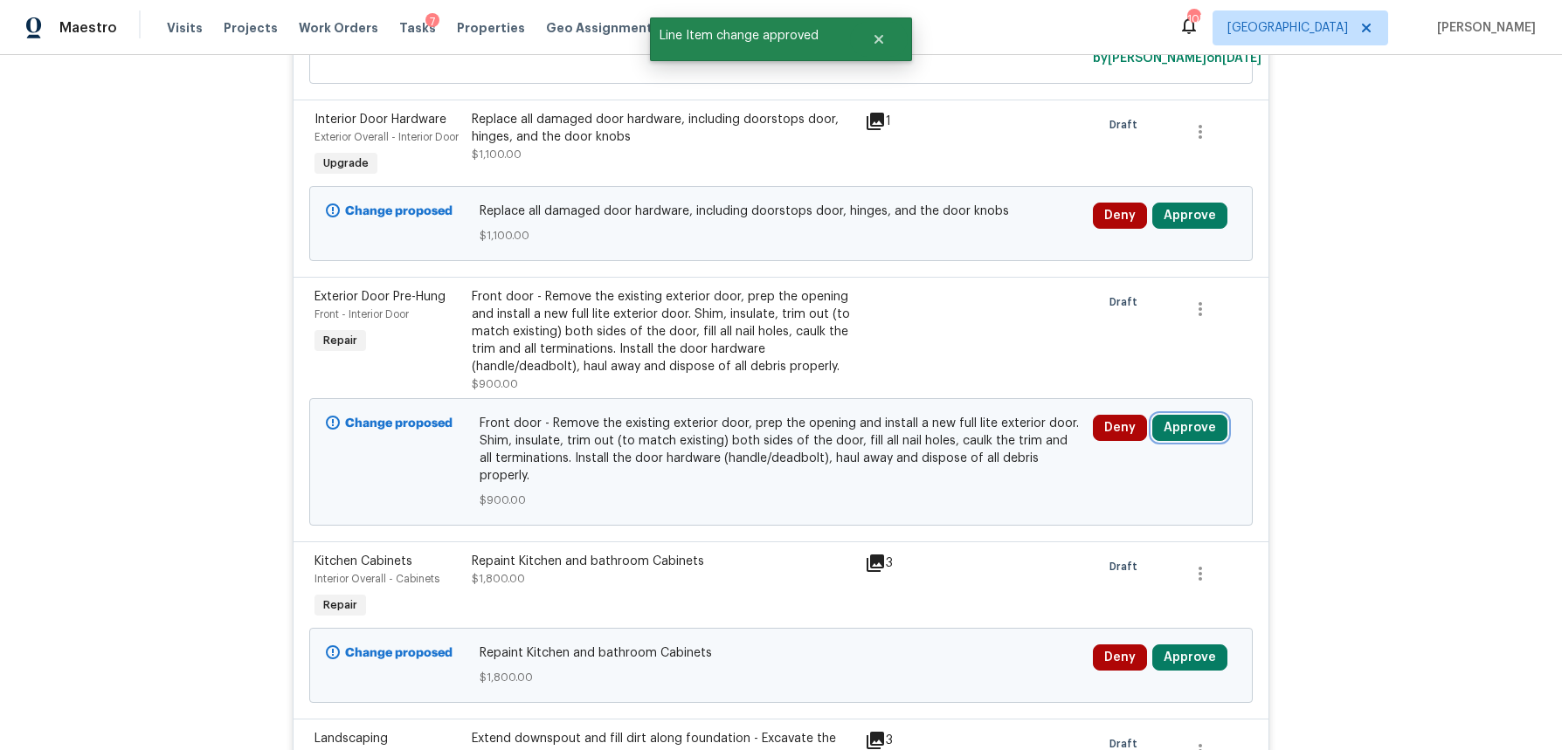
click at [1192, 441] on button "Approve" at bounding box center [1189, 428] width 75 height 26
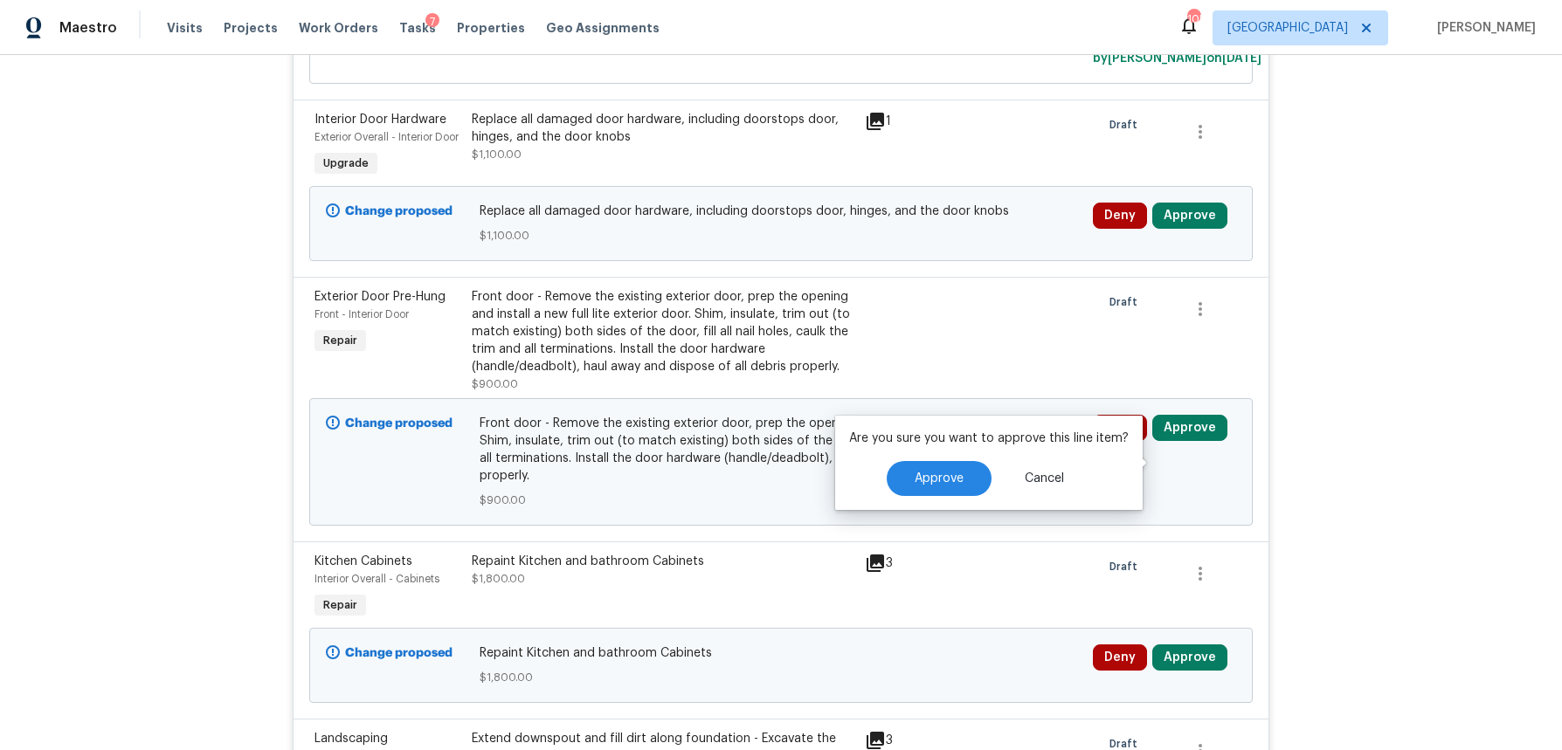
click at [709, 373] on div "Front door - Remove the existing exterior door, prep the opening and install a …" at bounding box center [663, 331] width 383 height 87
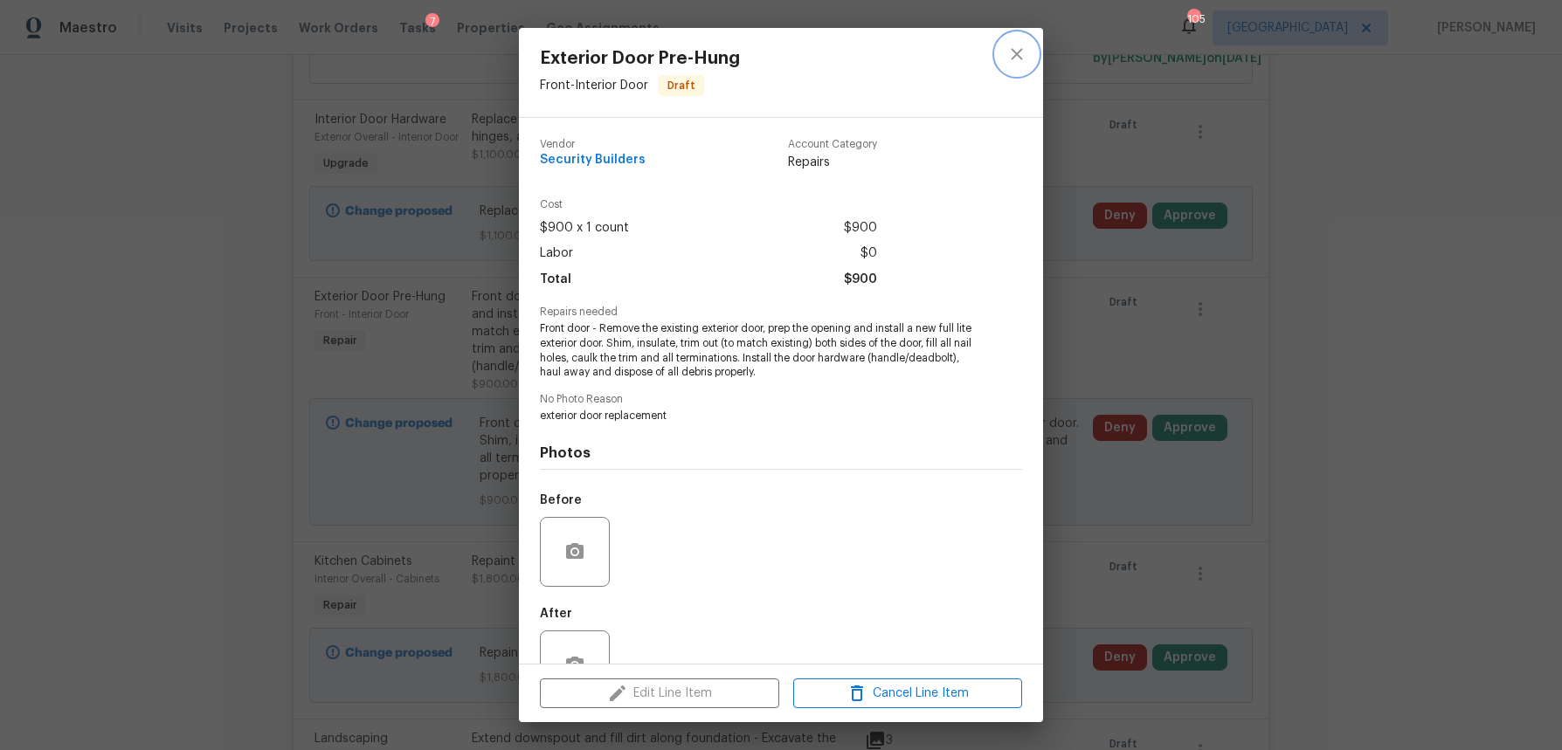
click at [1021, 61] on icon "close" at bounding box center [1016, 54] width 21 height 21
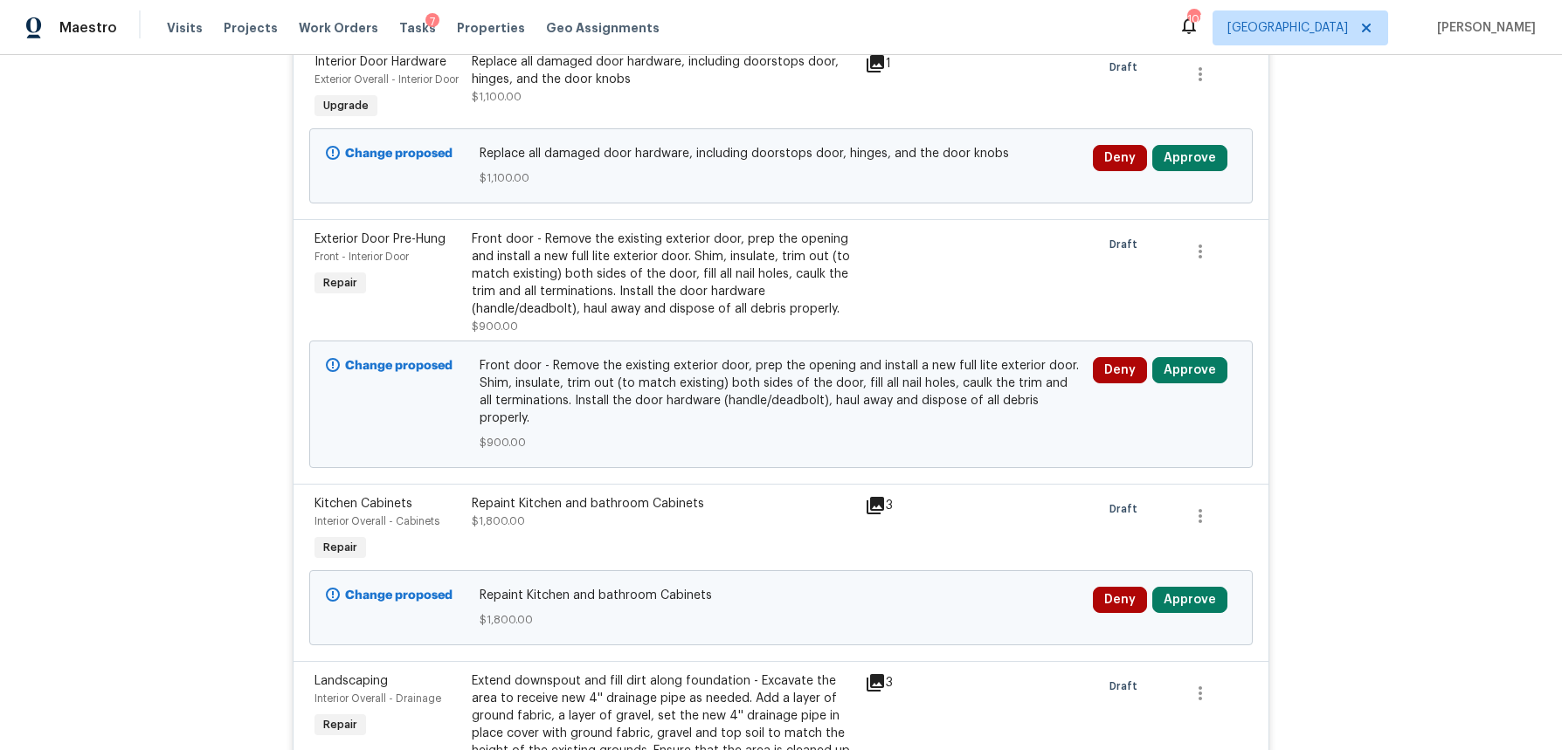
scroll to position [629, 0]
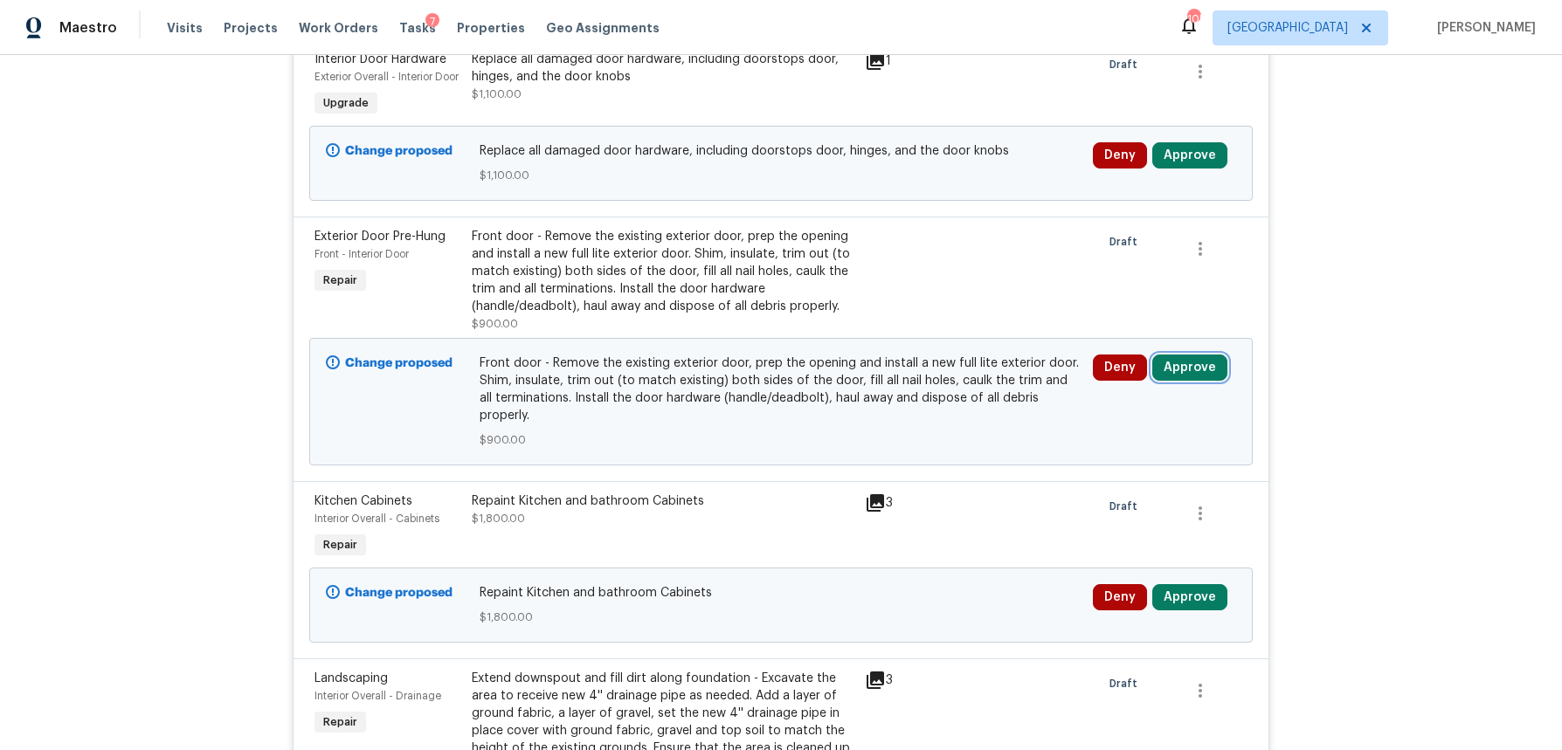
click at [1204, 381] on button "Approve" at bounding box center [1189, 368] width 75 height 26
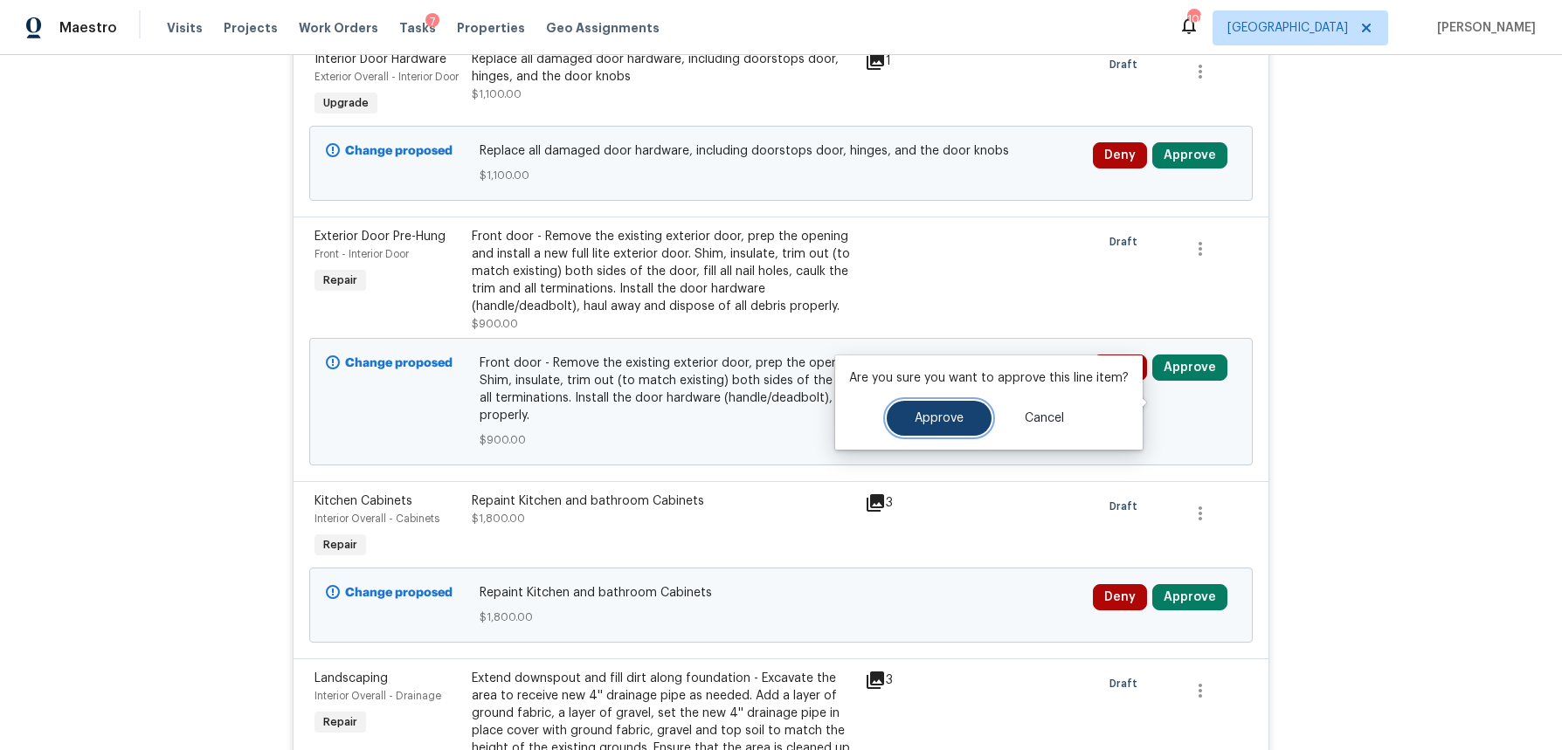
click at [942, 426] on button "Approve" at bounding box center [939, 418] width 105 height 35
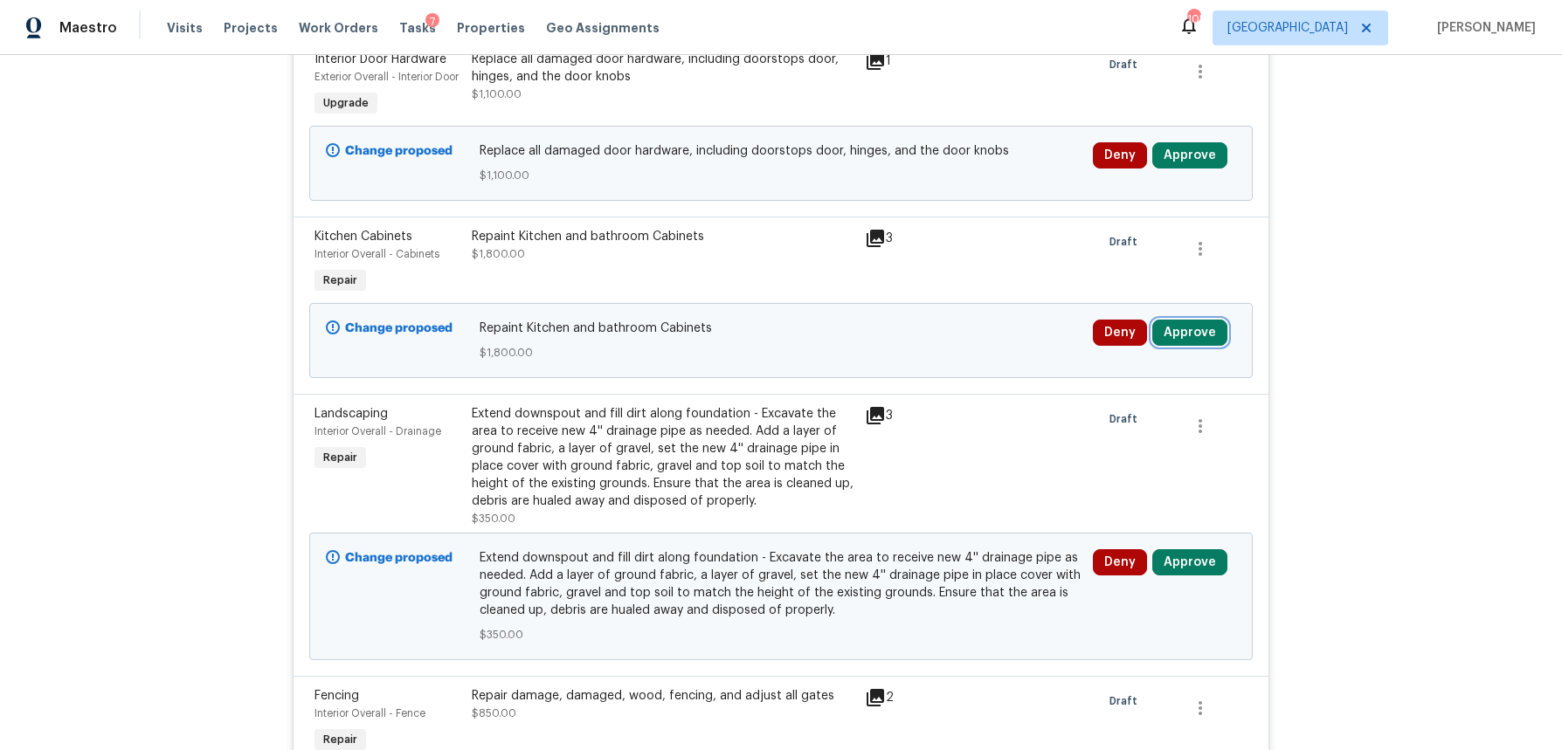
click at [1196, 346] on button "Approve" at bounding box center [1189, 333] width 75 height 26
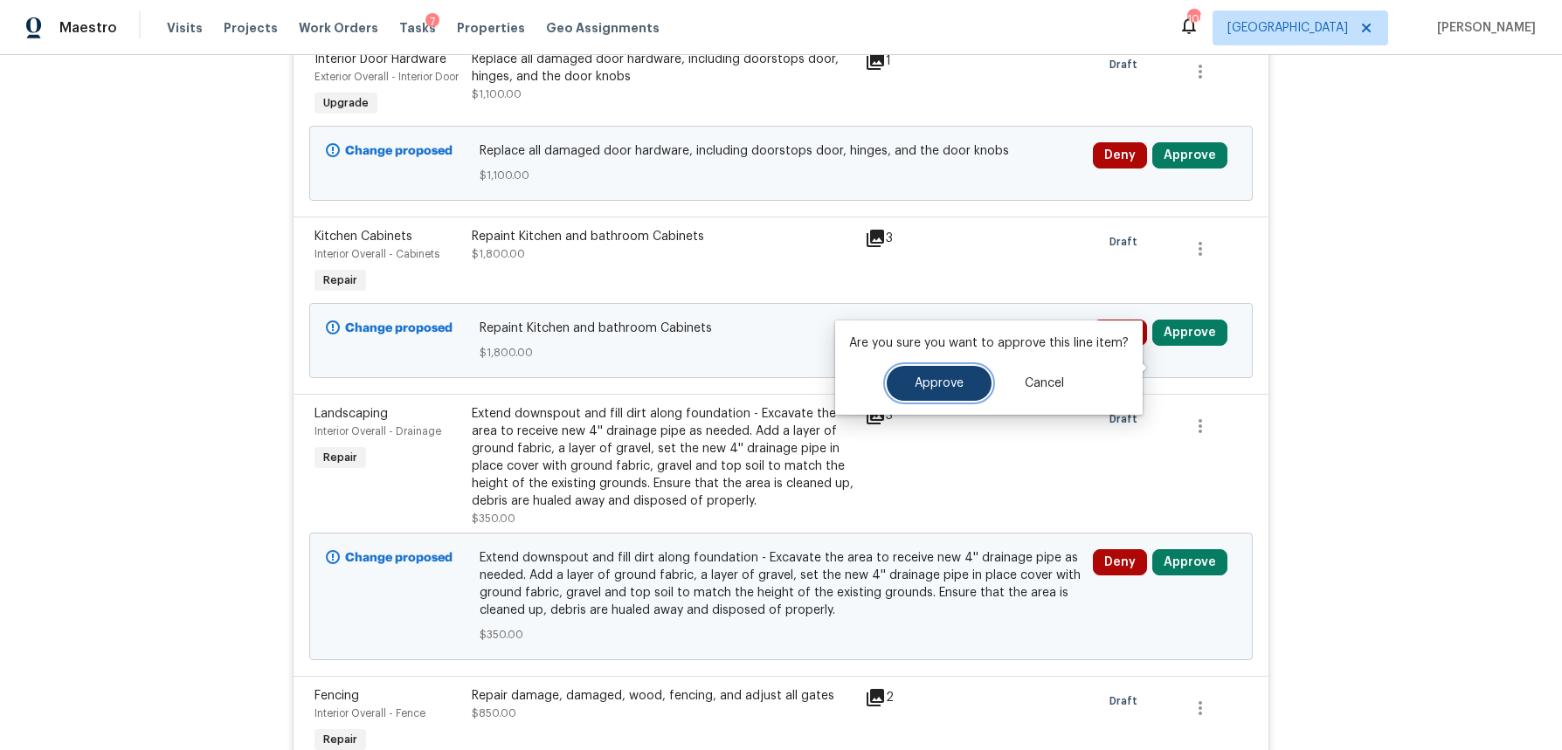
click at [963, 387] on button "Approve" at bounding box center [939, 383] width 105 height 35
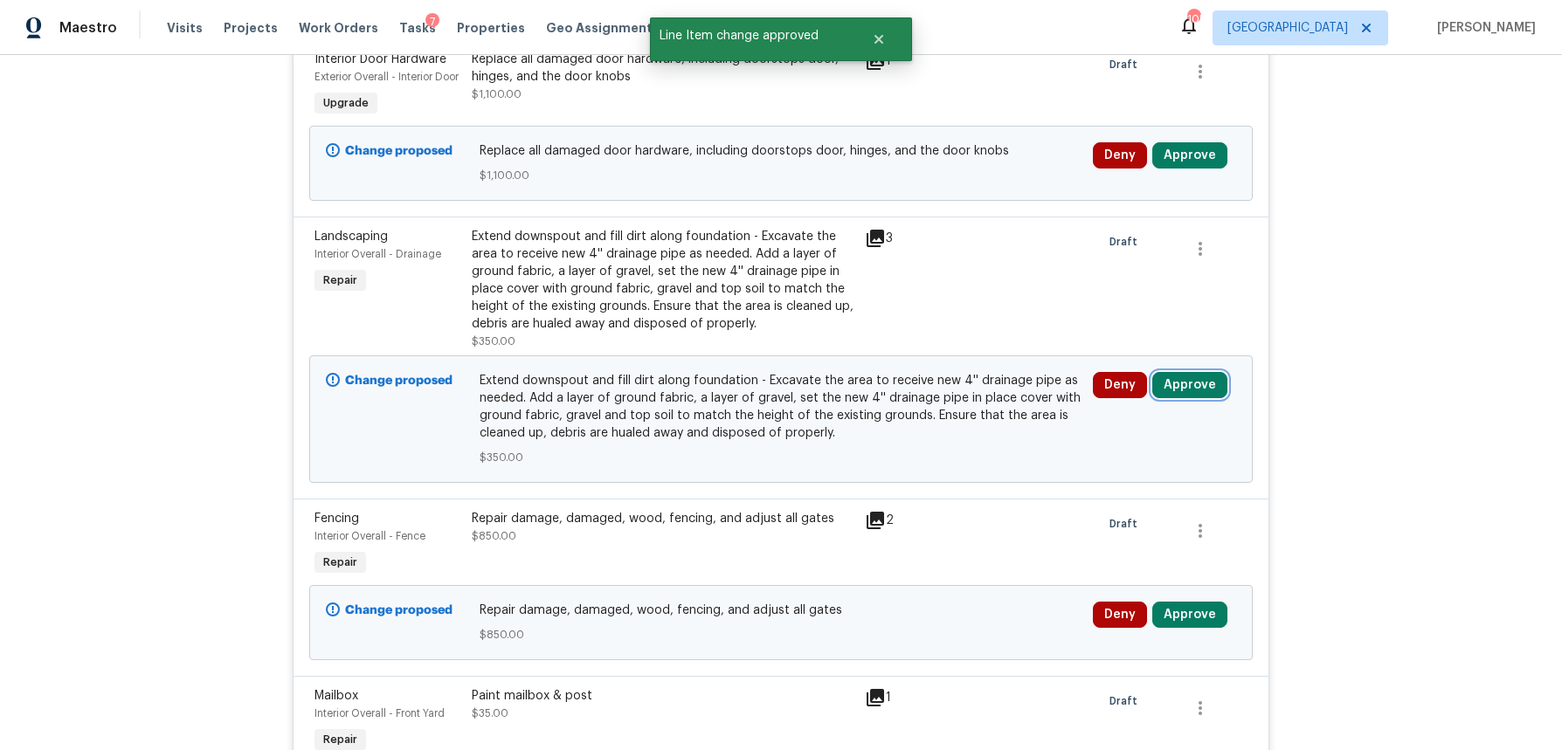
click at [1182, 398] on button "Approve" at bounding box center [1189, 385] width 75 height 26
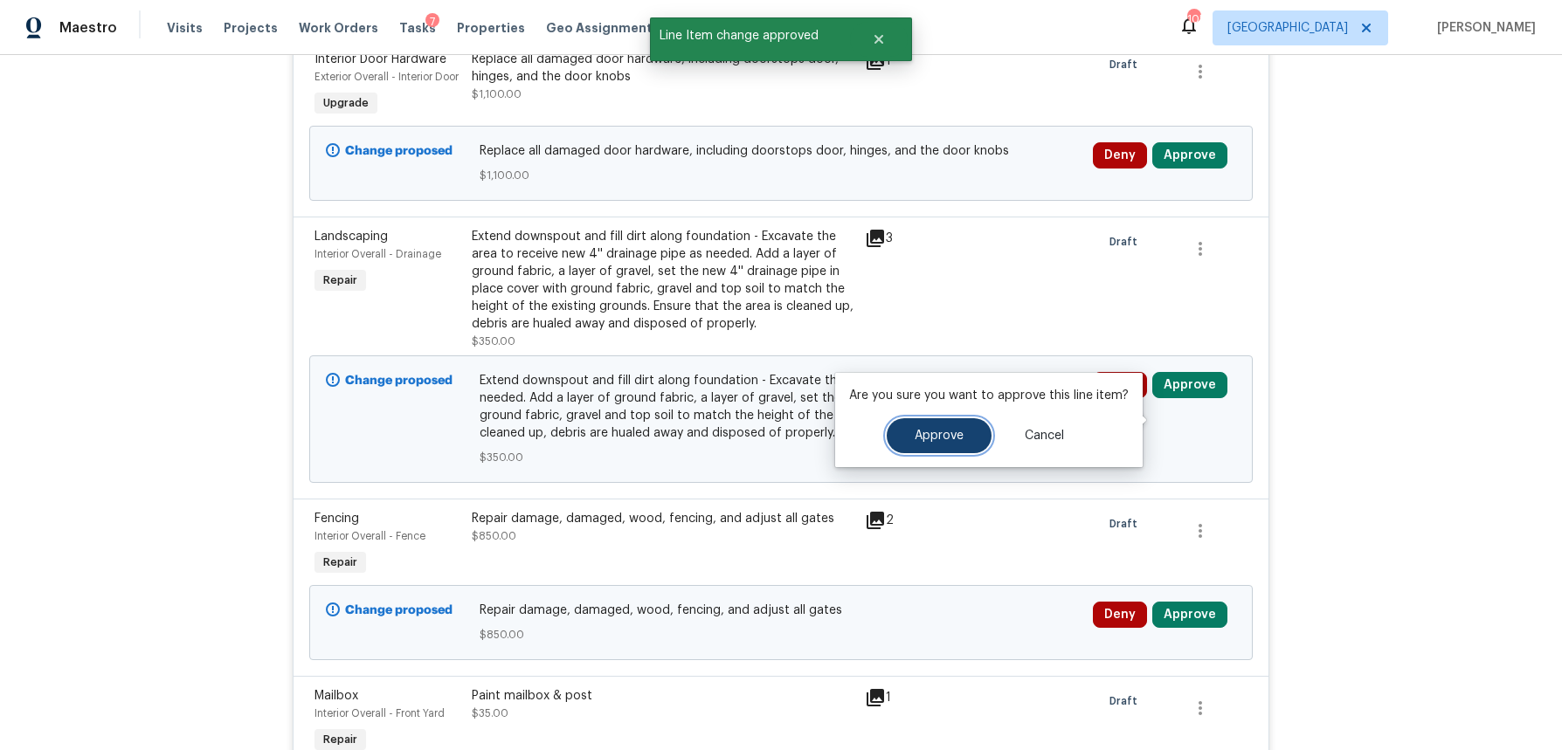
click at [920, 437] on span "Approve" at bounding box center [939, 436] width 49 height 13
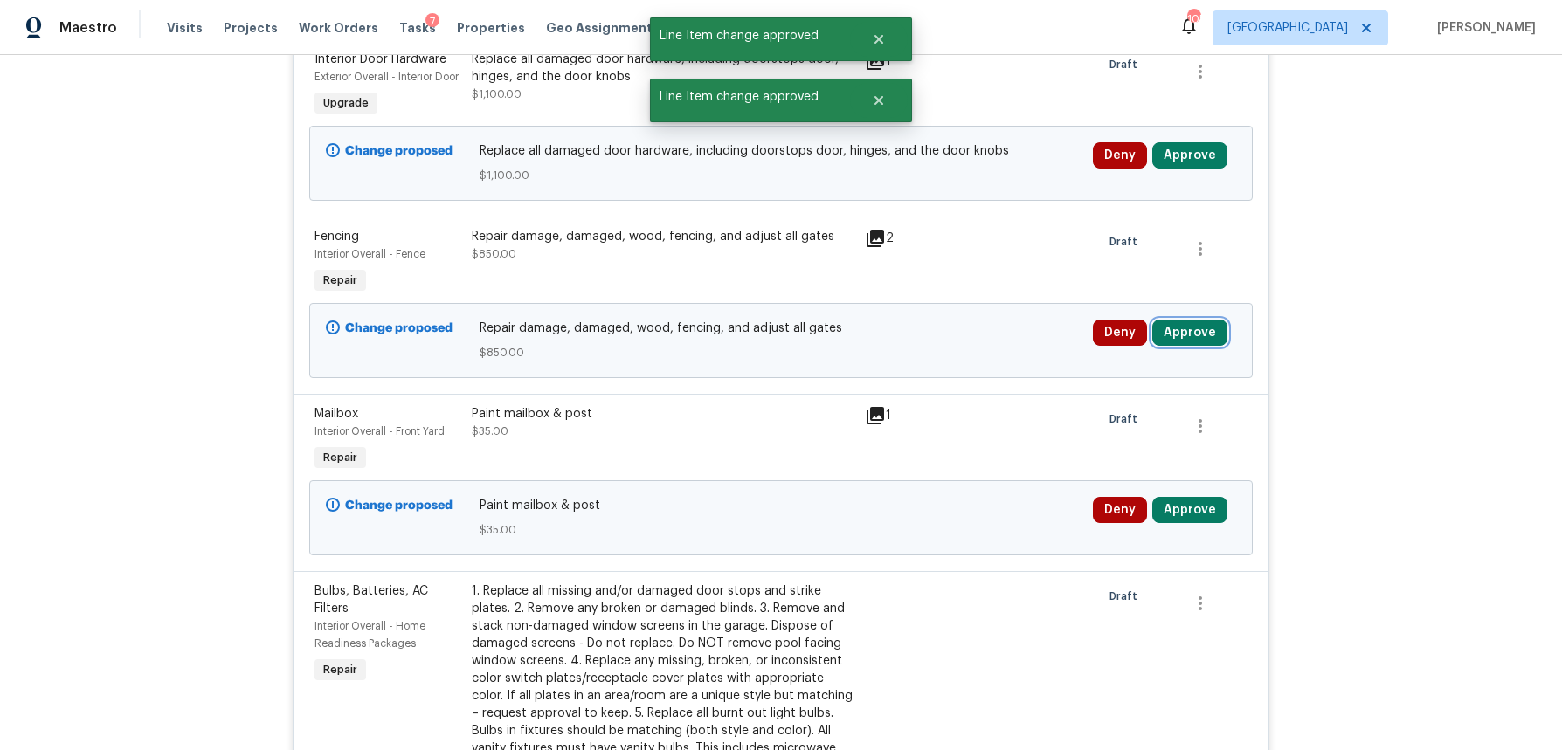
click at [1209, 346] on button "Approve" at bounding box center [1189, 333] width 75 height 26
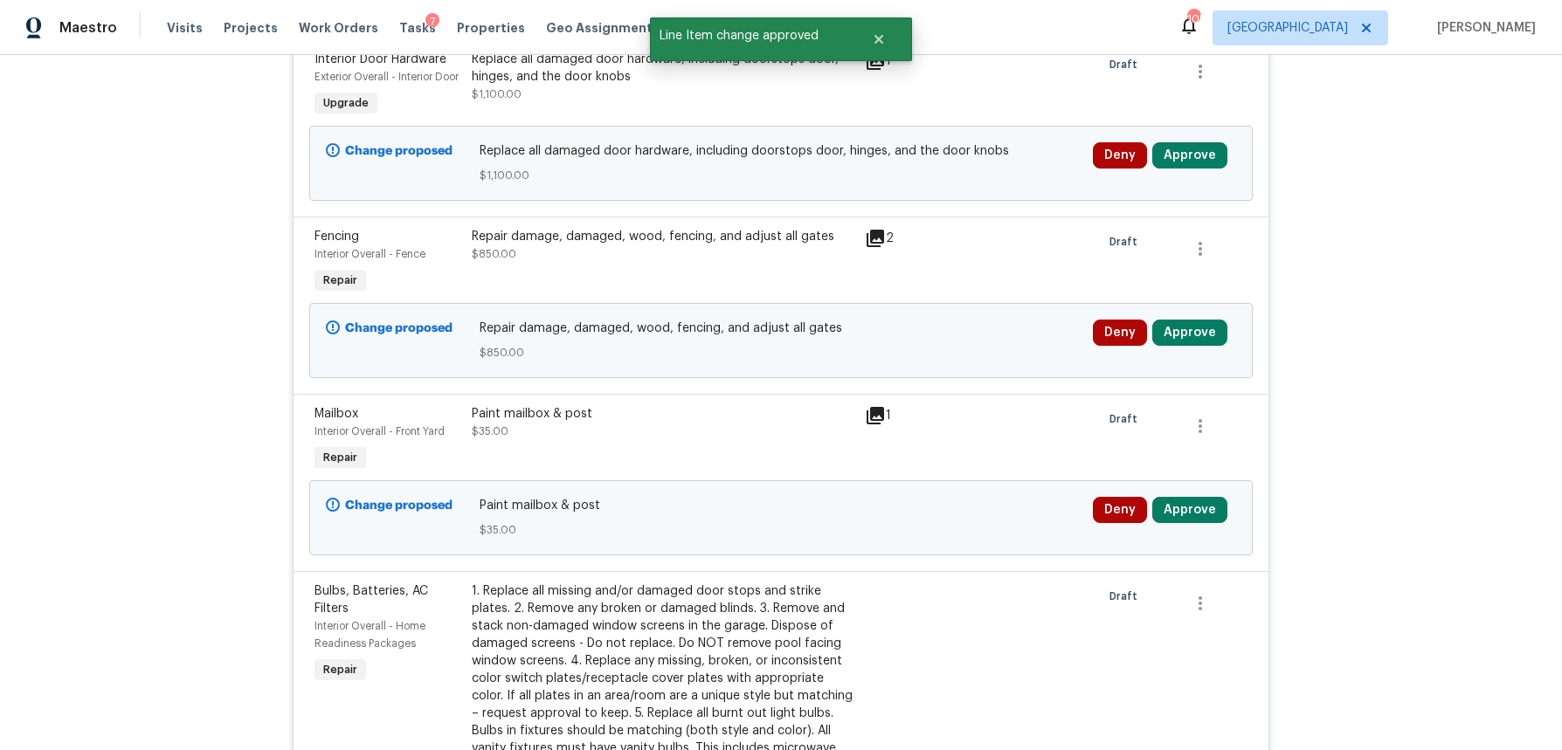
click at [875, 249] on icon at bounding box center [875, 238] width 21 height 21
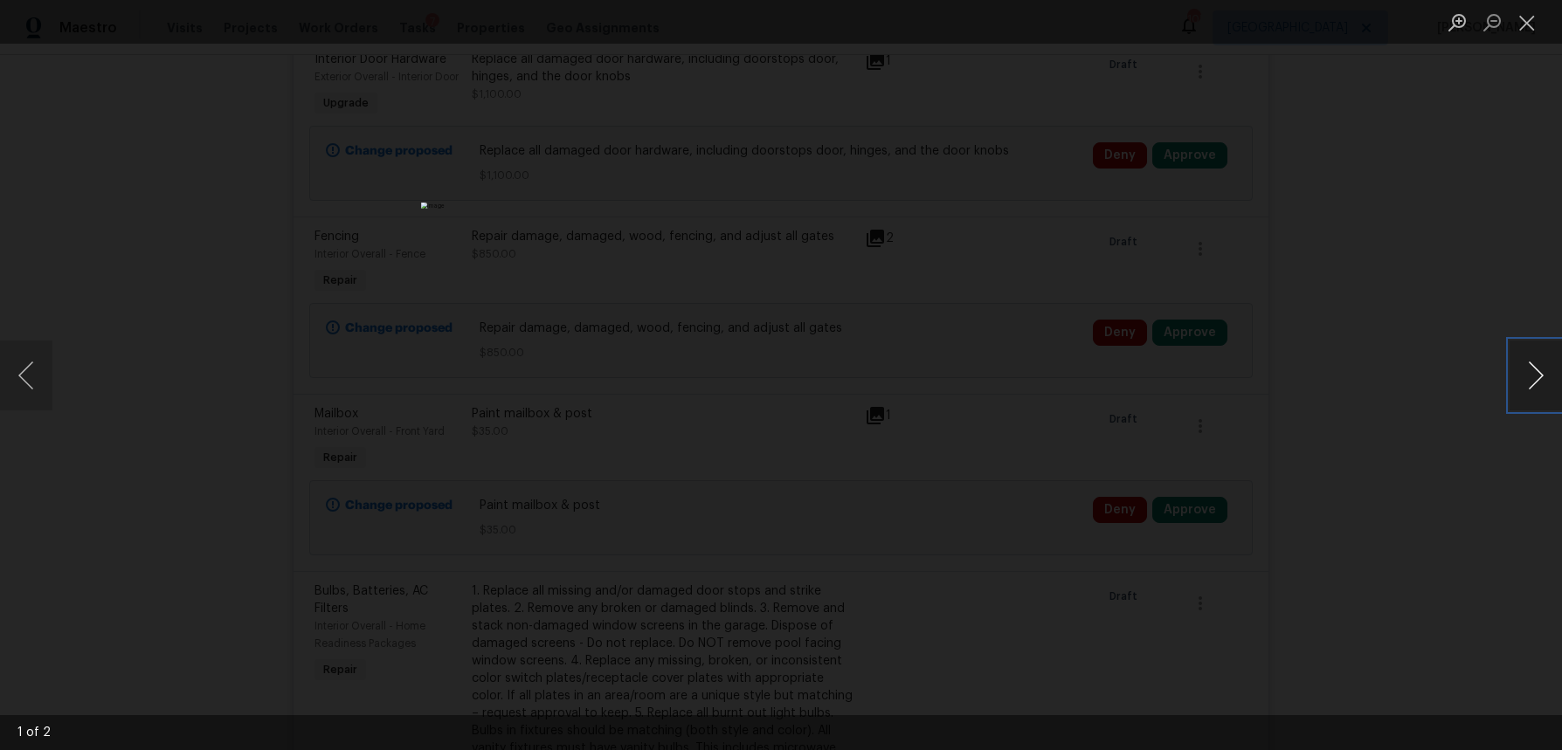
click at [1535, 376] on button "Next image" at bounding box center [1536, 376] width 52 height 70
click at [1520, 34] on button "Close lightbox" at bounding box center [1527, 22] width 35 height 31
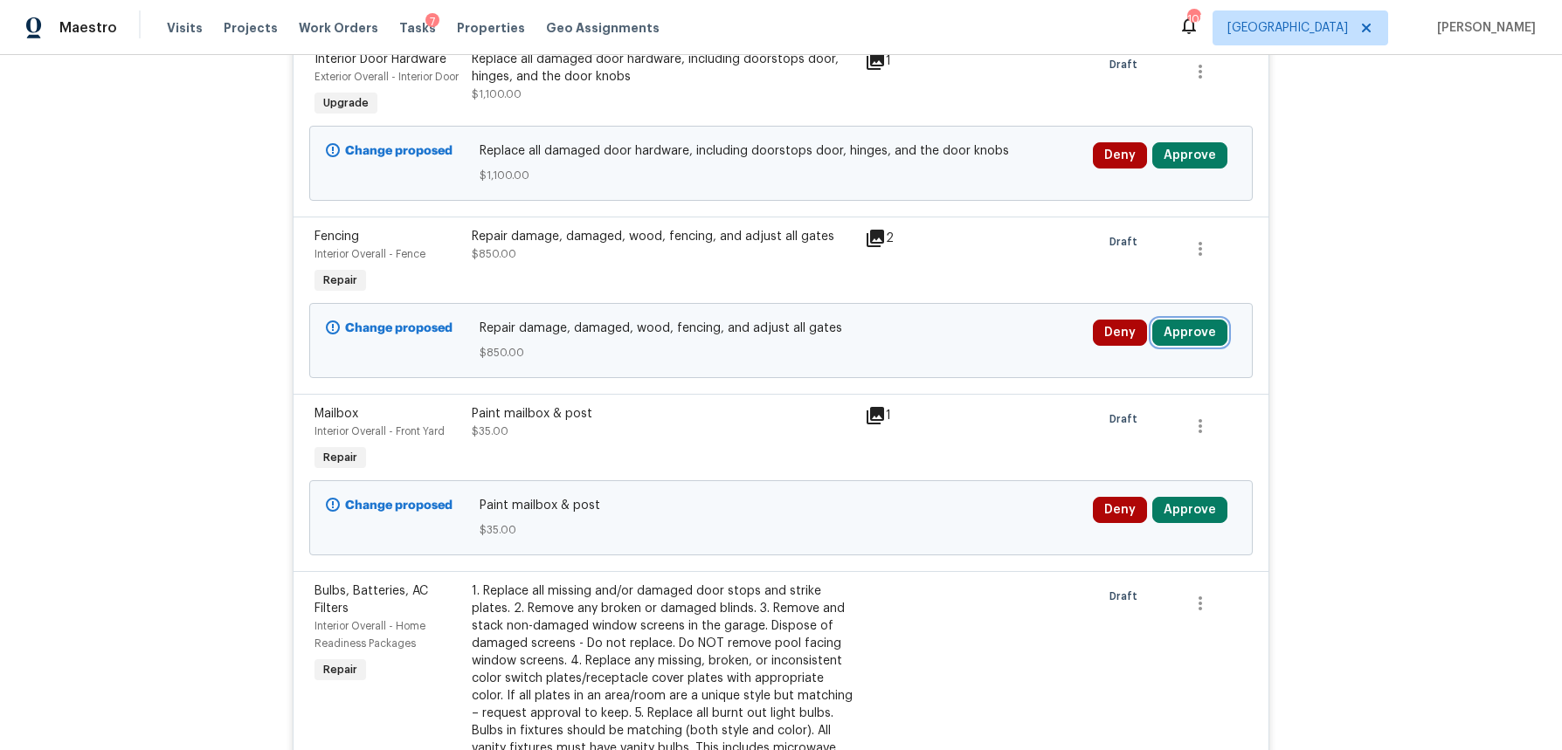
click at [1193, 346] on button "Approve" at bounding box center [1189, 333] width 75 height 26
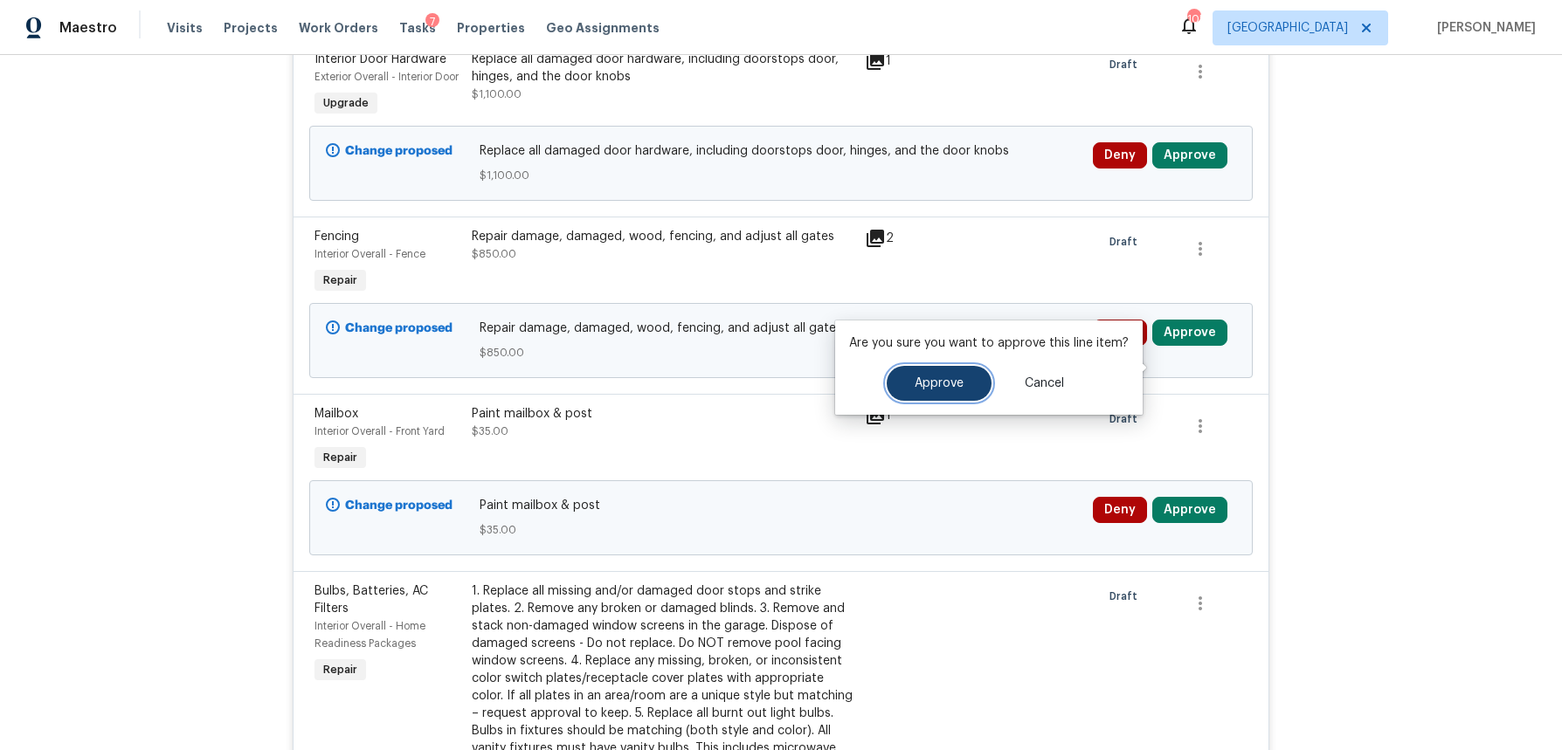
click at [907, 398] on button "Approve" at bounding box center [939, 383] width 105 height 35
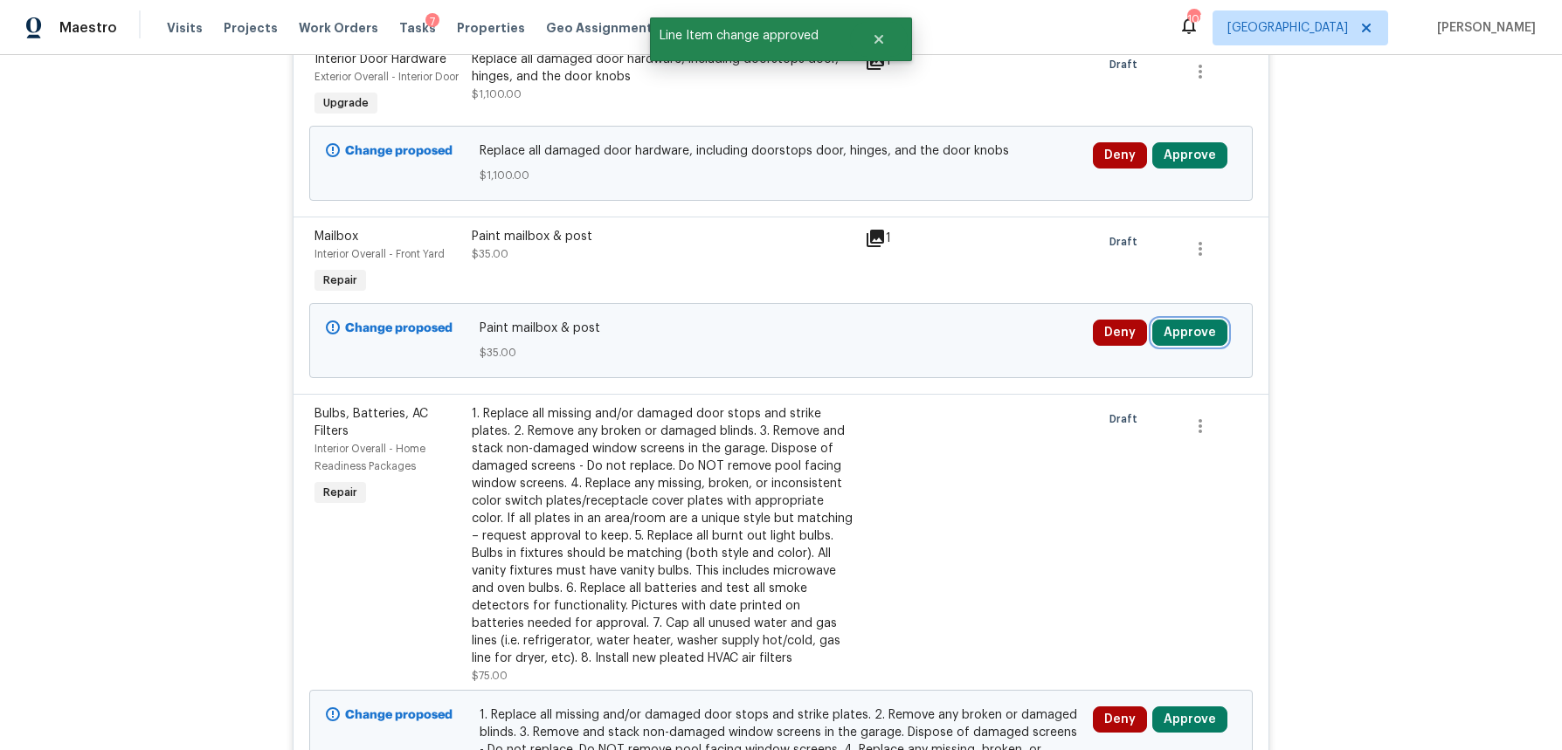
click at [1179, 346] on button "Approve" at bounding box center [1189, 333] width 75 height 26
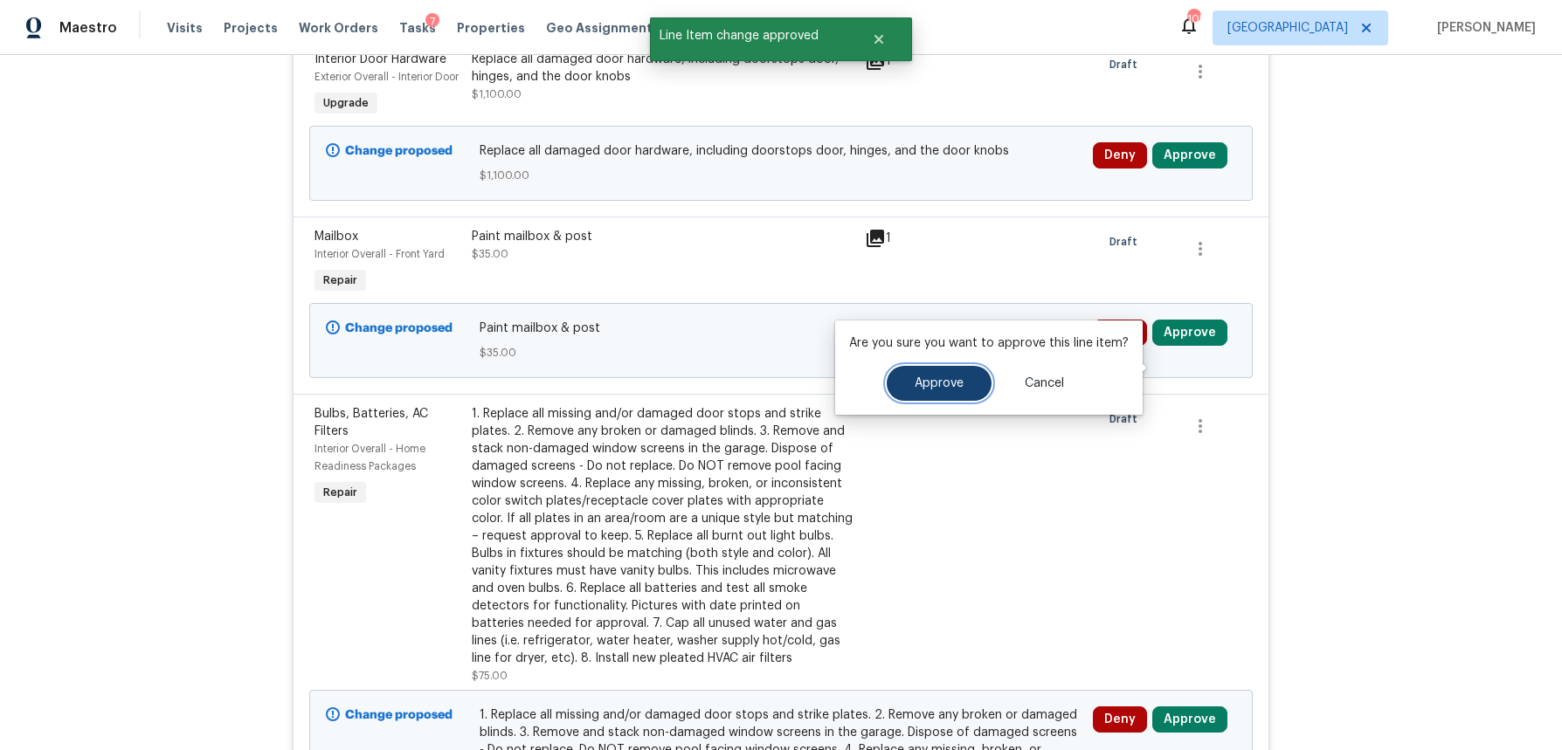
click at [945, 391] on button "Approve" at bounding box center [939, 383] width 105 height 35
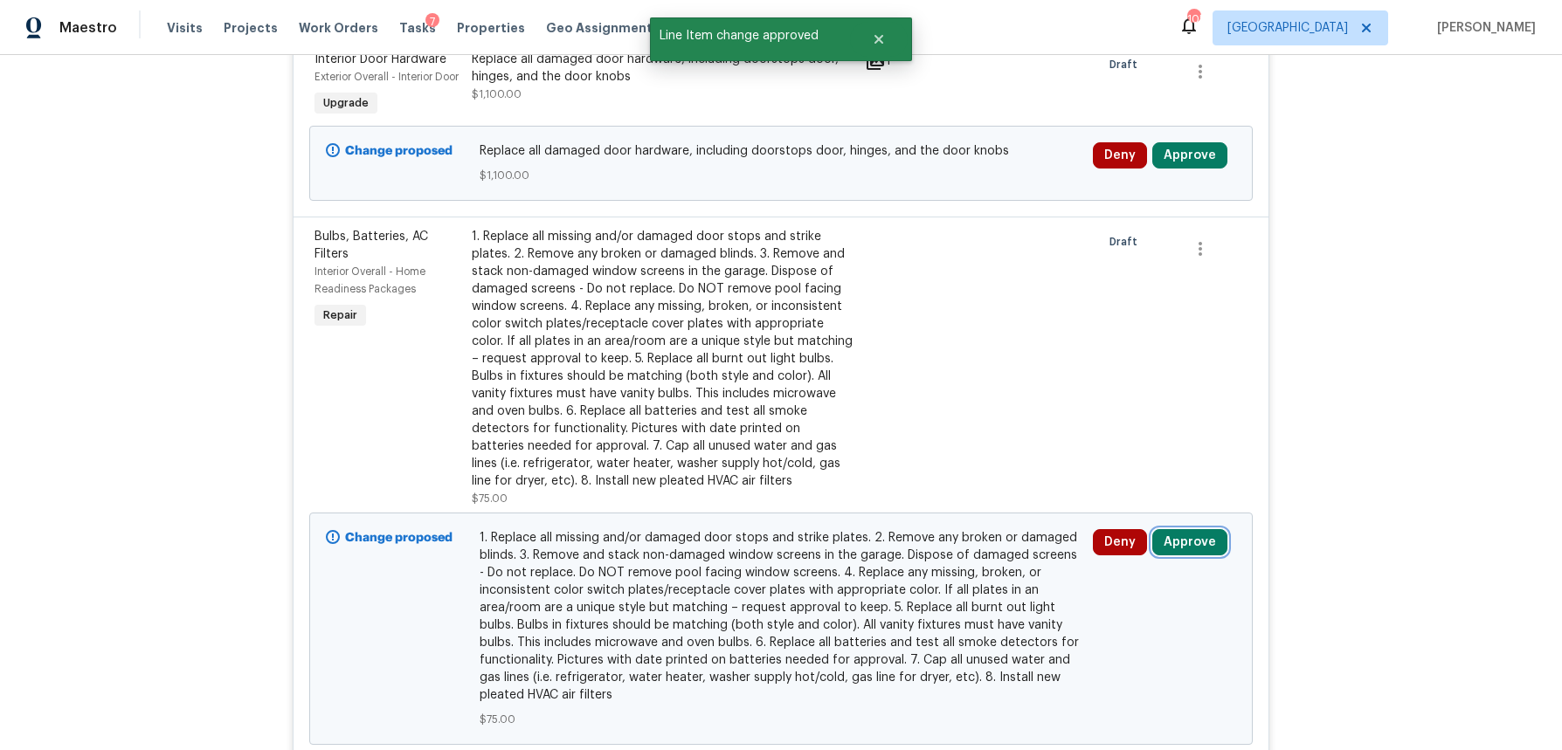
click at [1204, 556] on button "Approve" at bounding box center [1189, 542] width 75 height 26
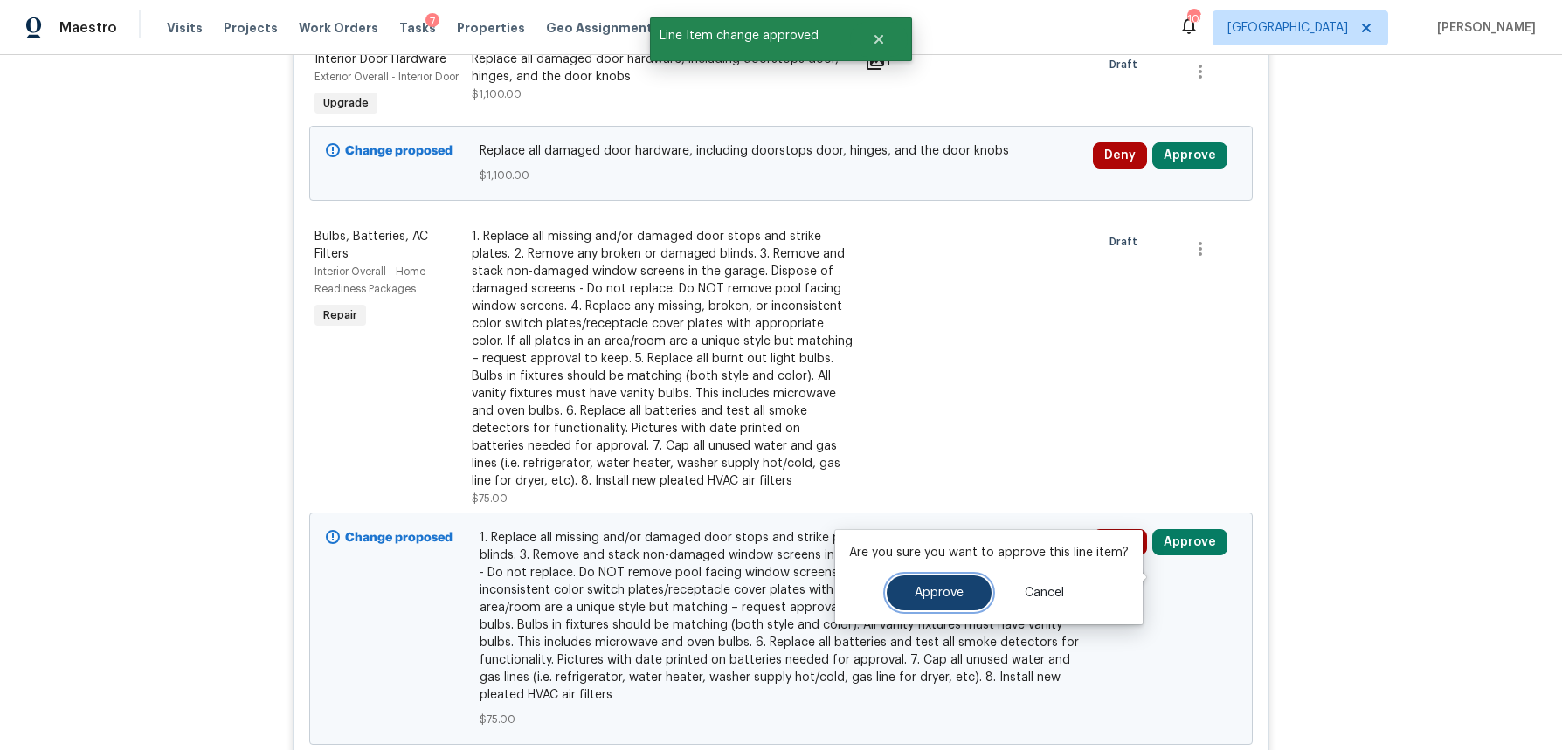
click at [950, 587] on span "Approve" at bounding box center [939, 593] width 49 height 13
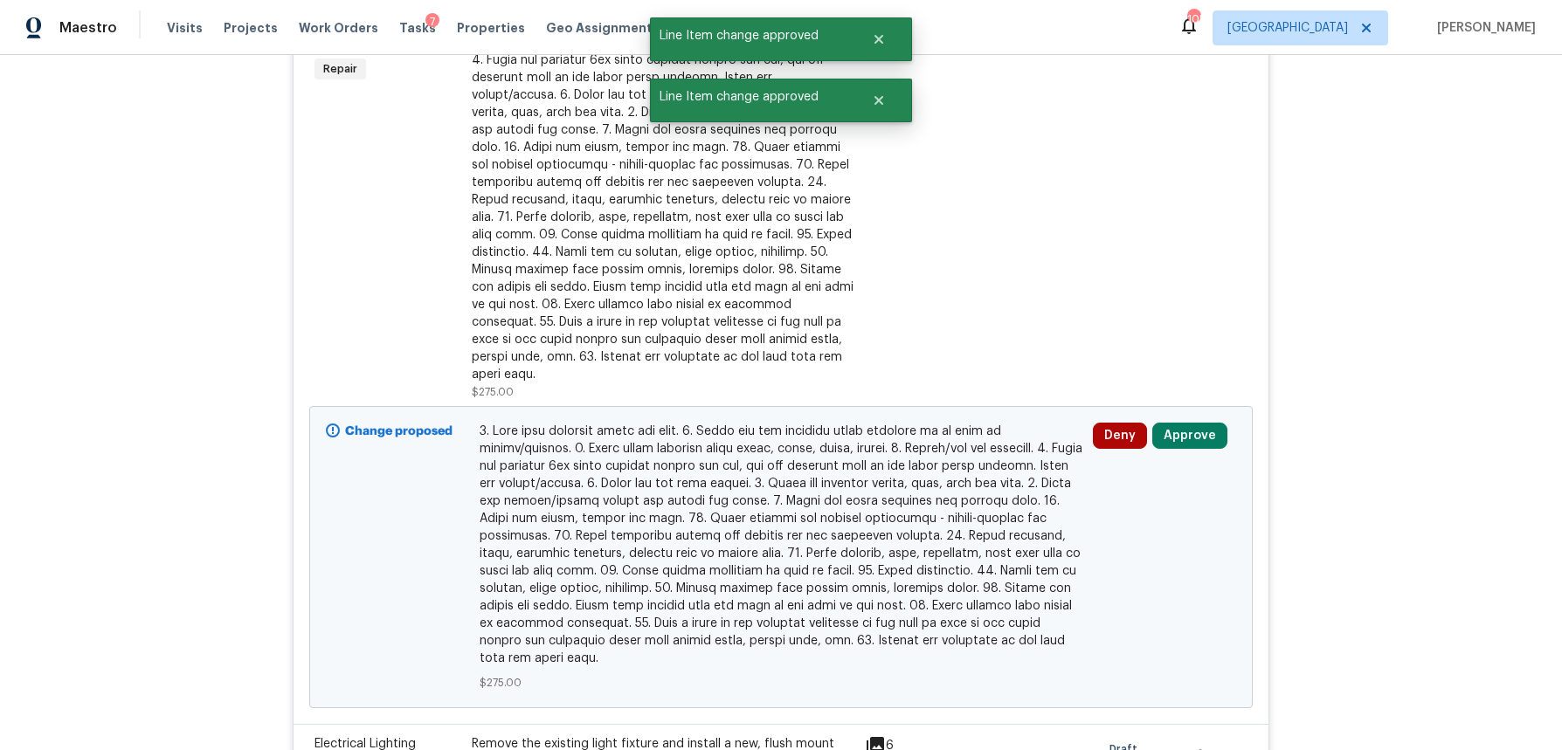
scroll to position [856, 0]
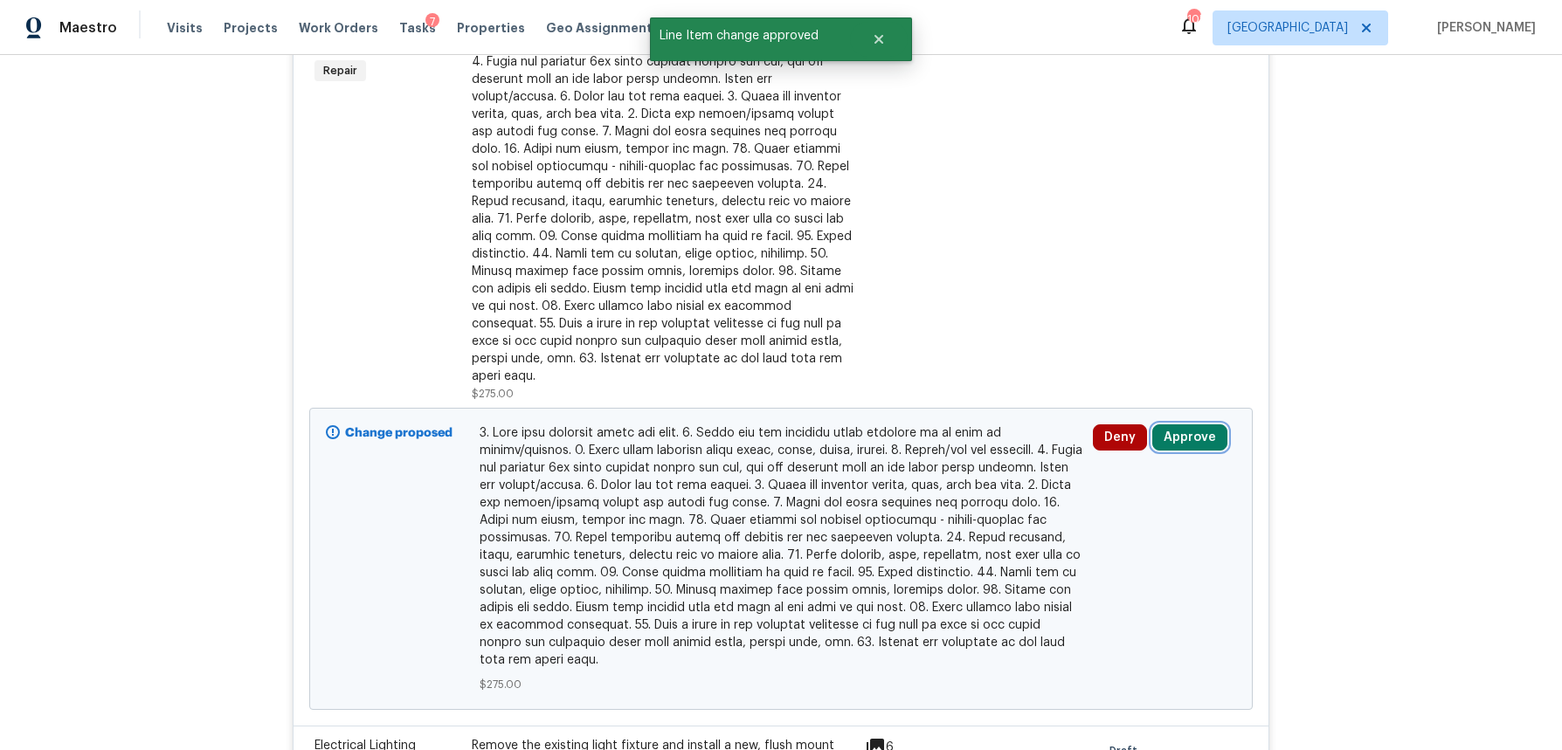
click at [1189, 451] on button "Approve" at bounding box center [1189, 438] width 75 height 26
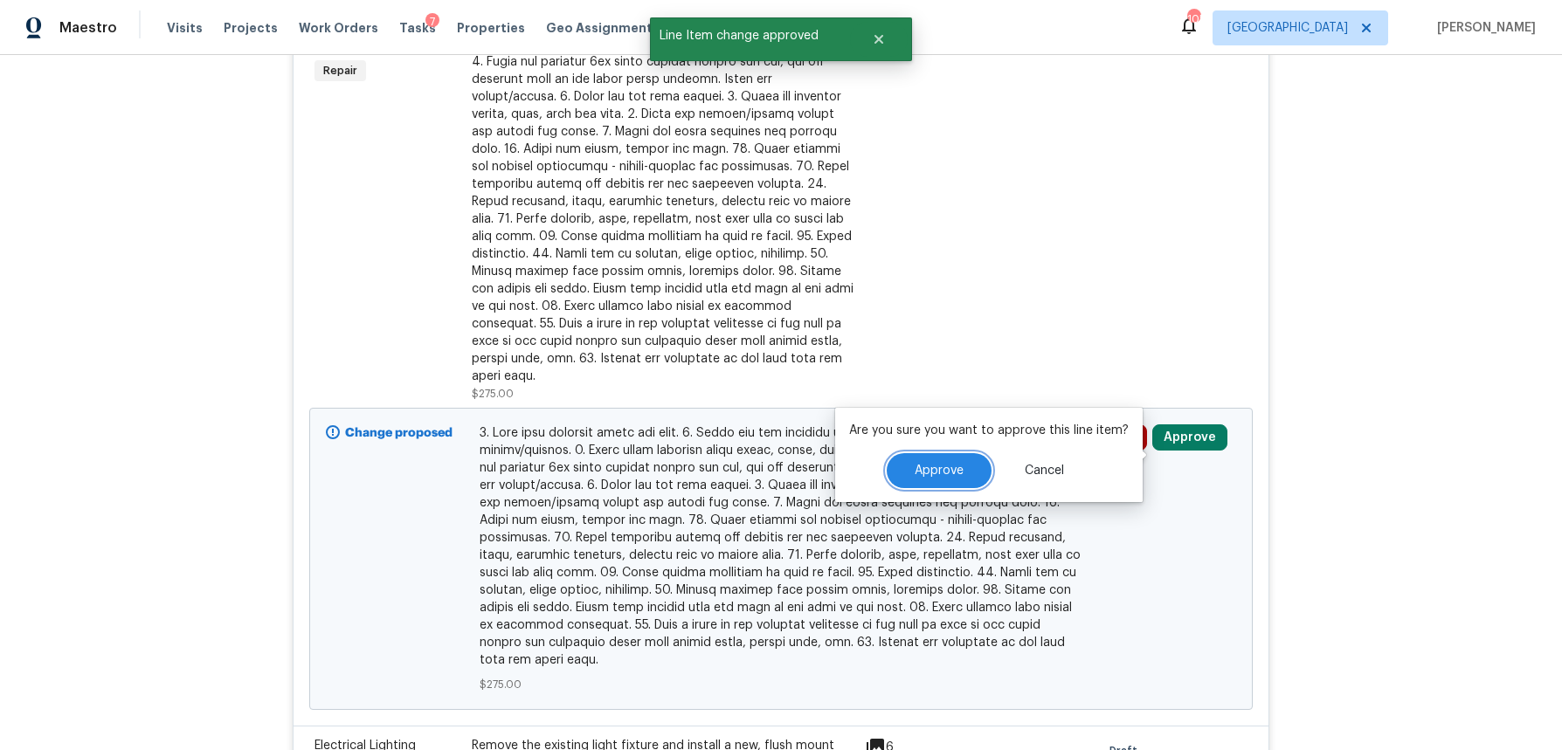
click at [947, 484] on button "Approve" at bounding box center [939, 470] width 105 height 35
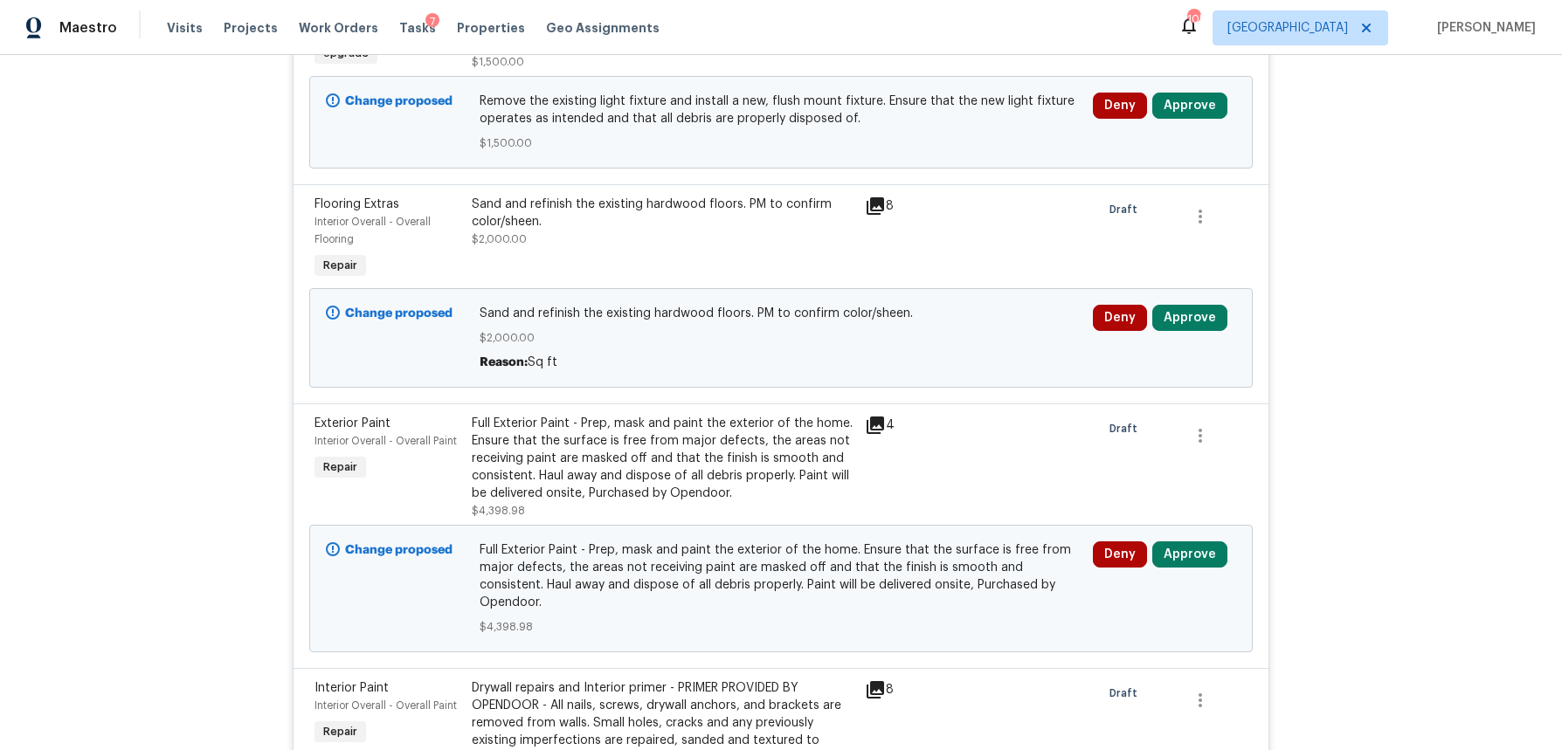
click at [735, 231] on div "Sand and refinish the existing hardwood floors. PM to confirm color/sheen." at bounding box center [663, 213] width 383 height 35
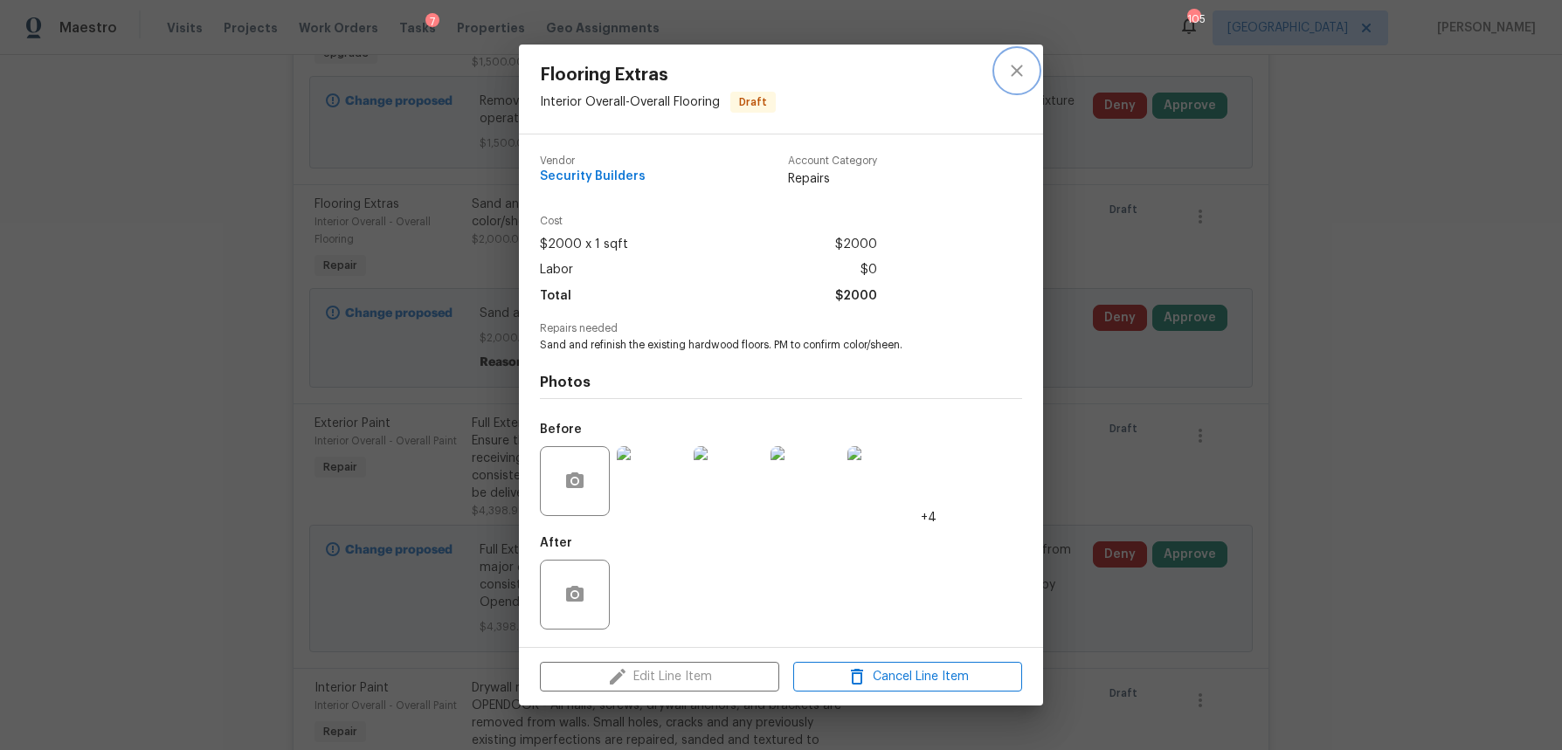
drag, startPoint x: 1018, startPoint y: 72, endPoint x: 999, endPoint y: 122, distance: 54.2
click at [1018, 72] on icon "close" at bounding box center [1016, 70] width 11 height 11
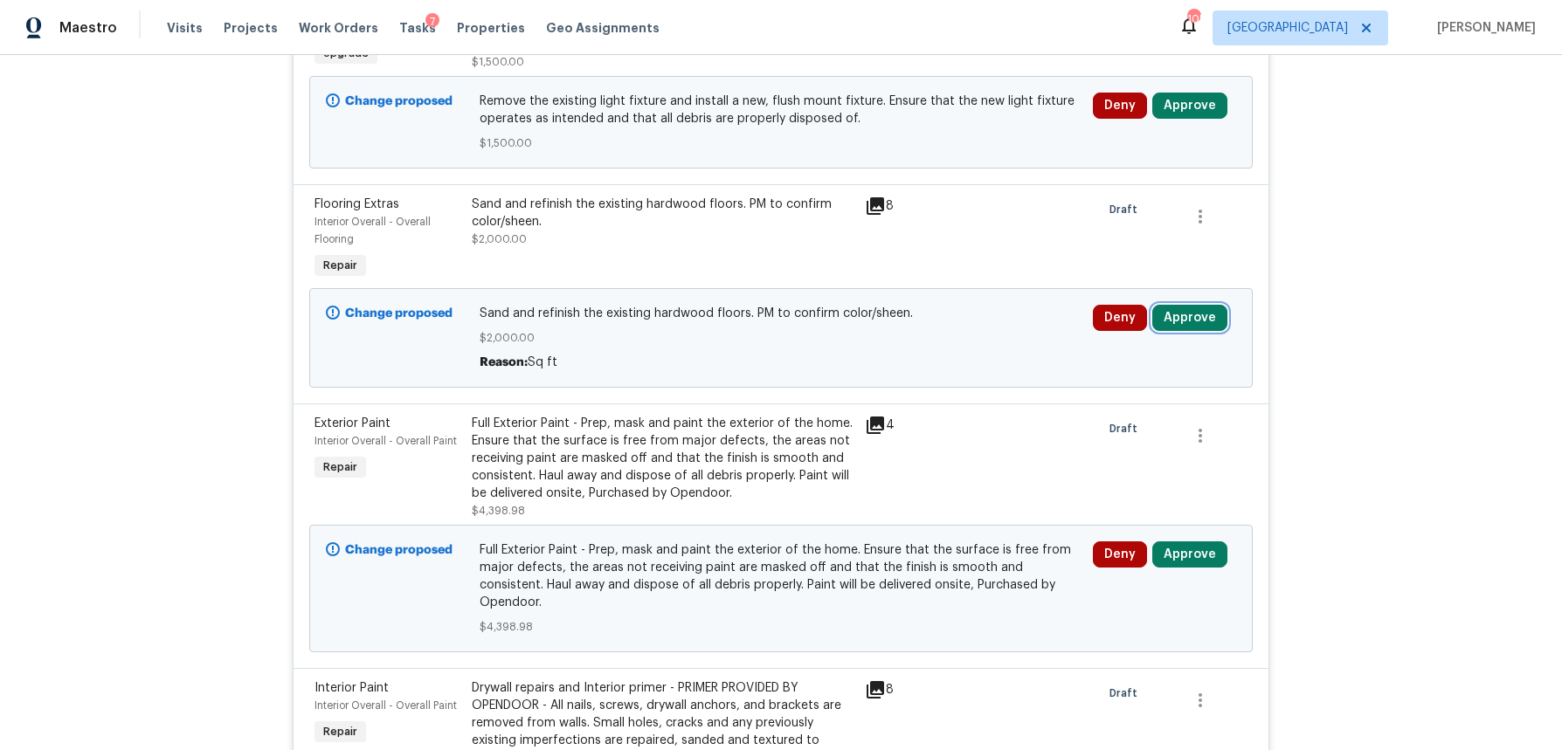
click at [1200, 331] on button "Approve" at bounding box center [1189, 318] width 75 height 26
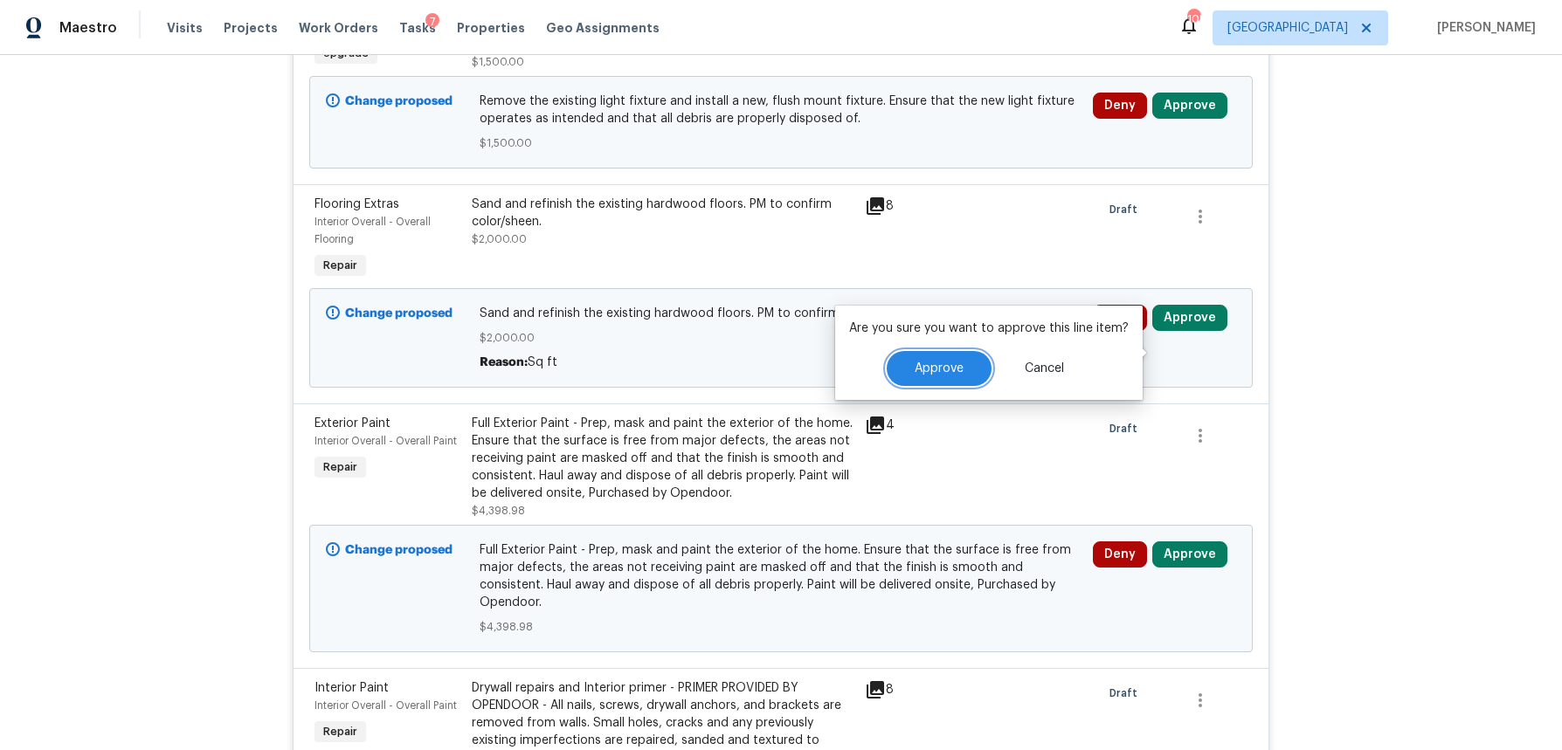
click at [928, 370] on span "Approve" at bounding box center [939, 369] width 49 height 13
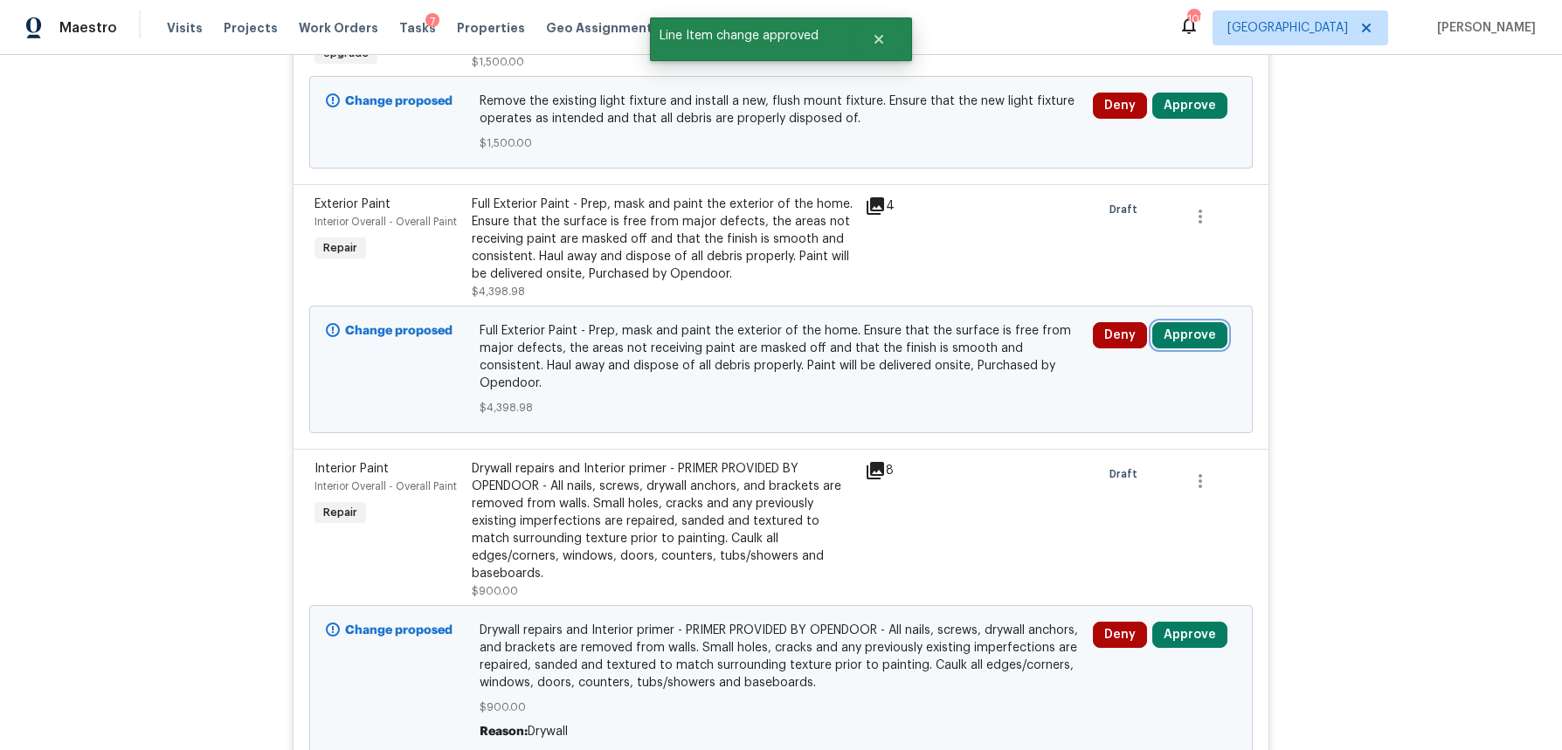
click at [1200, 349] on button "Approve" at bounding box center [1189, 335] width 75 height 26
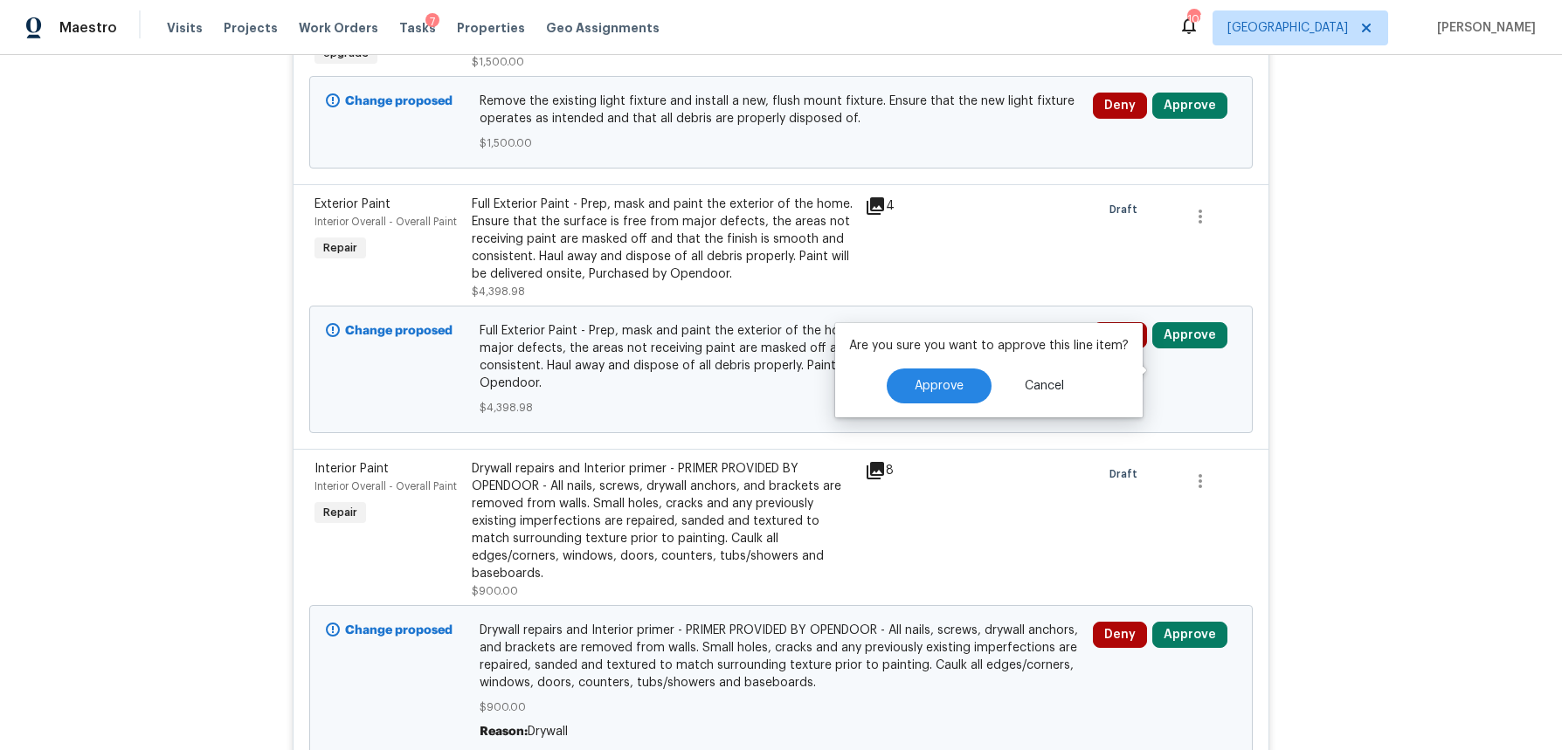
click at [879, 217] on icon at bounding box center [875, 206] width 21 height 21
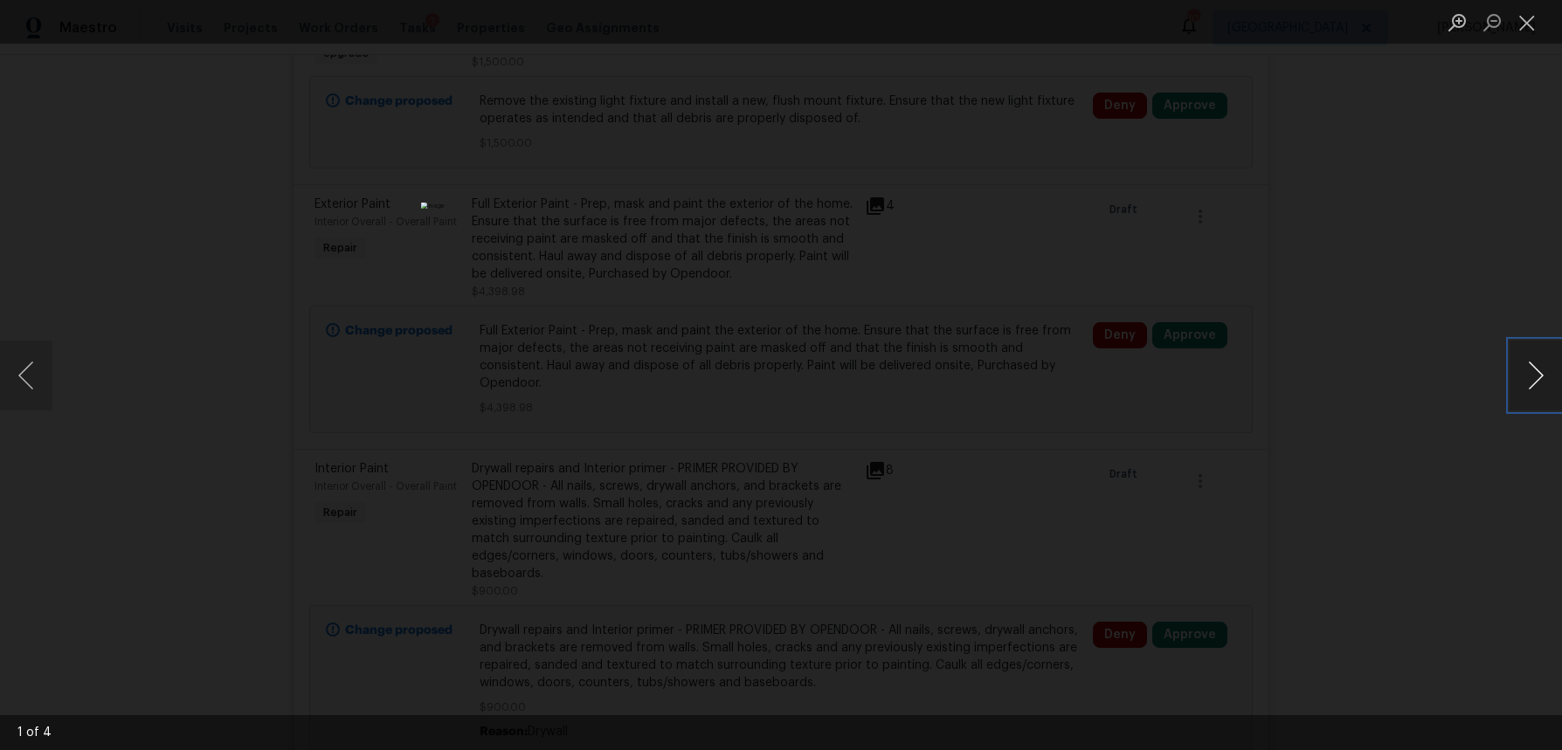
click at [1528, 388] on button "Next image" at bounding box center [1536, 376] width 52 height 70
drag, startPoint x: 1522, startPoint y: 31, endPoint x: 1511, endPoint y: 38, distance: 12.6
click at [1521, 31] on button "Close lightbox" at bounding box center [1527, 22] width 35 height 31
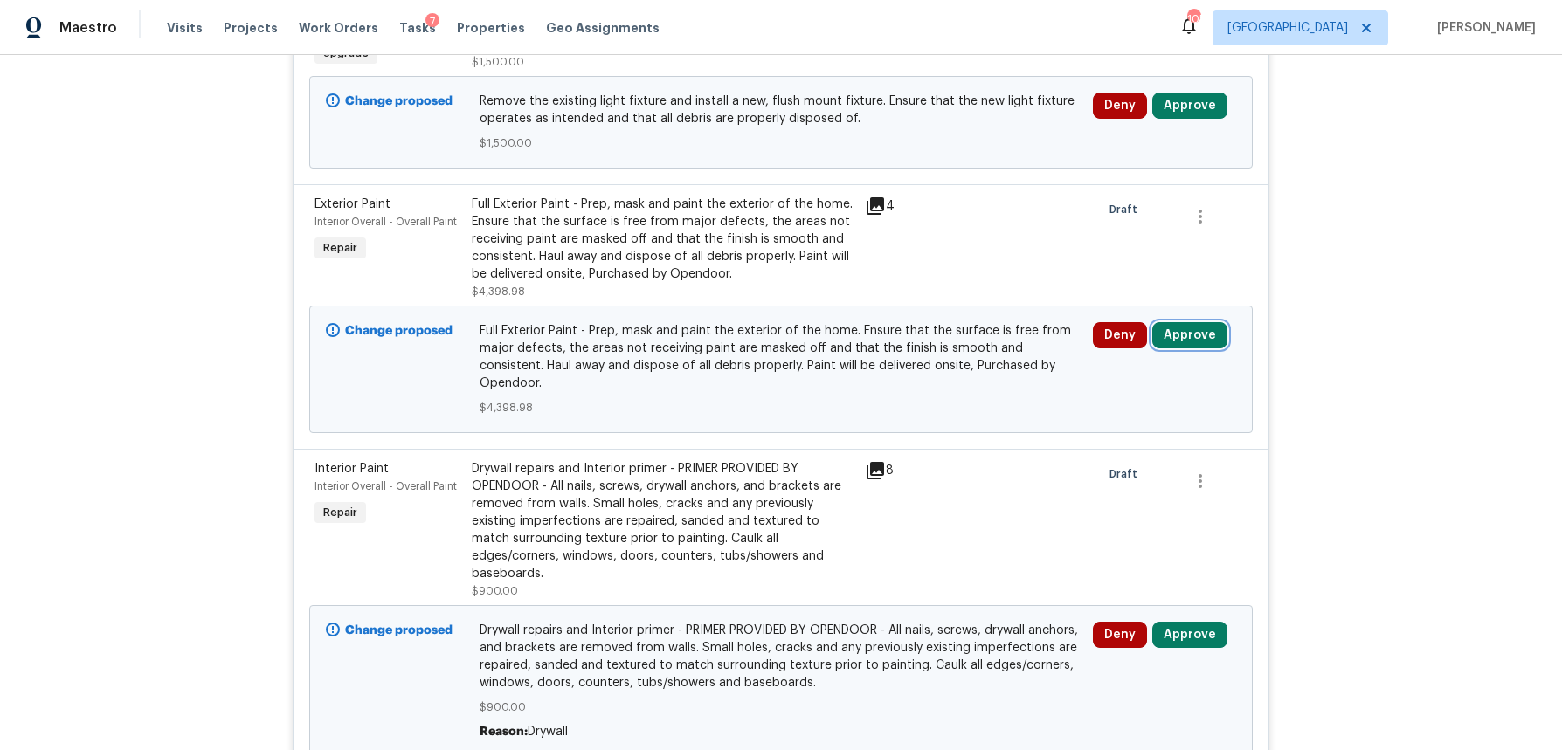
click at [1175, 349] on button "Approve" at bounding box center [1189, 335] width 75 height 26
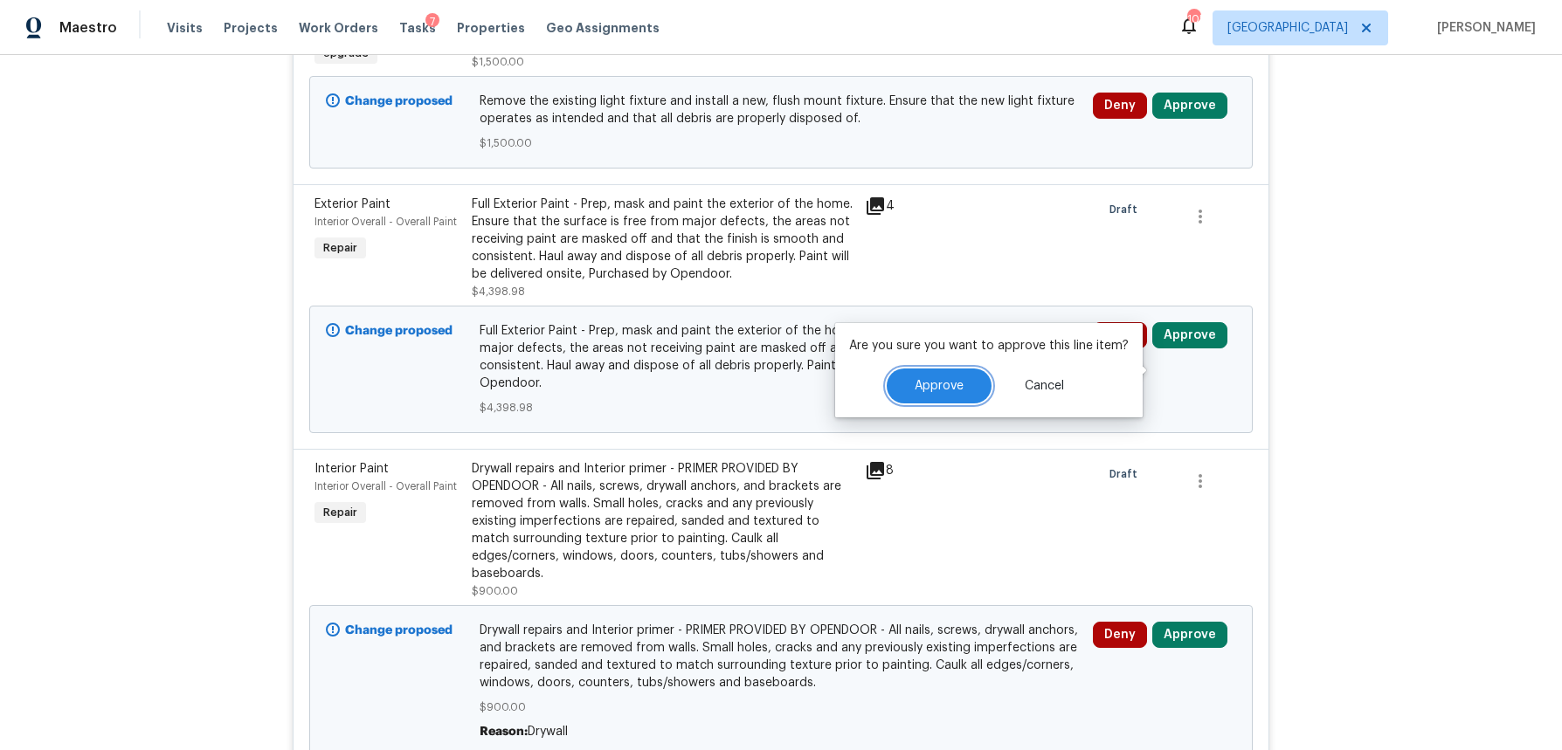
click at [948, 394] on button "Approve" at bounding box center [939, 386] width 105 height 35
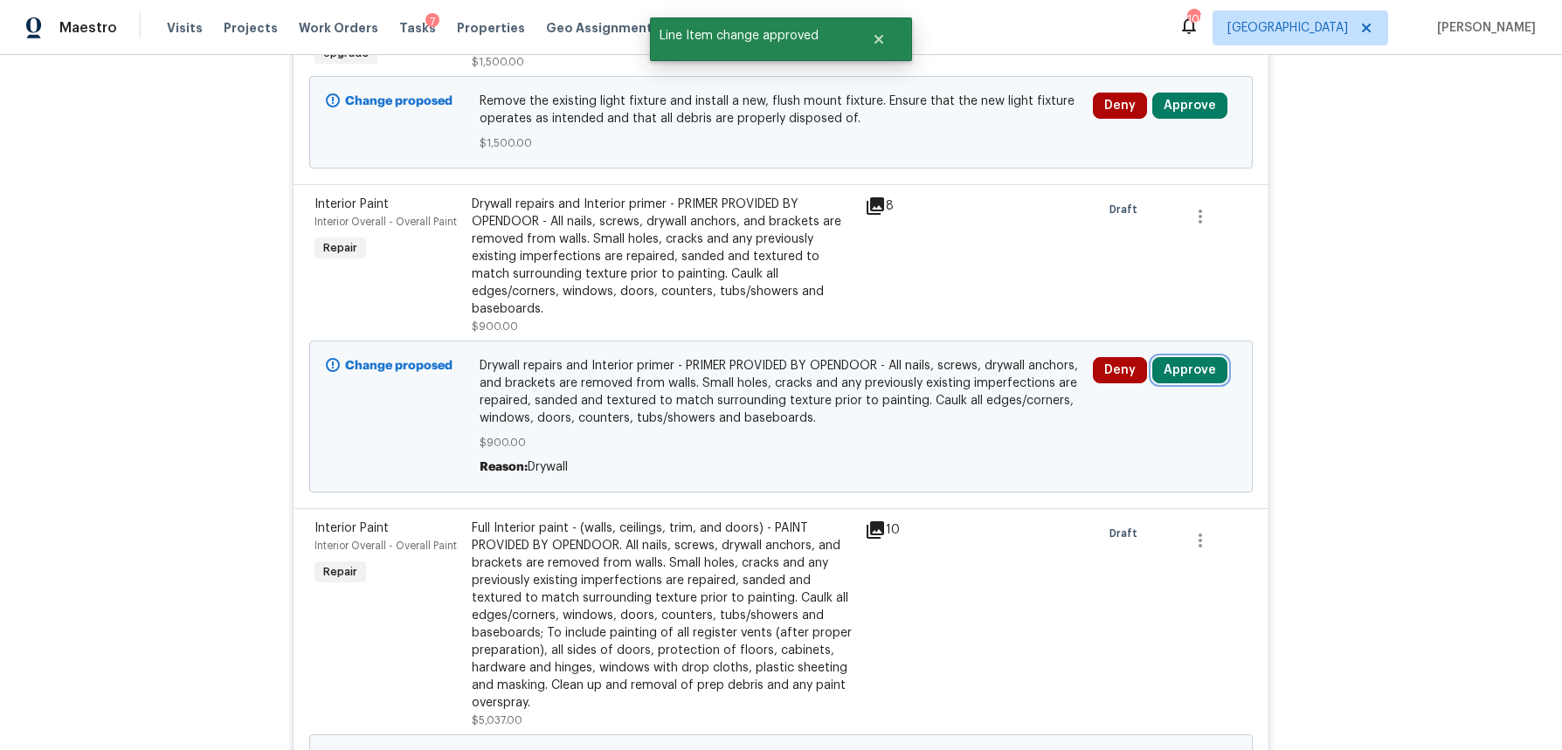
click at [1196, 384] on button "Approve" at bounding box center [1189, 370] width 75 height 26
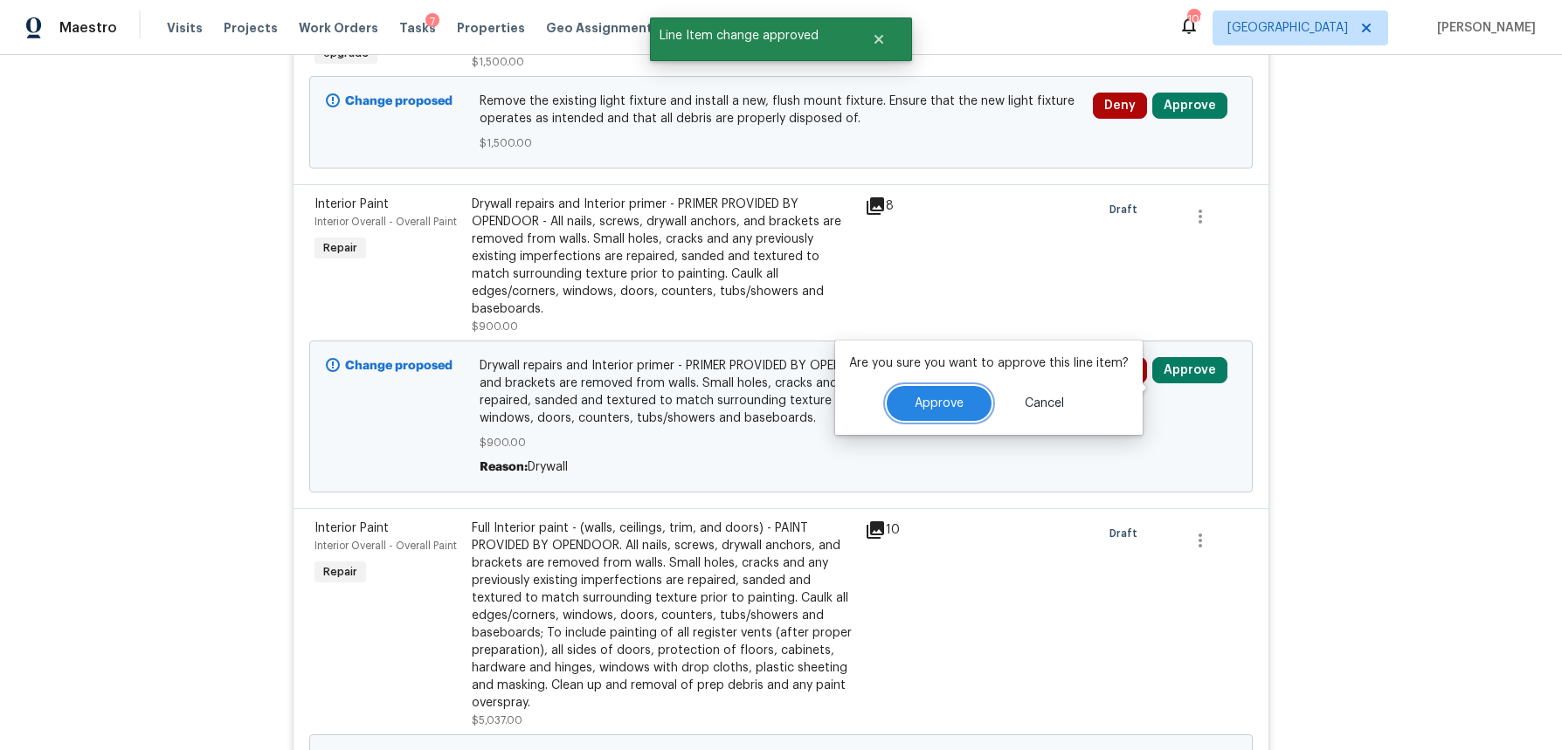
click at [915, 398] on span "Approve" at bounding box center [939, 404] width 49 height 13
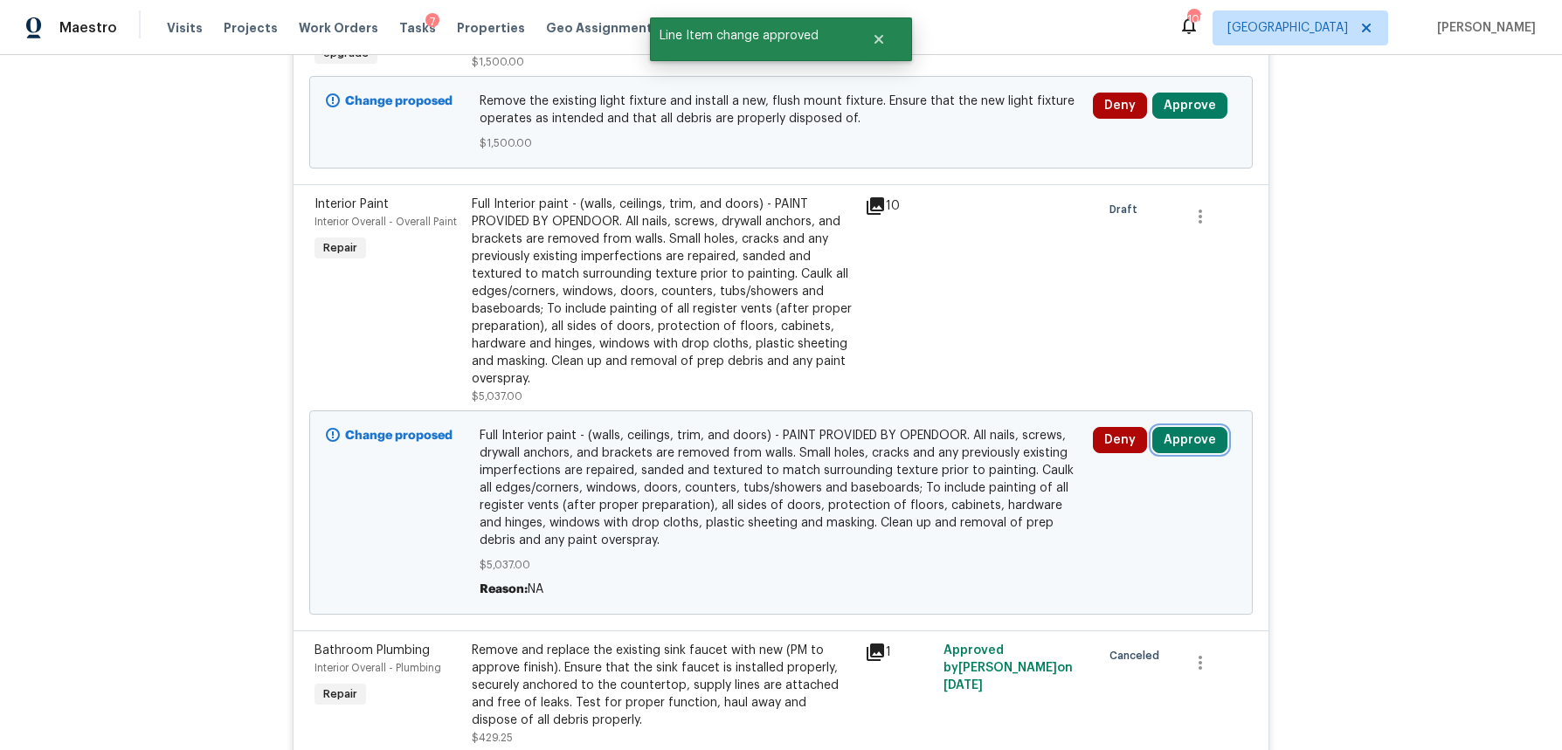
click at [1207, 453] on button "Approve" at bounding box center [1189, 440] width 75 height 26
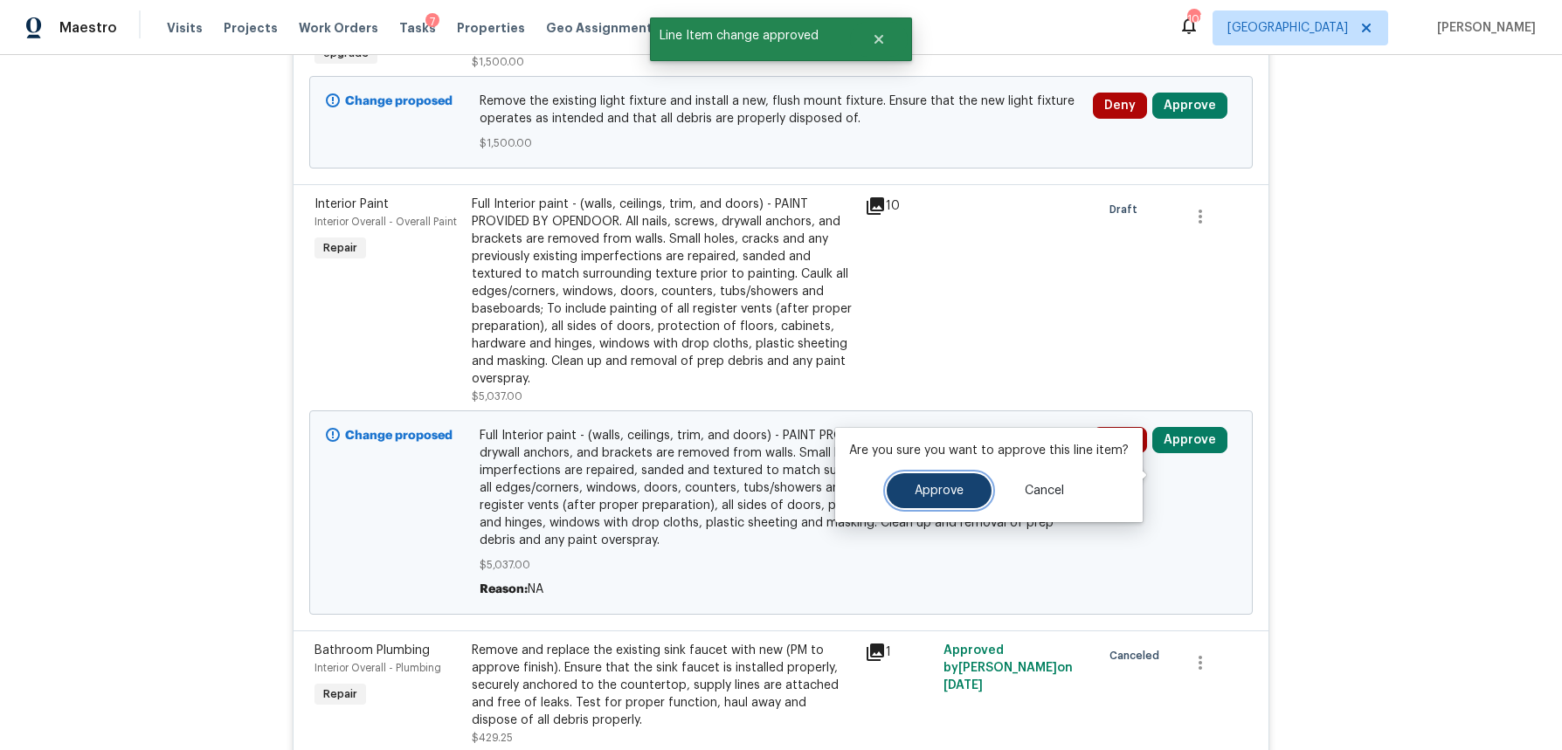
click at [933, 485] on span "Approve" at bounding box center [939, 491] width 49 height 13
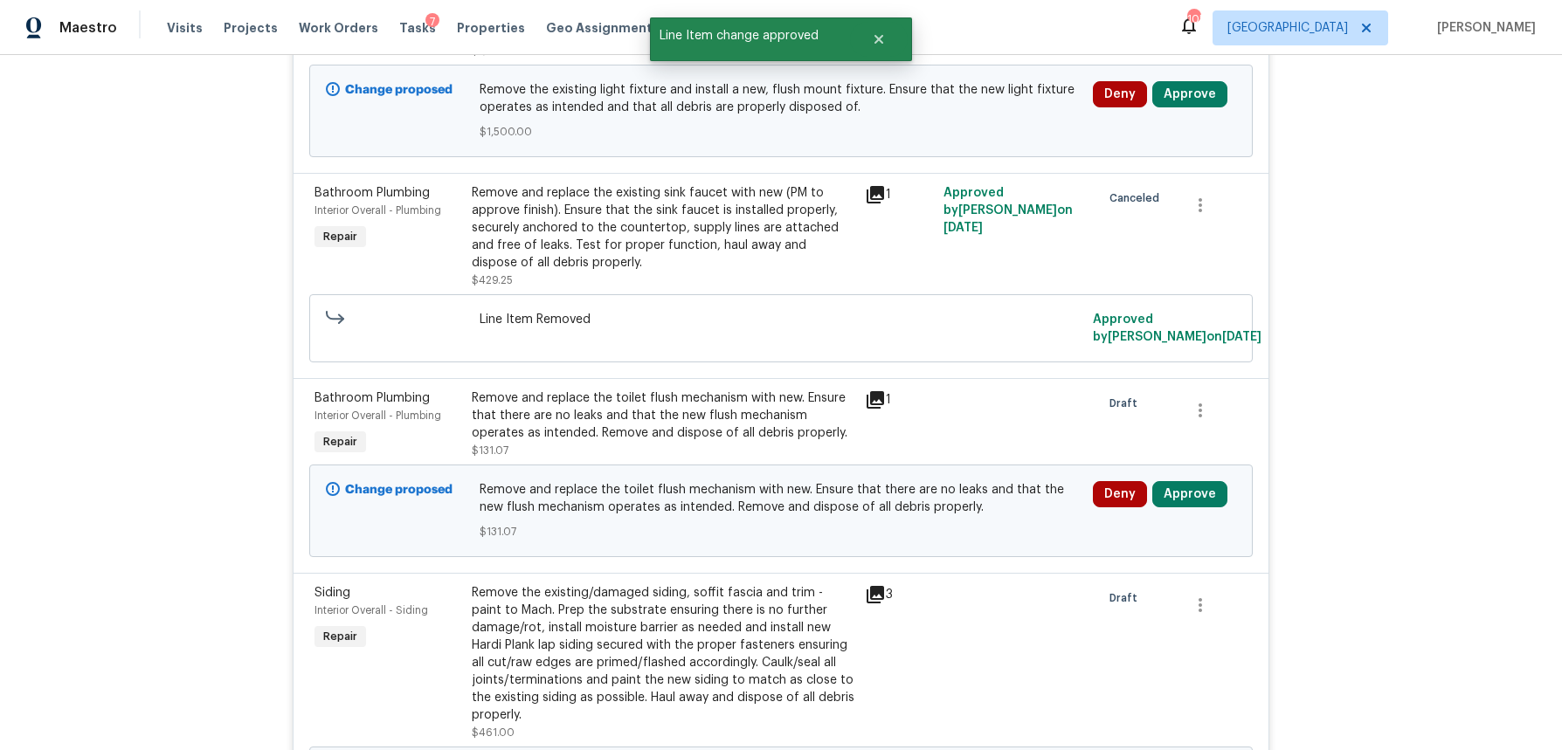
scroll to position [911, 0]
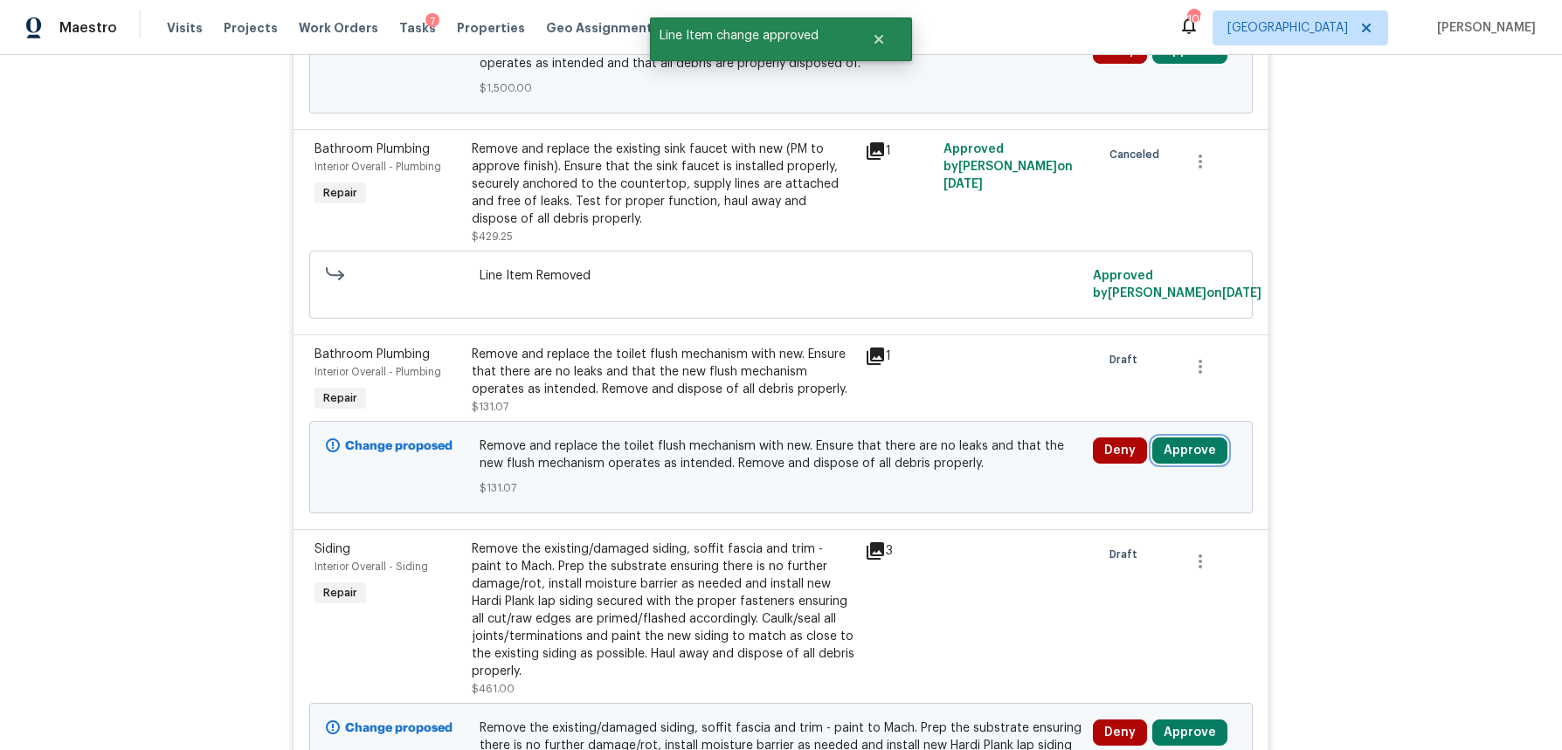
click at [1197, 464] on button "Approve" at bounding box center [1189, 451] width 75 height 26
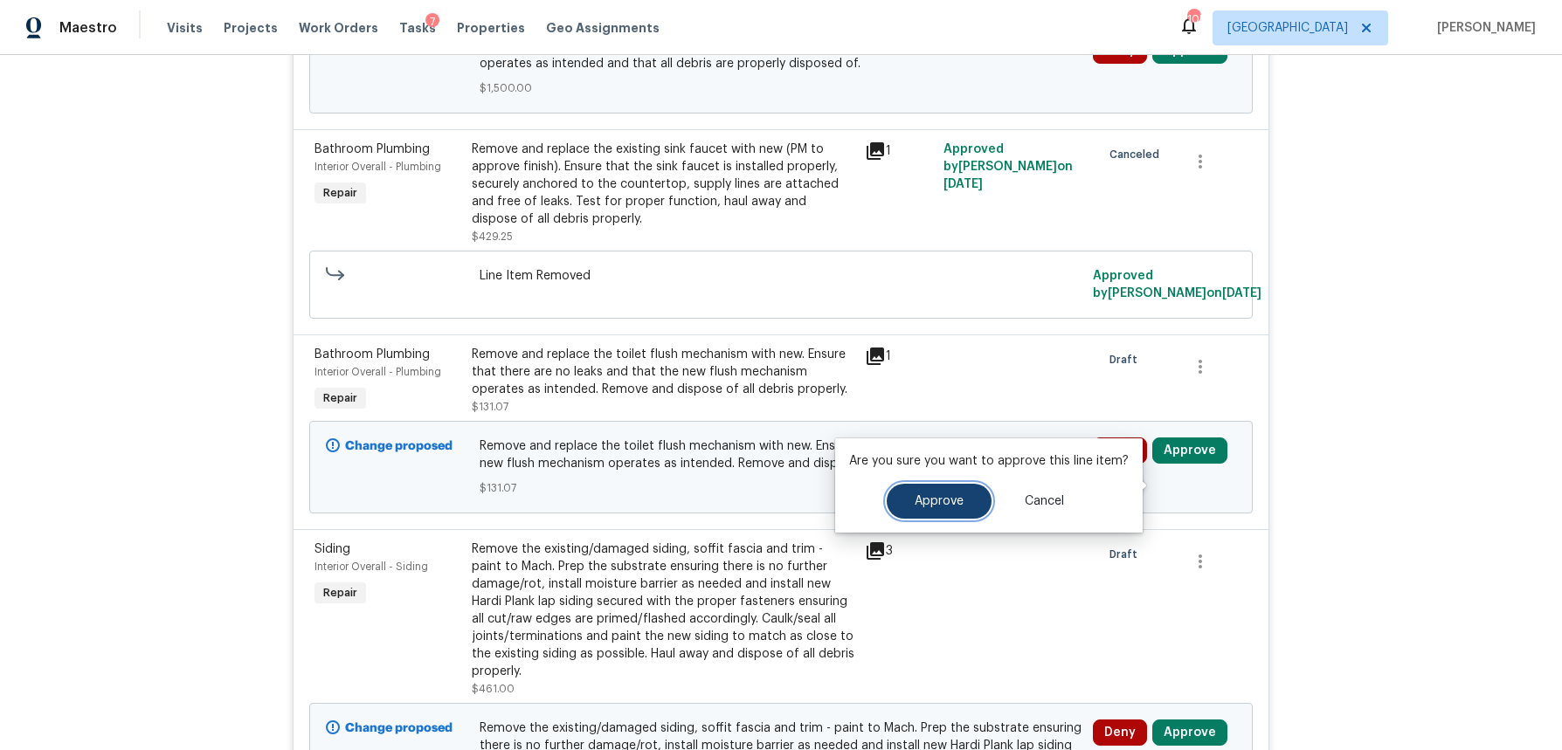
click at [937, 506] on span "Approve" at bounding box center [939, 501] width 49 height 13
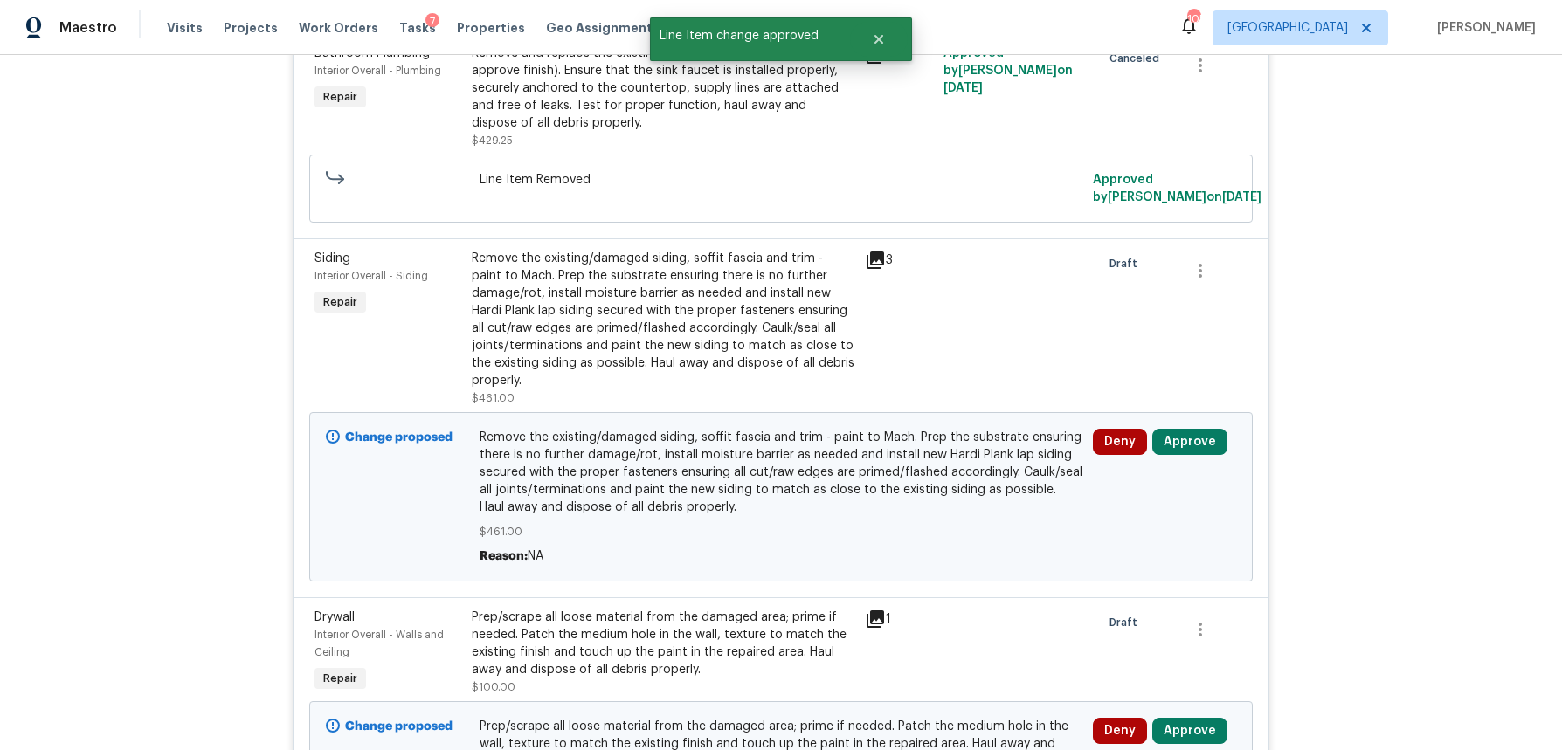
scroll to position [1009, 0]
click at [1182, 453] on button "Approve" at bounding box center [1189, 440] width 75 height 26
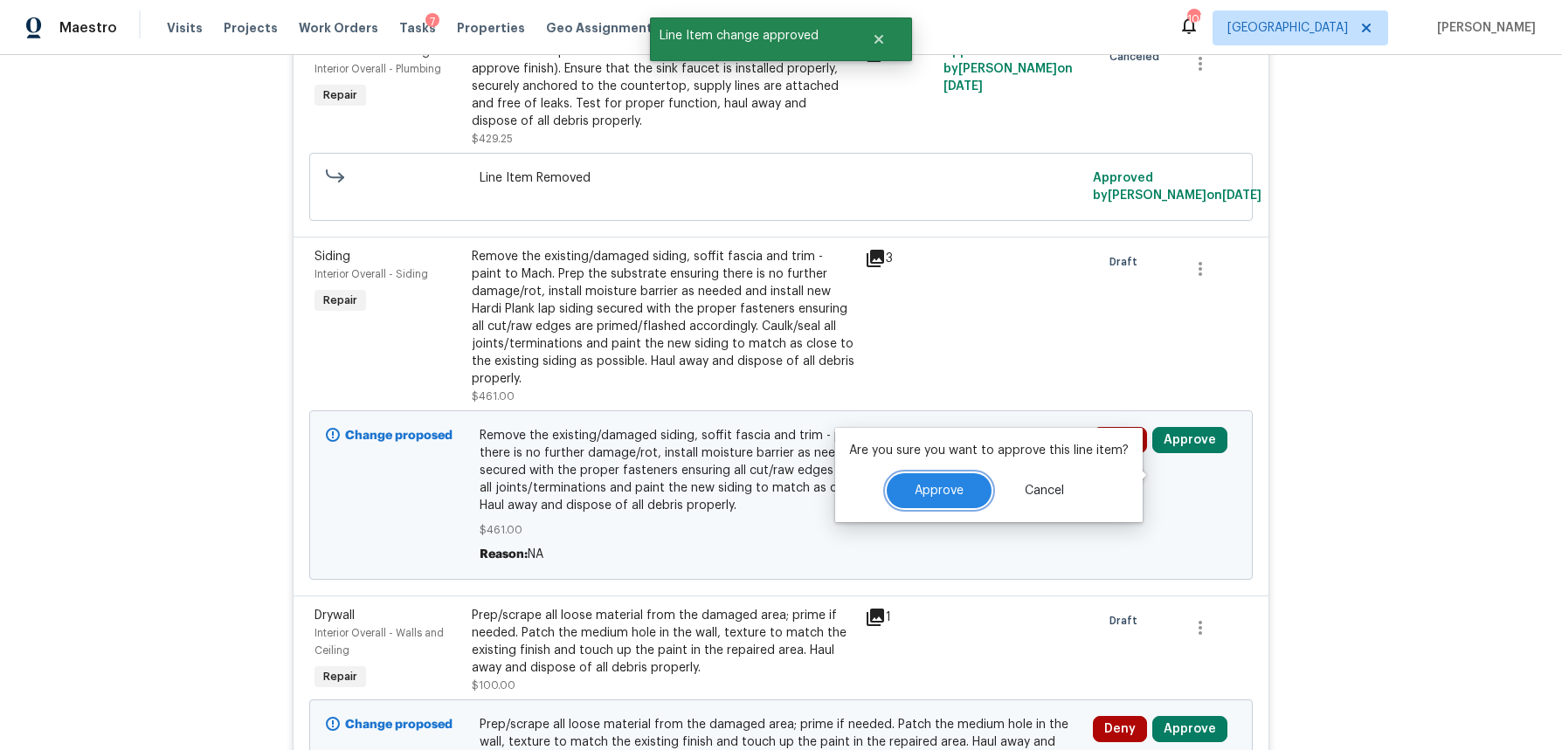
drag, startPoint x: 962, startPoint y: 493, endPoint x: 937, endPoint y: 492, distance: 24.5
click at [962, 493] on button "Approve" at bounding box center [939, 491] width 105 height 35
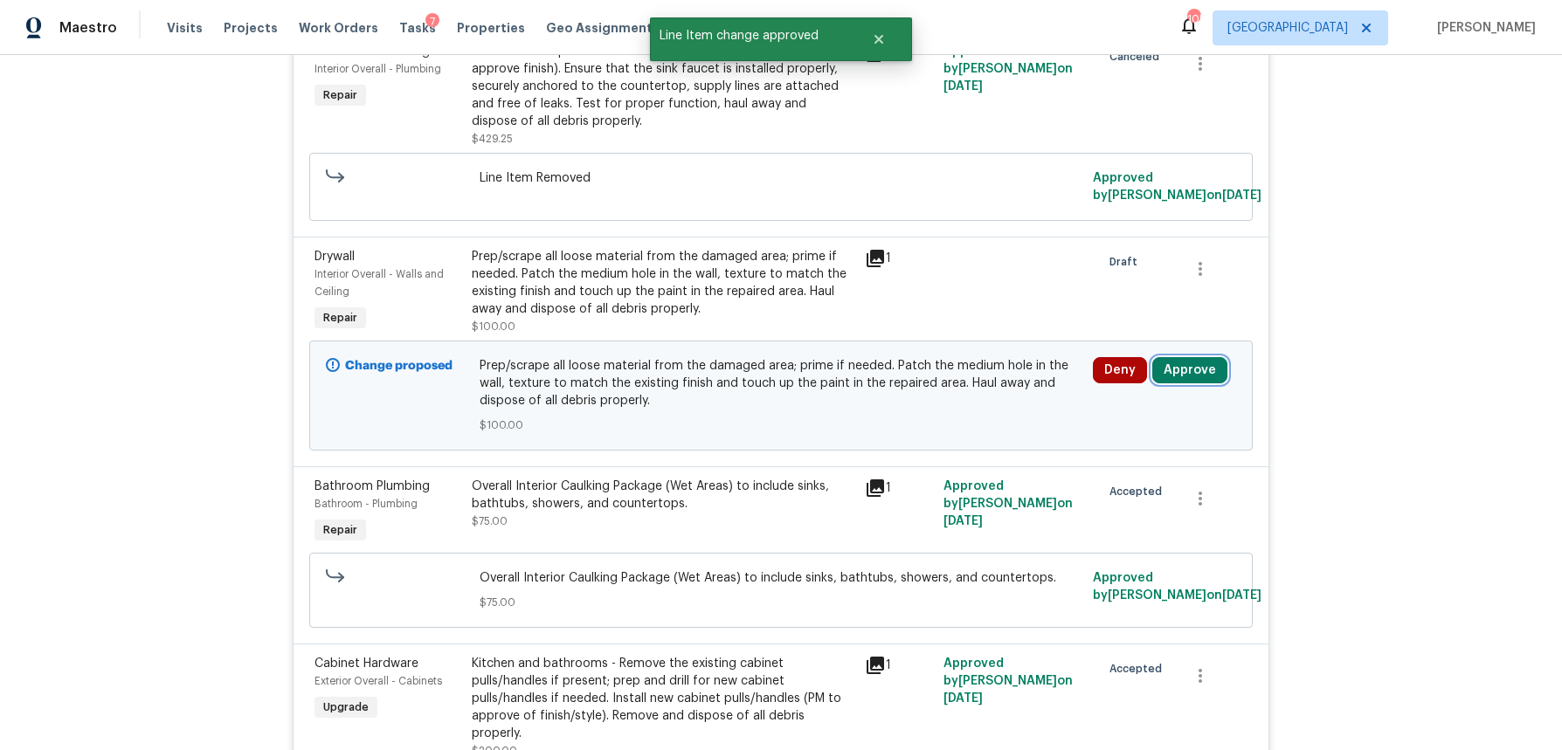
click at [1199, 384] on button "Approve" at bounding box center [1189, 370] width 75 height 26
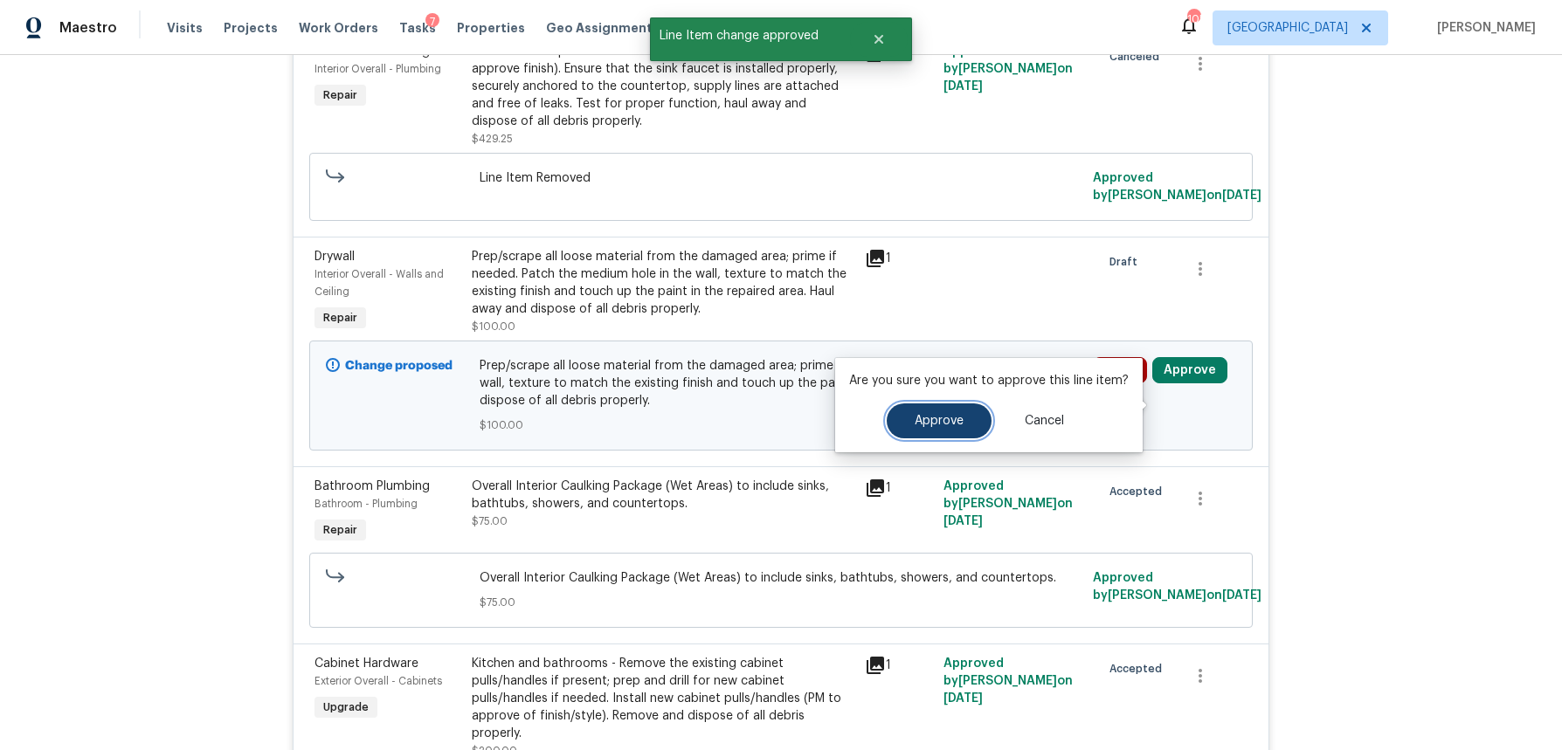
click at [944, 426] on span "Approve" at bounding box center [939, 421] width 49 height 13
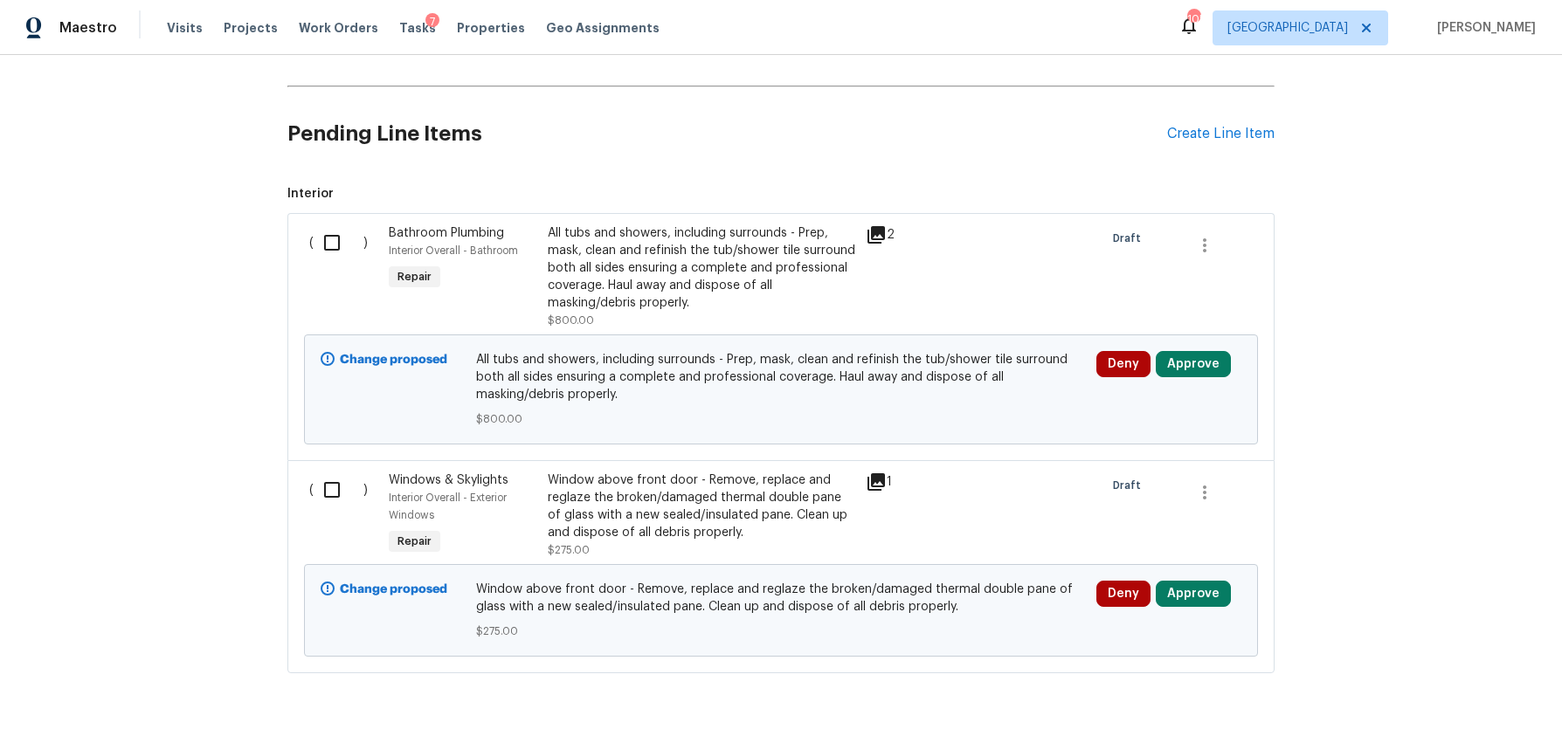
scroll to position [9152, 0]
click at [879, 245] on icon at bounding box center [876, 235] width 17 height 17
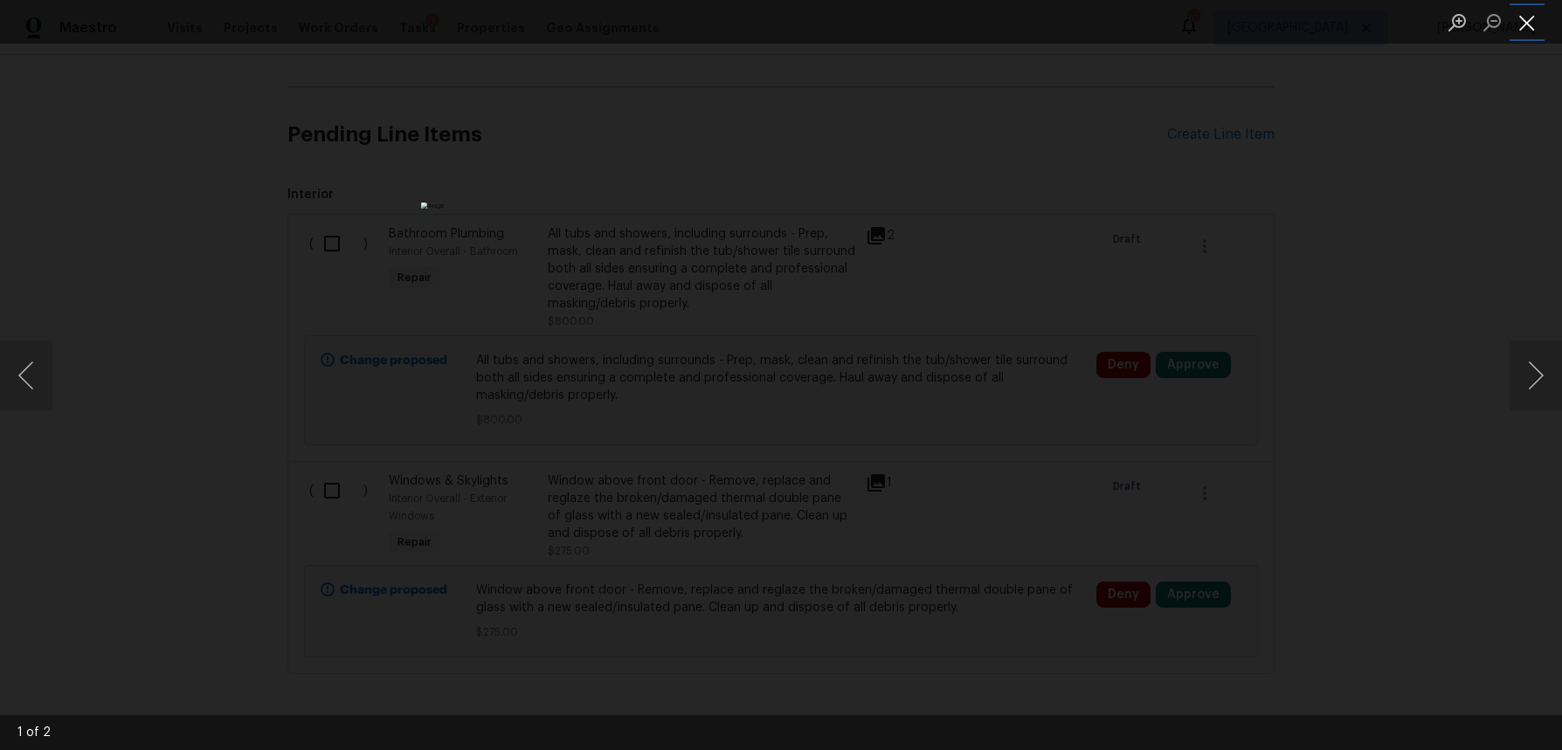
click at [1539, 25] on button "Close lightbox" at bounding box center [1527, 22] width 35 height 31
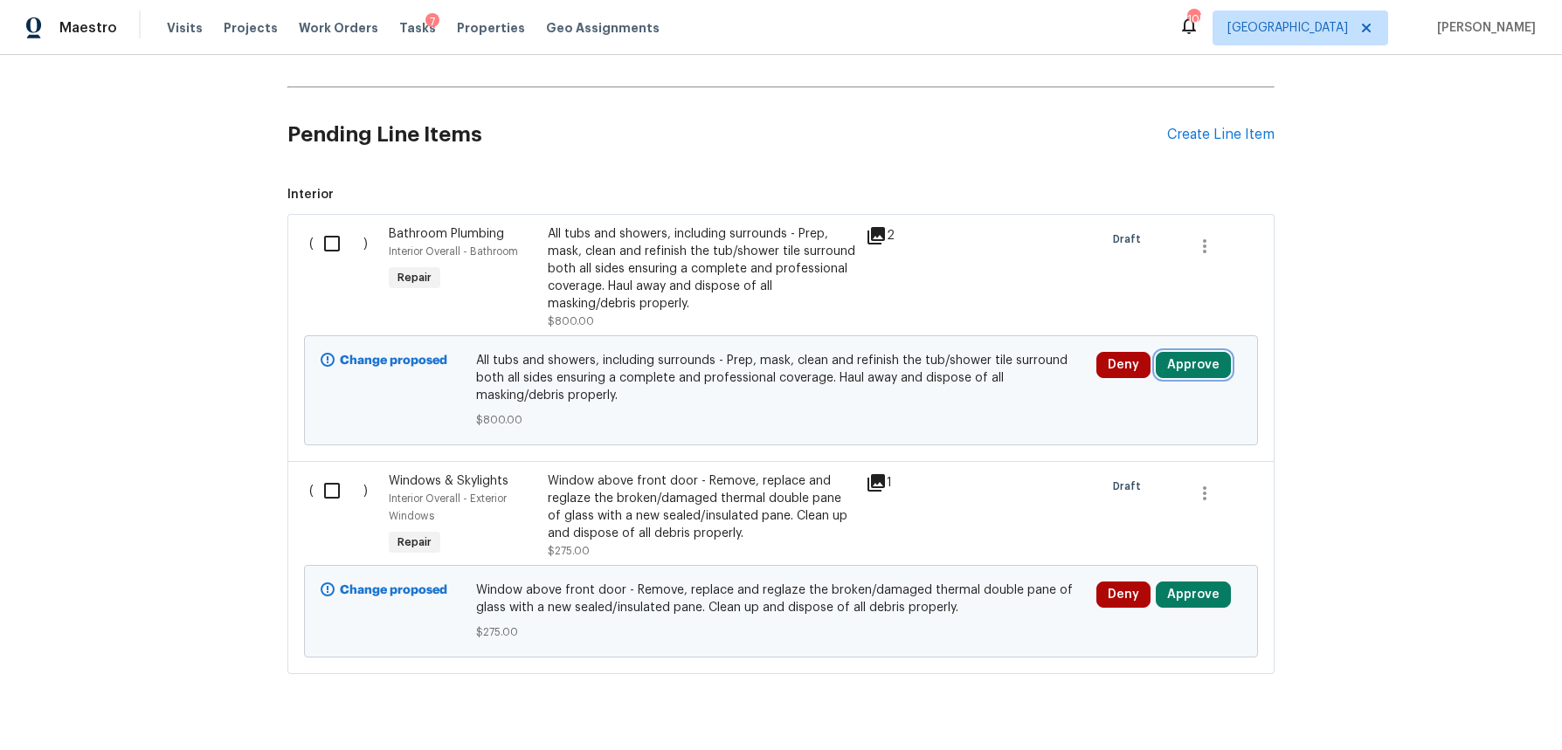
click at [1192, 378] on button "Approve" at bounding box center [1193, 365] width 75 height 26
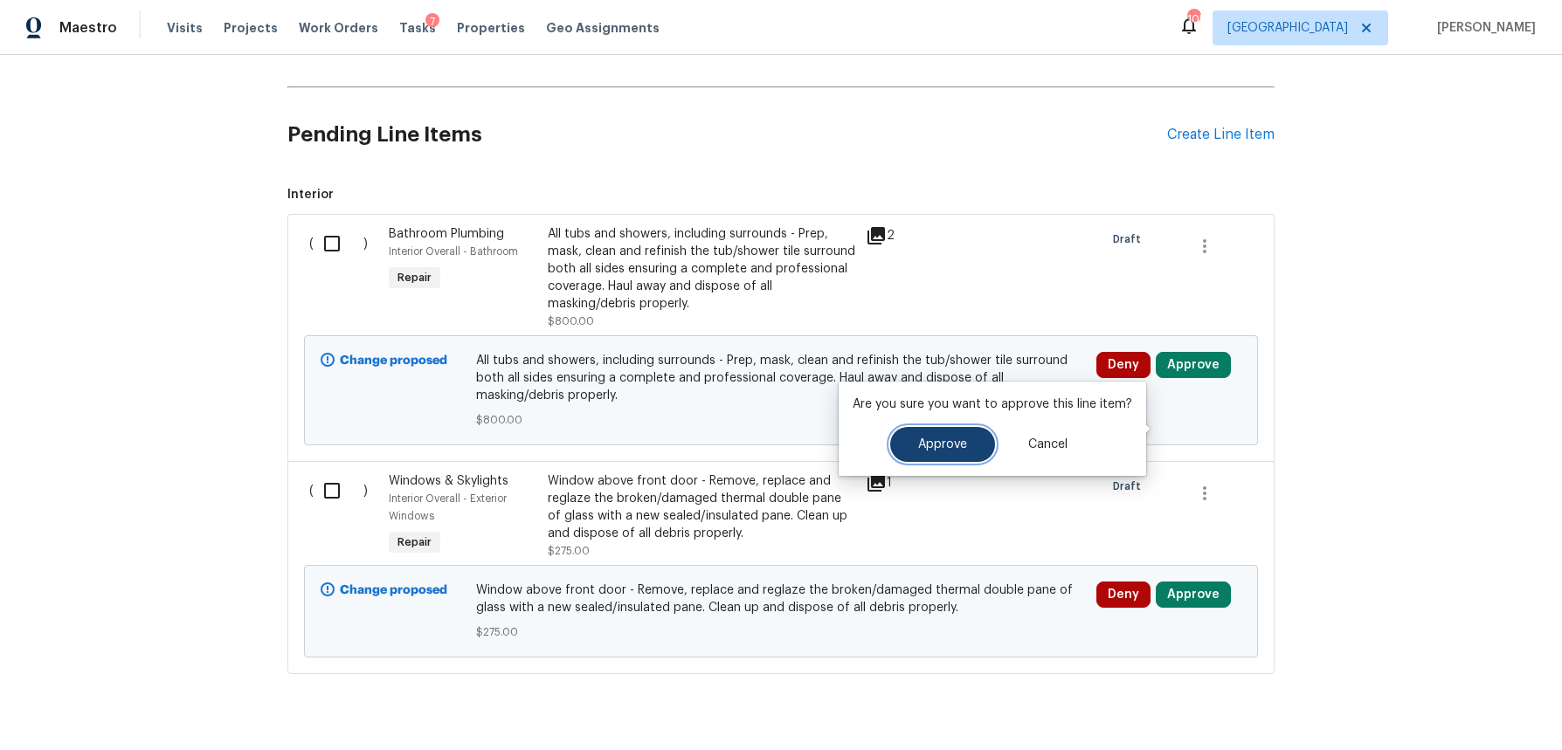
click at [930, 439] on span "Approve" at bounding box center [942, 445] width 49 height 13
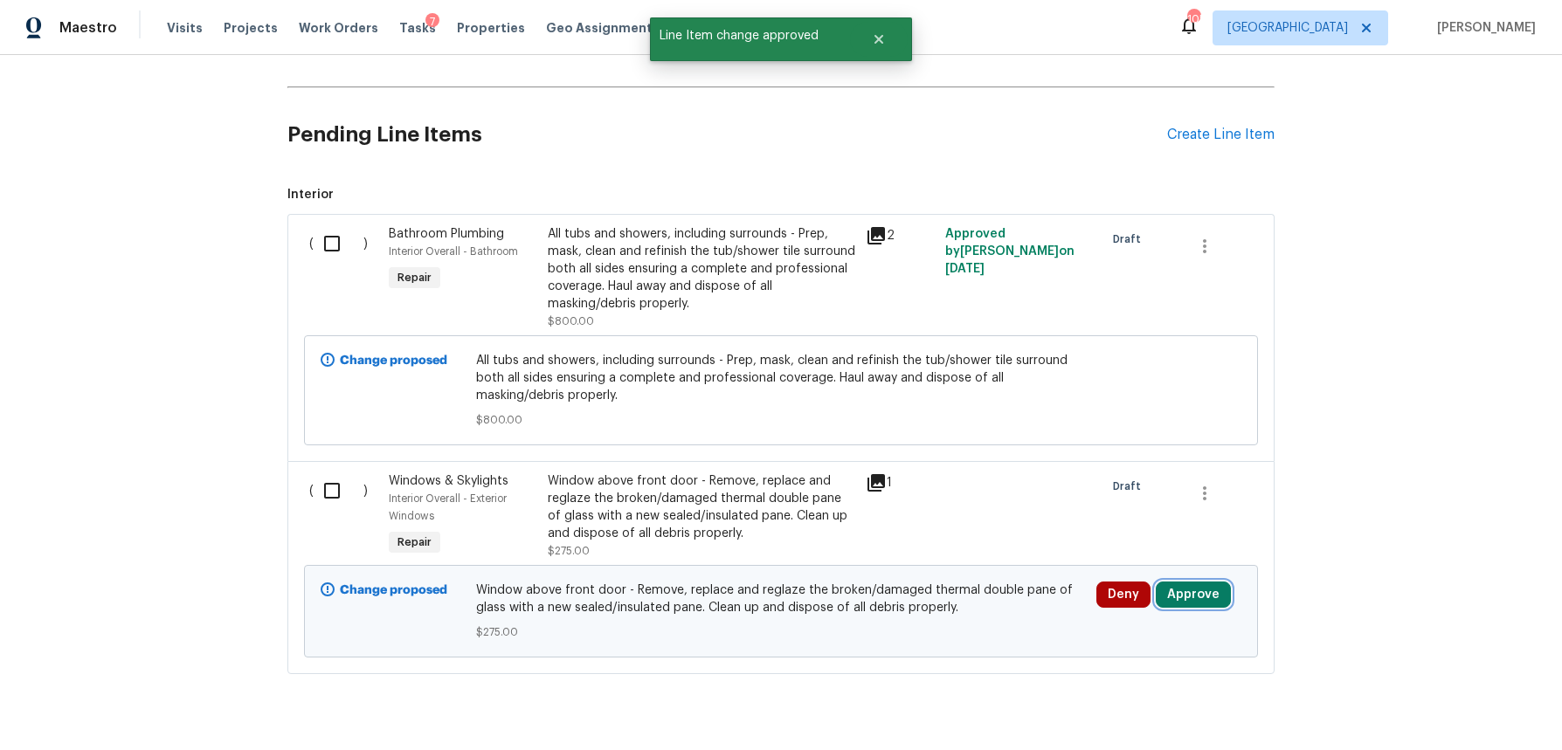
click at [1197, 608] on button "Approve" at bounding box center [1193, 595] width 75 height 26
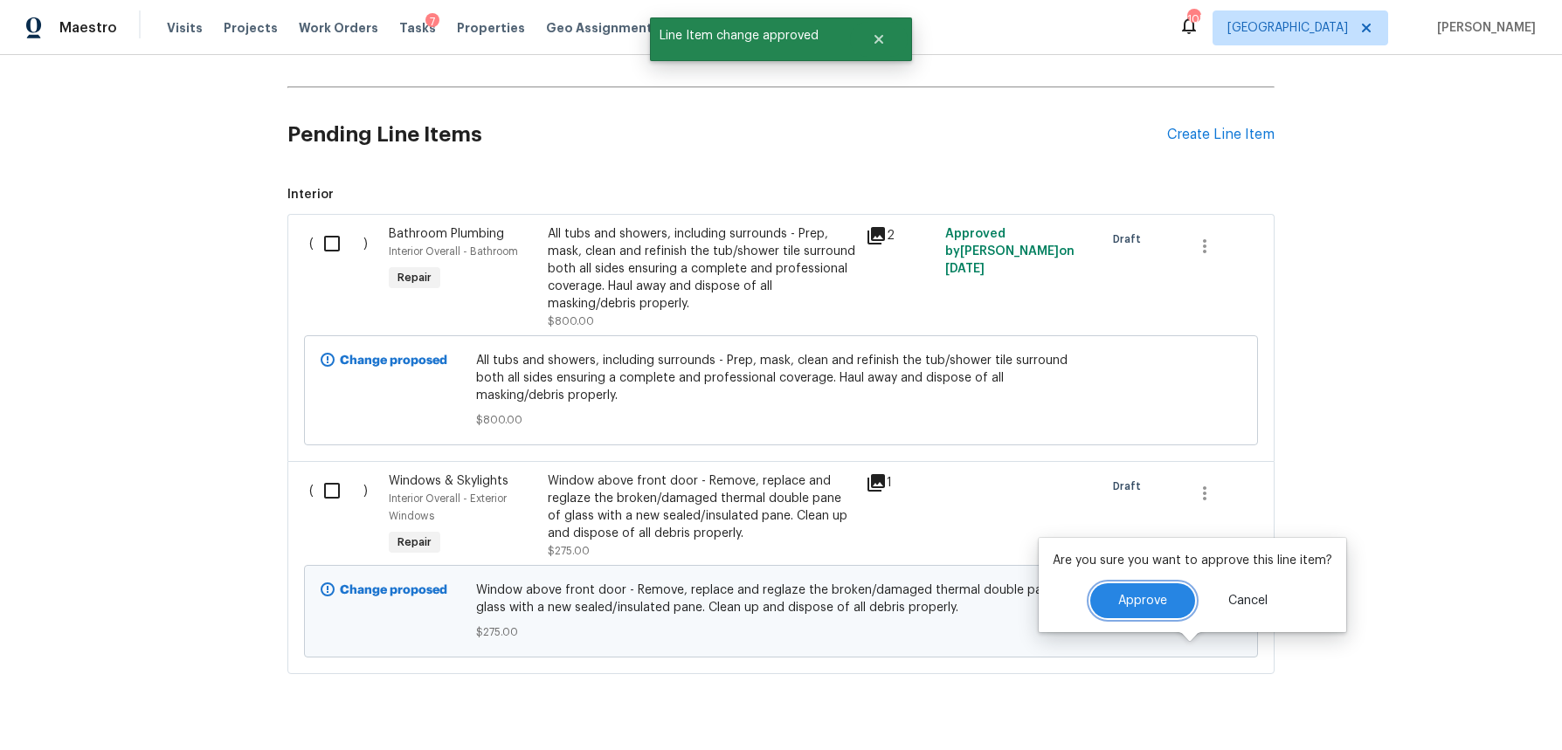
click at [1110, 605] on button "Approve" at bounding box center [1142, 601] width 105 height 35
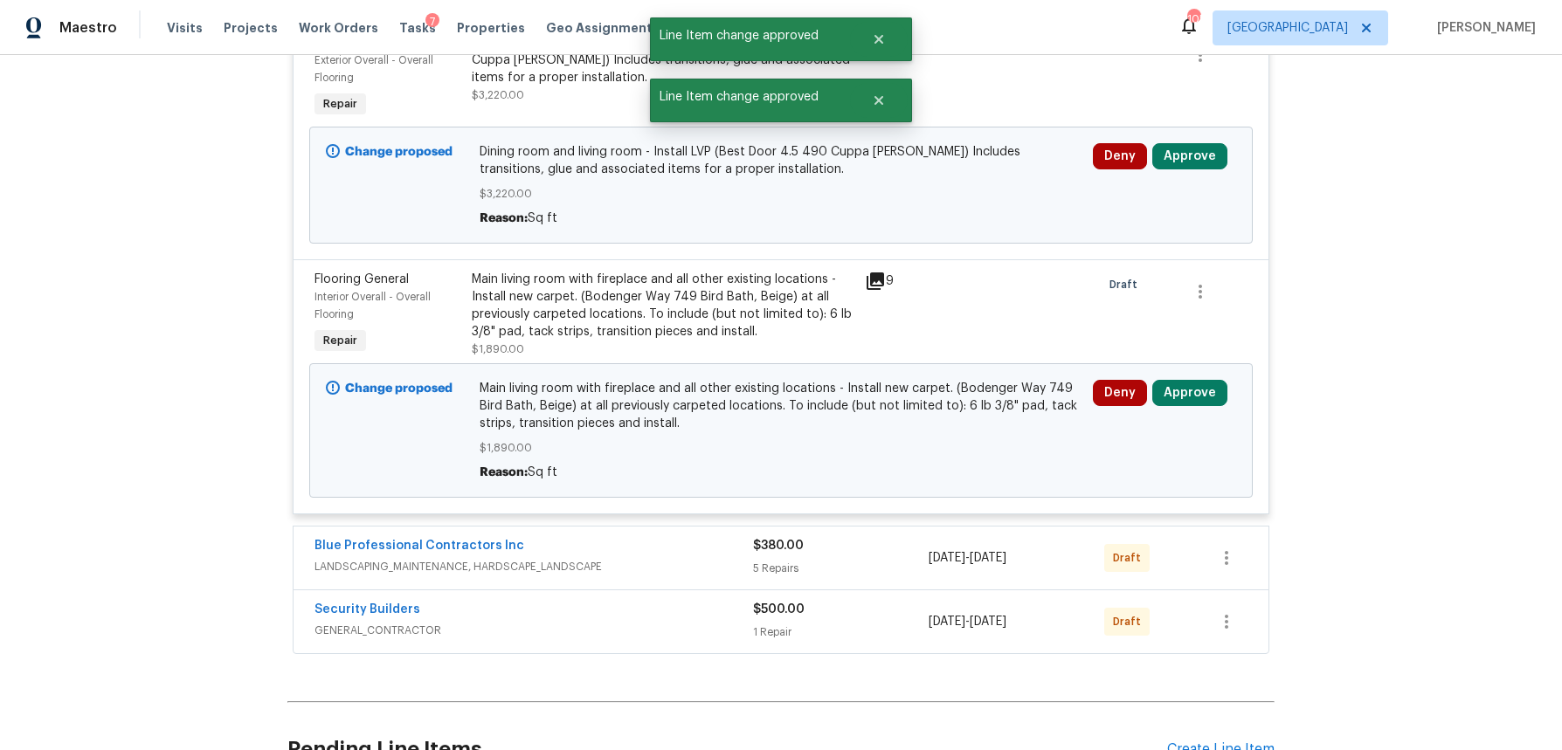
scroll to position [8543, 0]
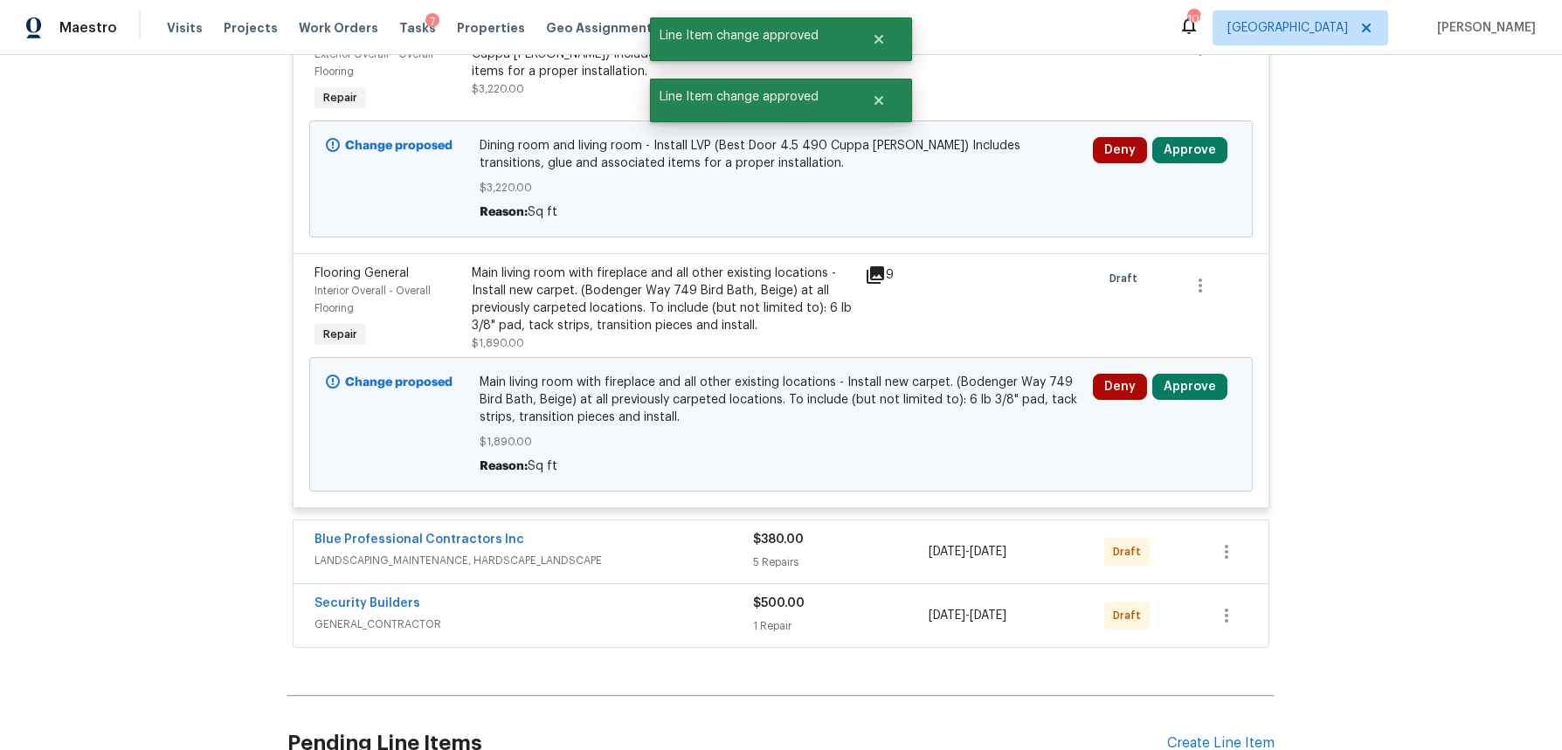
click at [874, 573] on div "$380.00 5 Repairs" at bounding box center [841, 552] width 176 height 42
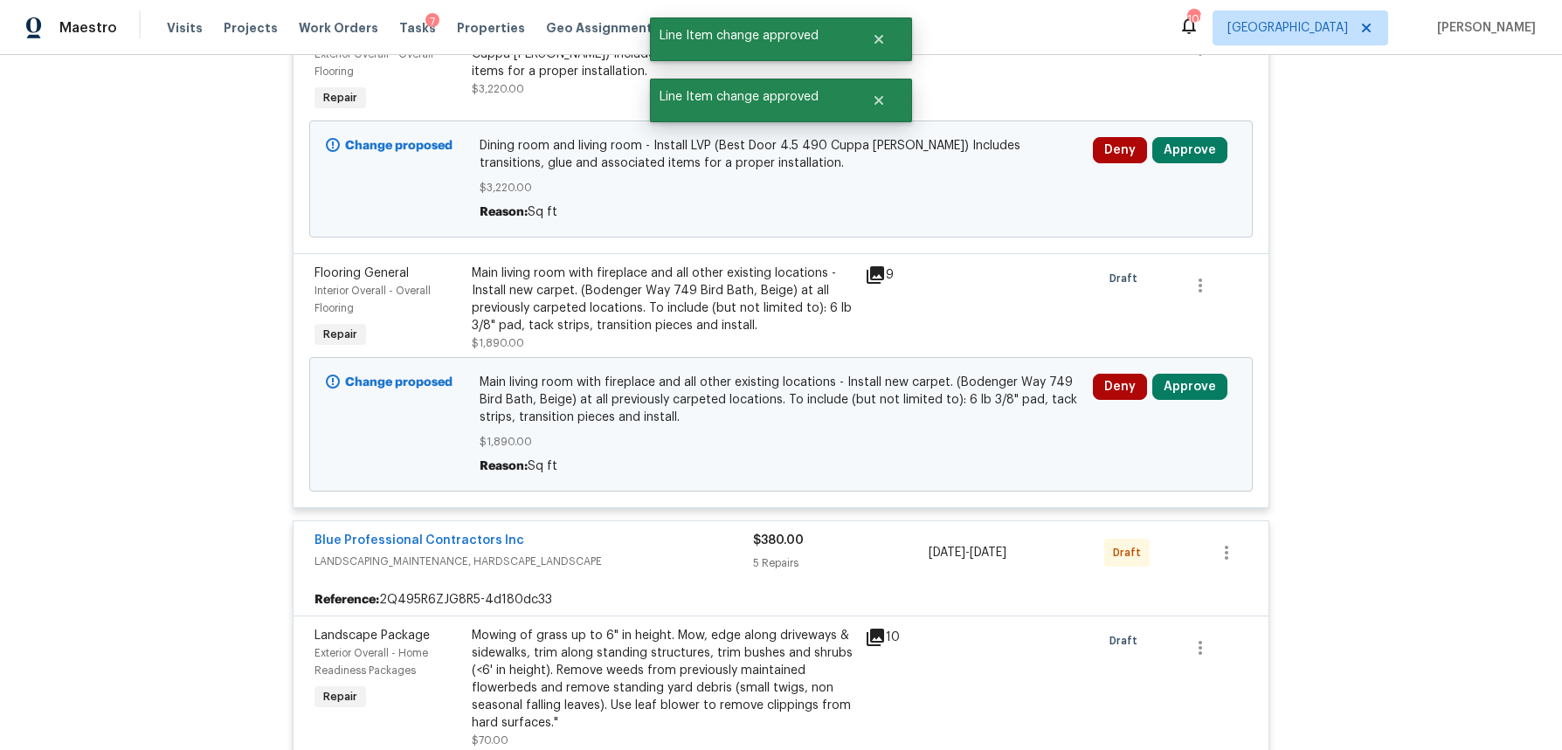
scroll to position [8975, 0]
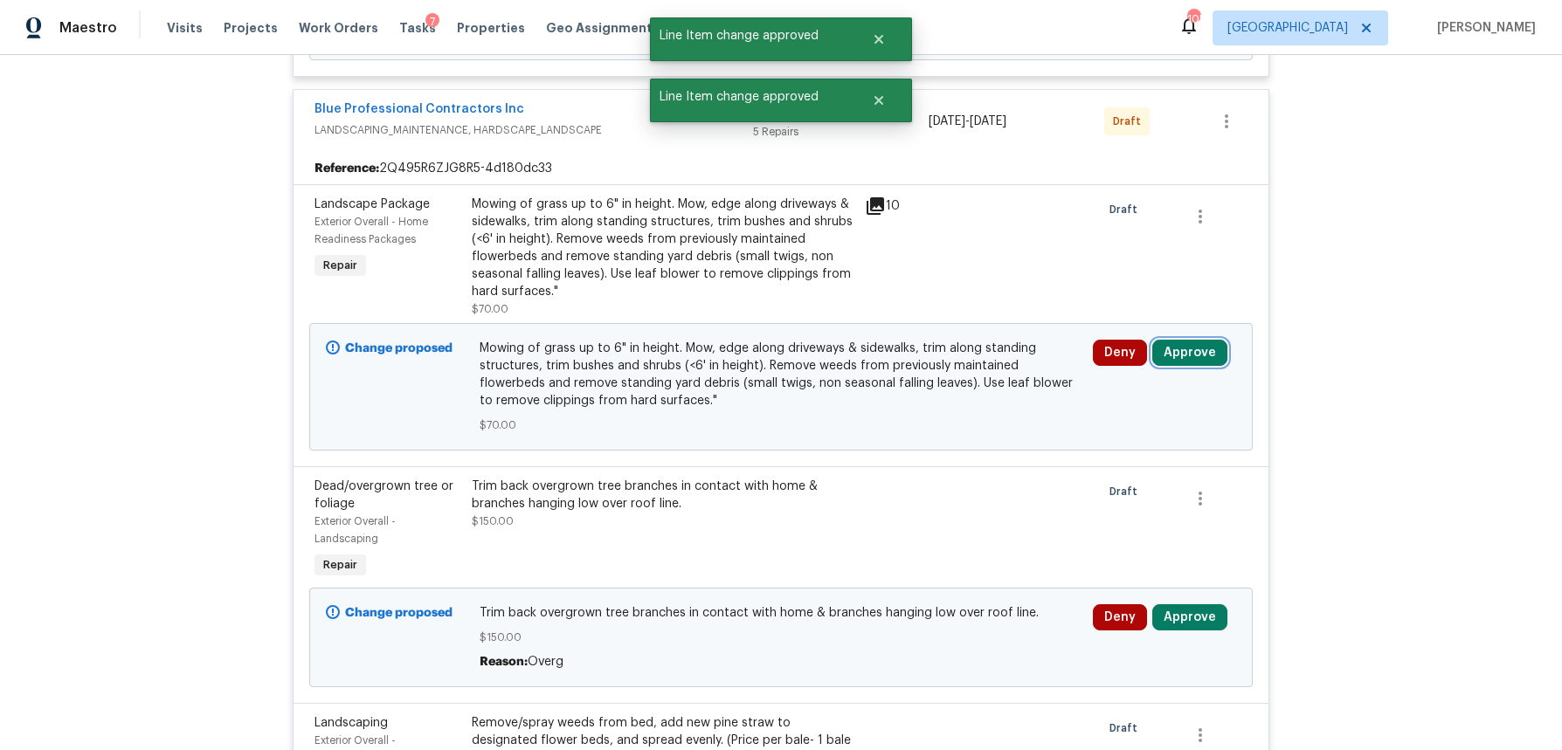
drag, startPoint x: 1216, startPoint y: 412, endPoint x: 1165, endPoint y: 414, distance: 51.6
click at [1216, 366] on button "Approve" at bounding box center [1189, 353] width 75 height 26
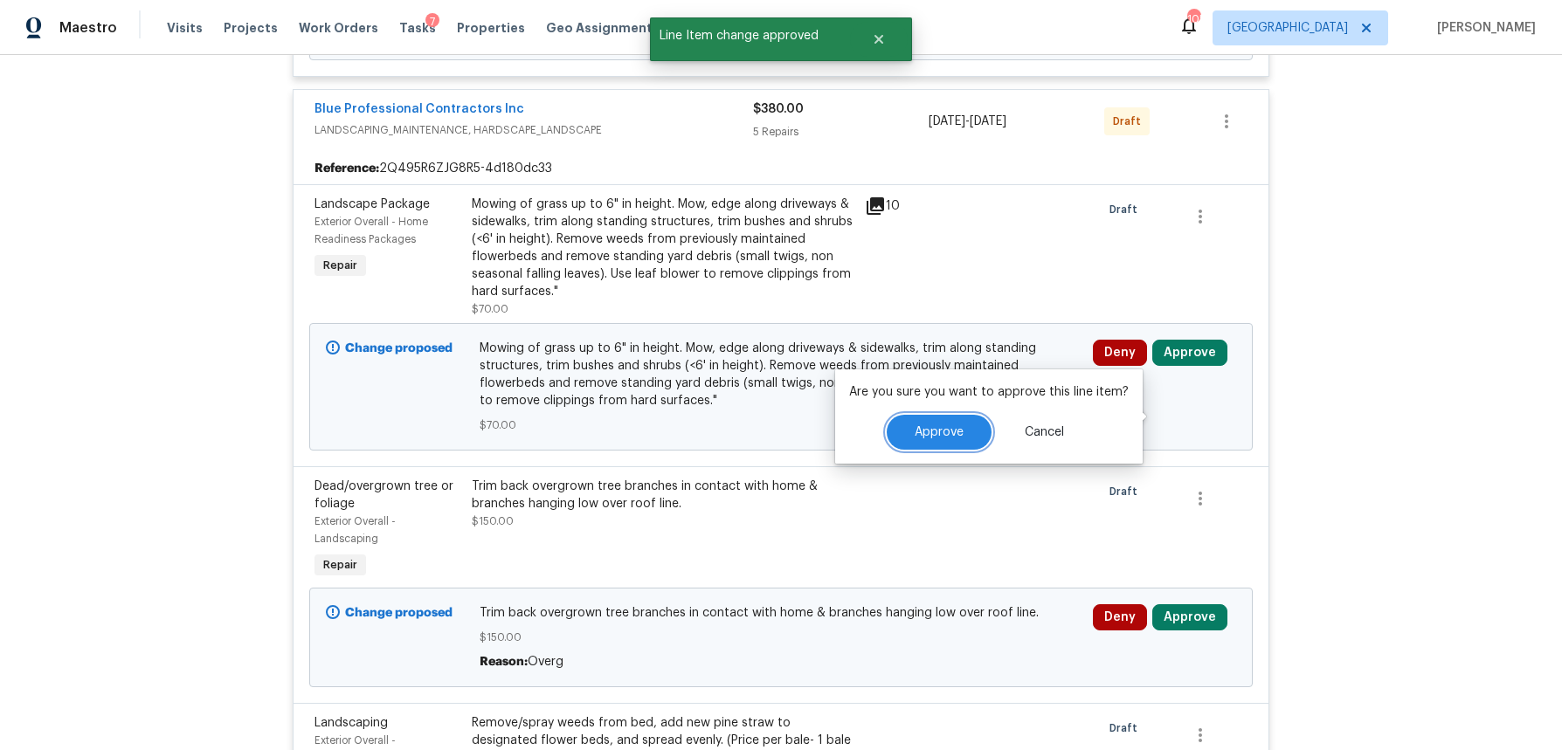
click at [959, 439] on button "Approve" at bounding box center [939, 432] width 105 height 35
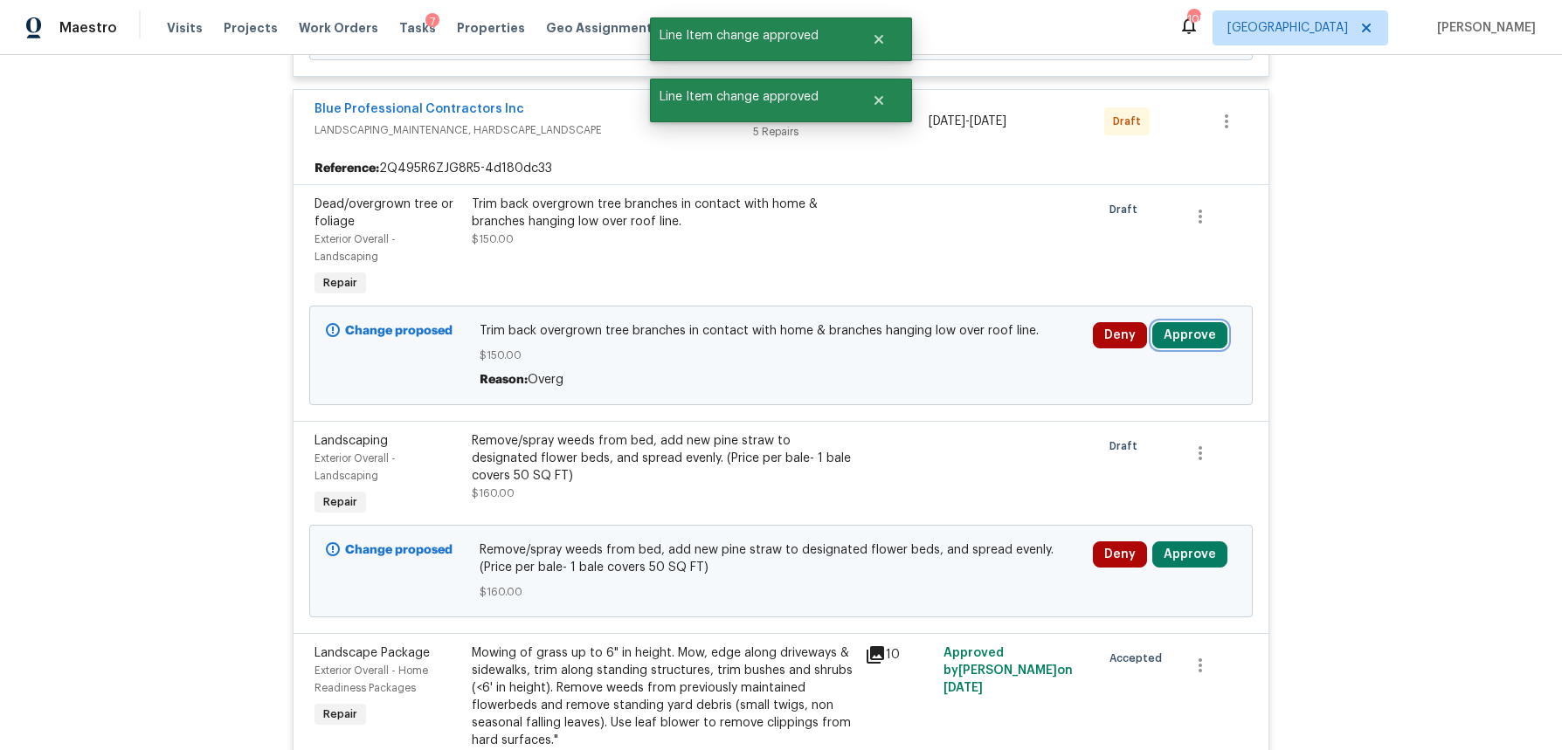
click at [1196, 349] on button "Approve" at bounding box center [1189, 335] width 75 height 26
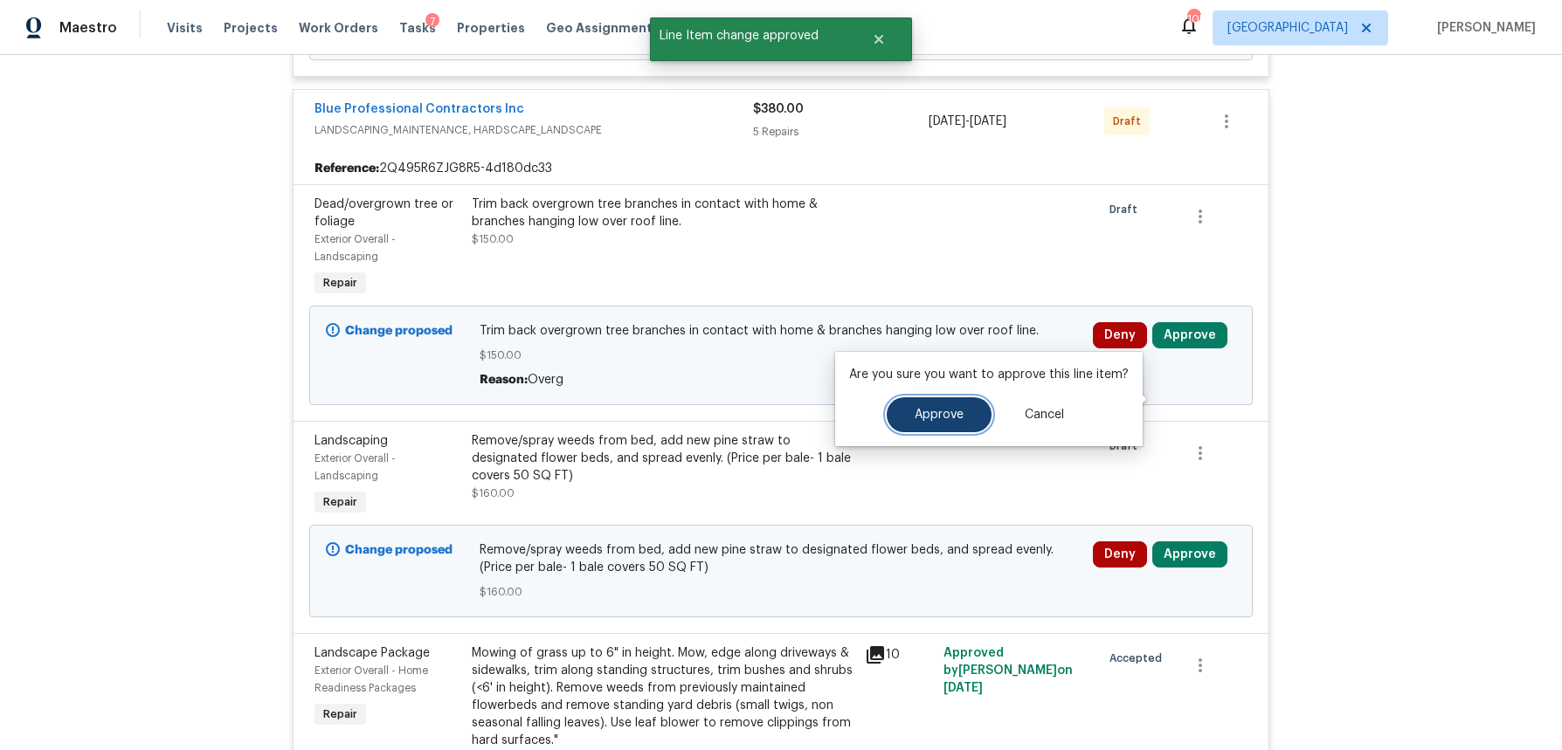
click at [951, 404] on button "Approve" at bounding box center [939, 415] width 105 height 35
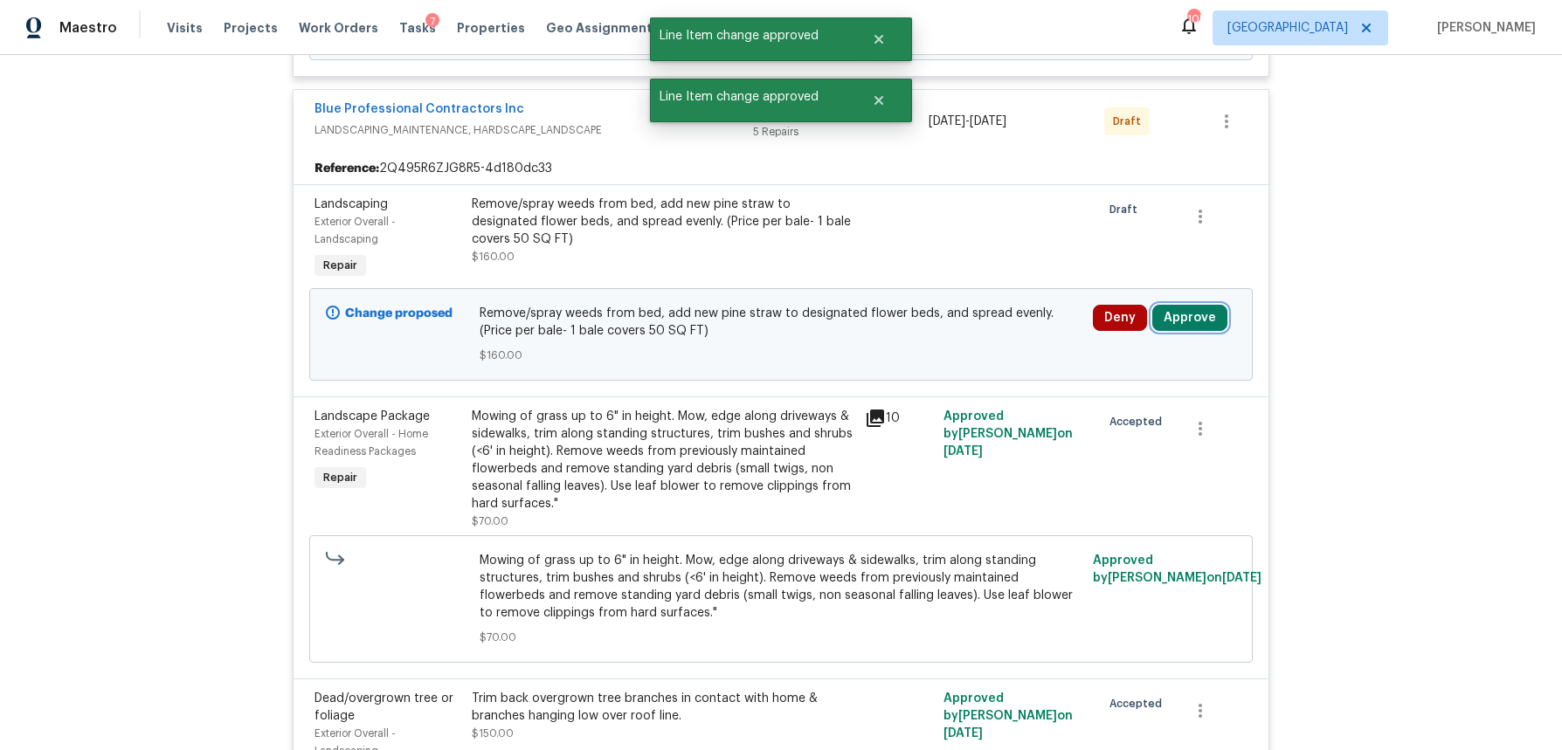
drag, startPoint x: 1217, startPoint y: 370, endPoint x: 1186, endPoint y: 371, distance: 30.6
click at [1217, 331] on button "Approve" at bounding box center [1189, 318] width 75 height 26
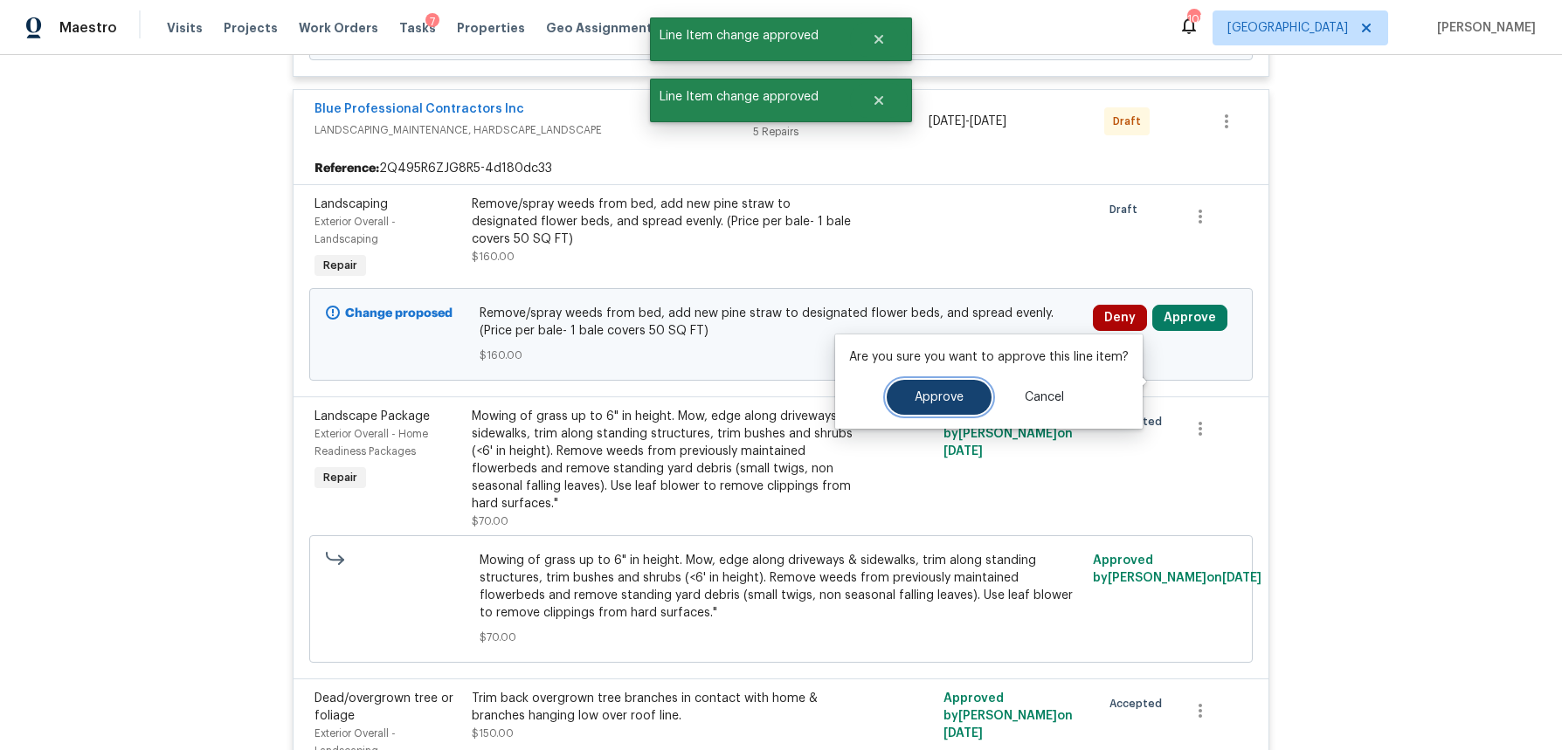
click at [937, 391] on span "Approve" at bounding box center [939, 397] width 49 height 13
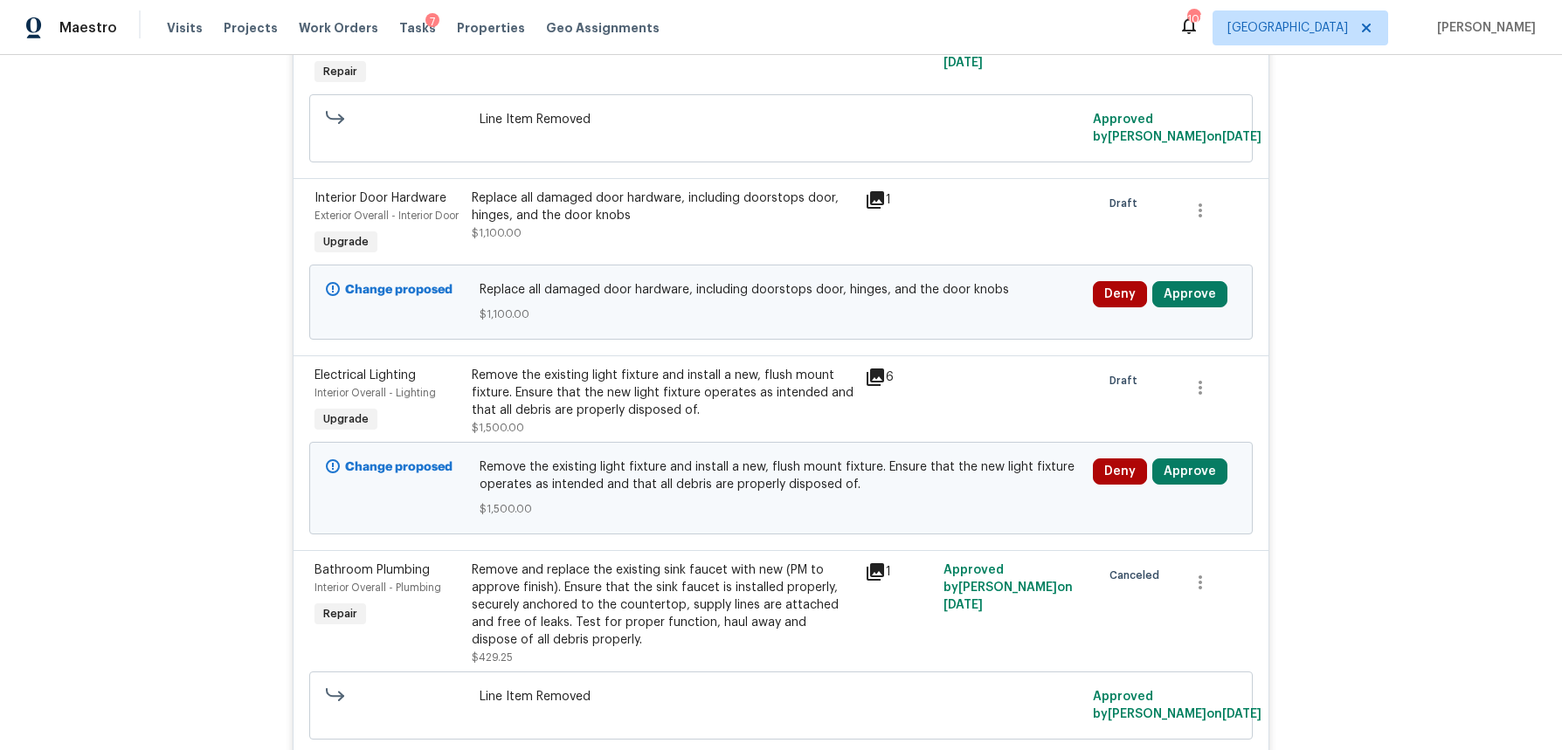
scroll to position [0, 0]
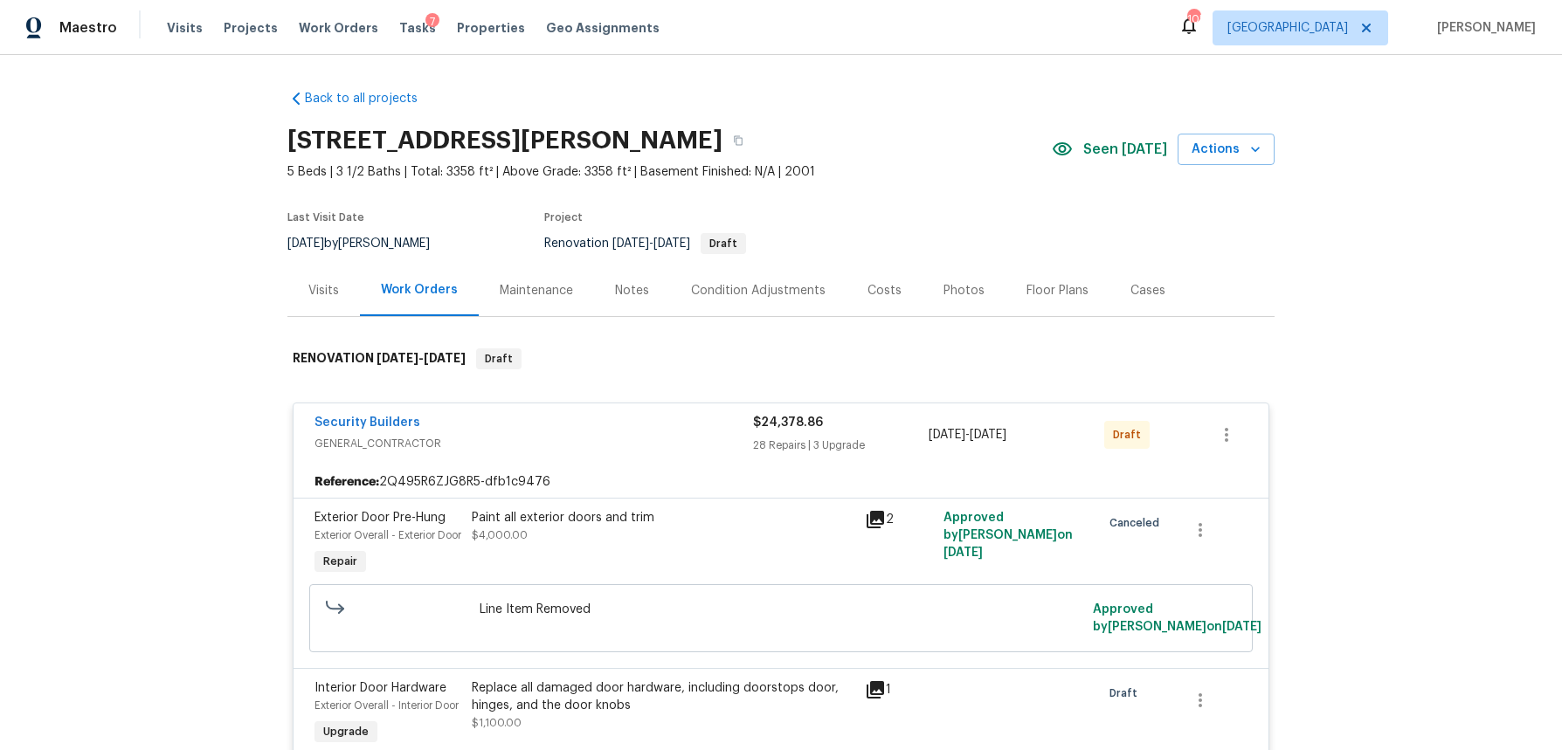
click at [894, 297] on div "Costs" at bounding box center [885, 291] width 76 height 52
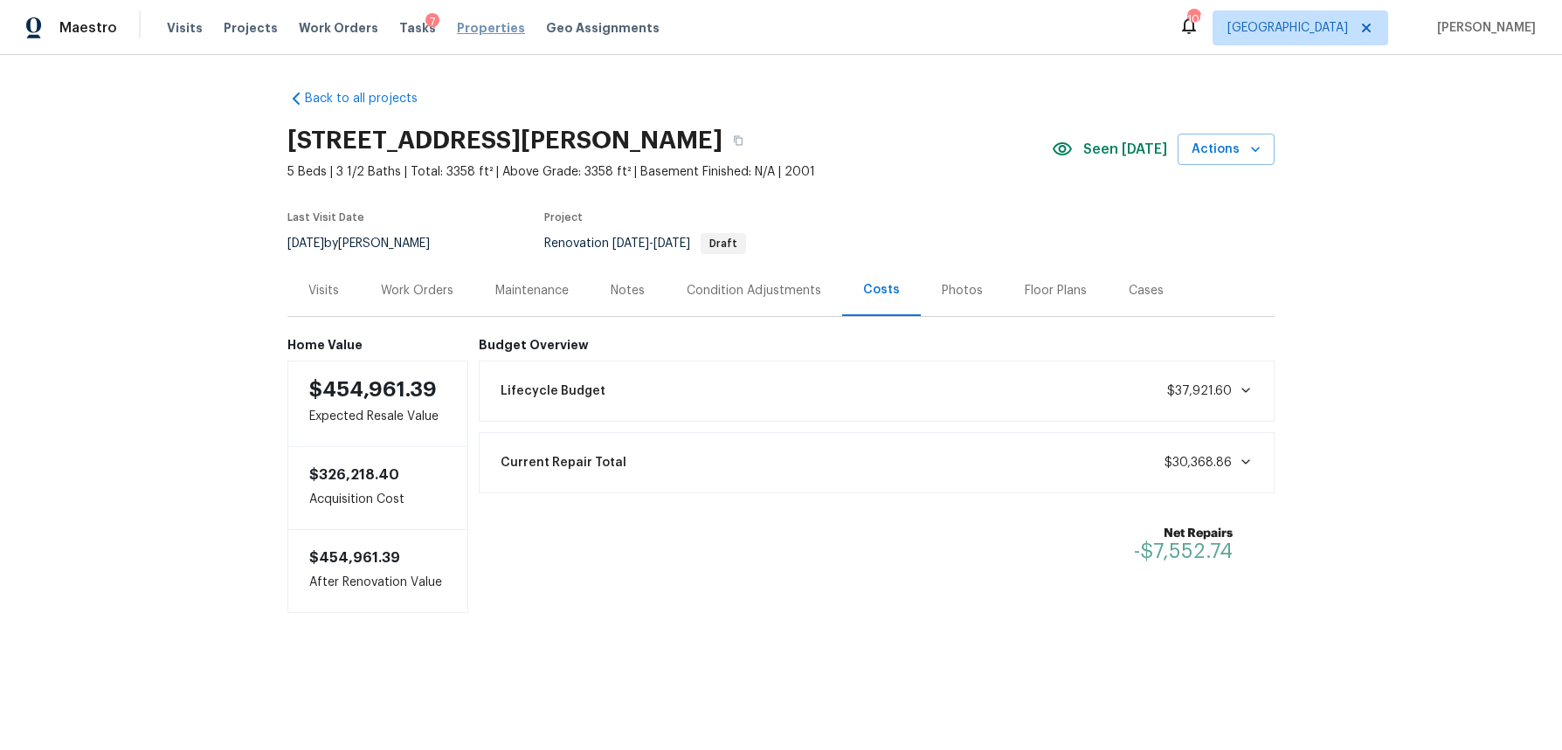
click at [470, 28] on span "Properties" at bounding box center [491, 27] width 68 height 17
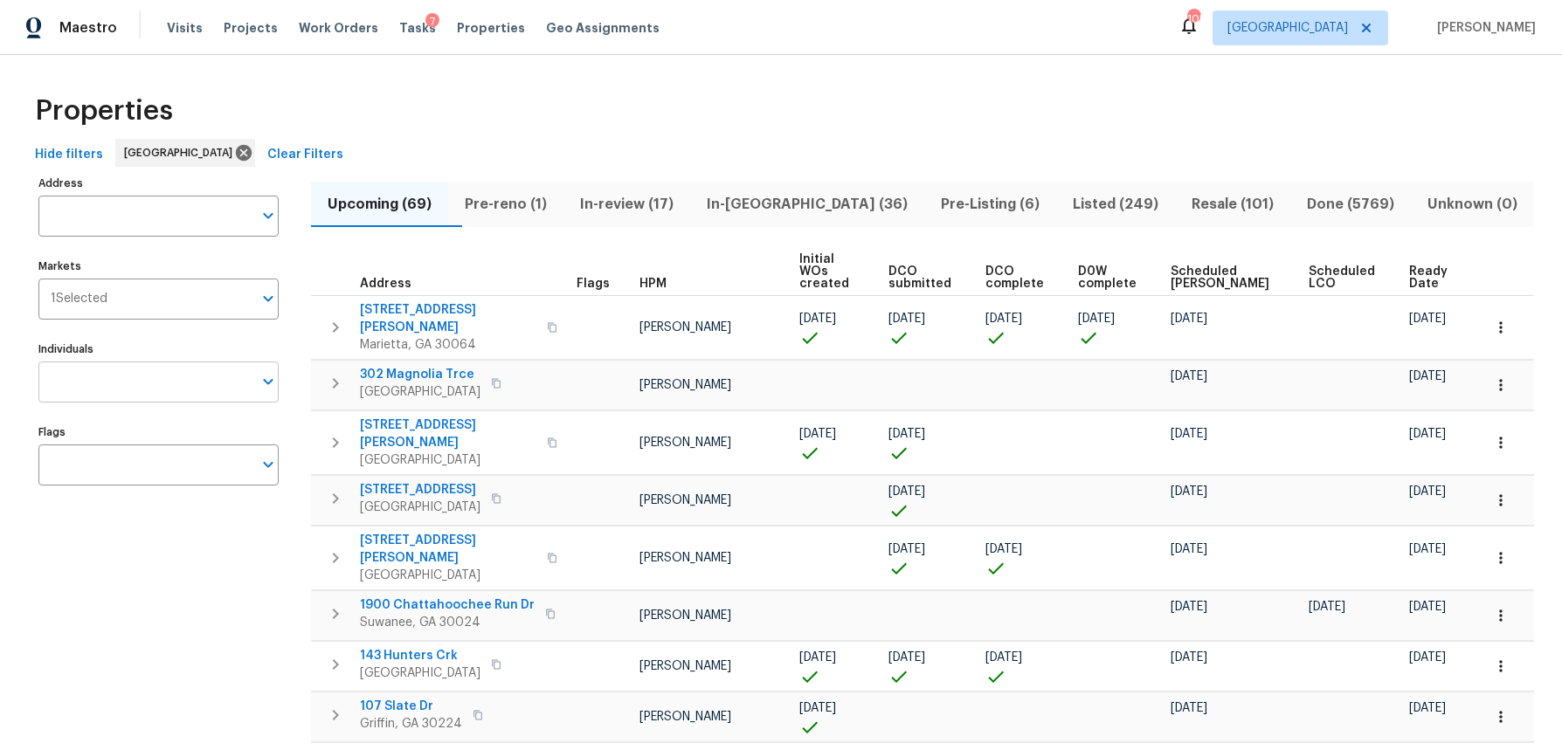
click at [103, 382] on input "Individuals" at bounding box center [145, 382] width 214 height 41
type input "durham"
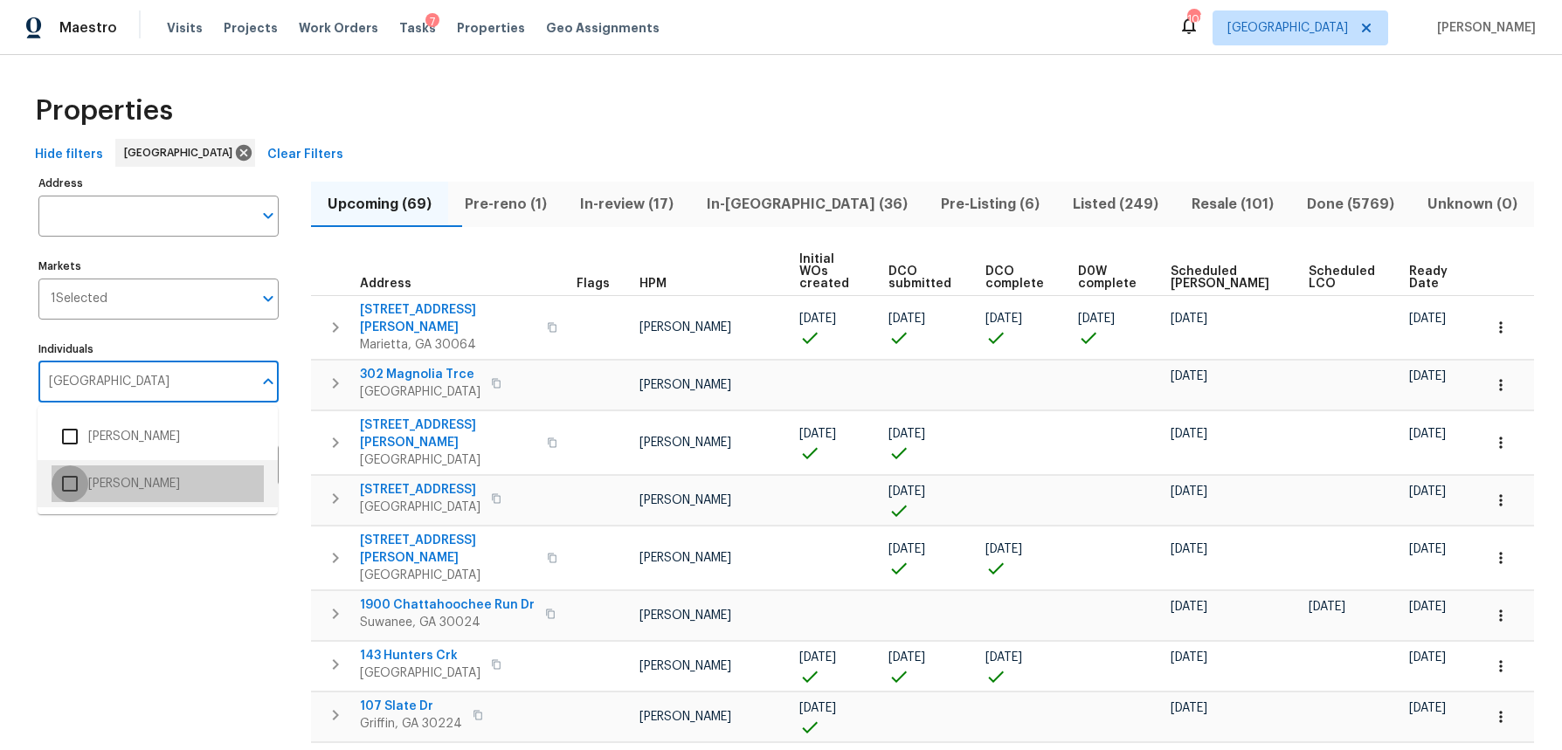
click at [72, 477] on input "checkbox" at bounding box center [70, 484] width 37 height 37
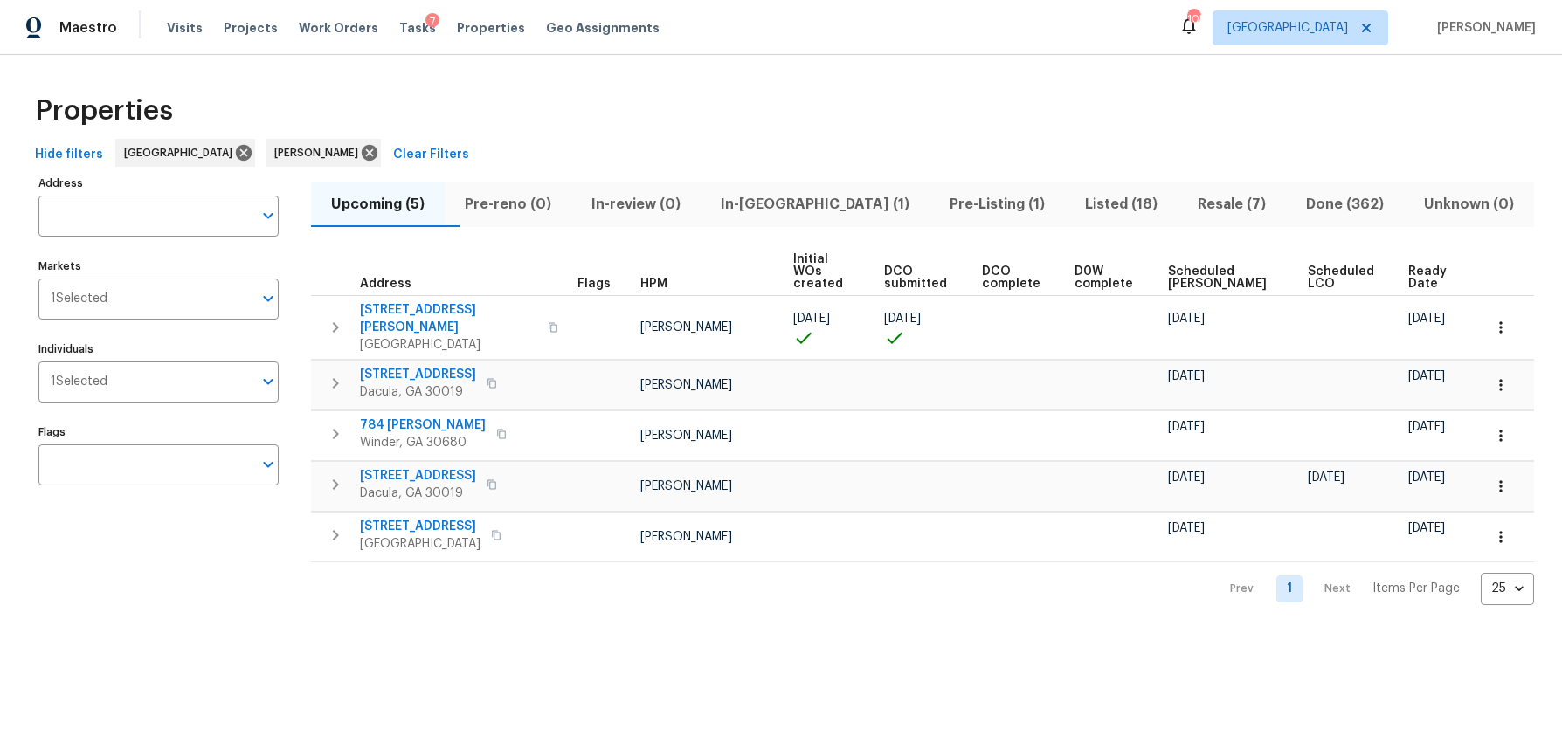
click at [512, 114] on div "Properties" at bounding box center [781, 111] width 1506 height 56
click at [86, 387] on span "1 Selected" at bounding box center [79, 382] width 57 height 15
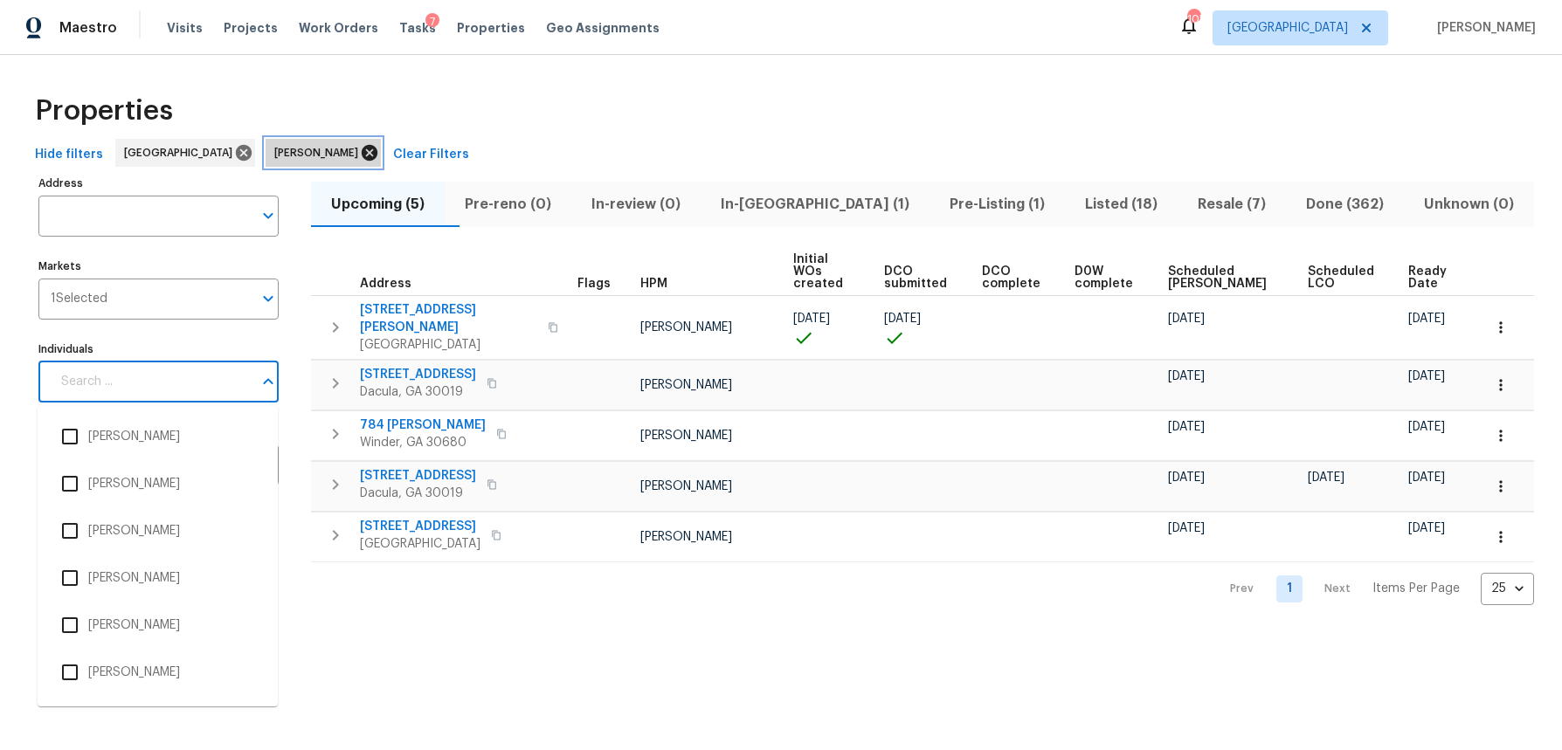
click at [362, 152] on icon at bounding box center [370, 153] width 16 height 16
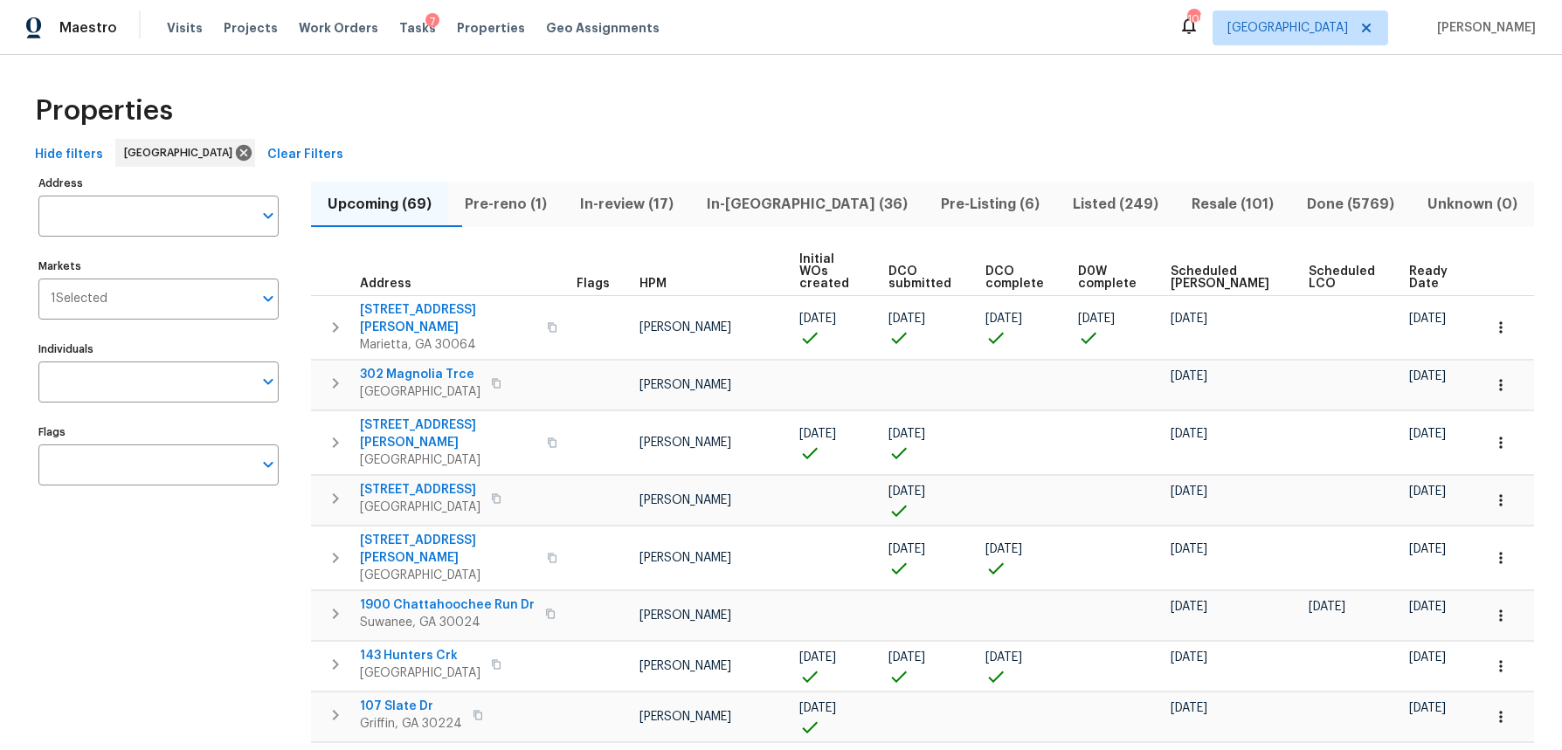
click at [112, 383] on input "Individuals" at bounding box center [145, 382] width 214 height 41
drag, startPoint x: 76, startPoint y: 383, endPoint x: -45, endPoint y: 382, distance: 121.4
click at [0, 382] on html "Maestro Visits Projects Work Orders Tasks 7 Properties Geo Assignments 105 Atla…" at bounding box center [781, 375] width 1562 height 750
type input "juan lozano"
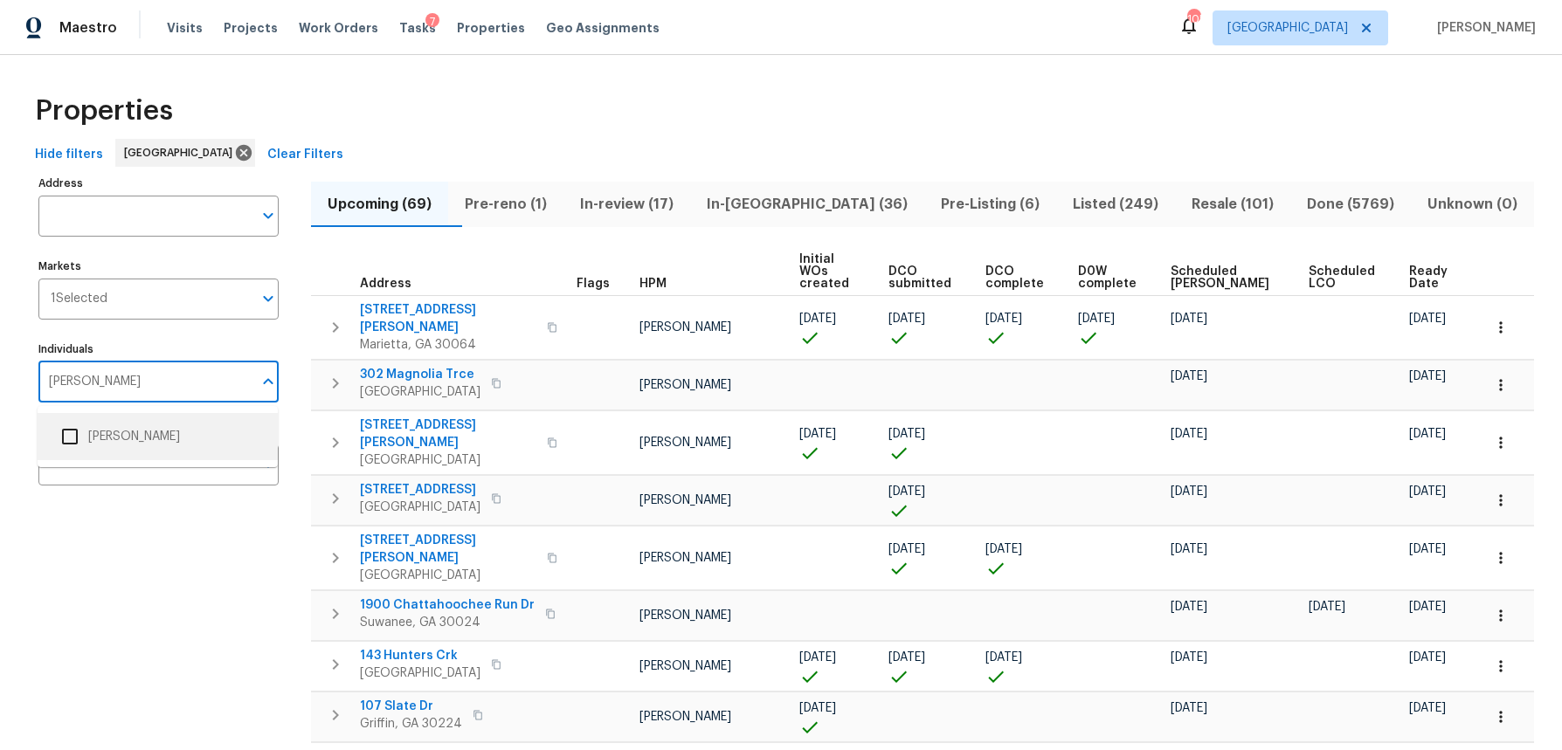
click at [65, 441] on input "checkbox" at bounding box center [70, 436] width 37 height 37
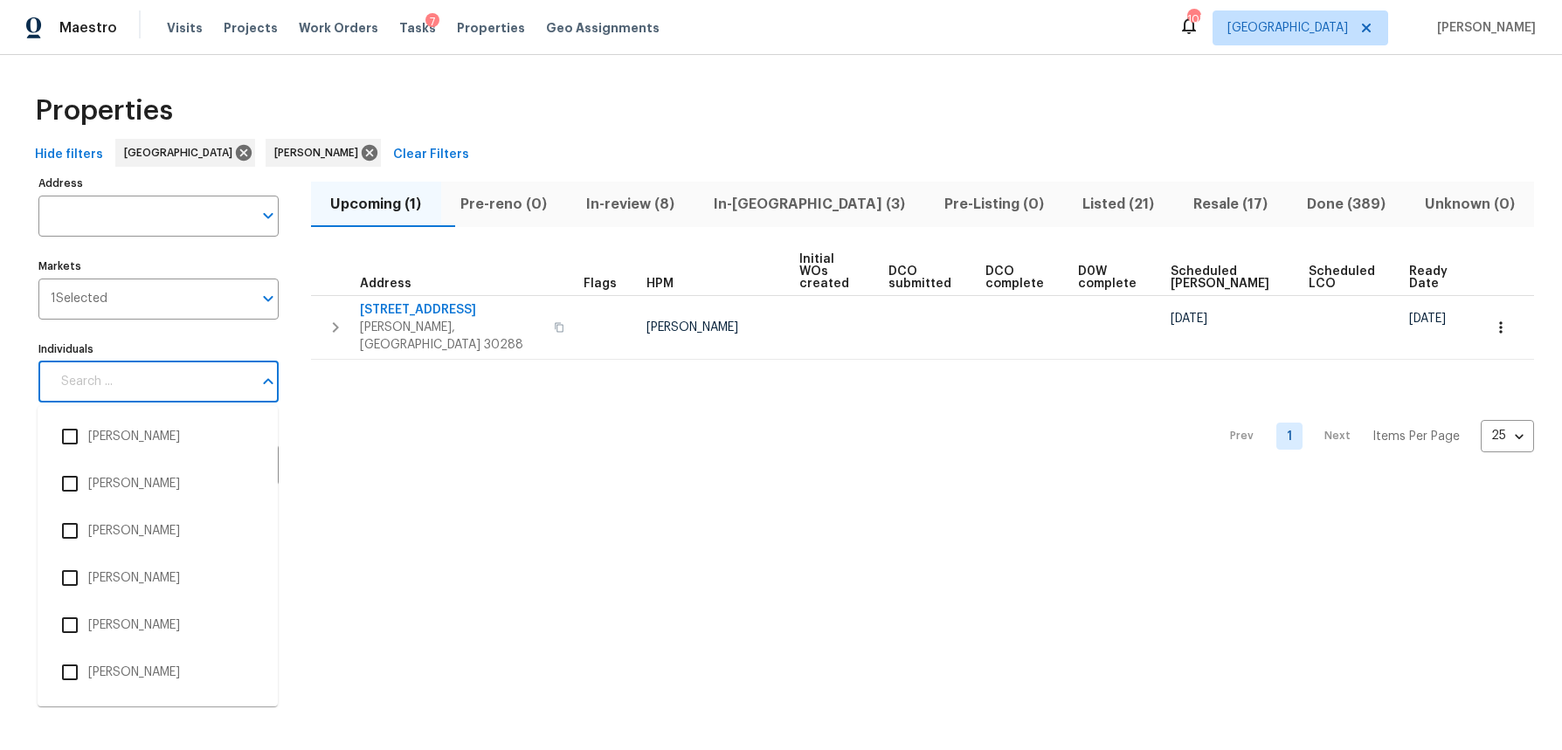
click at [164, 379] on input "Individuals" at bounding box center [152, 382] width 202 height 41
type input "samuel vetrik"
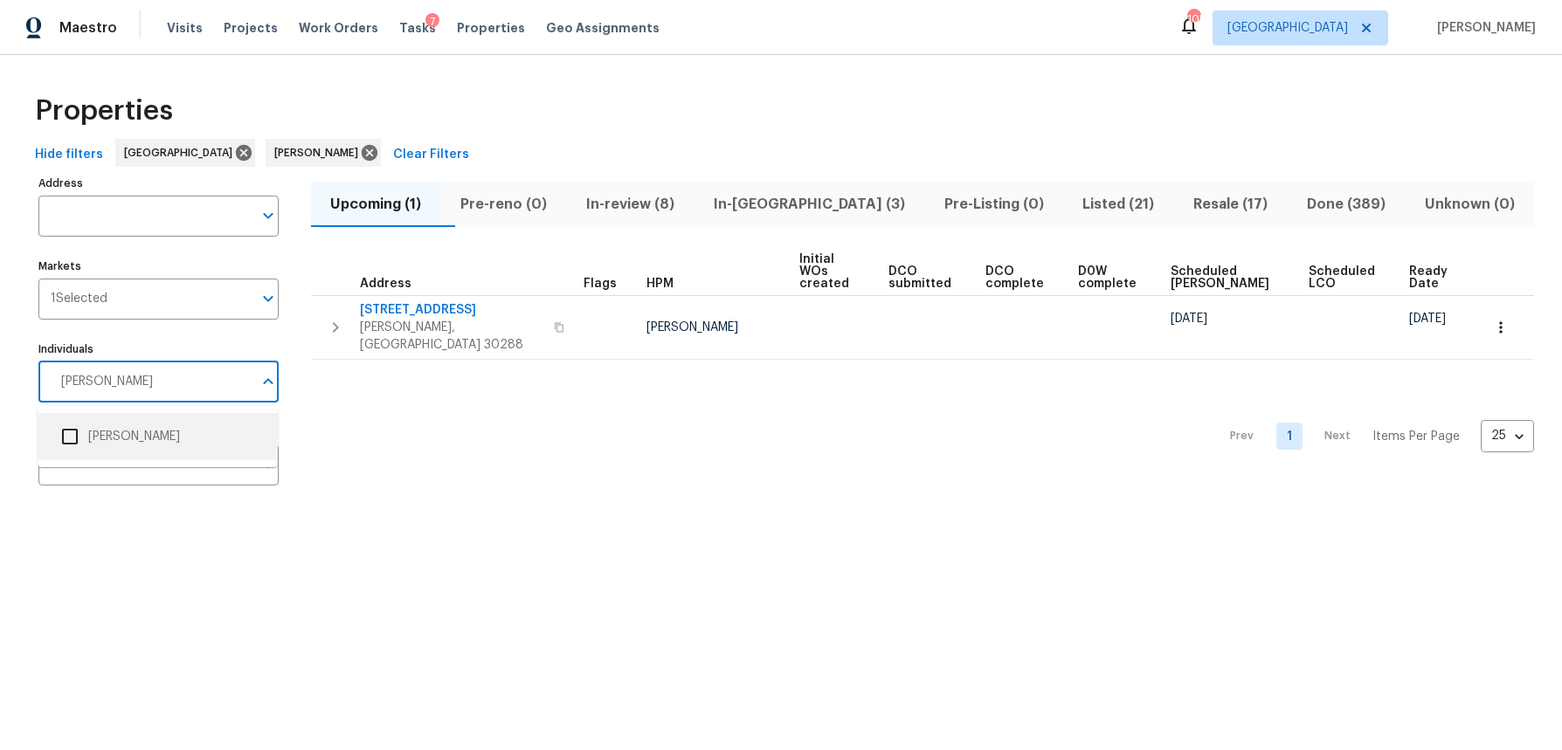
click at [73, 431] on input "checkbox" at bounding box center [70, 436] width 37 height 37
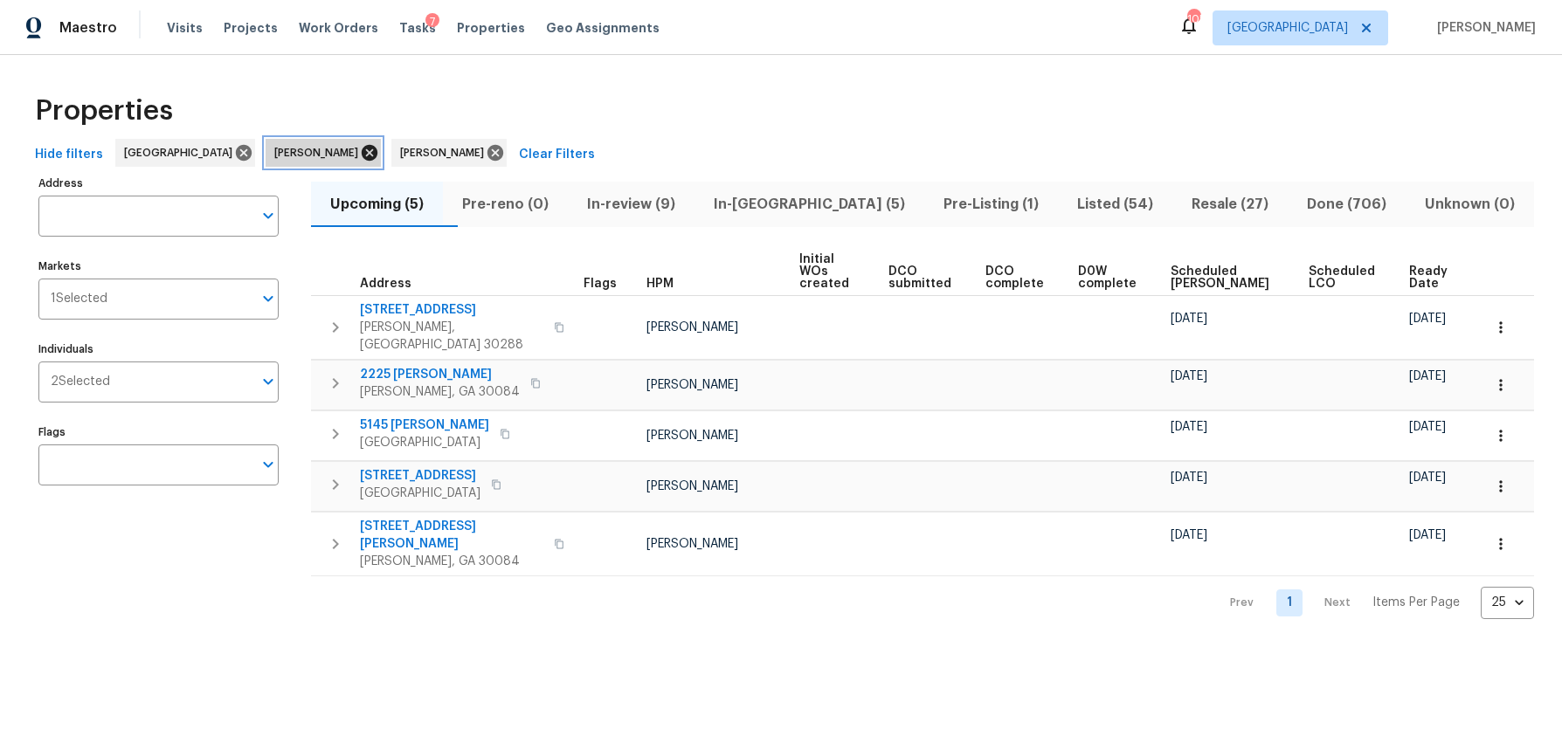
click at [360, 156] on icon at bounding box center [369, 152] width 19 height 19
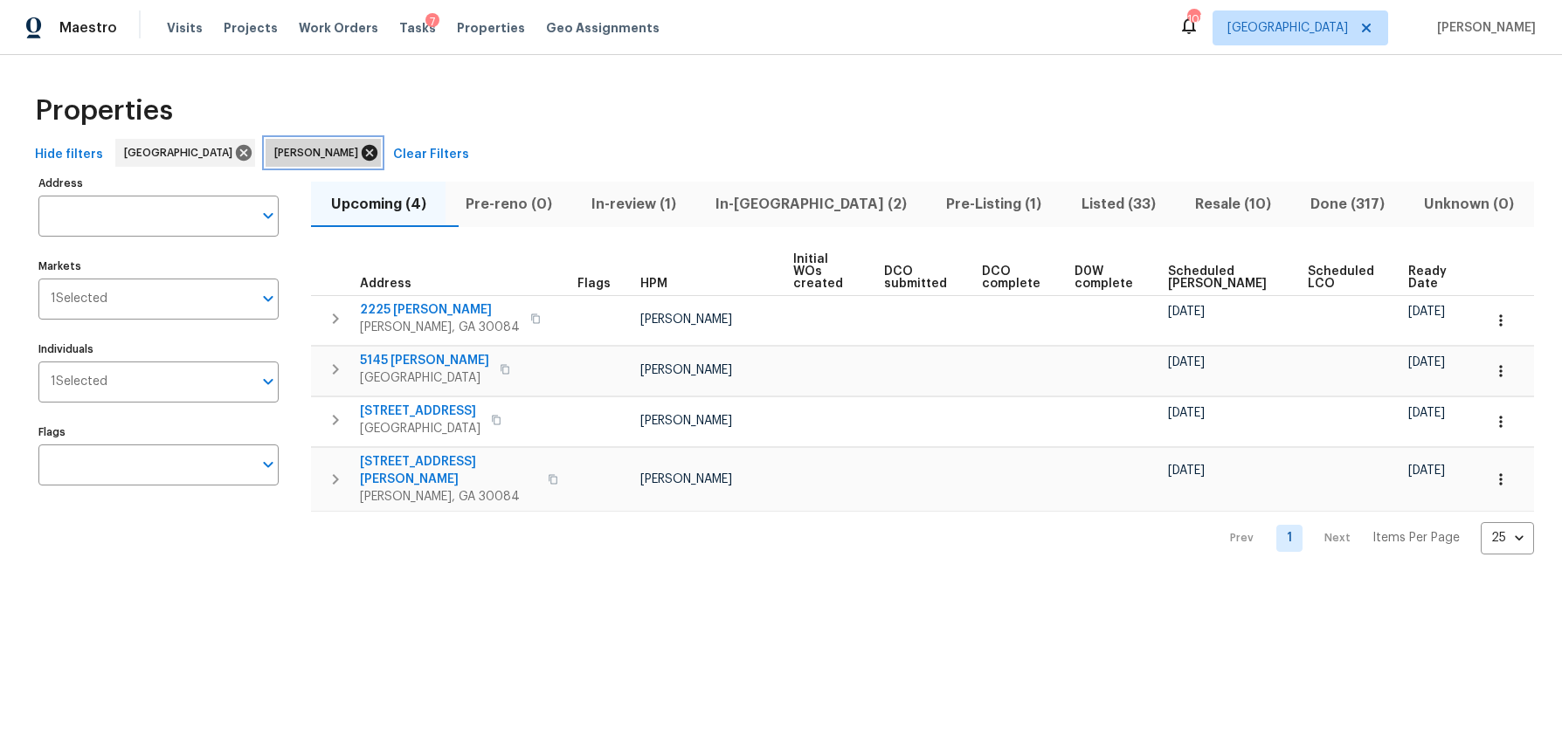
click at [362, 154] on icon at bounding box center [370, 153] width 16 height 16
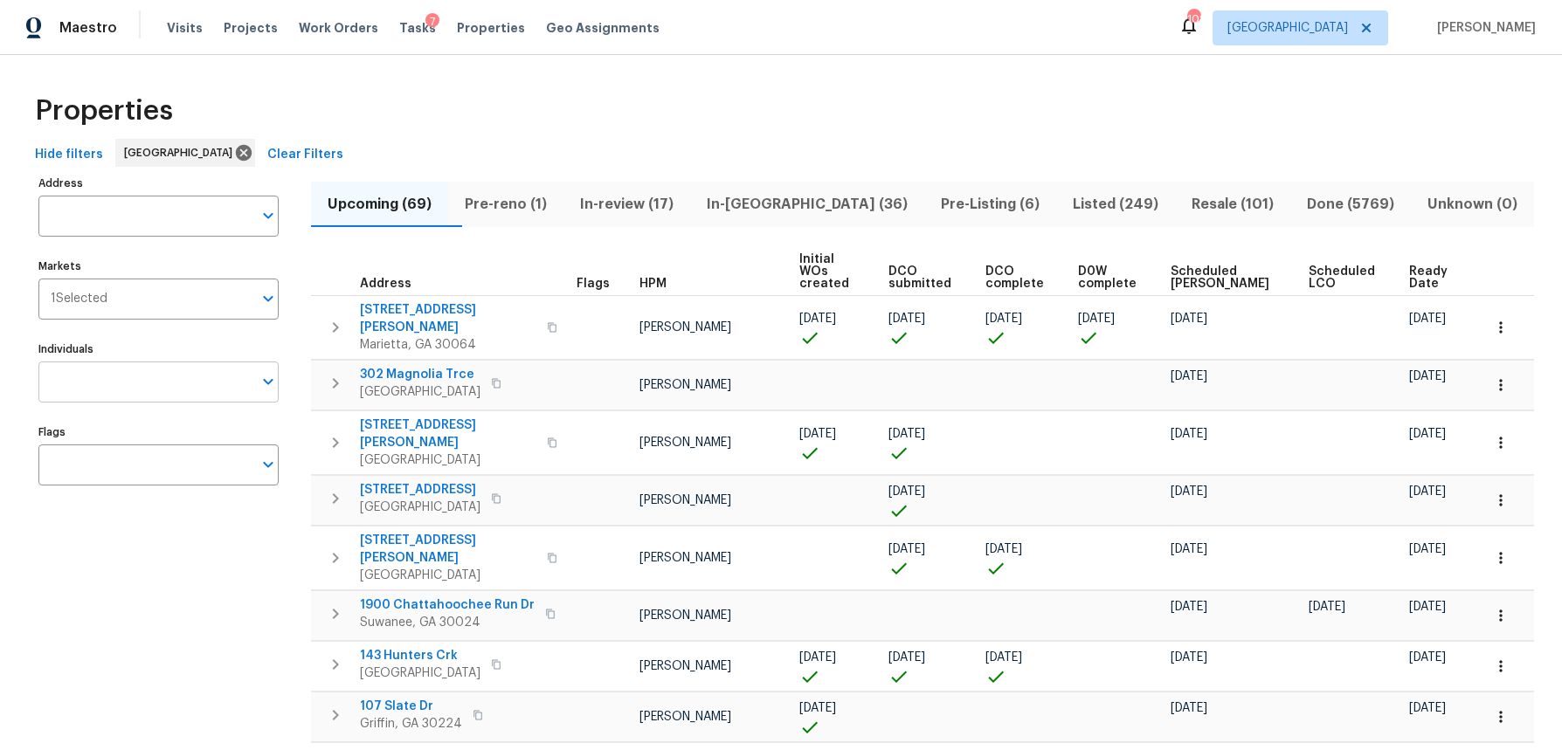
click at [135, 387] on input "Individuals" at bounding box center [145, 382] width 214 height 41
type input "juan lozano"
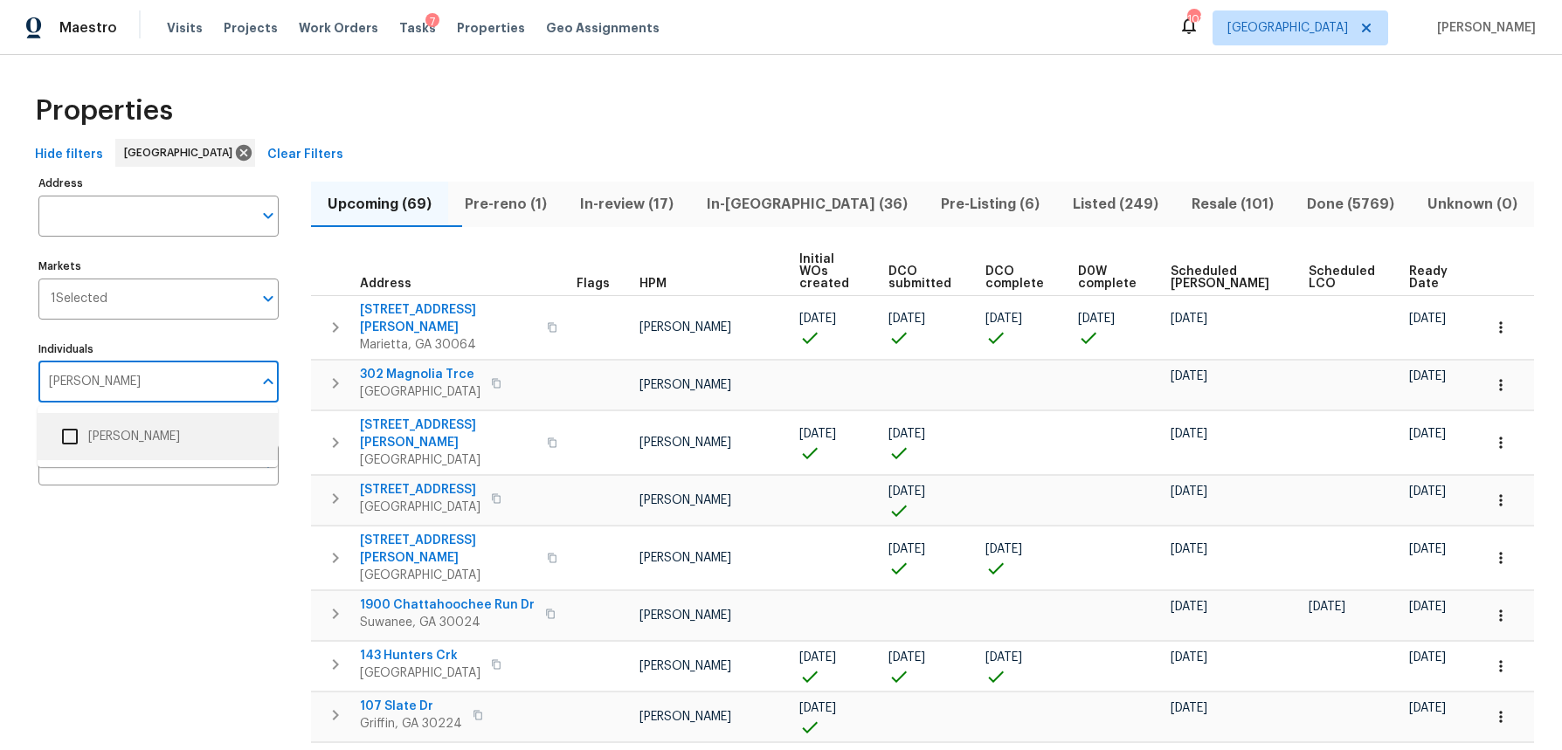
click at [75, 437] on input "checkbox" at bounding box center [70, 436] width 37 height 37
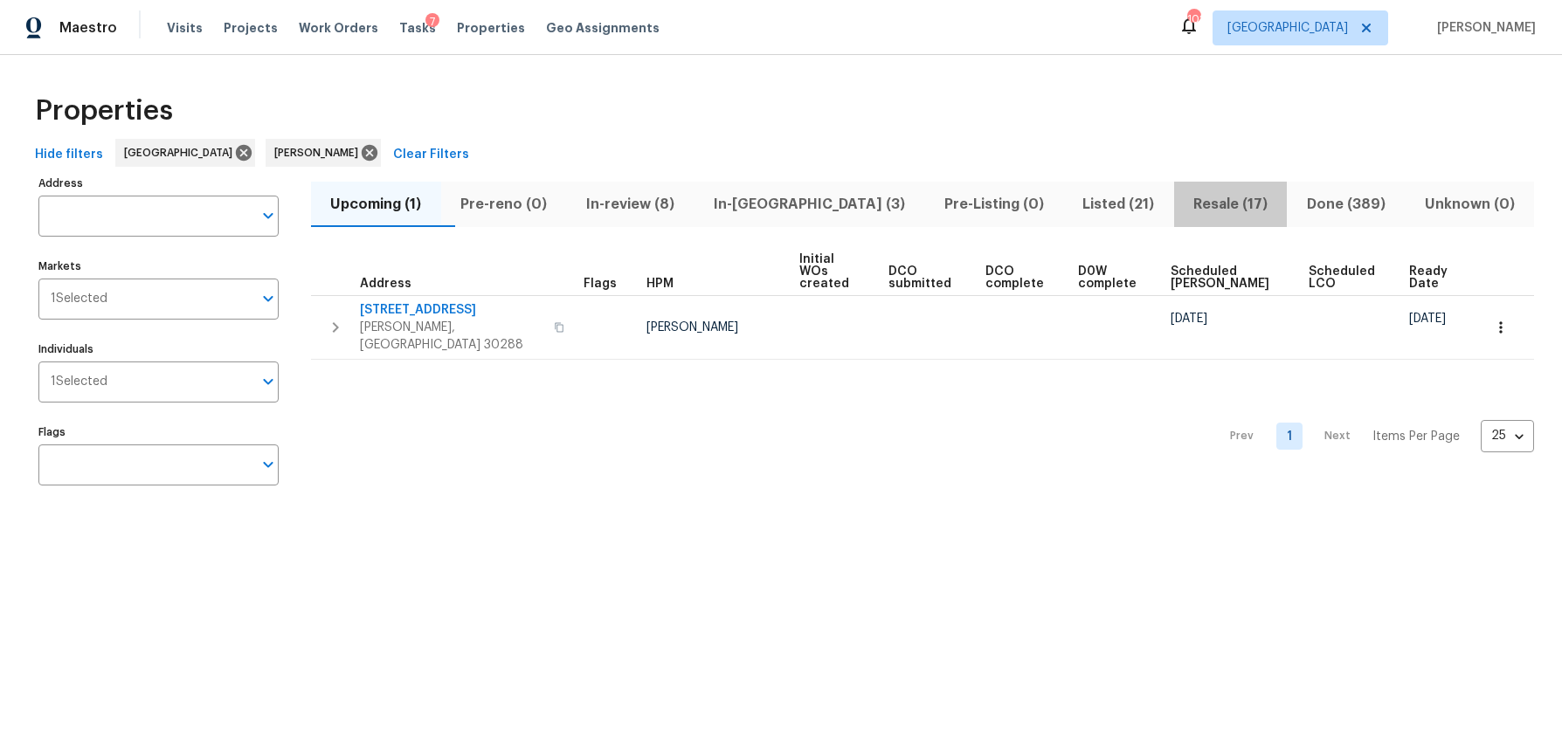
click at [1193, 204] on span "Resale (17)" at bounding box center [1231, 204] width 93 height 24
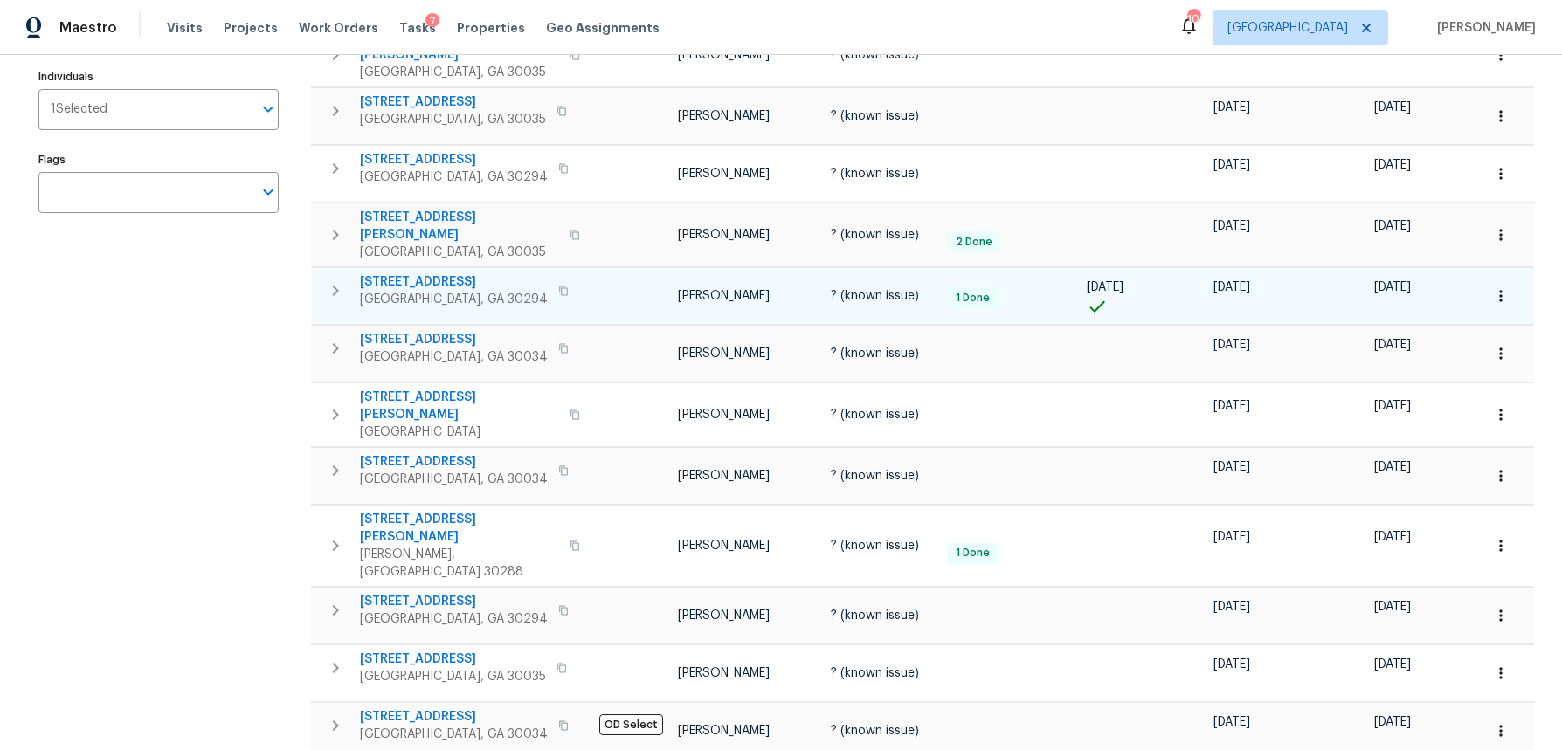
scroll to position [279, 0]
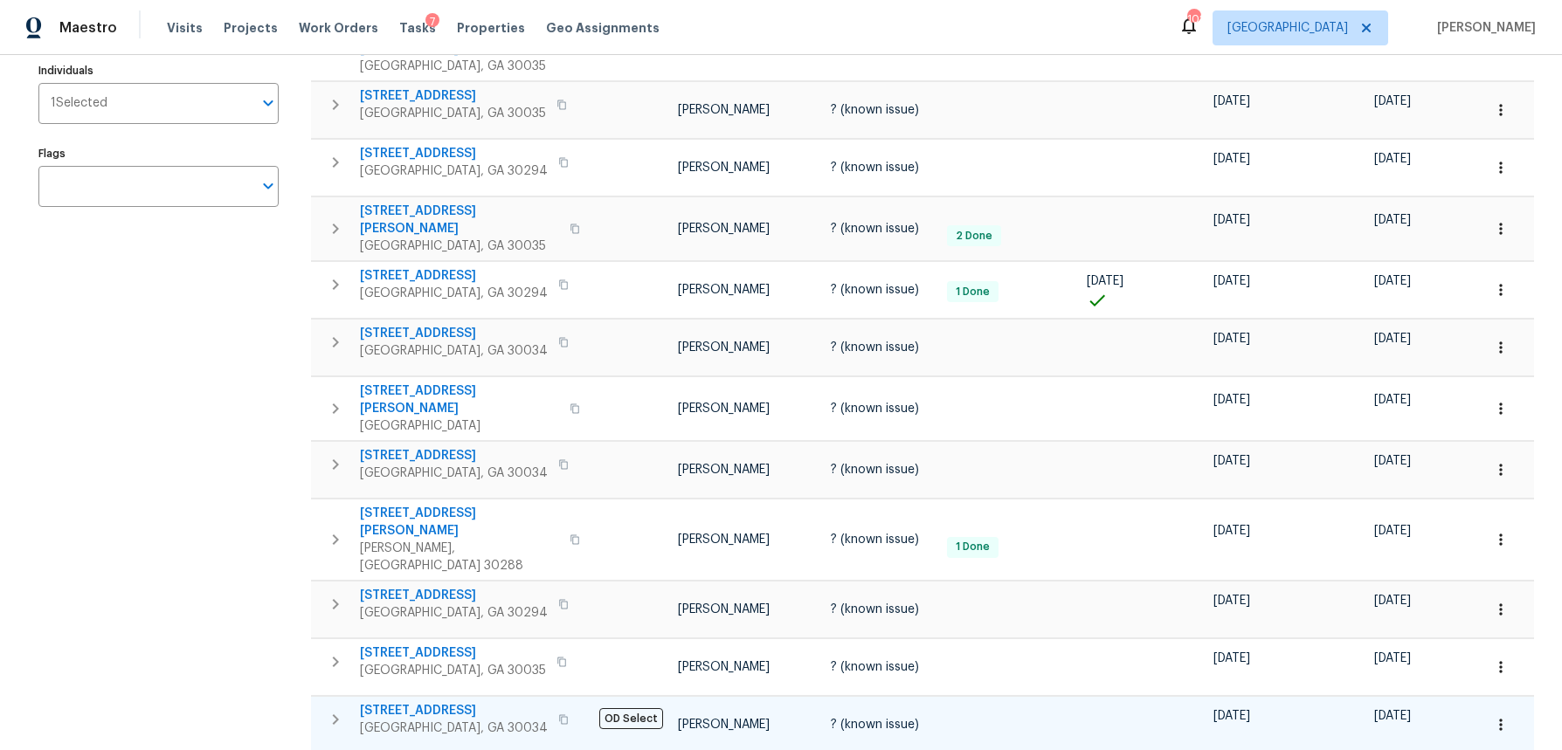
click at [462, 702] on span "2685 Rainbow Ridge Rd" at bounding box center [454, 710] width 188 height 17
click at [1503, 716] on icon "button" at bounding box center [1500, 724] width 17 height 17
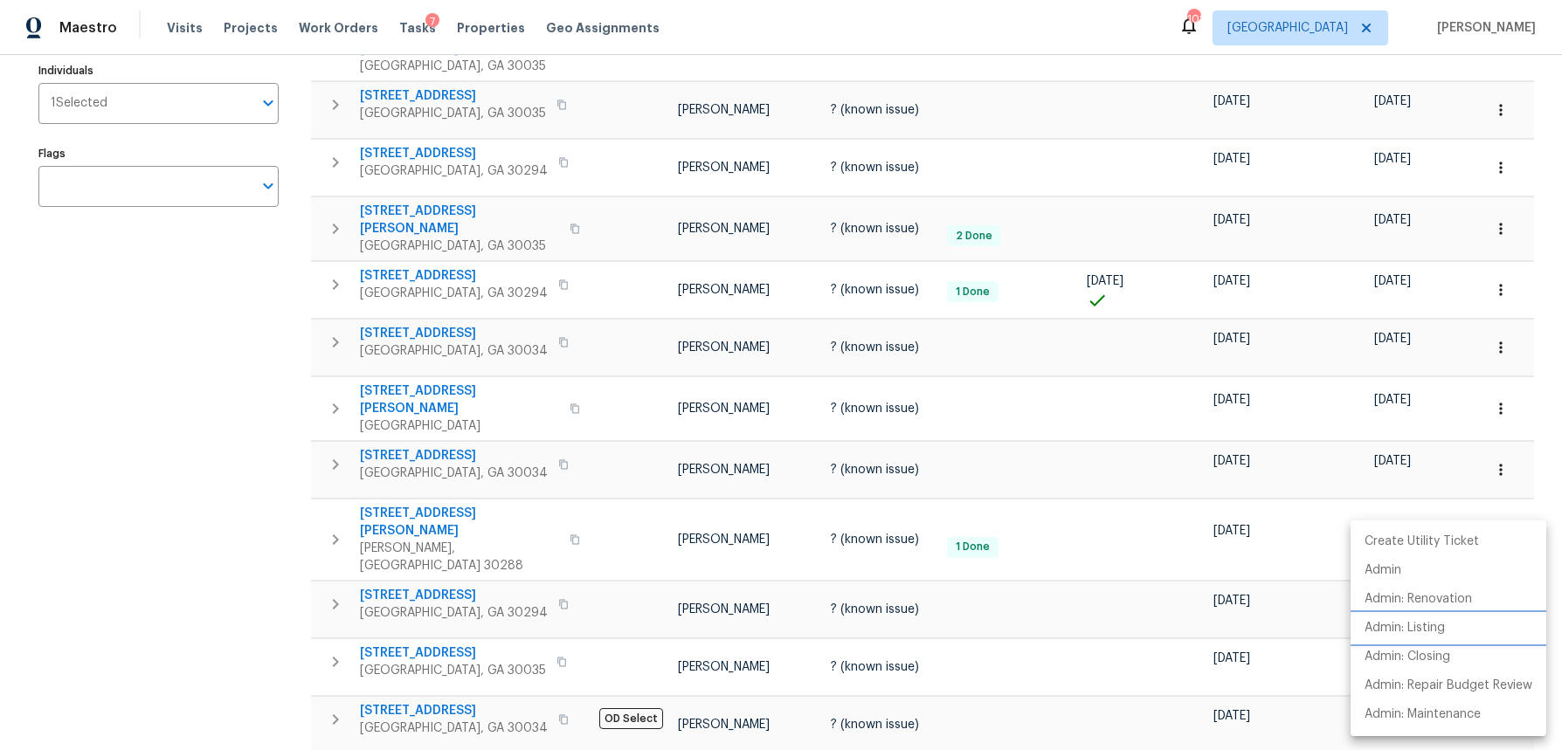
click at [1433, 627] on p "Admin: Listing" at bounding box center [1405, 628] width 80 height 18
click at [156, 356] on div at bounding box center [781, 375] width 1562 height 750
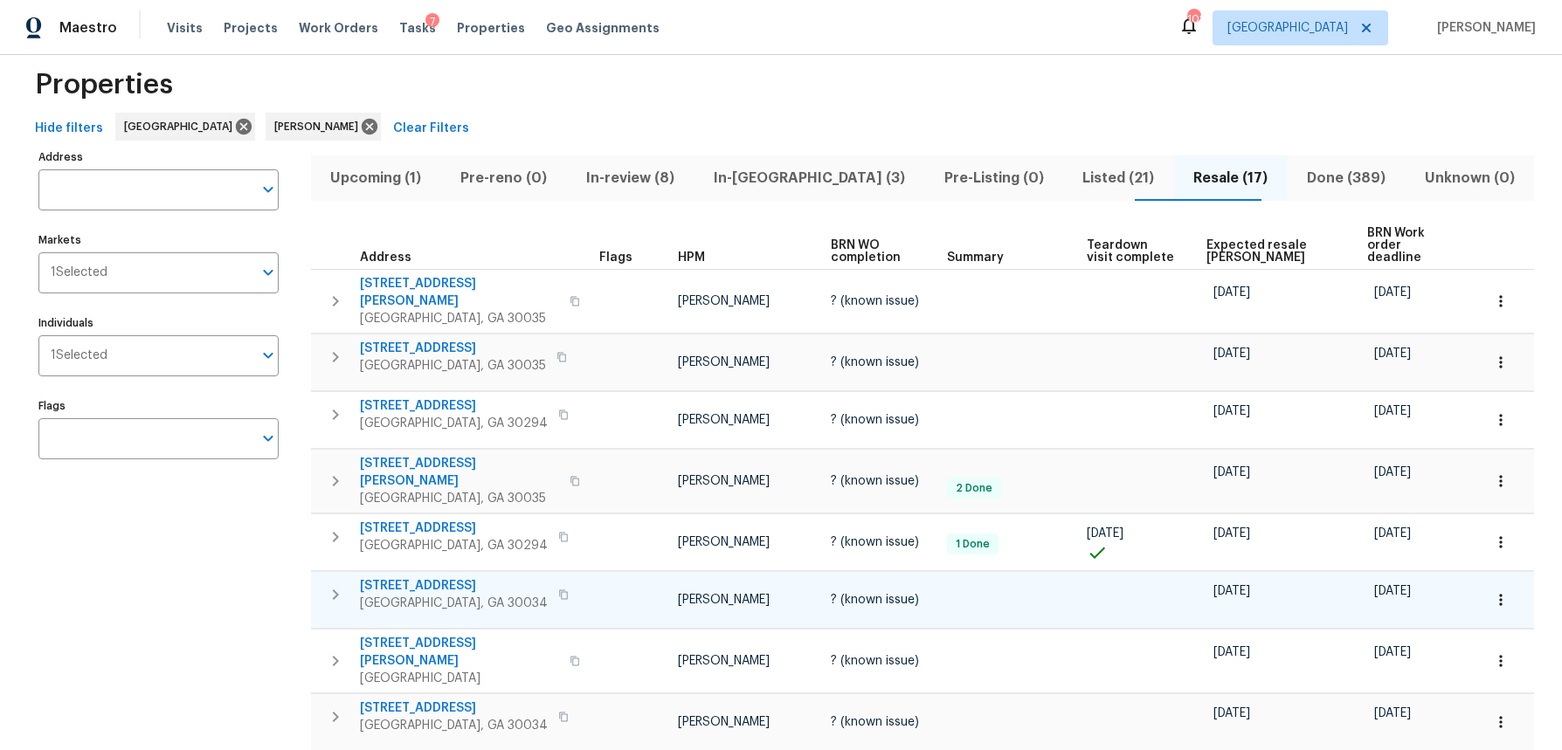
scroll to position [0, 0]
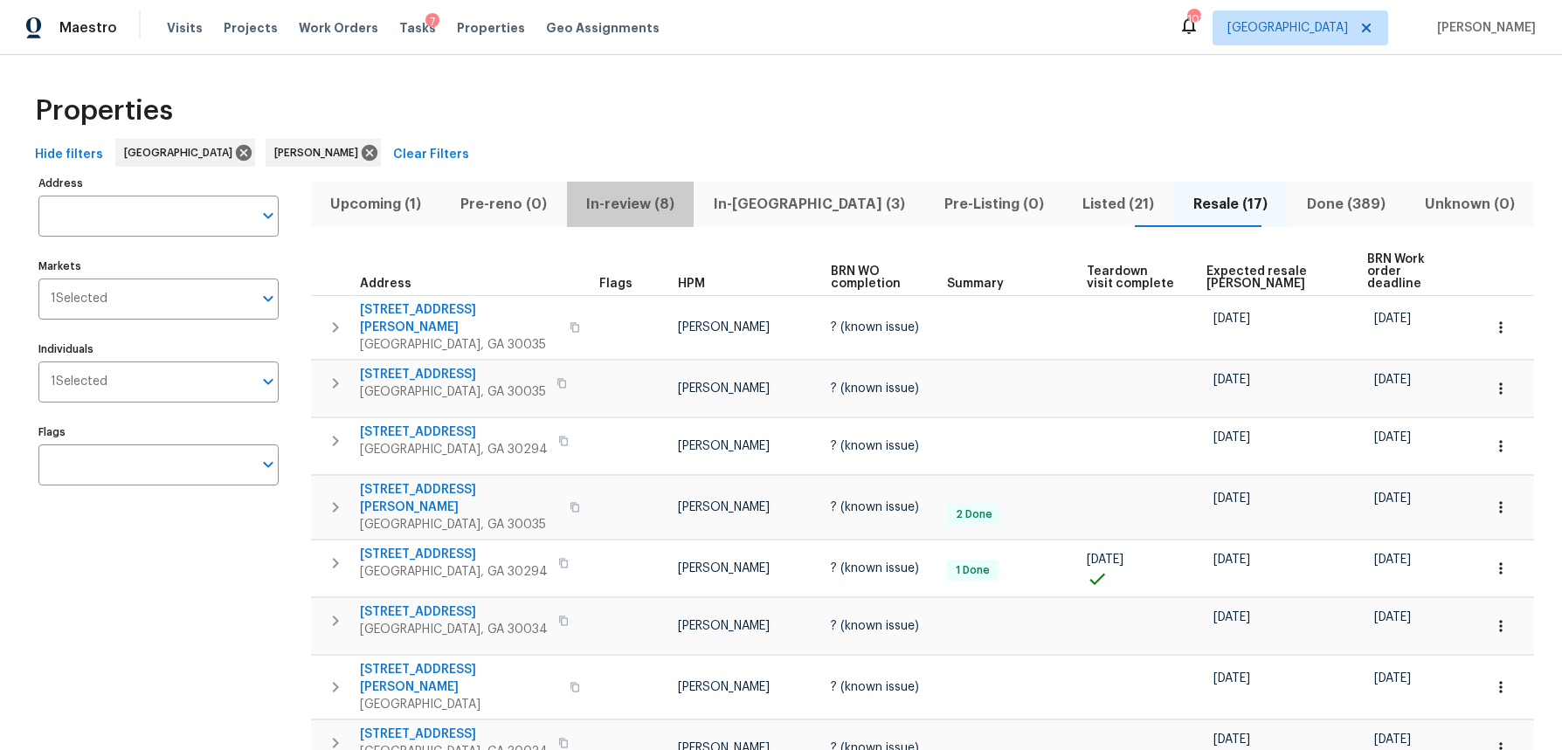
click at [670, 203] on span "In-review (8)" at bounding box center [631, 204] width 107 height 24
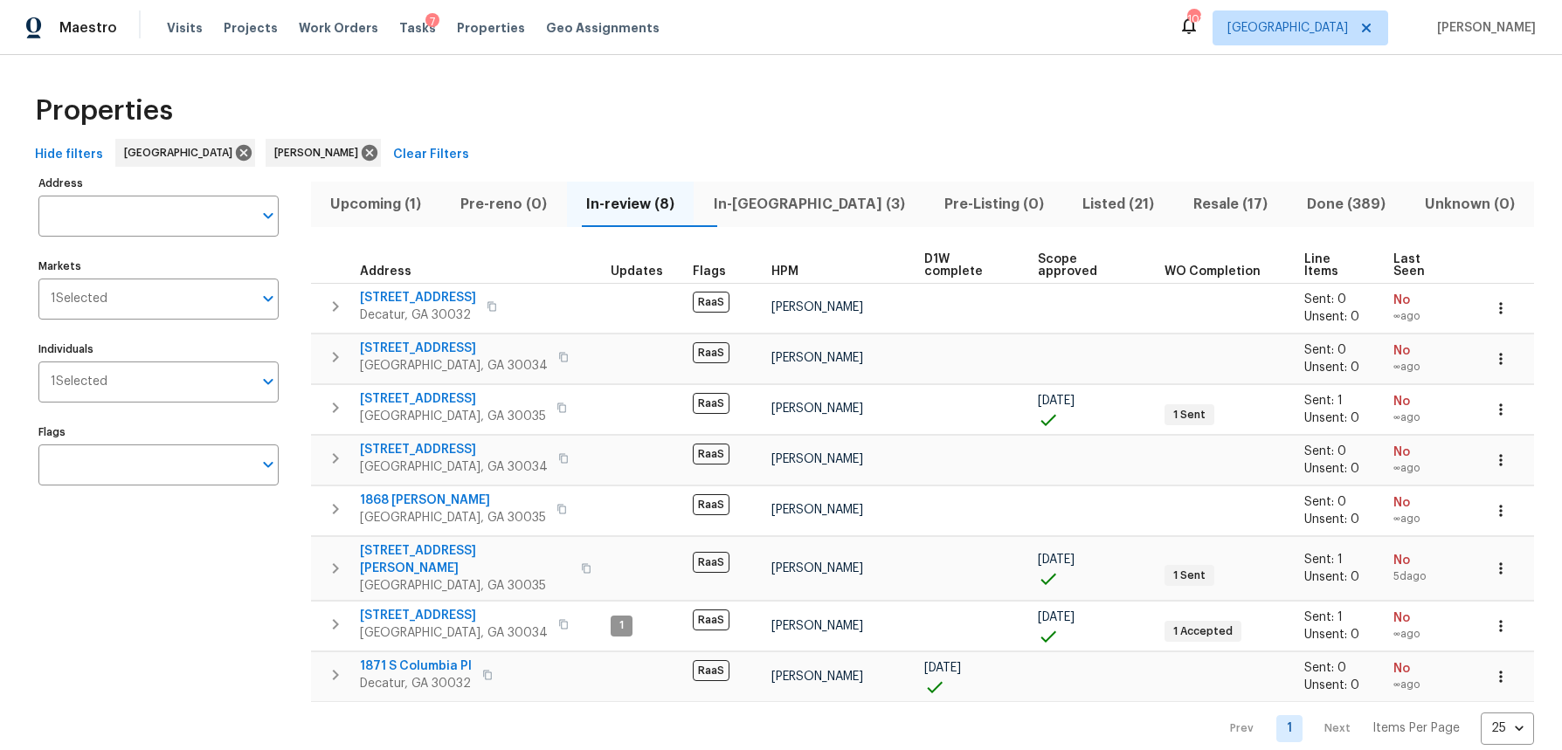
click at [377, 200] on span "Upcoming (1)" at bounding box center [376, 204] width 109 height 24
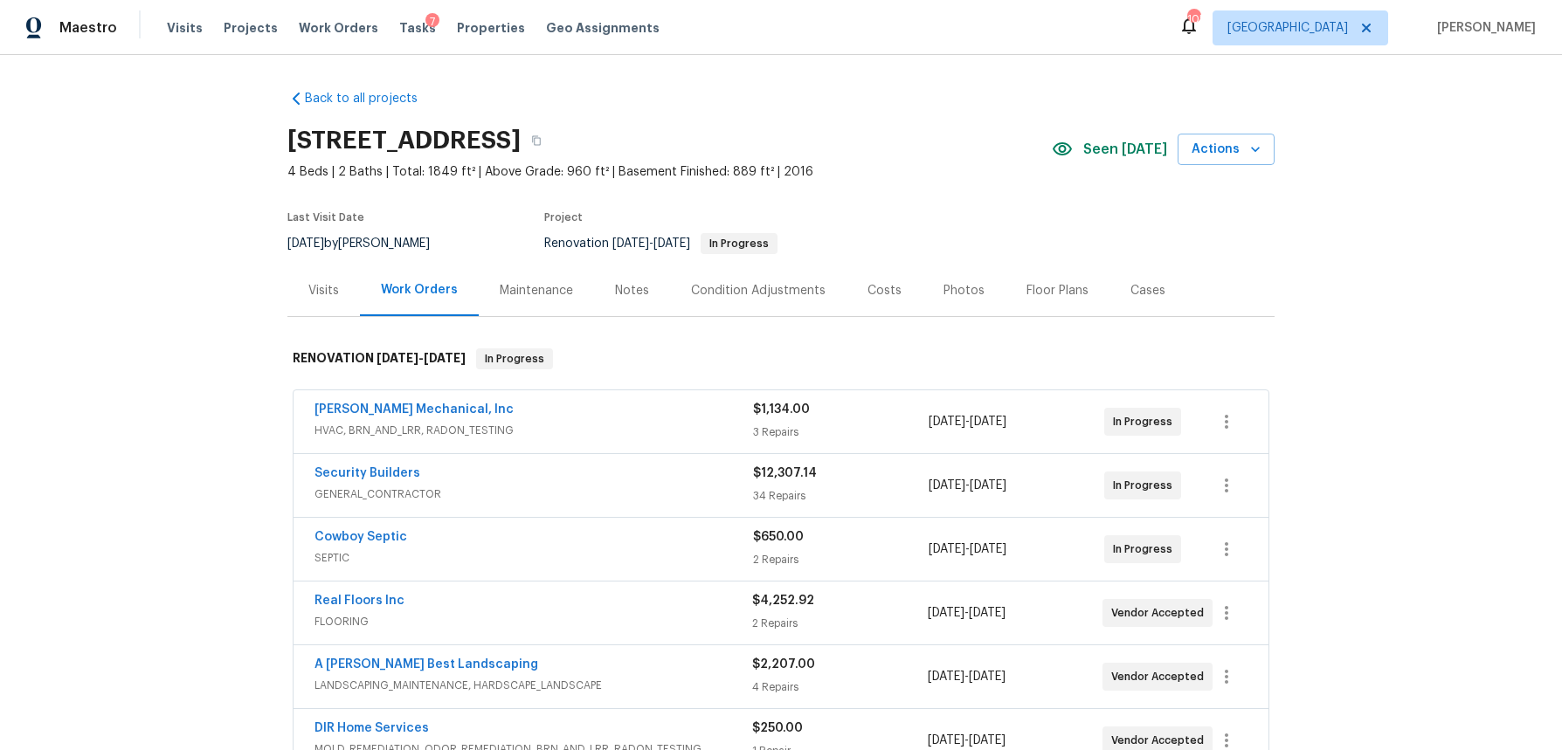
click at [341, 290] on div "Visits" at bounding box center [323, 291] width 73 height 52
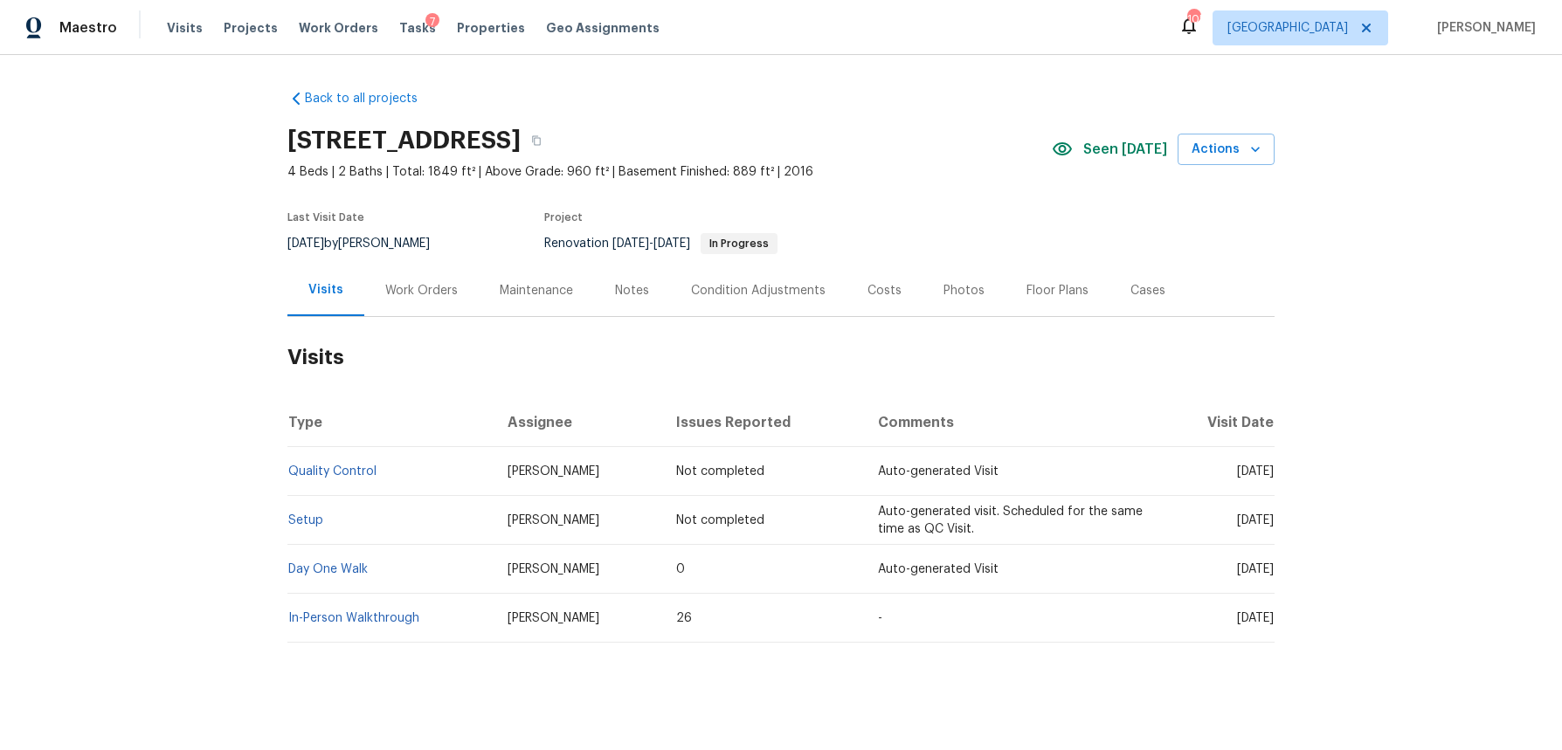
drag, startPoint x: 423, startPoint y: 288, endPoint x: 445, endPoint y: 285, distance: 22.1
click at [422, 287] on div "Work Orders" at bounding box center [421, 290] width 73 height 17
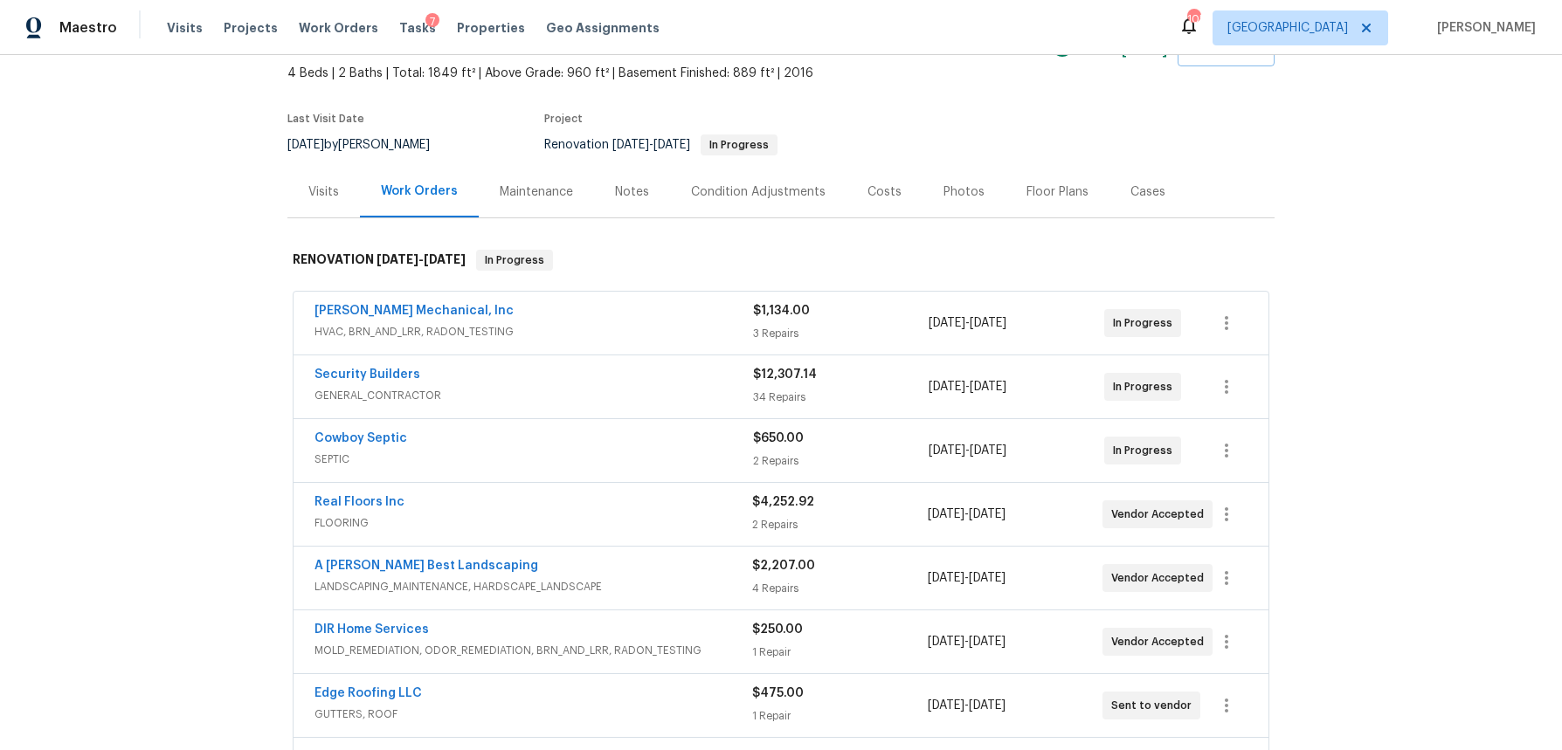
scroll to position [100, 0]
click at [851, 192] on div "Costs" at bounding box center [885, 191] width 76 height 52
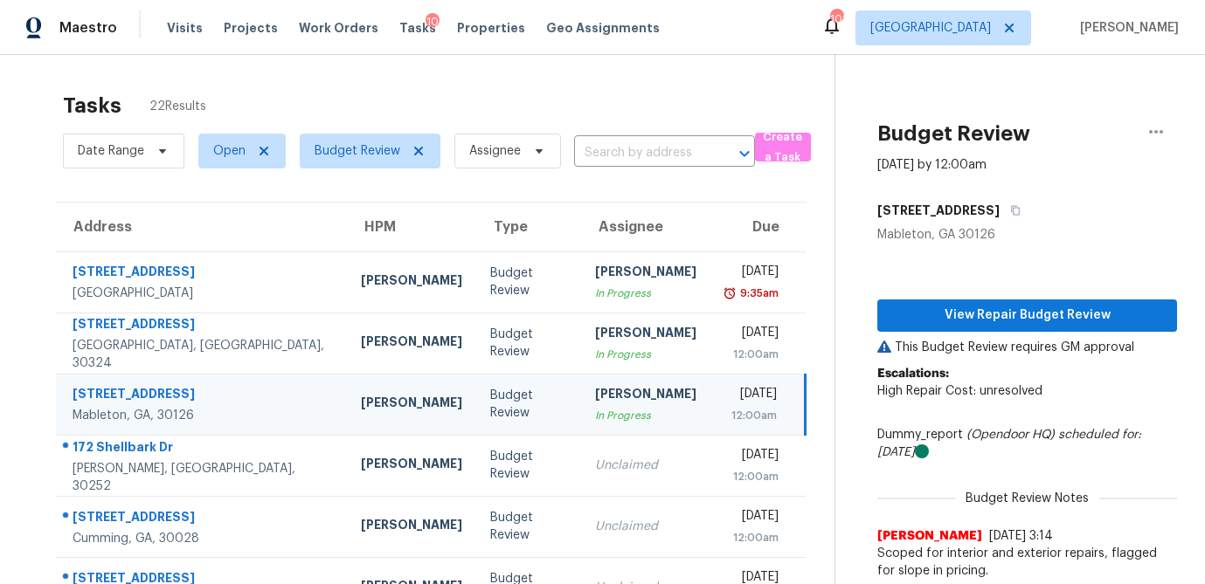
scroll to position [217, 0]
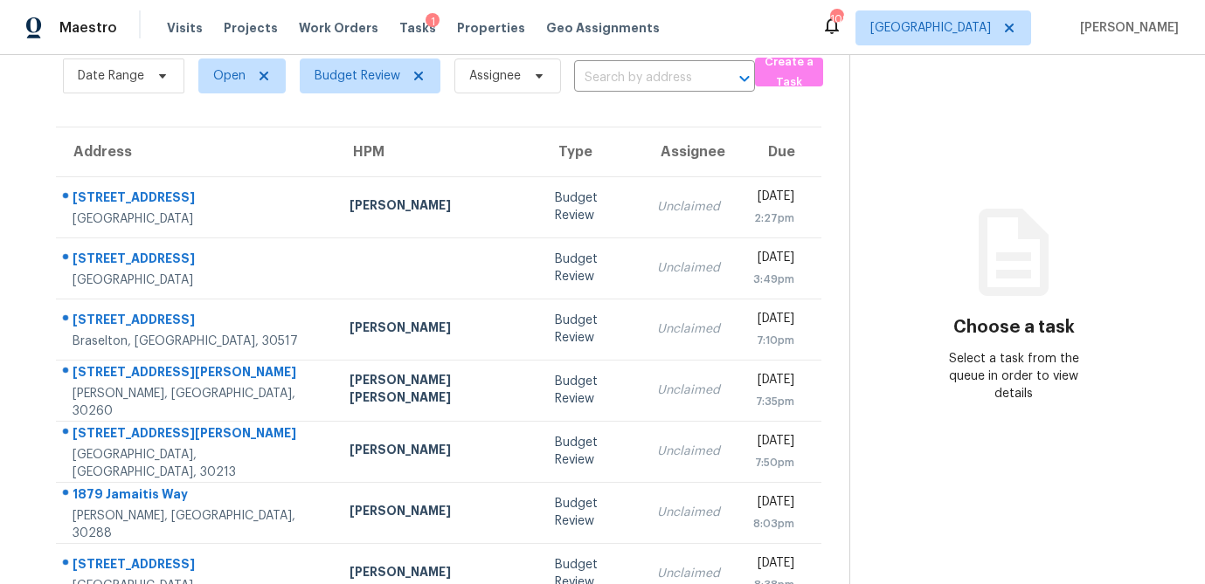
scroll to position [73, 0]
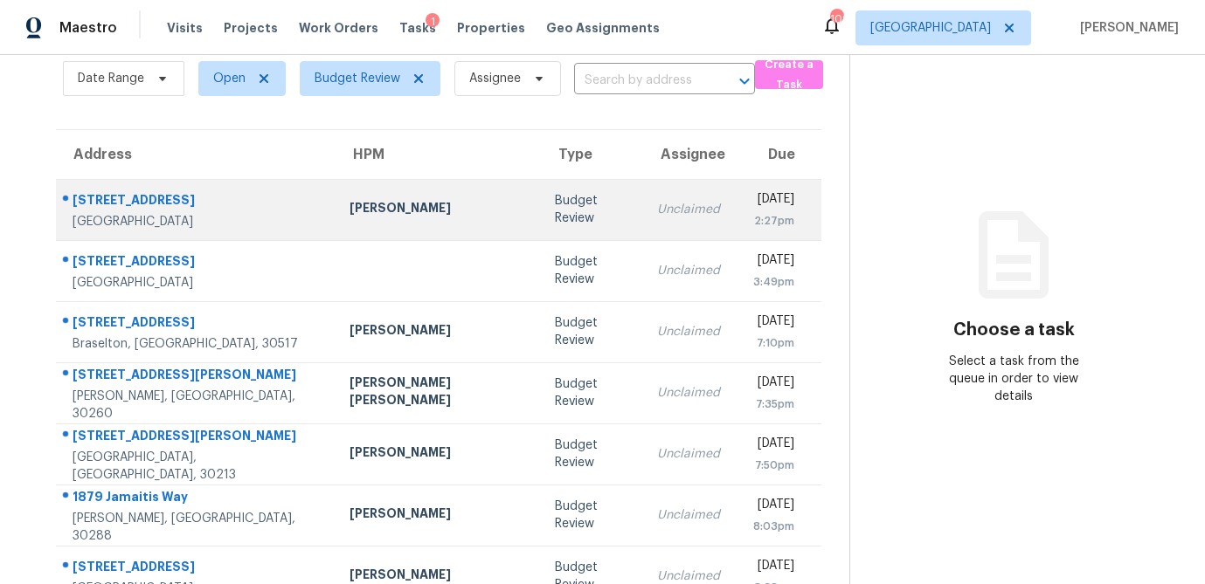
click at [541, 212] on td "Budget Review" at bounding box center [592, 209] width 102 height 61
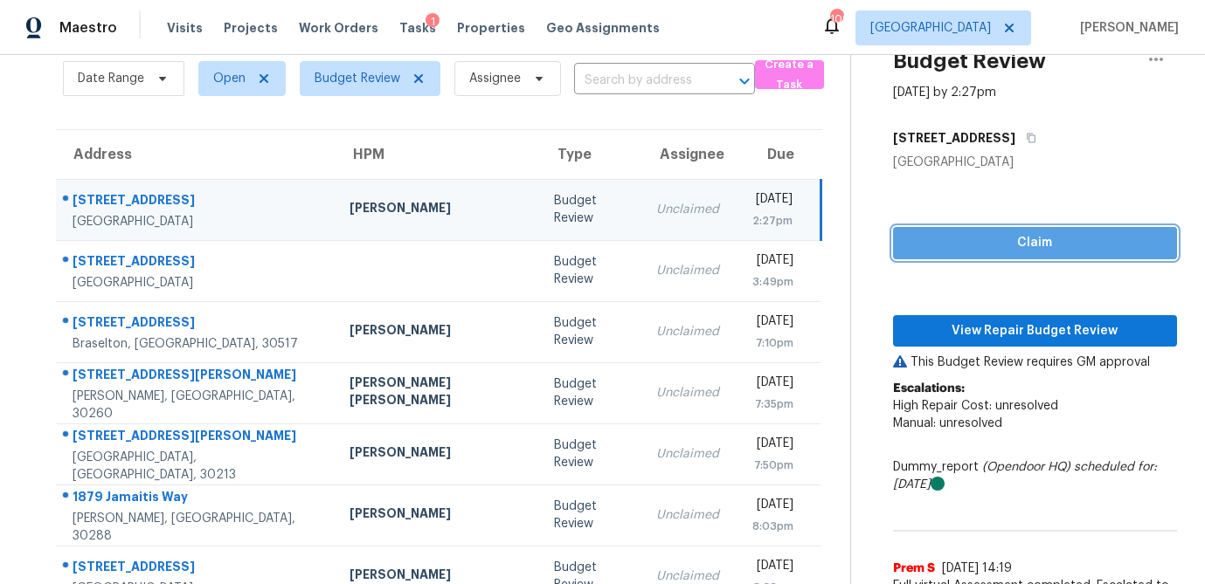
click at [1000, 244] on span "Claim" at bounding box center [1035, 243] width 256 height 22
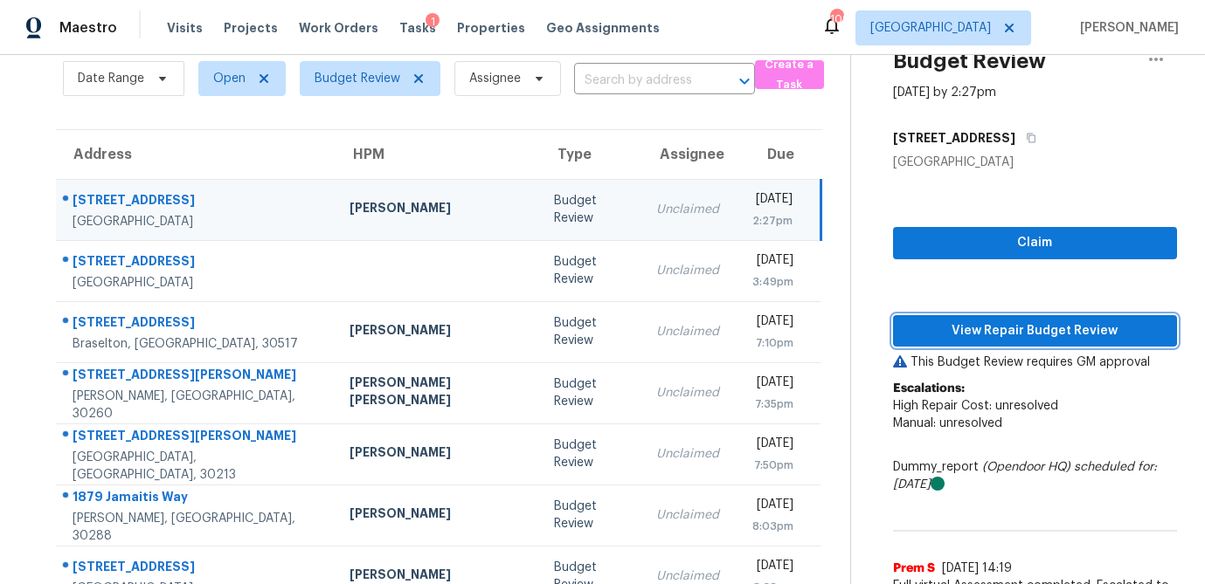
click at [991, 323] on span "View Repair Budget Review" at bounding box center [1035, 332] width 256 height 22
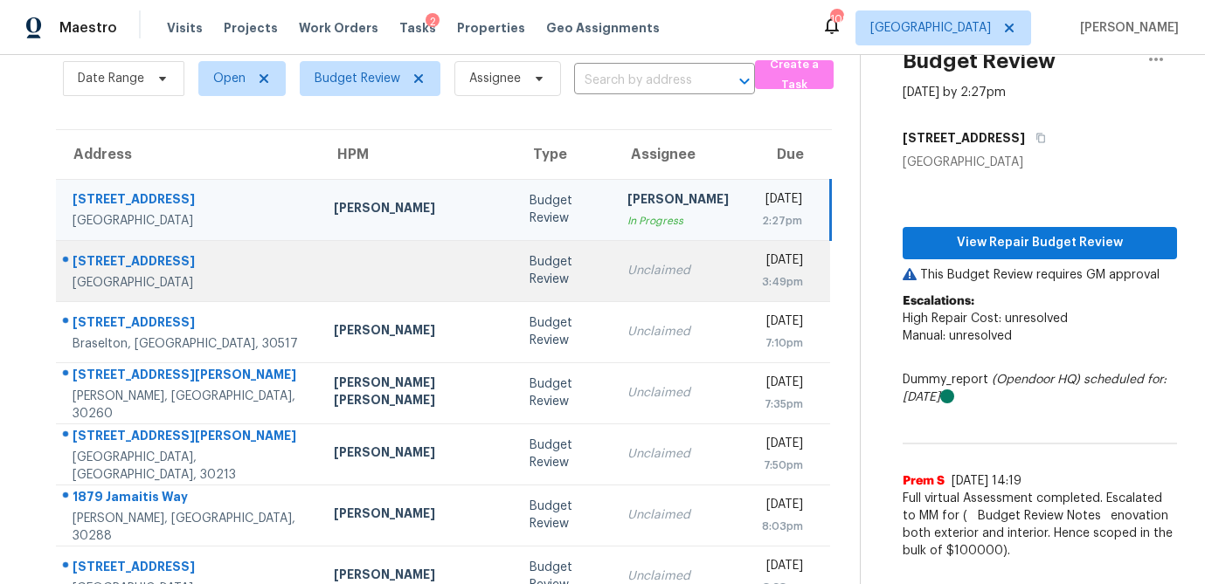
click at [383, 281] on td at bounding box center [418, 270] width 196 height 61
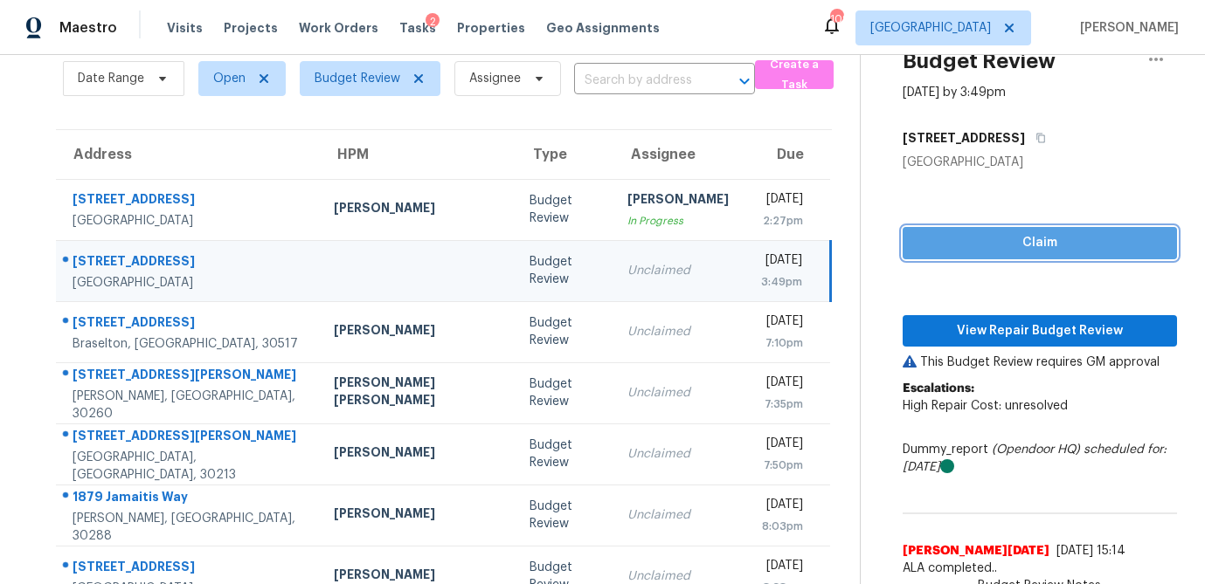
click at [951, 250] on span "Claim" at bounding box center [1040, 243] width 246 height 22
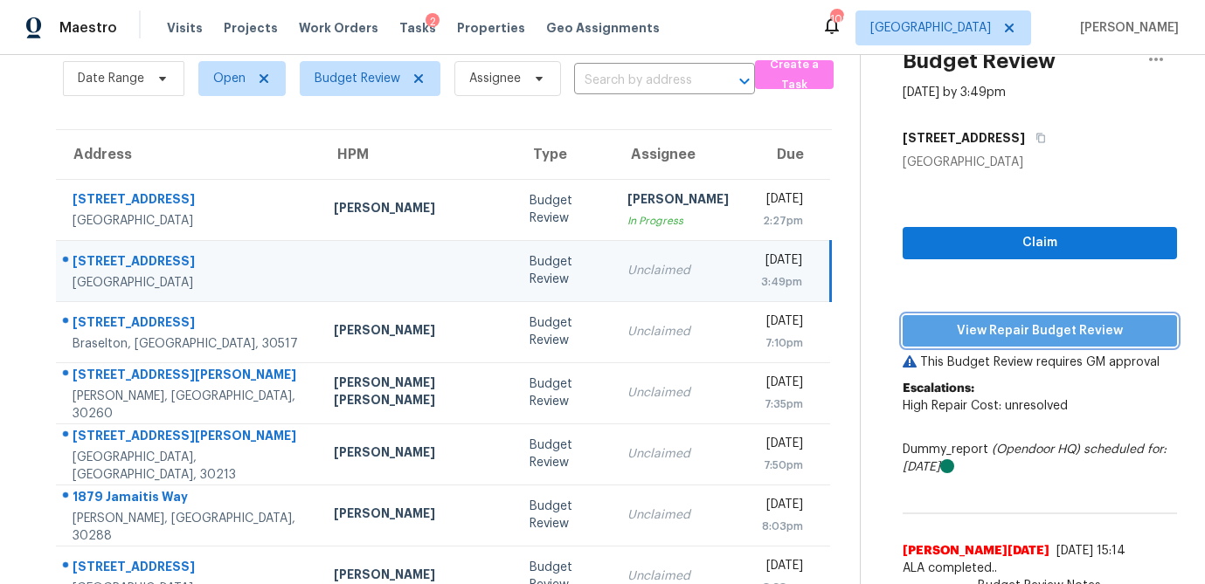
click at [944, 318] on button "View Repair Budget Review" at bounding box center [1040, 331] width 274 height 32
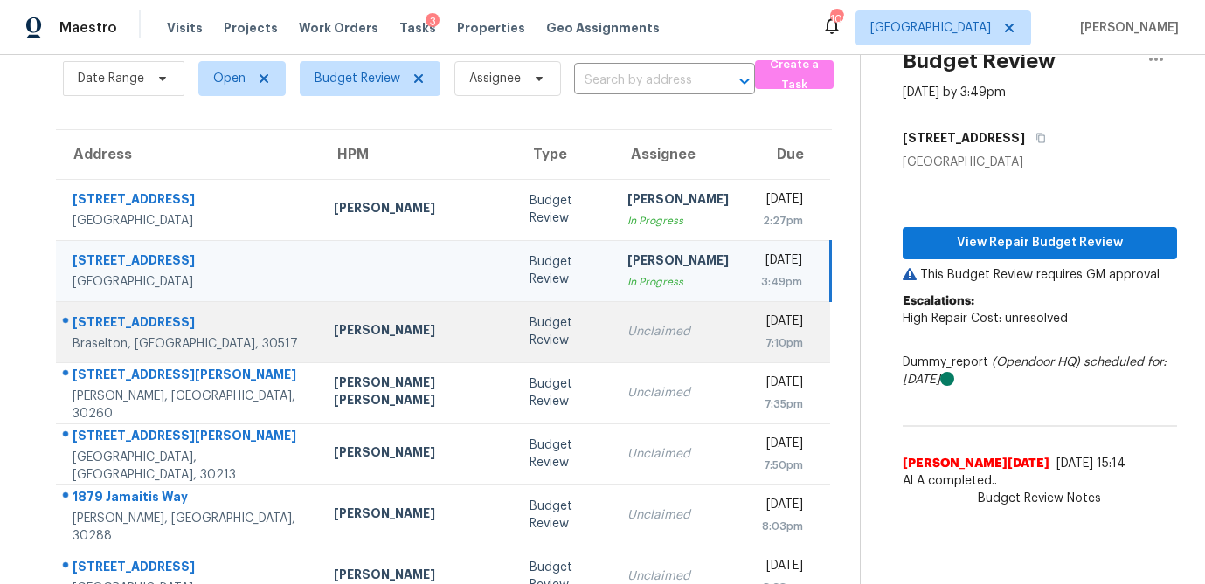
click at [529, 346] on div "Budget Review" at bounding box center [564, 332] width 70 height 35
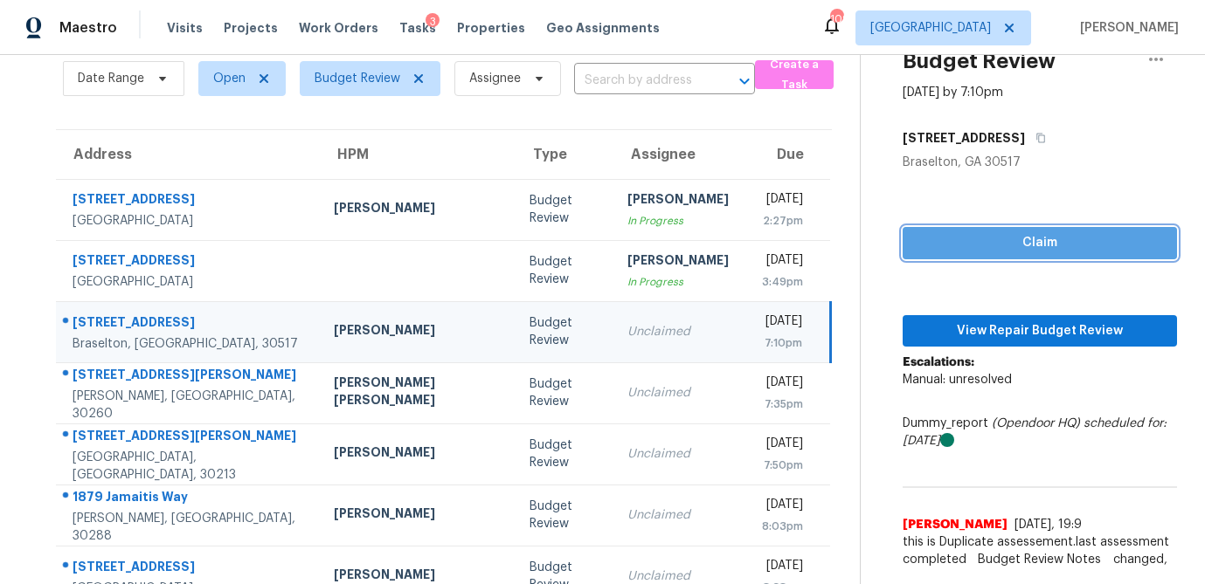
click at [962, 254] on button "Claim" at bounding box center [1040, 243] width 274 height 32
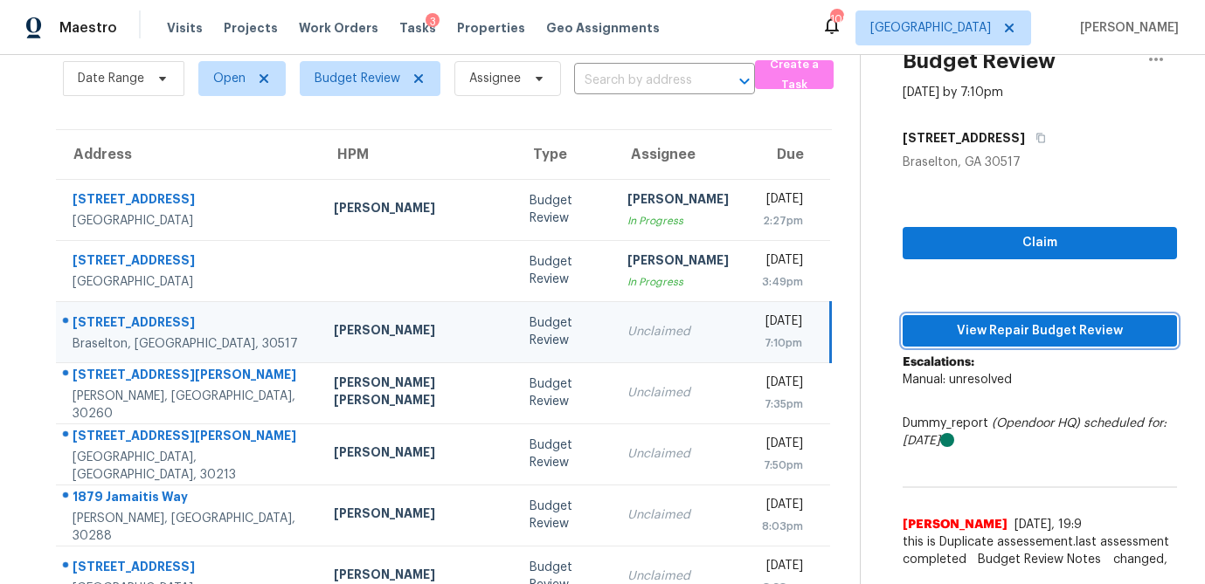
click at [929, 315] on button "View Repair Budget Review" at bounding box center [1040, 331] width 274 height 32
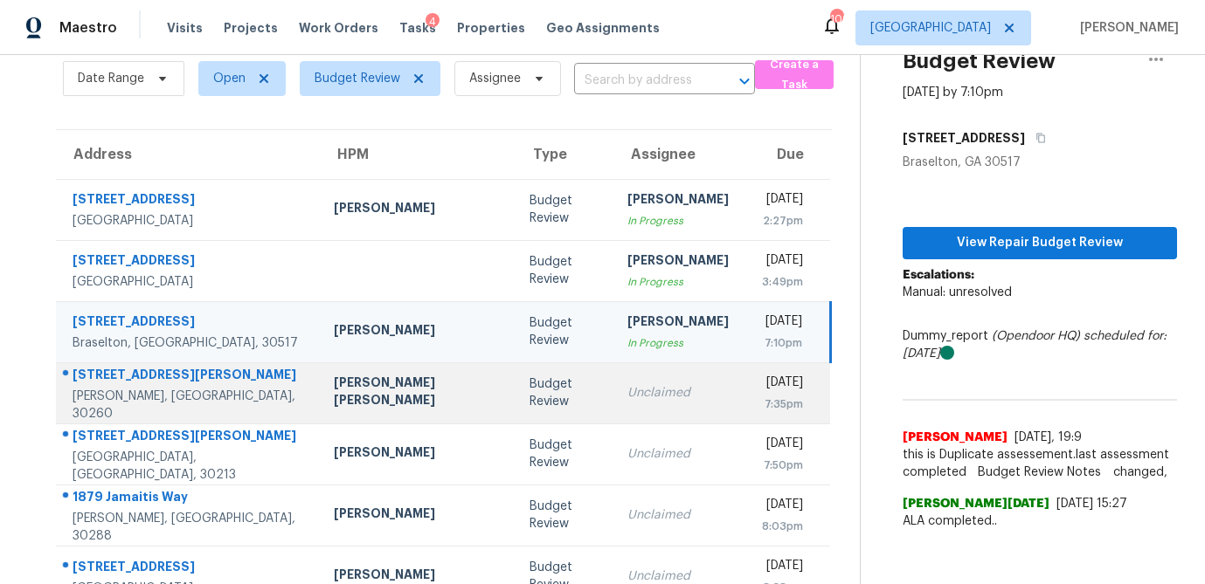
click at [515, 398] on td "Budget Review" at bounding box center [564, 393] width 98 height 61
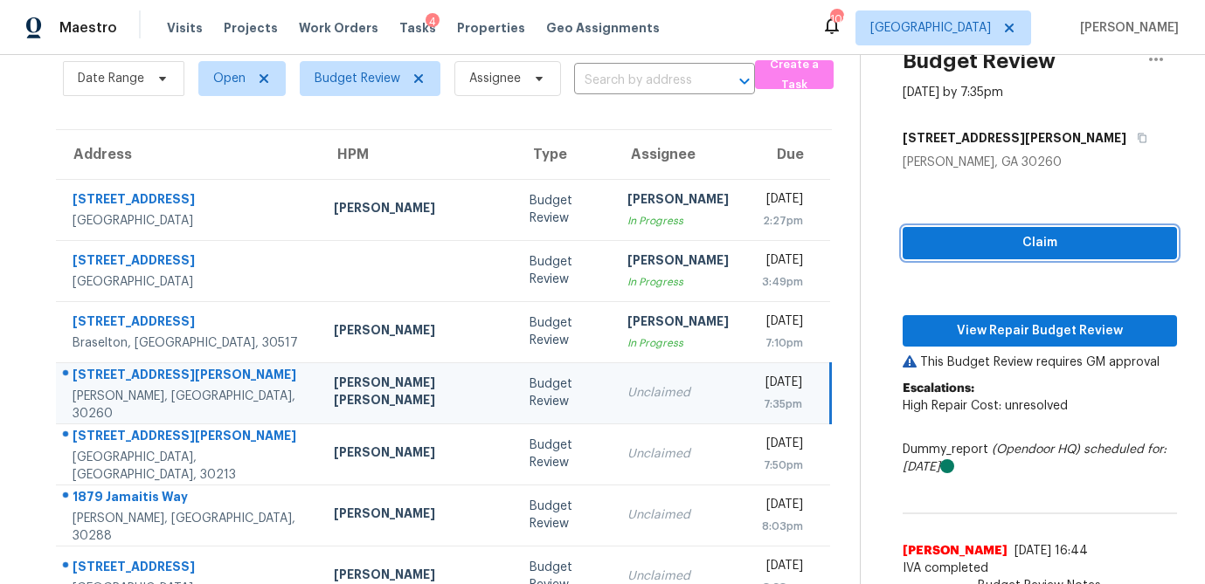
click at [955, 254] on button "Claim" at bounding box center [1040, 243] width 274 height 32
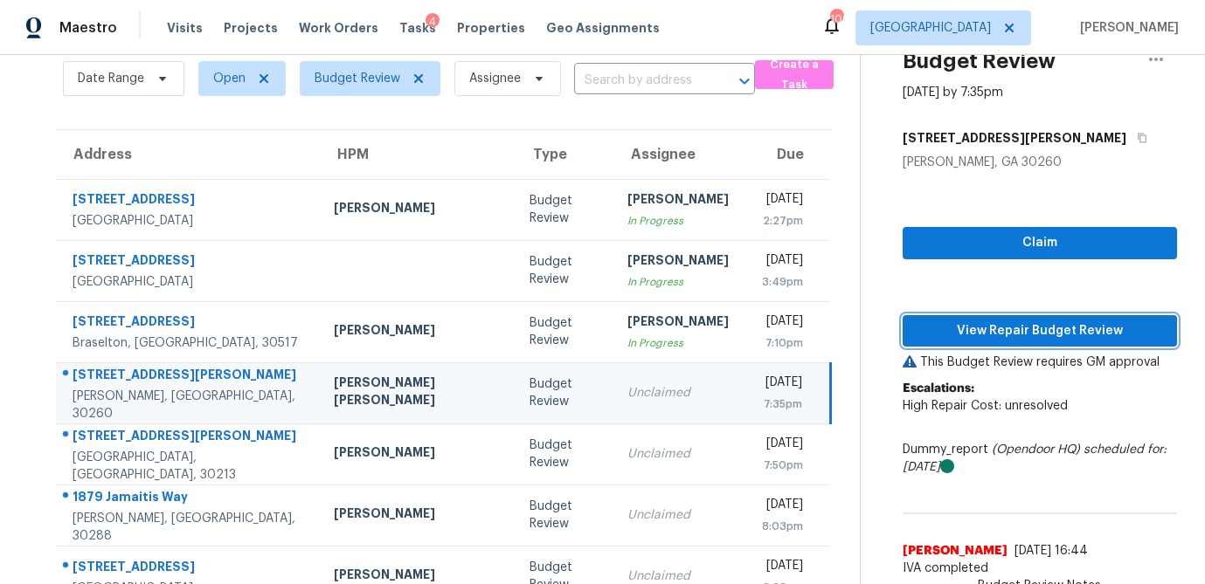
click at [929, 315] on button "View Repair Budget Review" at bounding box center [1040, 331] width 274 height 32
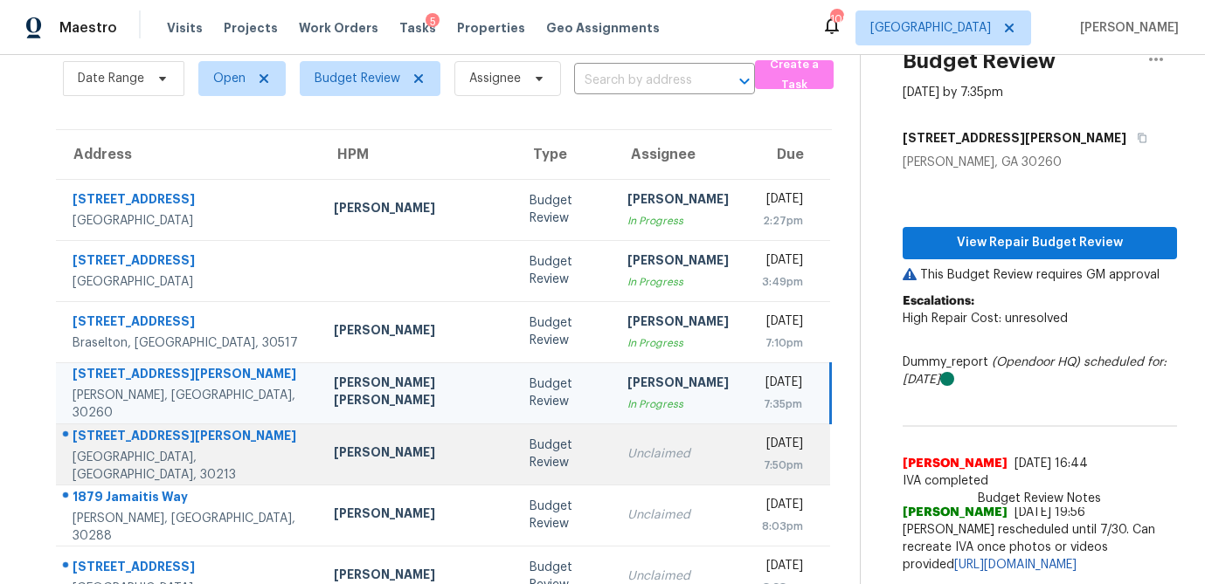
click at [627, 459] on div "Unclaimed" at bounding box center [677, 454] width 101 height 17
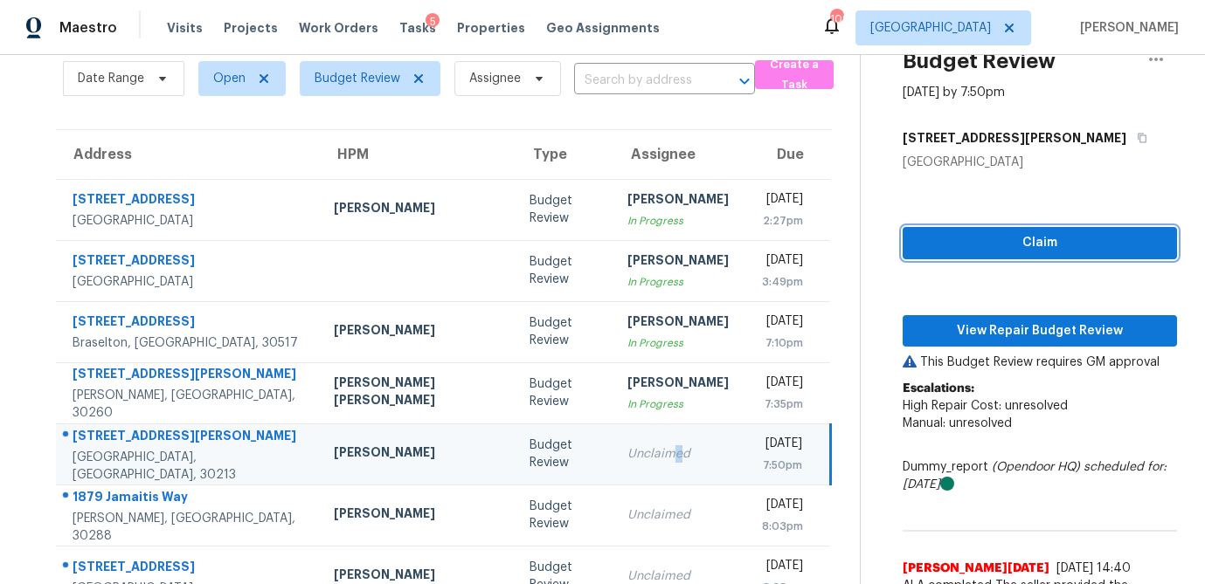
drag, startPoint x: 996, startPoint y: 241, endPoint x: 973, endPoint y: 293, distance: 56.3
click at [996, 241] on span "Claim" at bounding box center [1040, 243] width 246 height 22
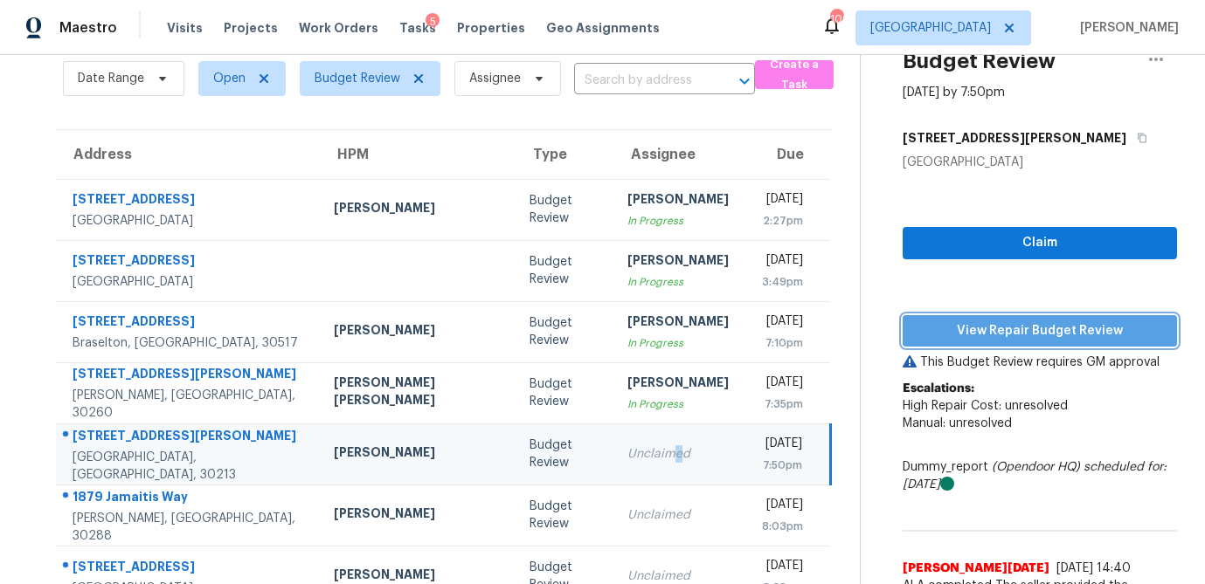
click at [969, 330] on span "View Repair Budget Review" at bounding box center [1040, 332] width 246 height 22
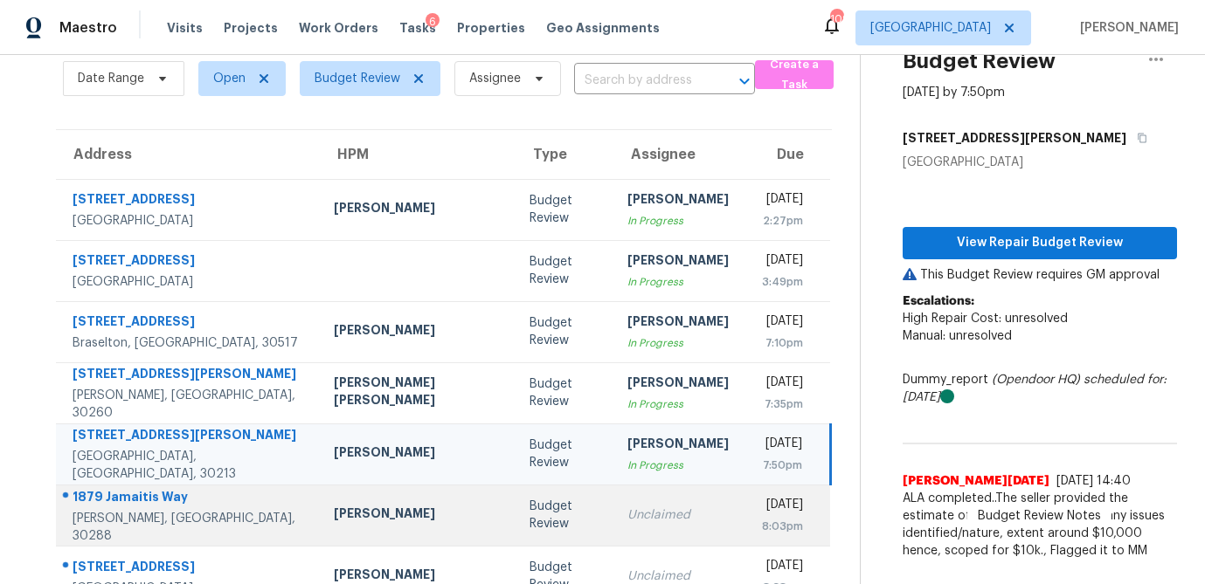
click at [613, 509] on td "Unclaimed" at bounding box center [677, 515] width 129 height 61
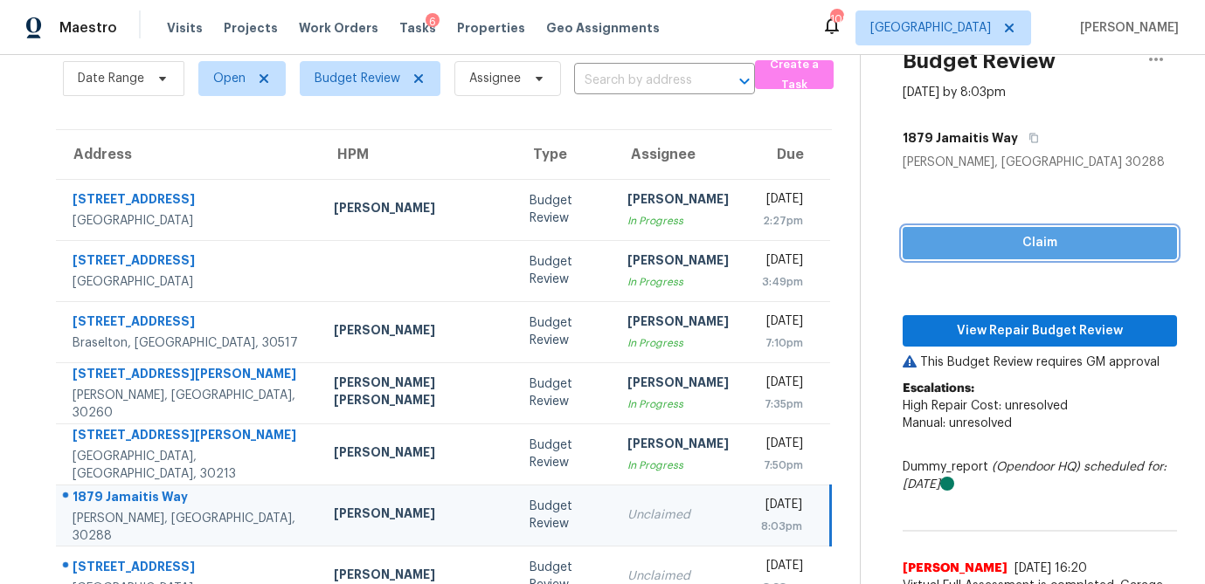
drag, startPoint x: 986, startPoint y: 242, endPoint x: 943, endPoint y: 302, distance: 73.9
click at [986, 242] on span "Claim" at bounding box center [1040, 243] width 246 height 22
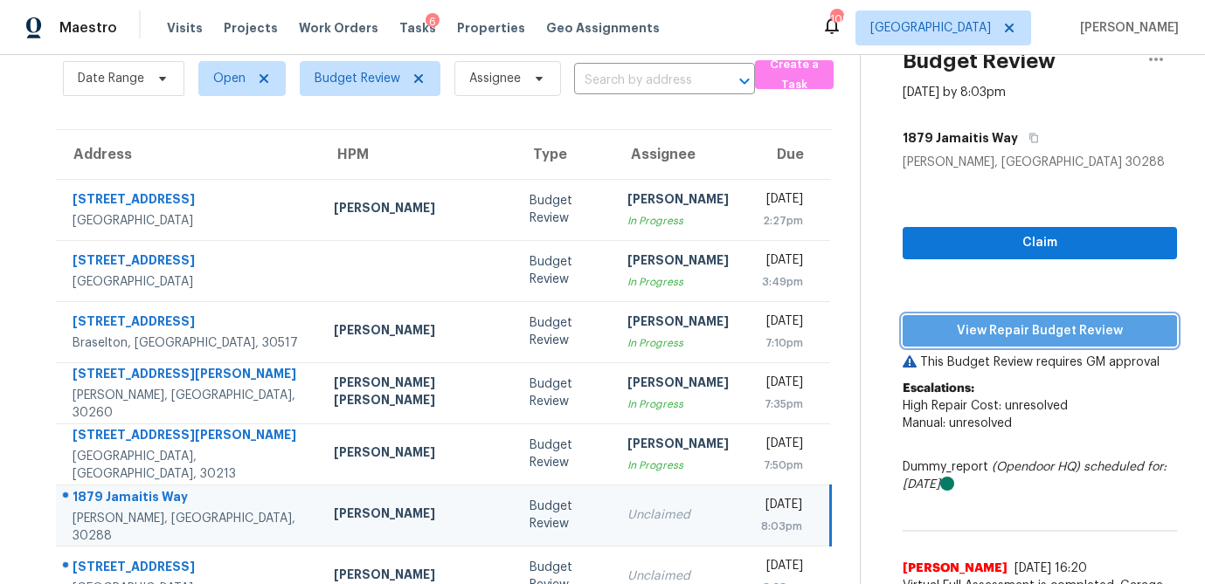
click at [943, 315] on button "View Repair Budget Review" at bounding box center [1040, 331] width 274 height 32
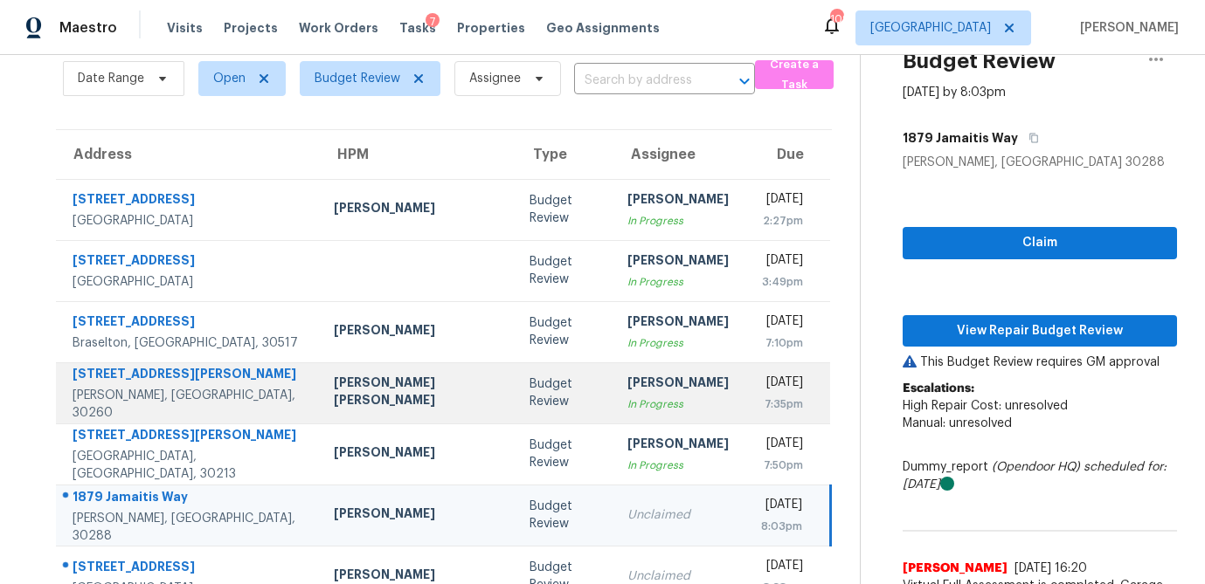
scroll to position [204, 0]
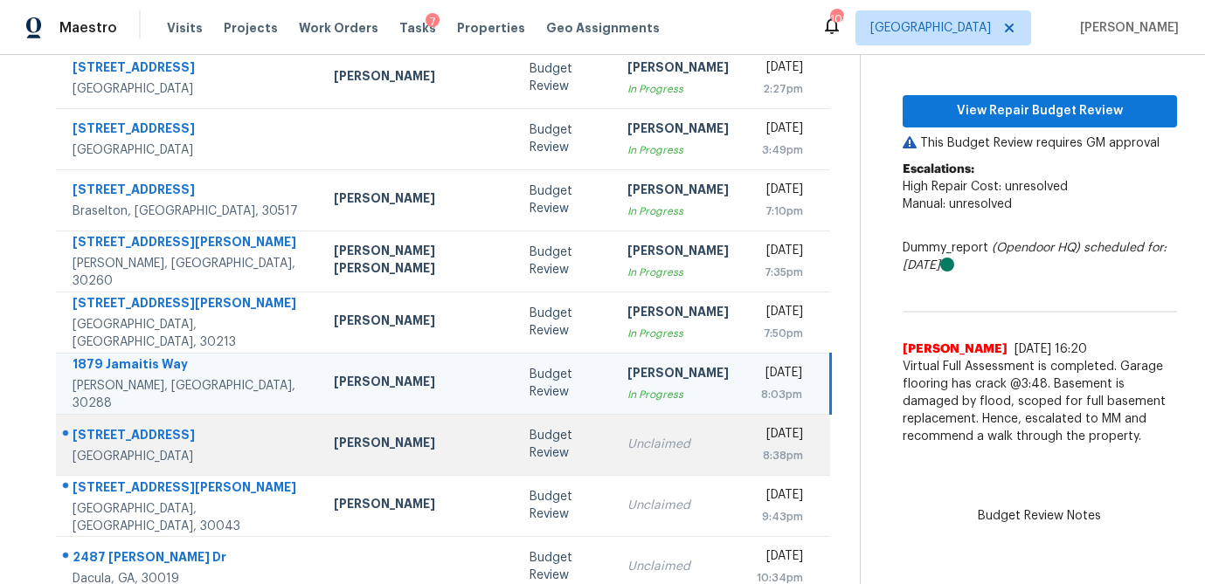
click at [627, 444] on div "Unclaimed" at bounding box center [677, 444] width 101 height 17
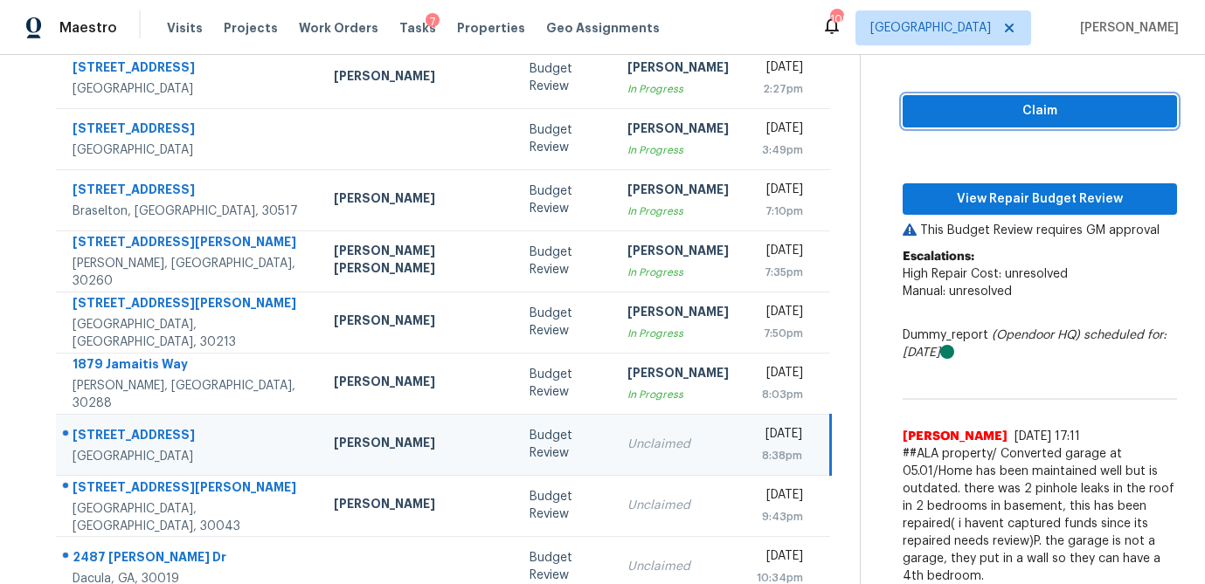
click at [1050, 123] on button "Claim" at bounding box center [1040, 111] width 274 height 32
click at [991, 226] on p "This Budget Review requires GM approval" at bounding box center [1040, 230] width 274 height 17
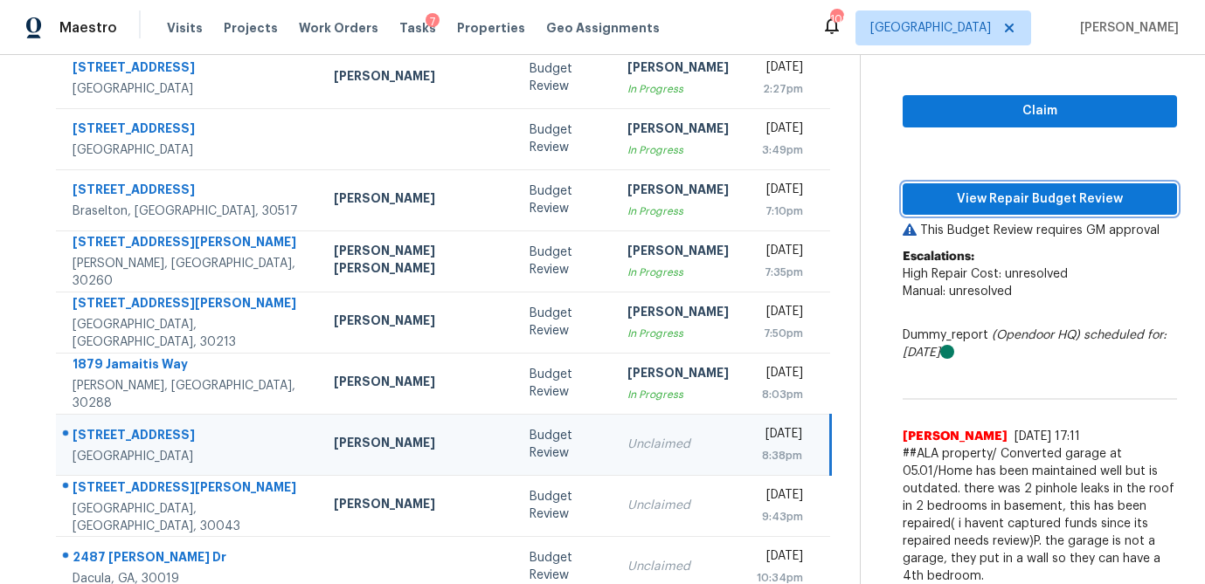
click at [996, 208] on span "View Repair Budget Review" at bounding box center [1040, 200] width 246 height 22
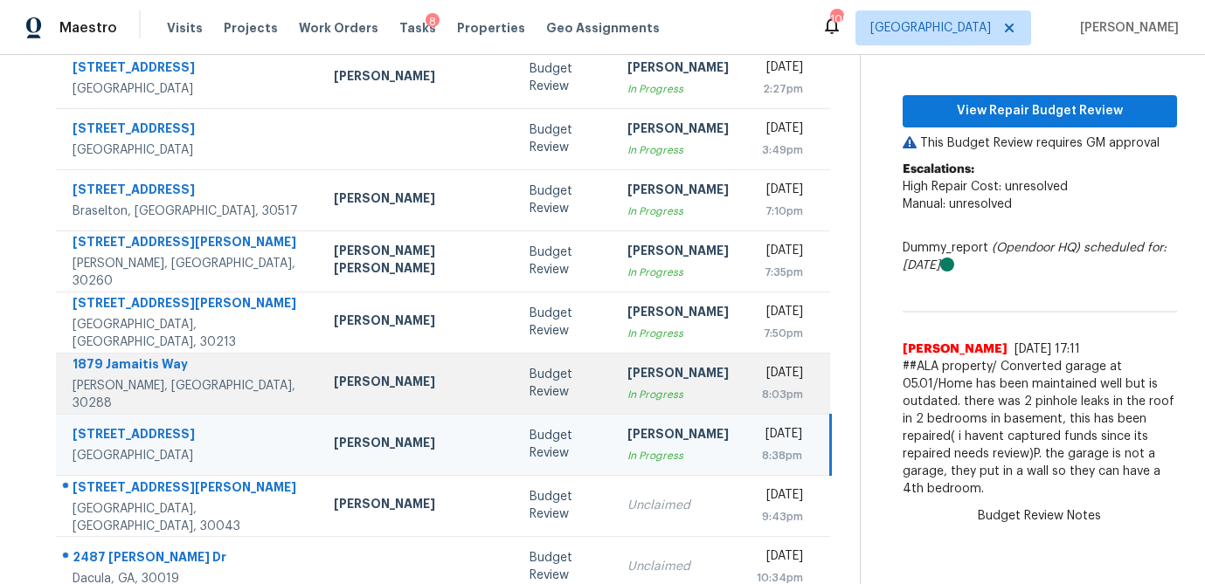
scroll to position [325, 0]
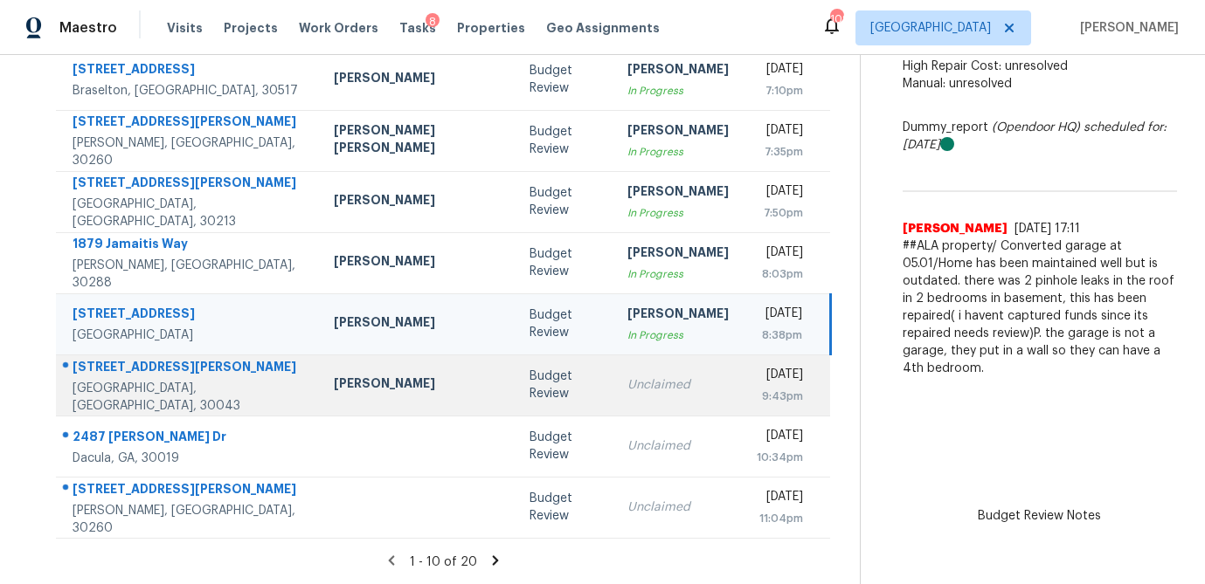
click at [529, 381] on div "Budget Review" at bounding box center [564, 385] width 70 height 35
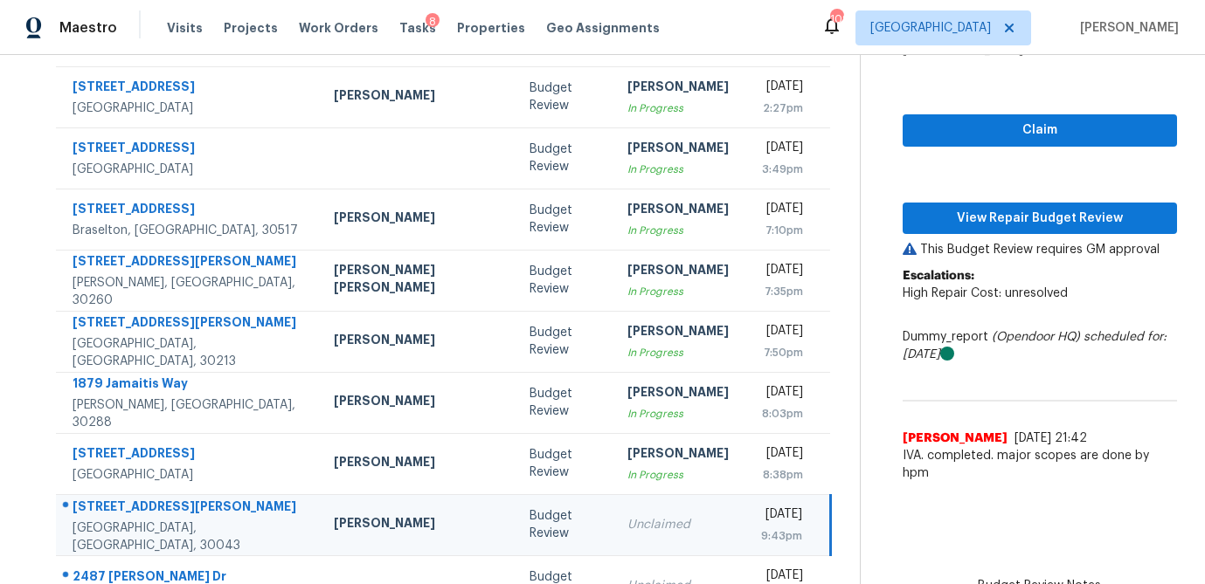
scroll to position [187, 0]
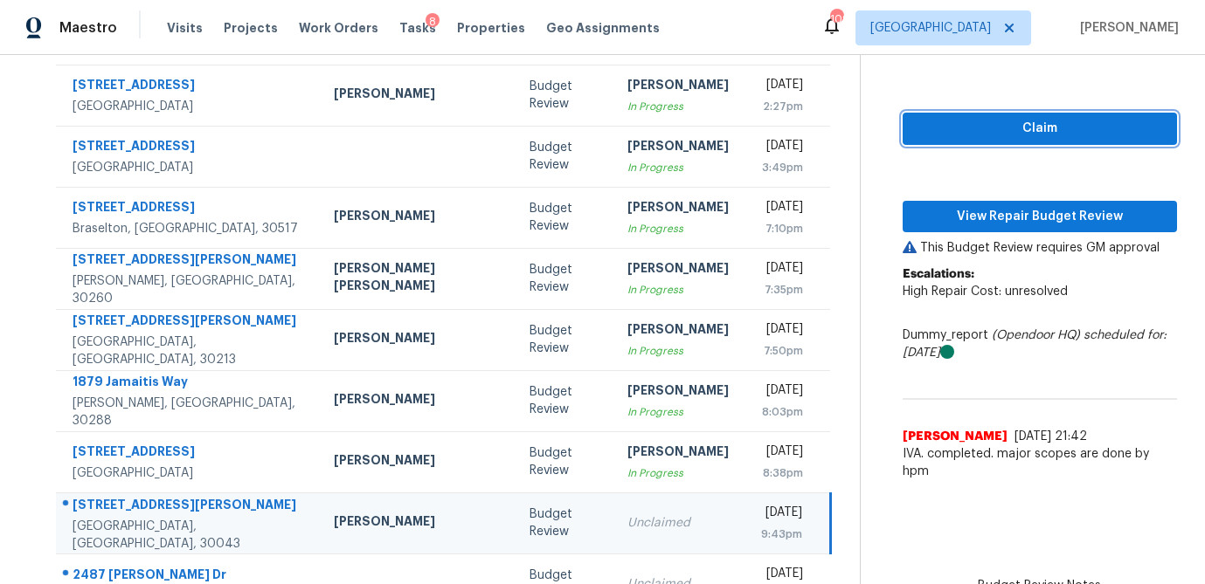
click at [963, 138] on span "Claim" at bounding box center [1040, 129] width 246 height 22
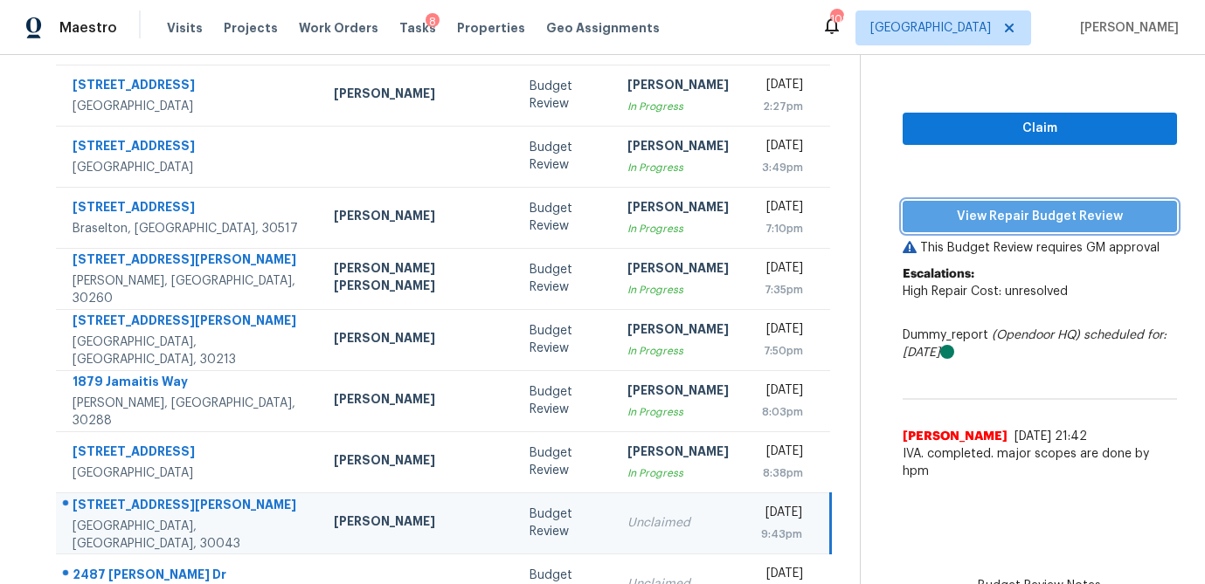
click at [955, 225] on span "View Repair Budget Review" at bounding box center [1040, 217] width 246 height 22
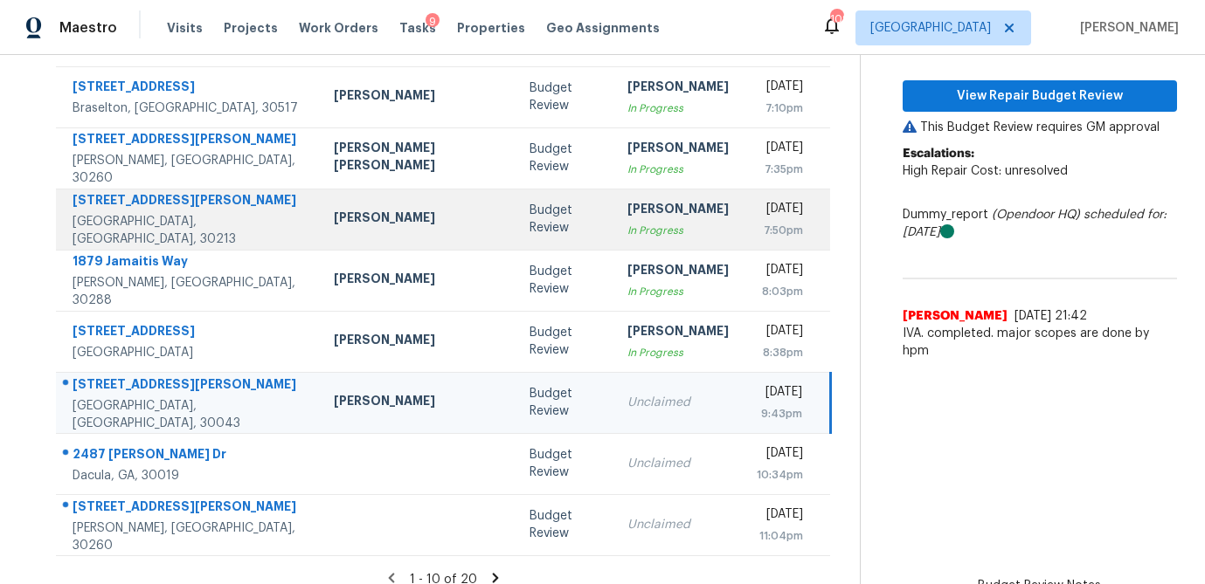
scroll to position [325, 0]
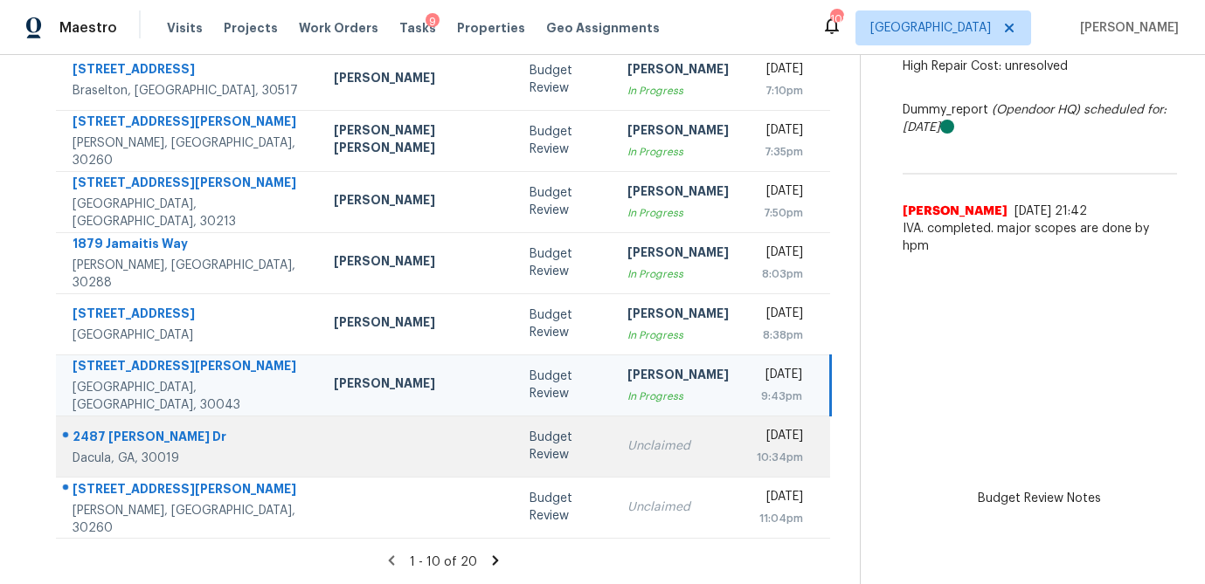
click at [613, 432] on td "Unclaimed" at bounding box center [677, 446] width 129 height 61
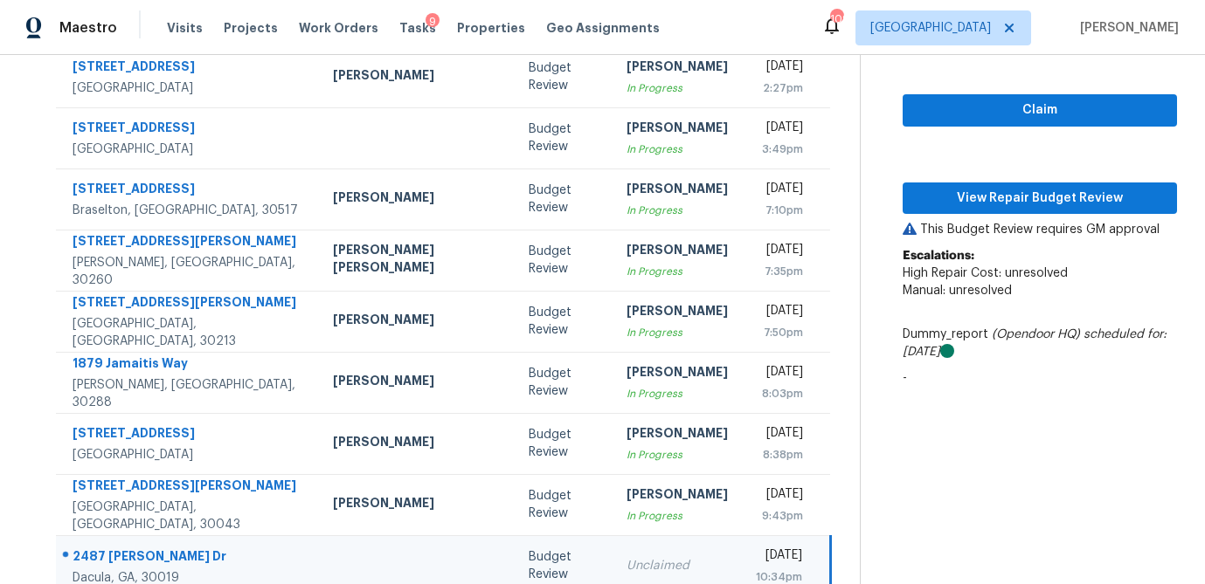
scroll to position [204, 0]
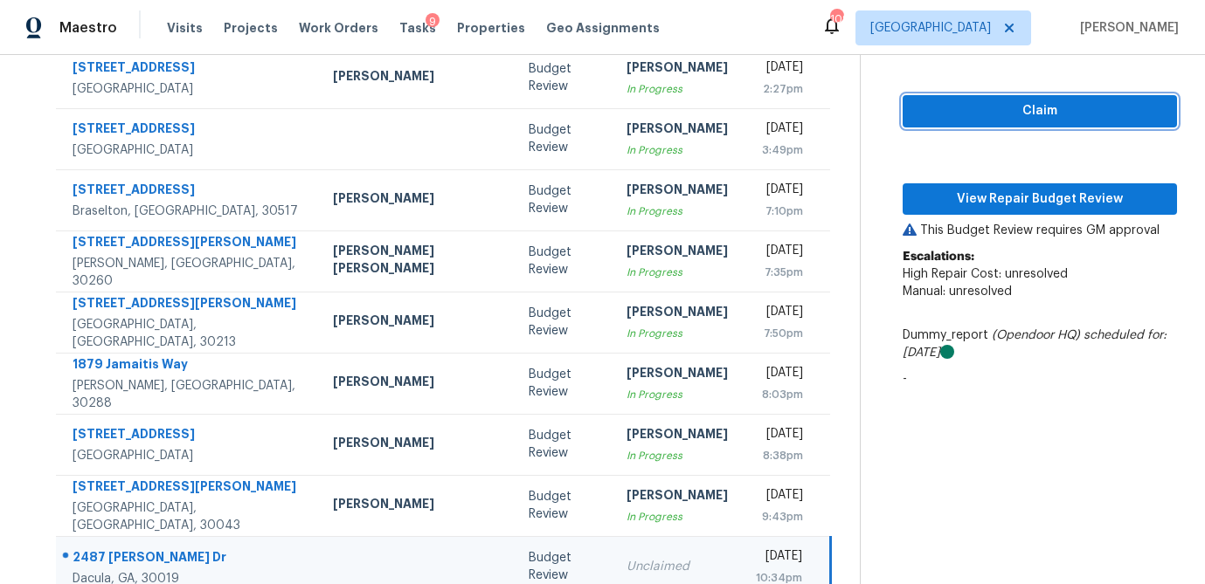
click at [1020, 116] on span "Claim" at bounding box center [1040, 111] width 246 height 22
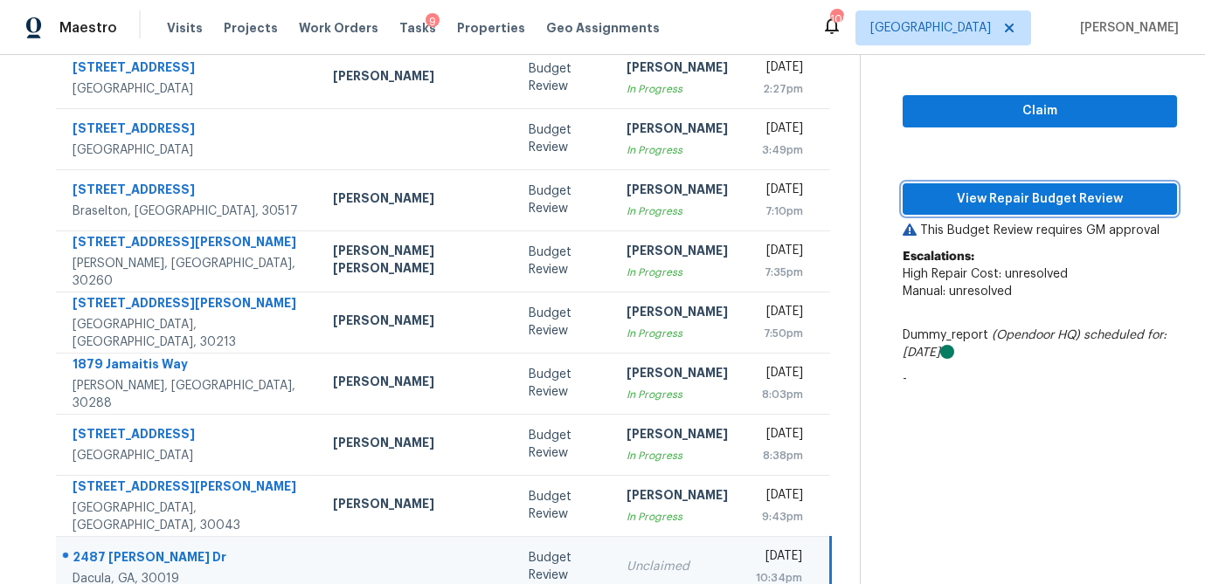
click at [995, 185] on button "View Repair Budget Review" at bounding box center [1040, 199] width 274 height 32
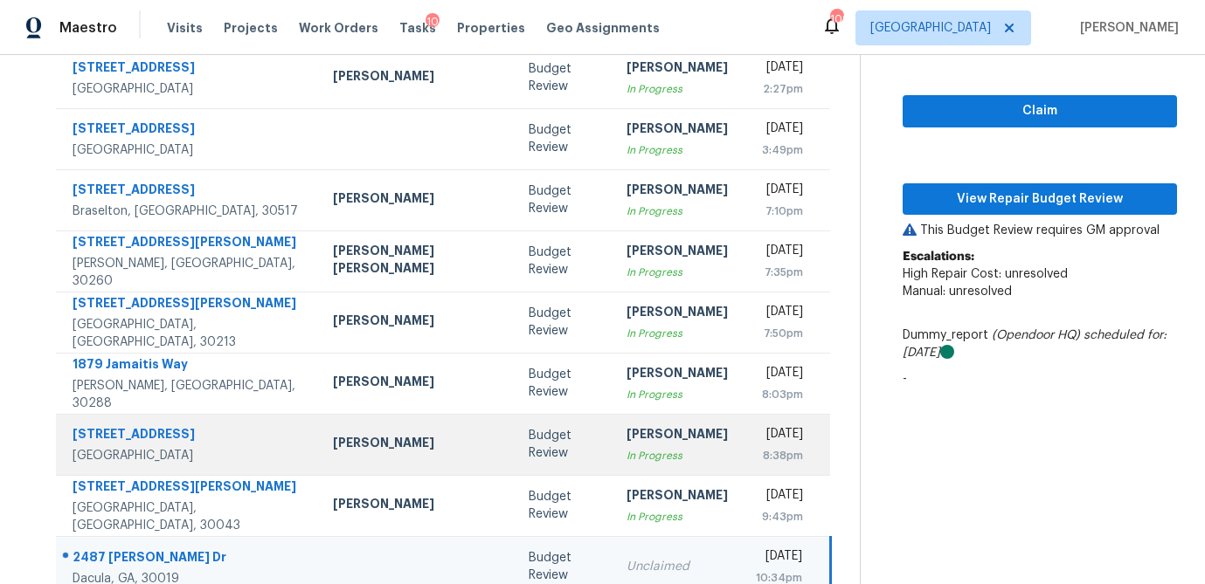
scroll to position [325, 0]
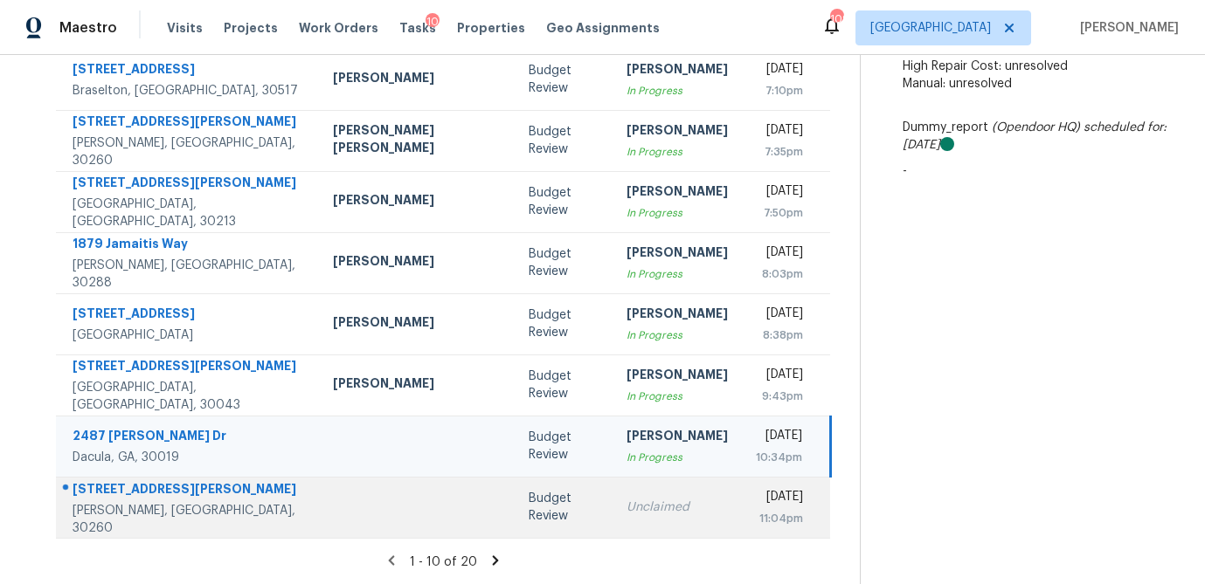
click at [626, 510] on div "Unclaimed" at bounding box center [676, 507] width 101 height 17
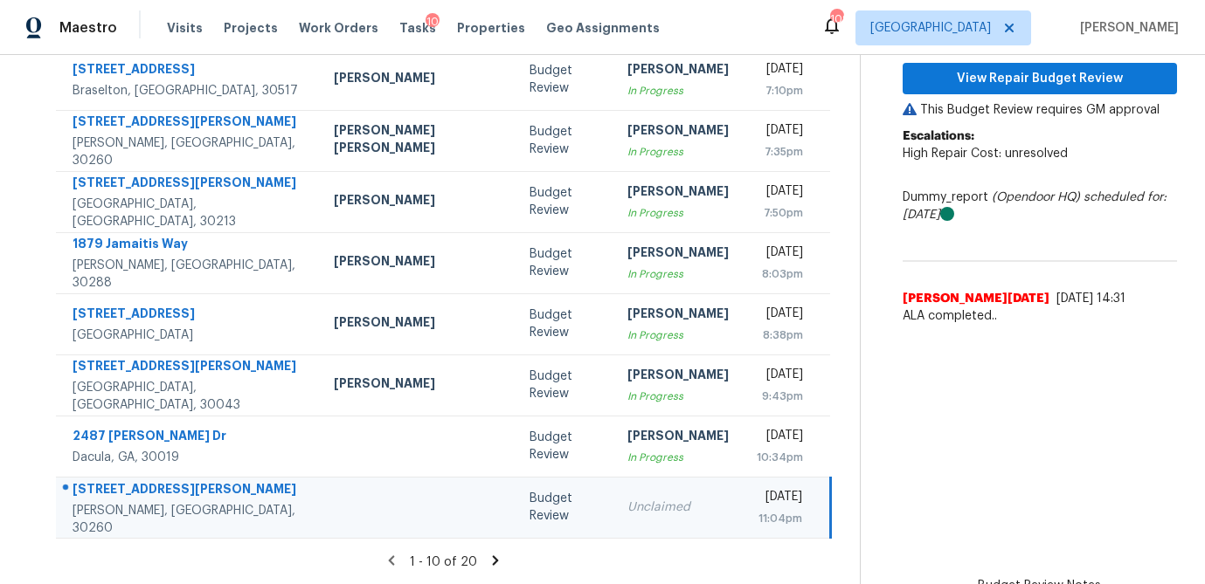
click at [627, 507] on div "Unclaimed" at bounding box center [677, 507] width 101 height 17
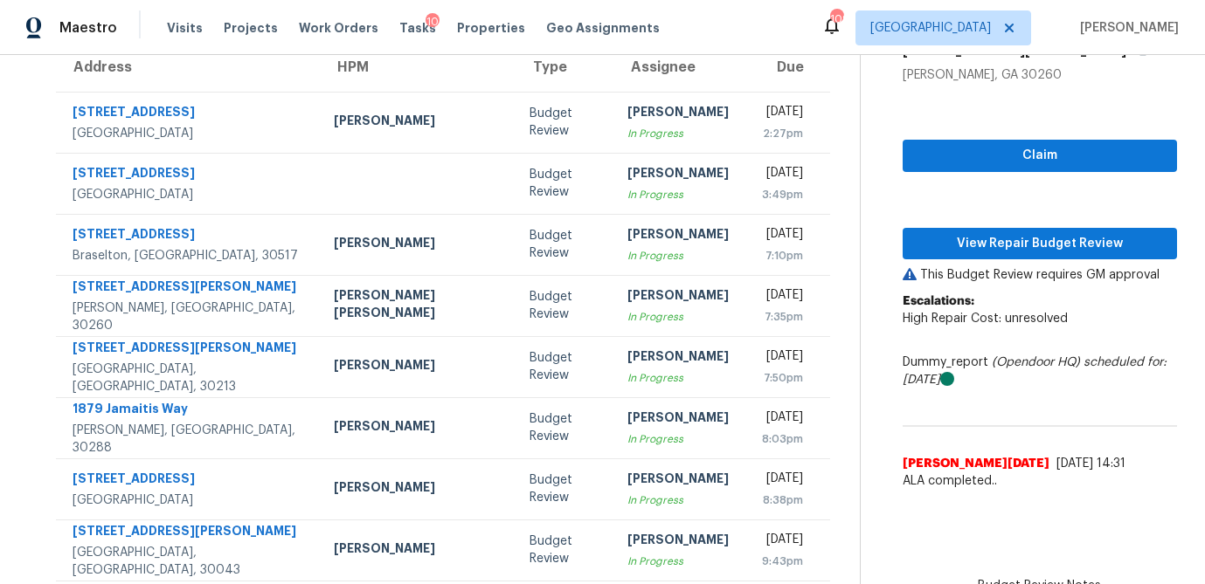
scroll to position [158, 0]
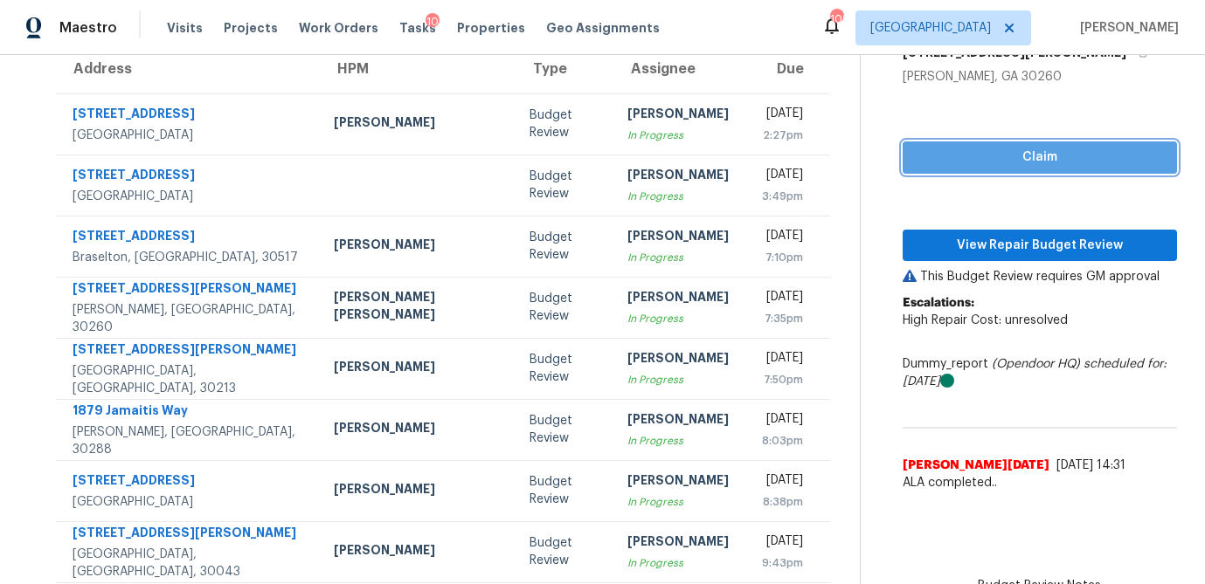
click at [993, 158] on span "Claim" at bounding box center [1040, 158] width 246 height 22
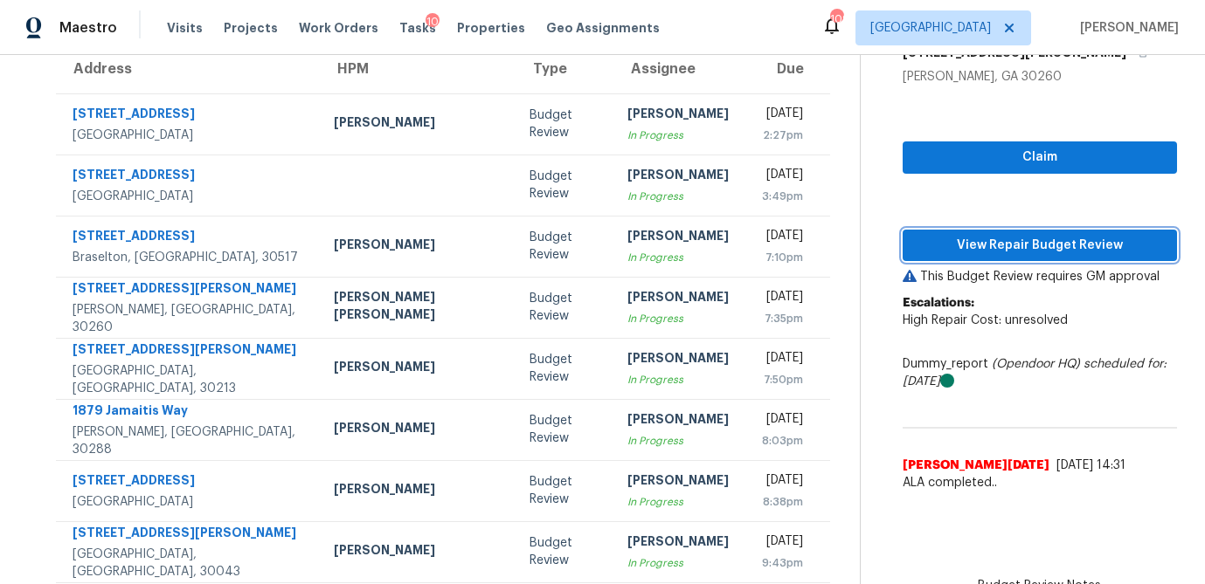
click at [982, 246] on span "View Repair Budget Review" at bounding box center [1040, 246] width 246 height 22
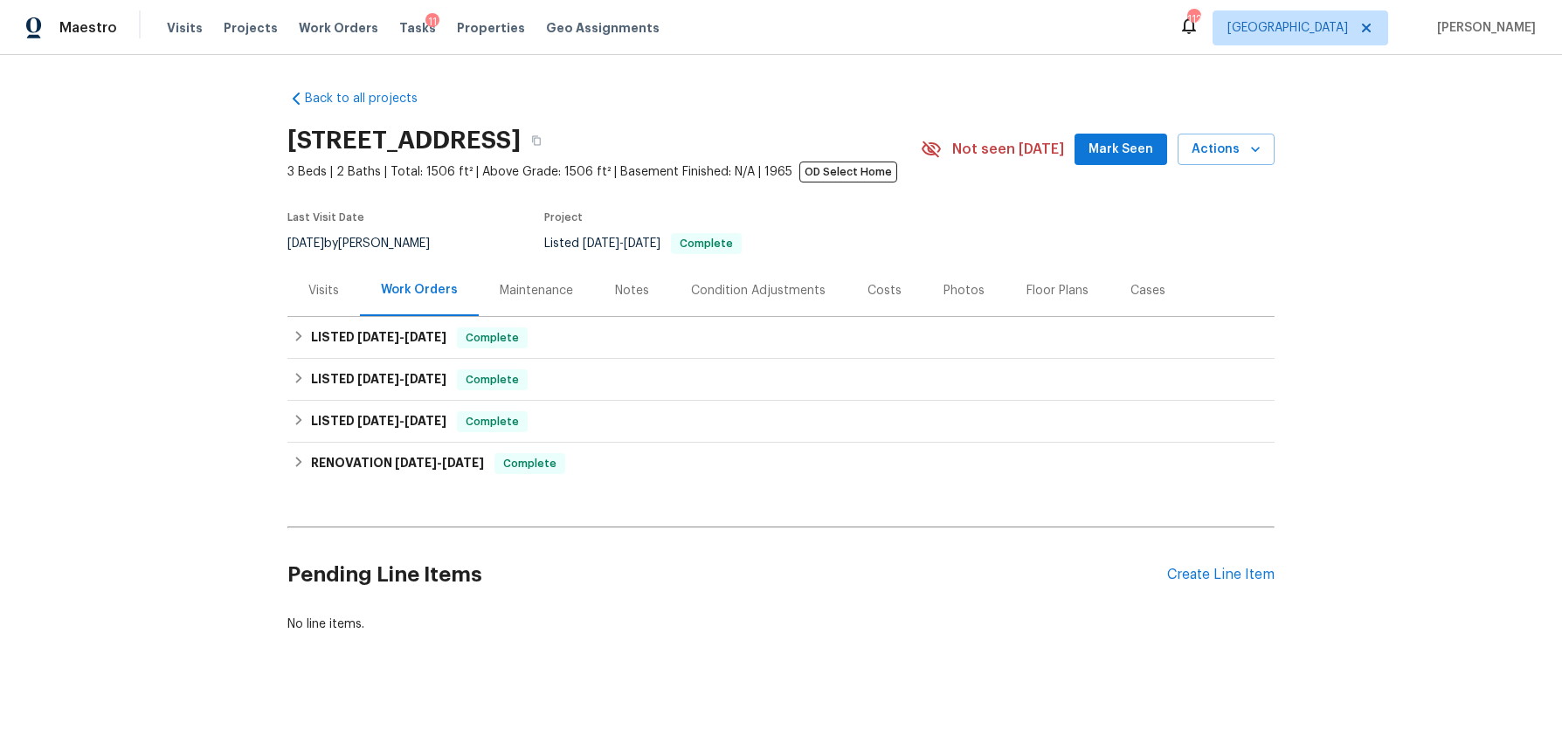
click at [882, 291] on div "Costs" at bounding box center [885, 290] width 34 height 17
